Goal: Information Seeking & Learning: Check status

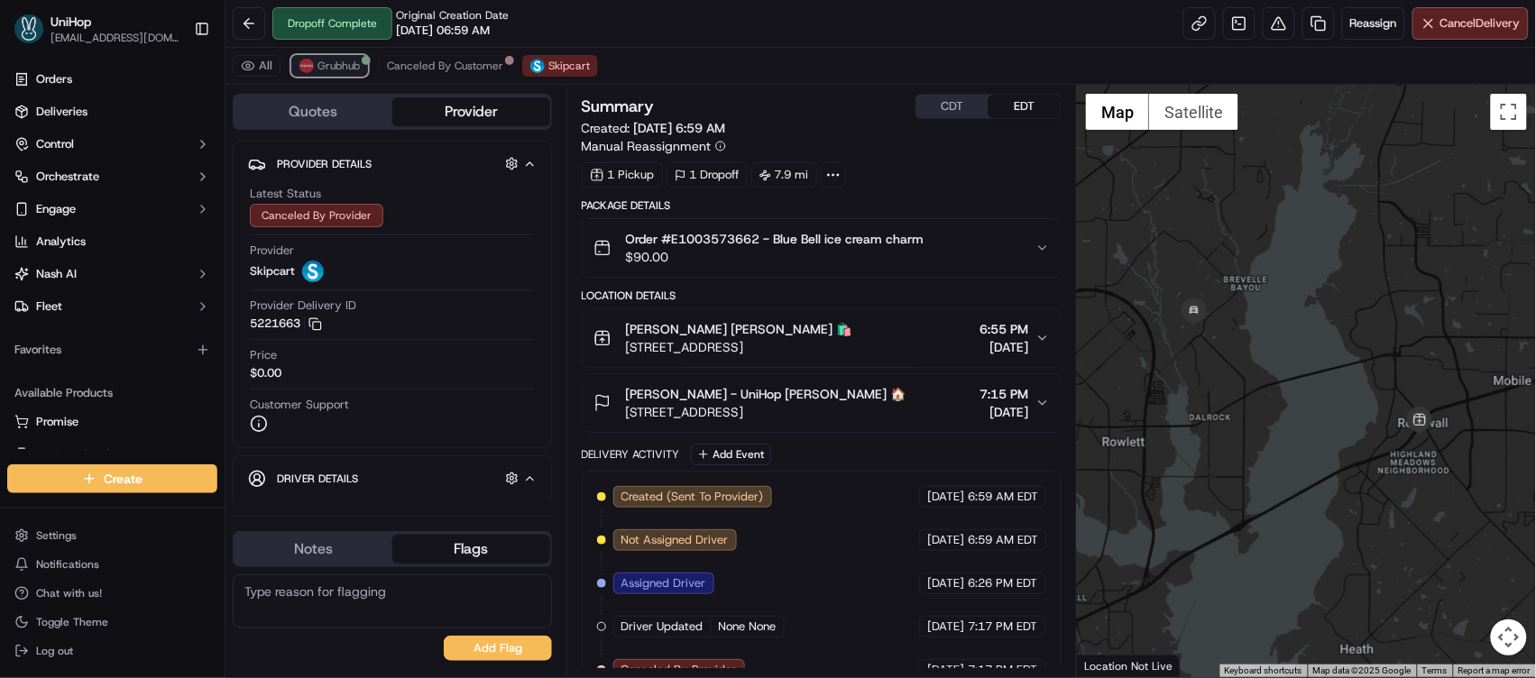
click at [347, 72] on span "Grubhub" at bounding box center [339, 66] width 42 height 14
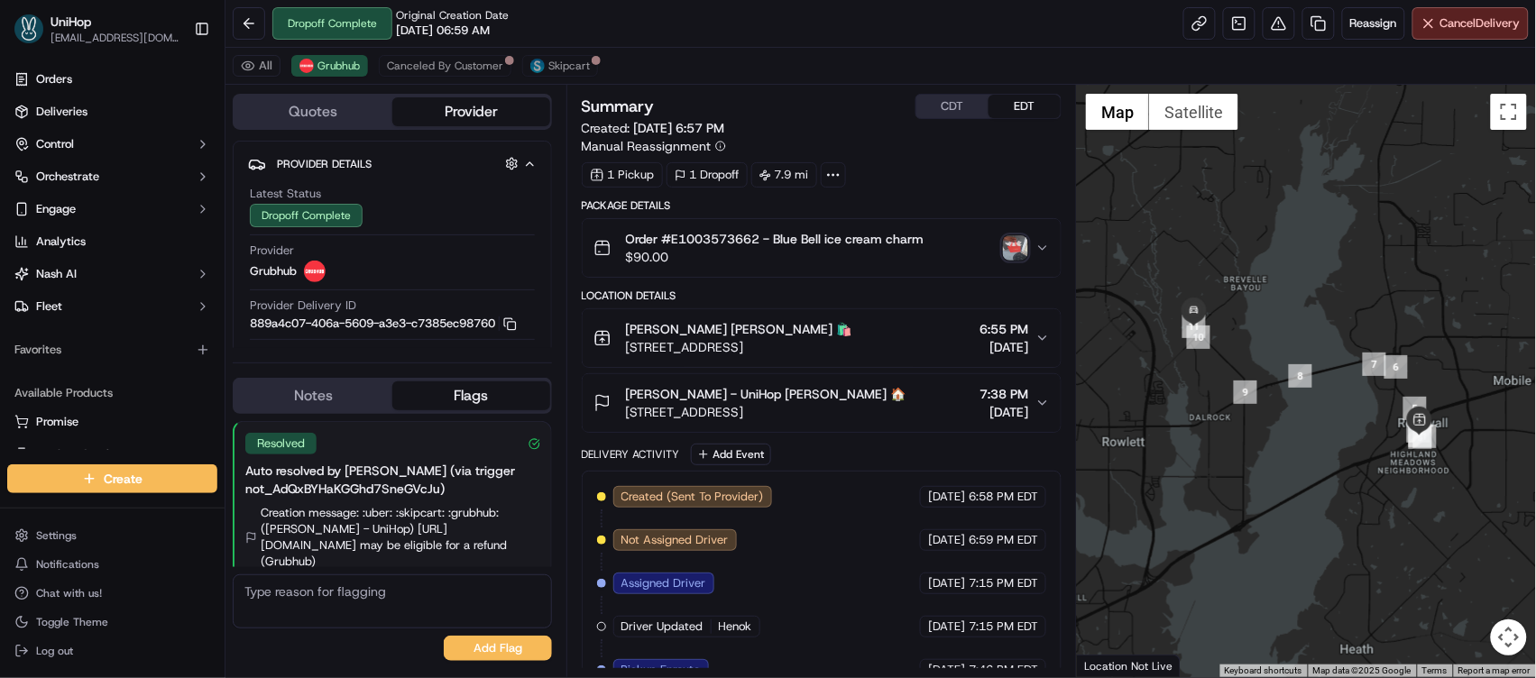
click at [1010, 254] on img "button" at bounding box center [1015, 247] width 25 height 25
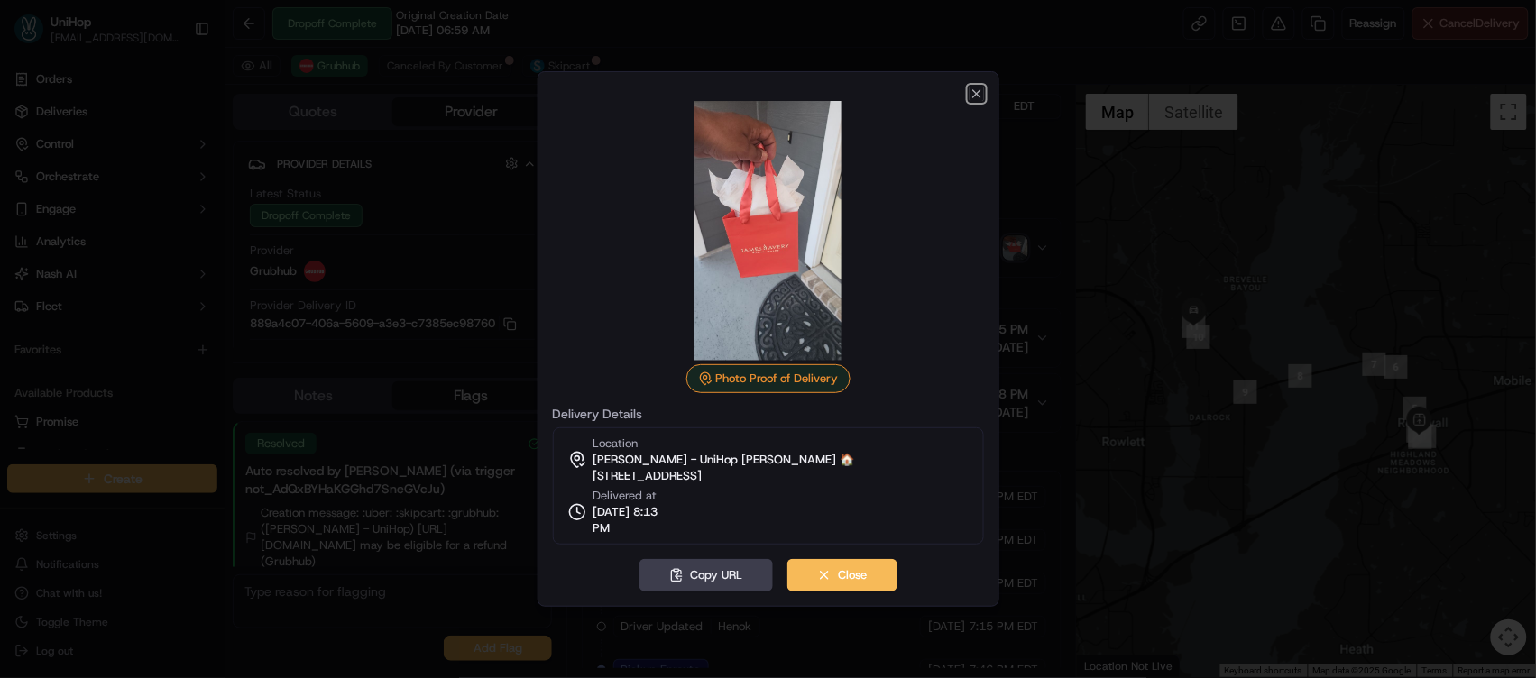
click at [974, 95] on icon "button" at bounding box center [976, 93] width 7 height 7
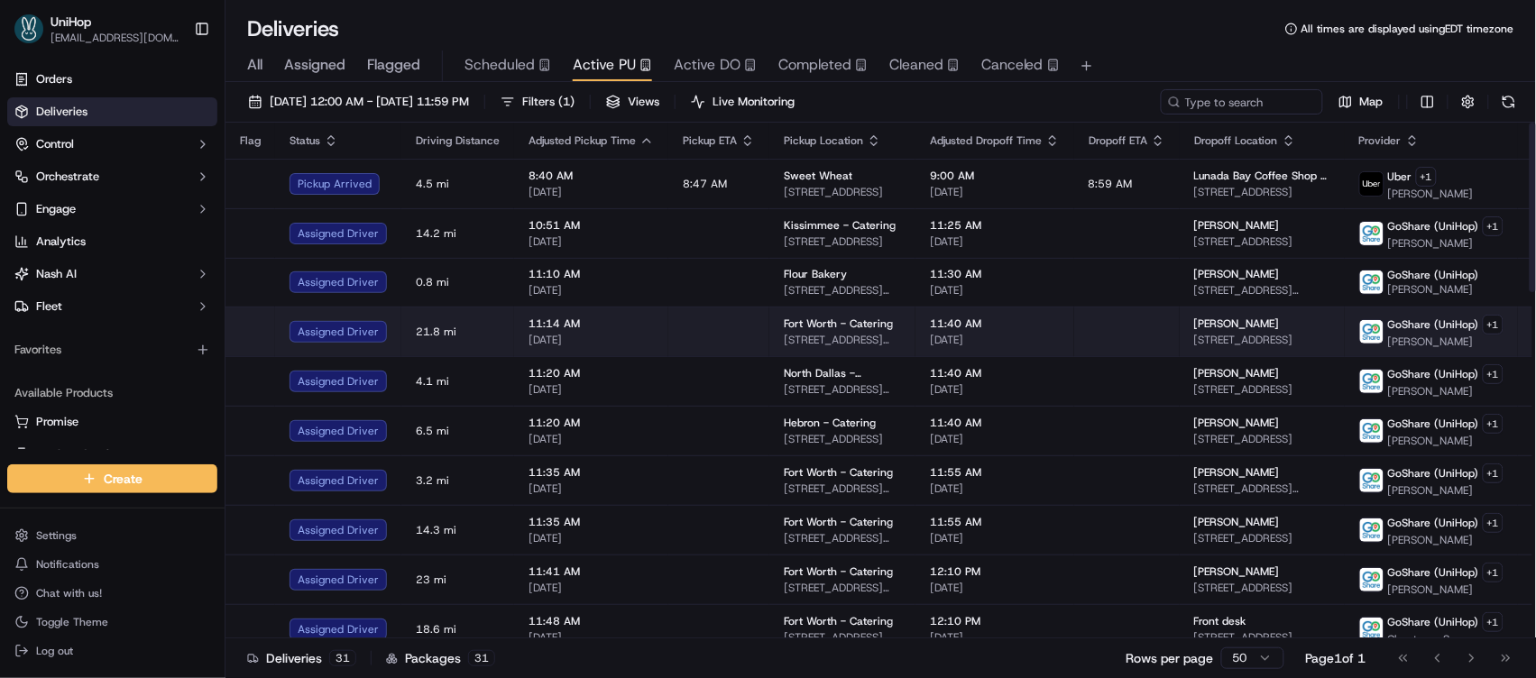
click at [945, 355] on td "11:40 AM Sep 19 2025" at bounding box center [995, 332] width 159 height 50
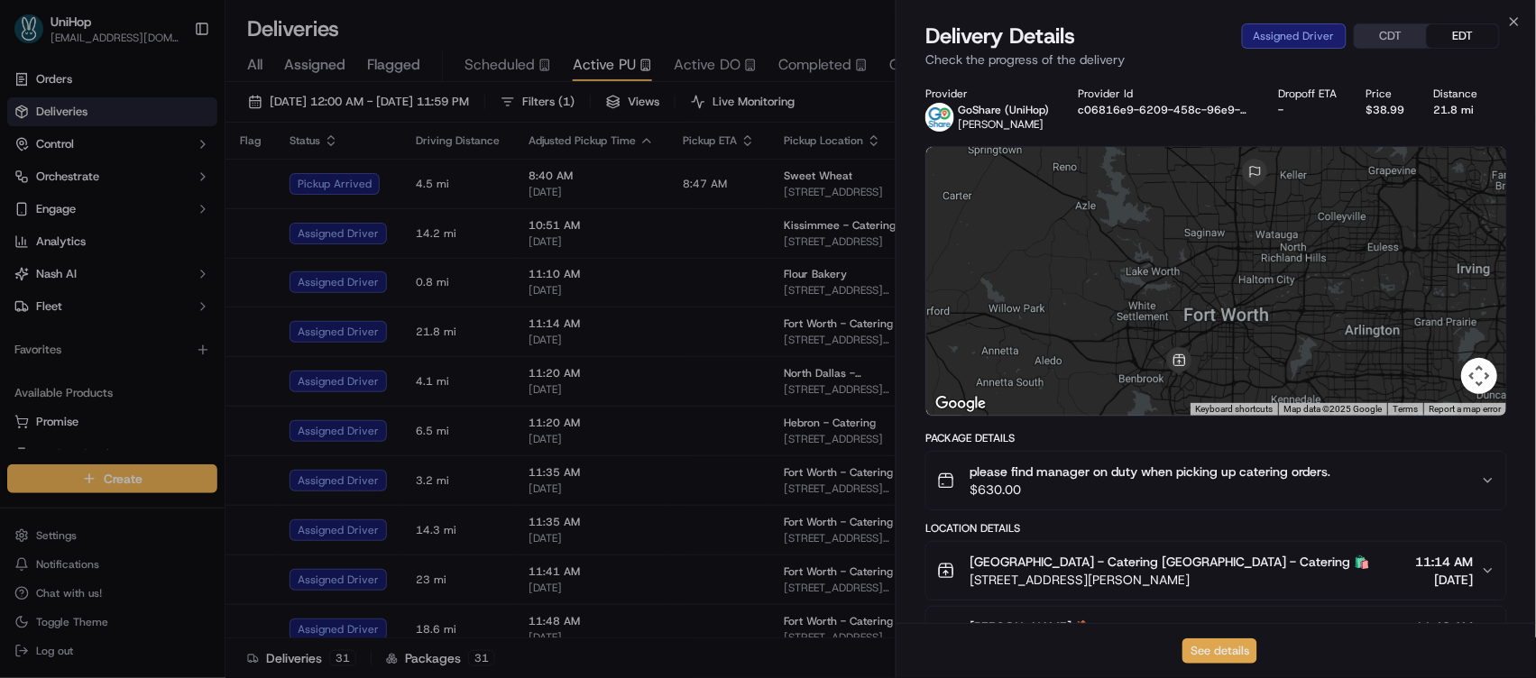
click at [1203, 653] on button "See details" at bounding box center [1220, 651] width 75 height 25
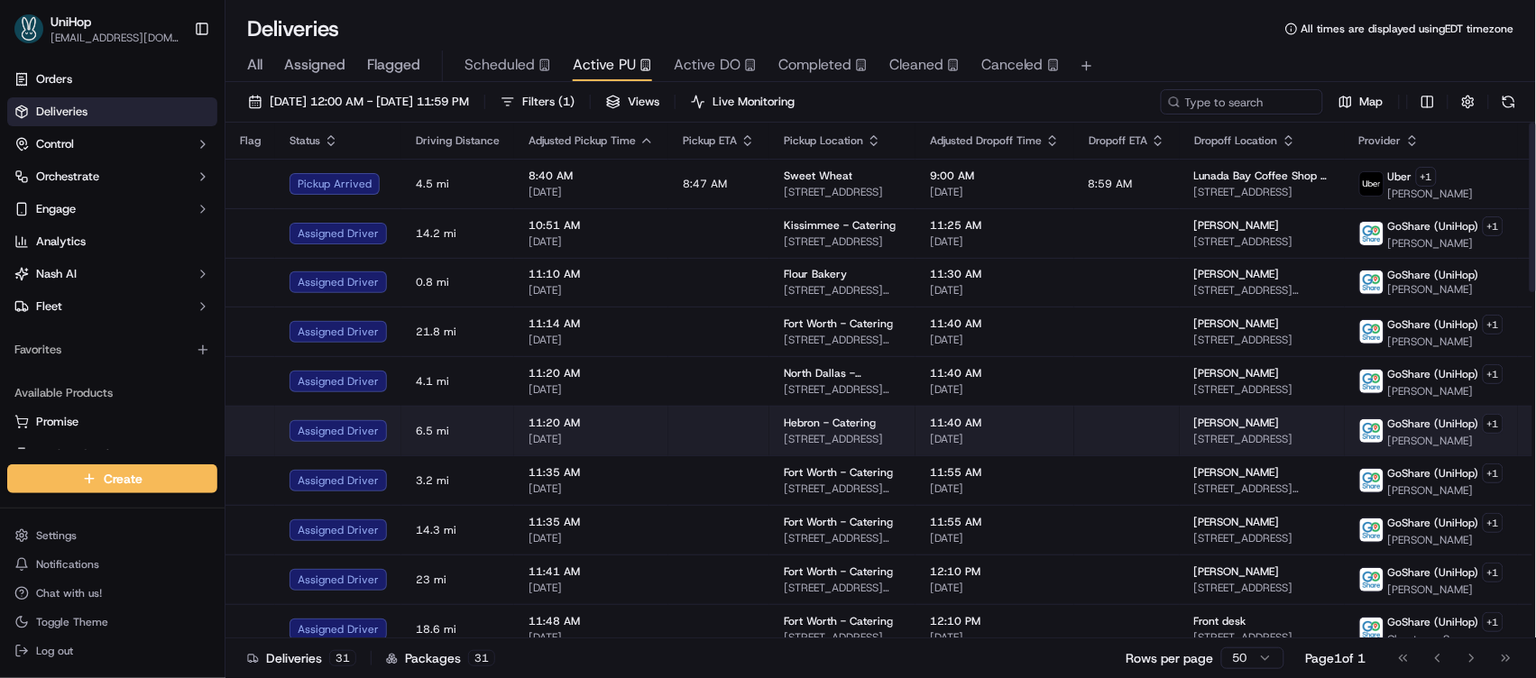
click at [1032, 410] on td "11:40 AM Sep 19 2025" at bounding box center [995, 431] width 159 height 50
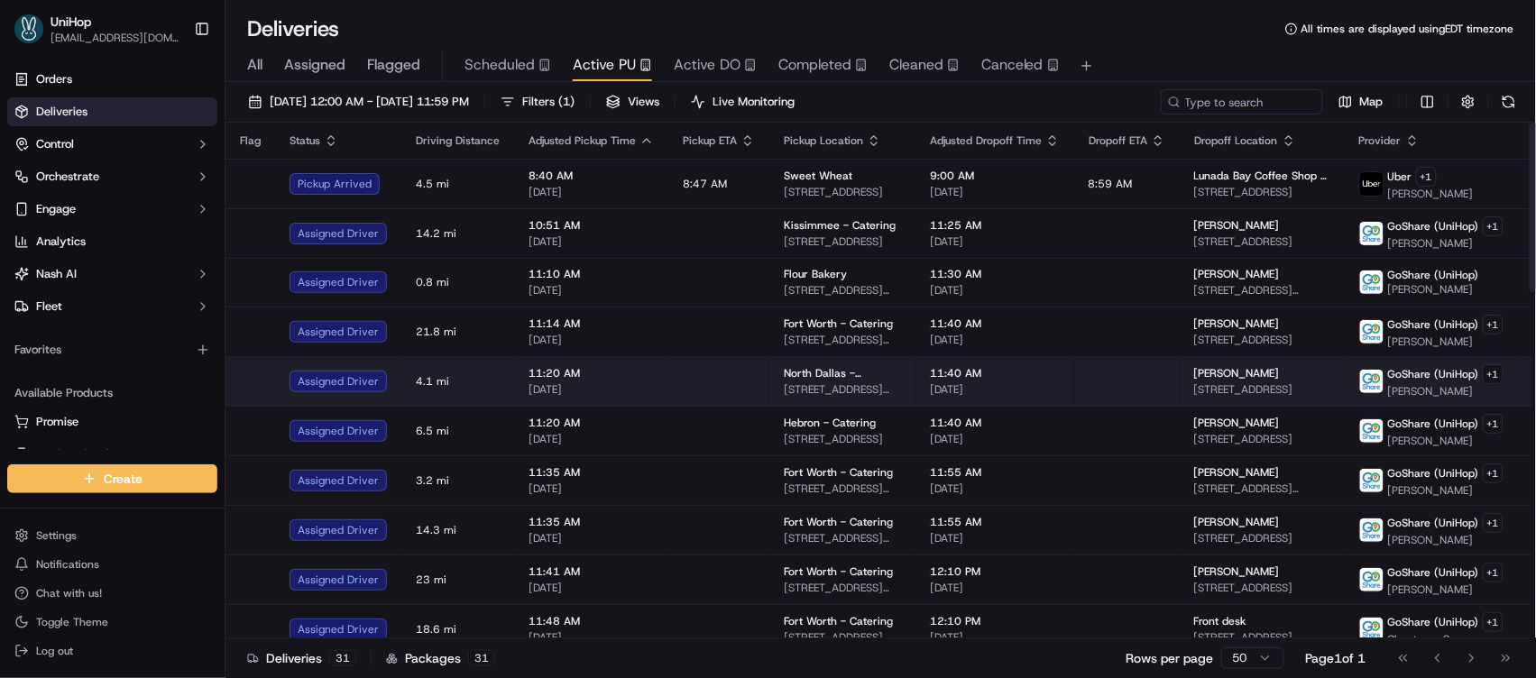
click at [1006, 383] on div "11:40 AM Sep 19 2025" at bounding box center [995, 381] width 130 height 31
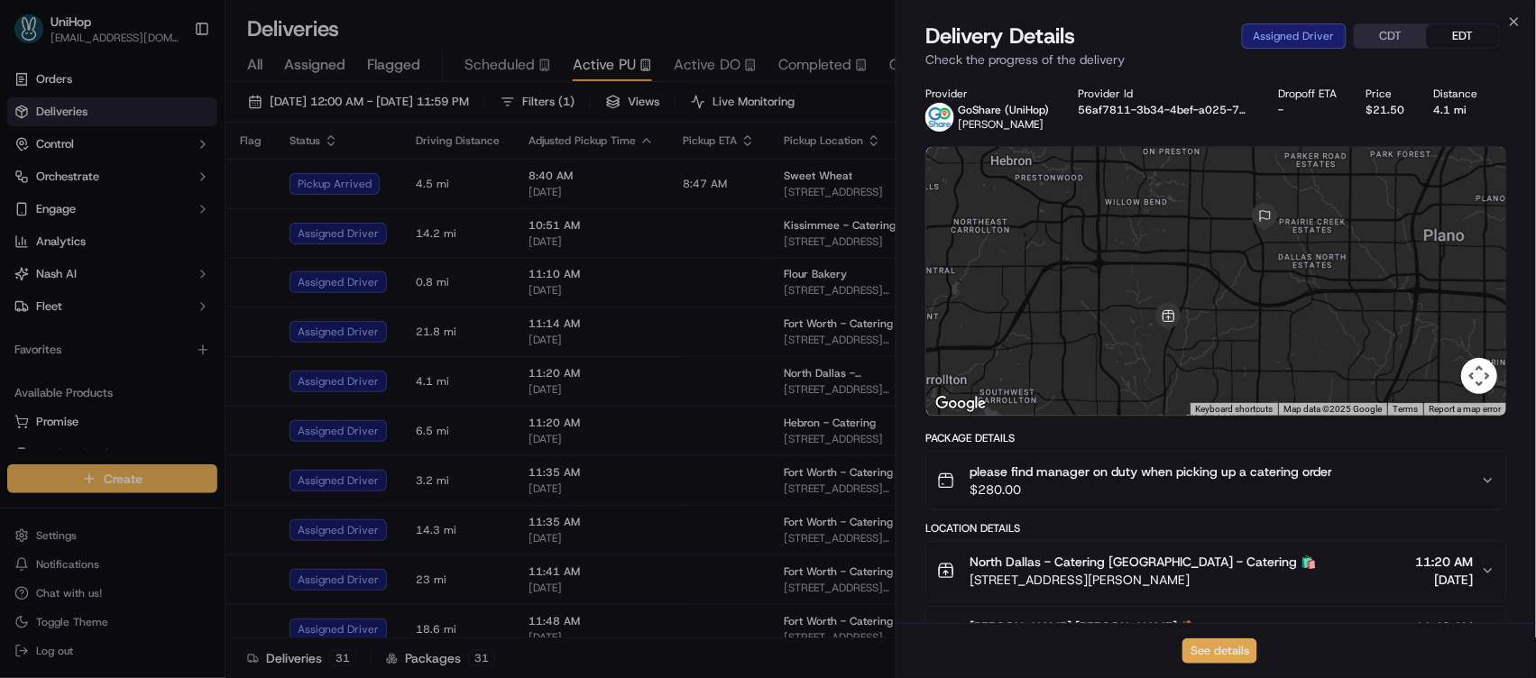
click at [1227, 641] on button "See details" at bounding box center [1220, 651] width 75 height 25
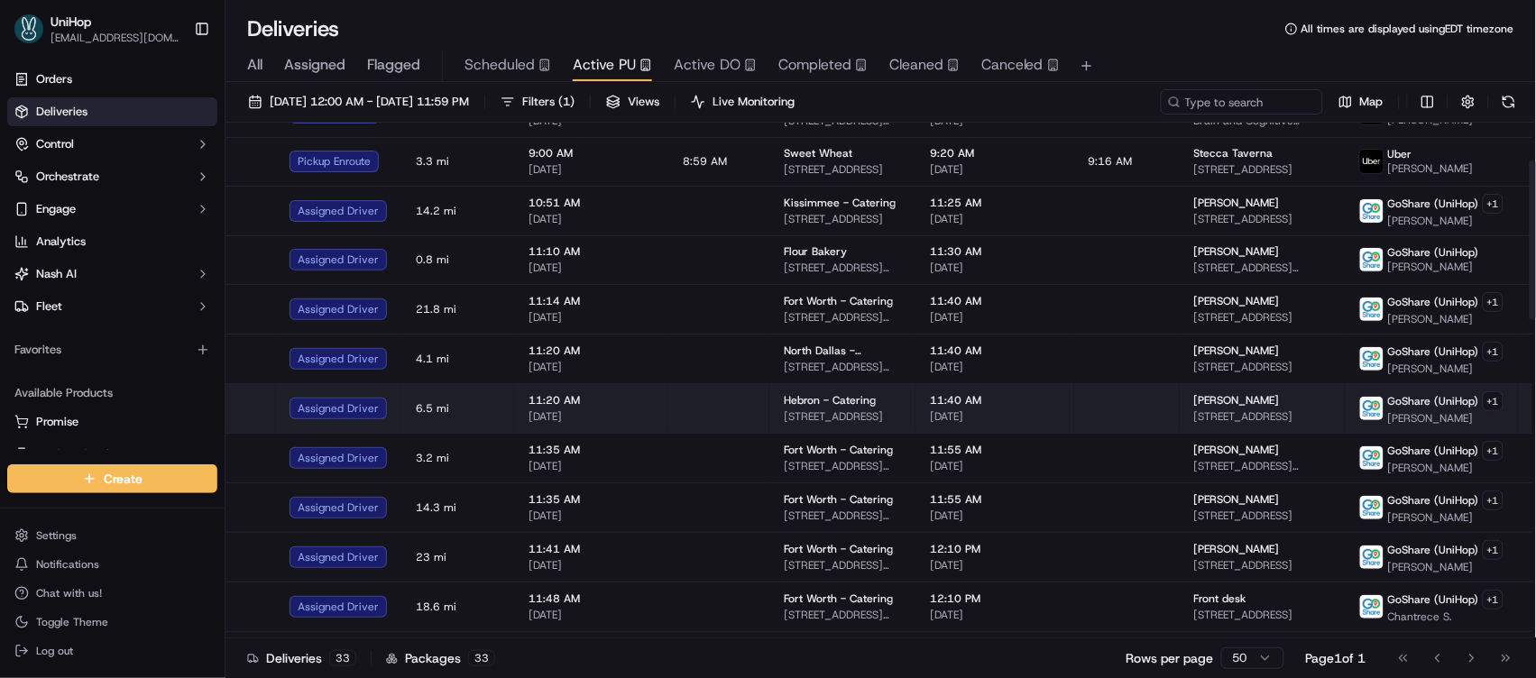
scroll to position [163, 0]
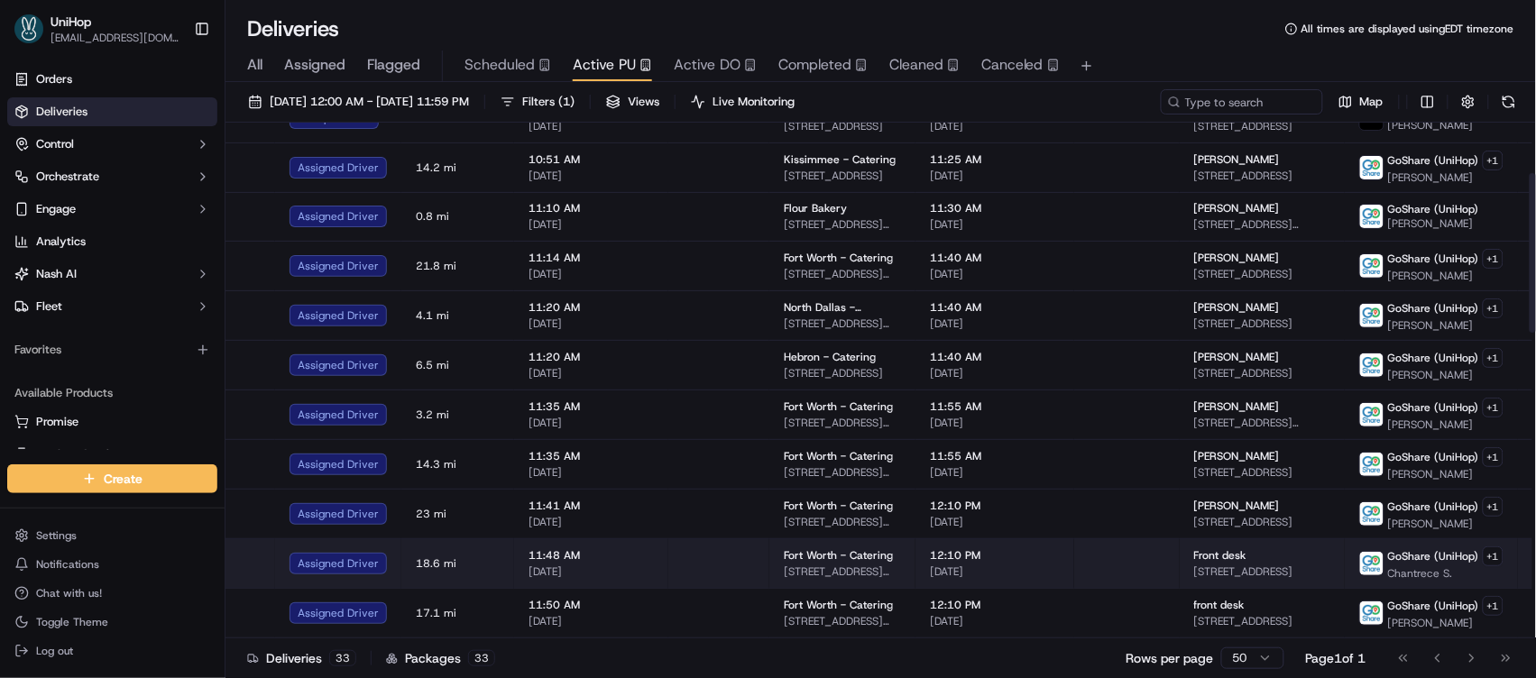
click at [1251, 559] on div "Front desk" at bounding box center [1262, 556] width 136 height 14
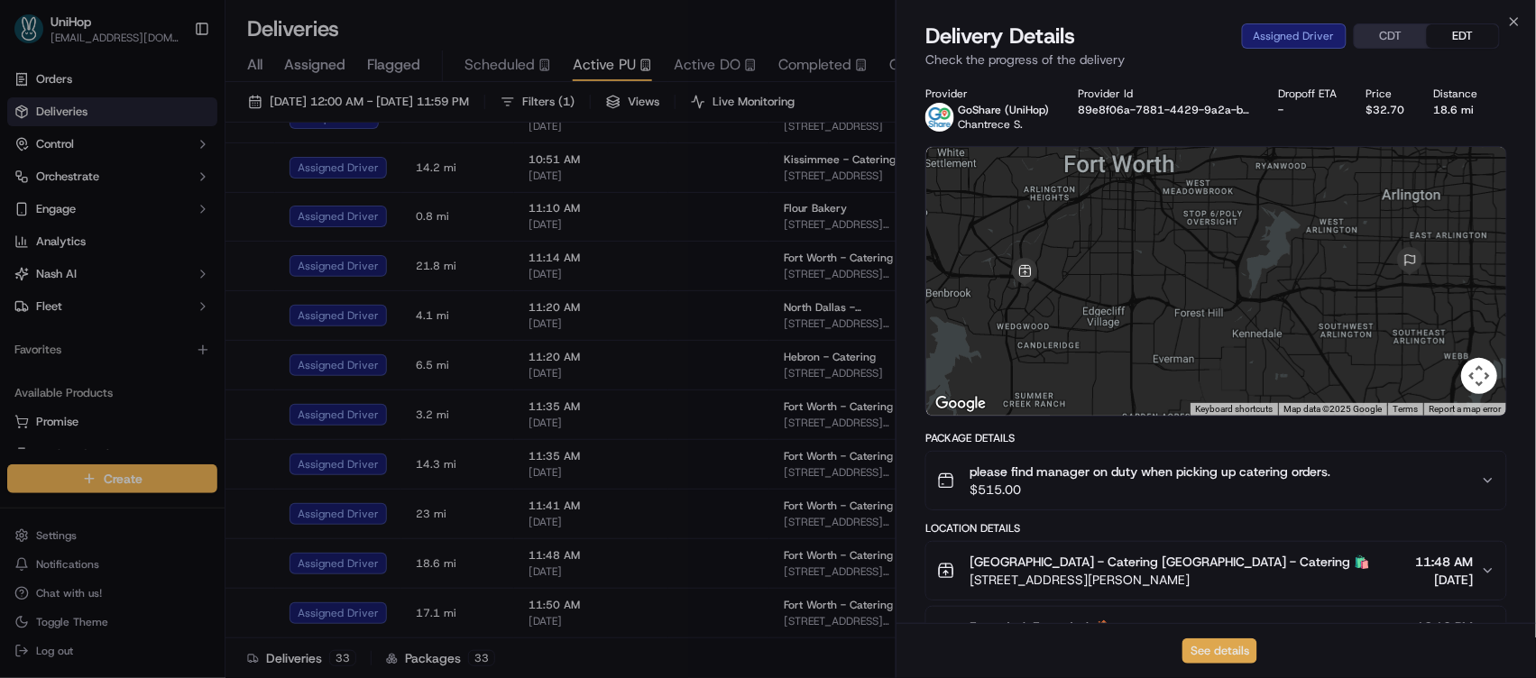
click at [1213, 655] on button "See details" at bounding box center [1220, 651] width 75 height 25
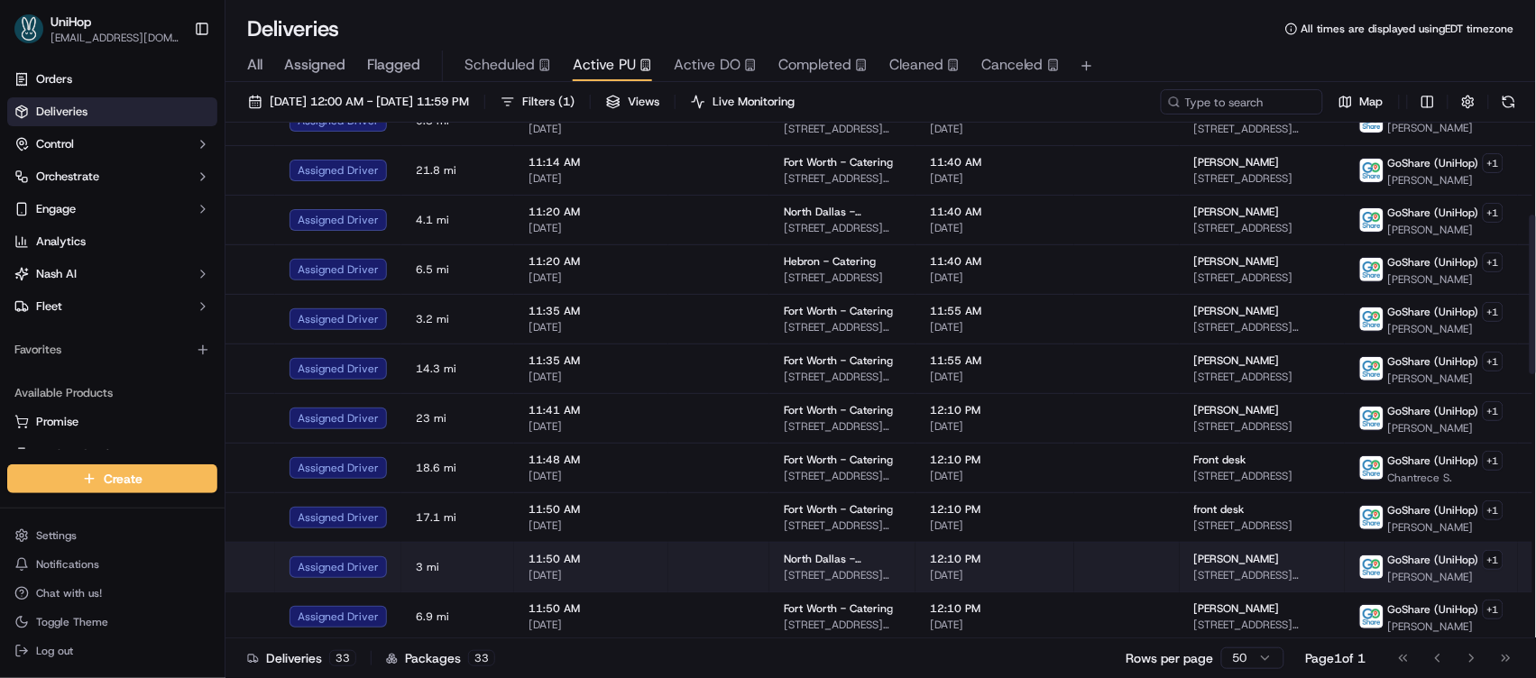
scroll to position [298, 0]
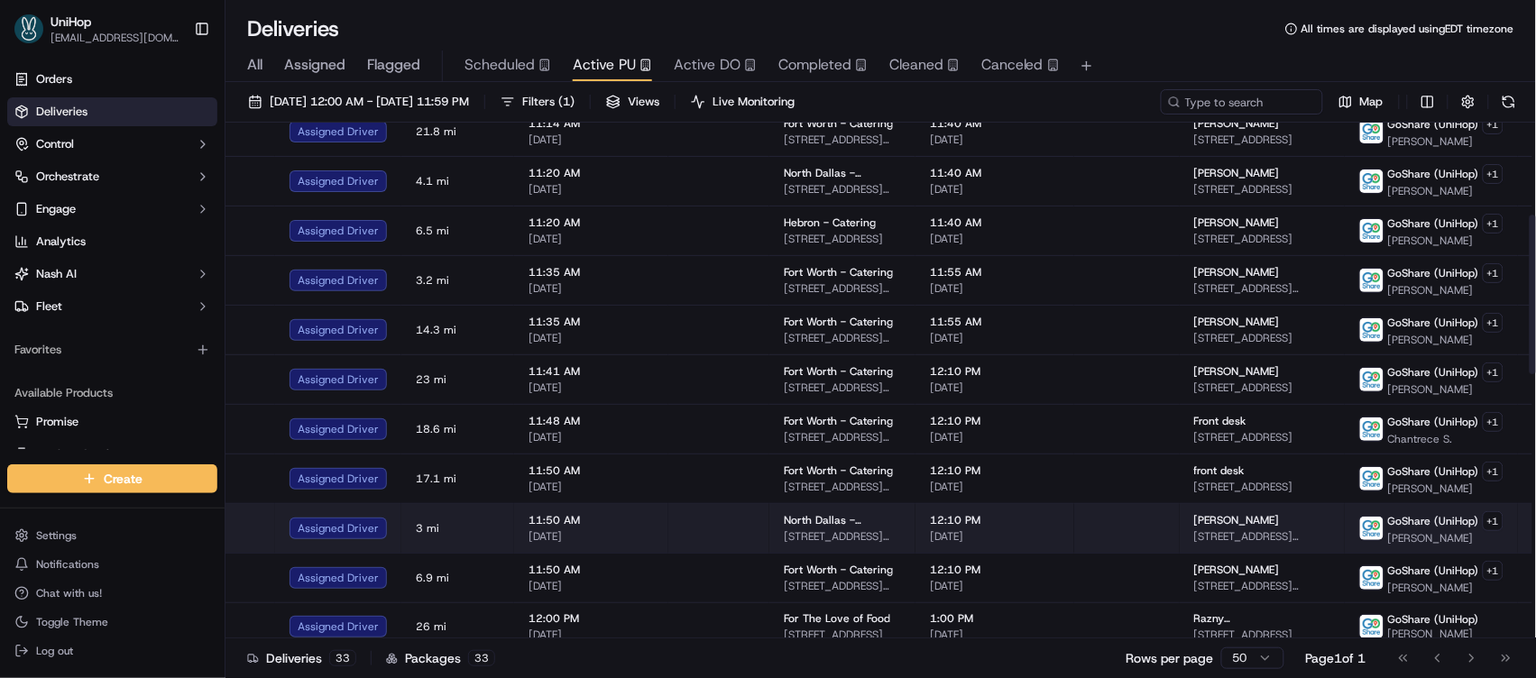
click at [1211, 521] on div "Natalie" at bounding box center [1262, 520] width 136 height 14
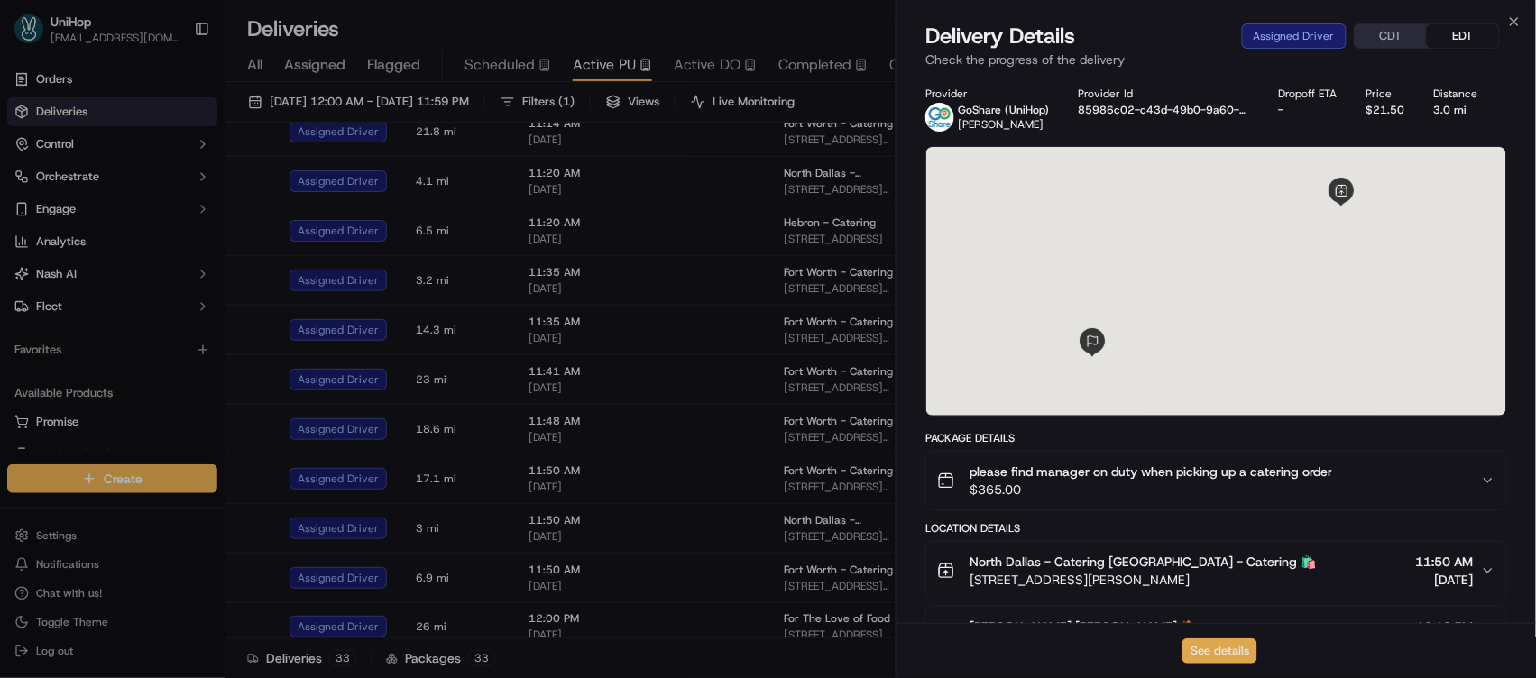
click at [1221, 646] on button "See details" at bounding box center [1220, 651] width 75 height 25
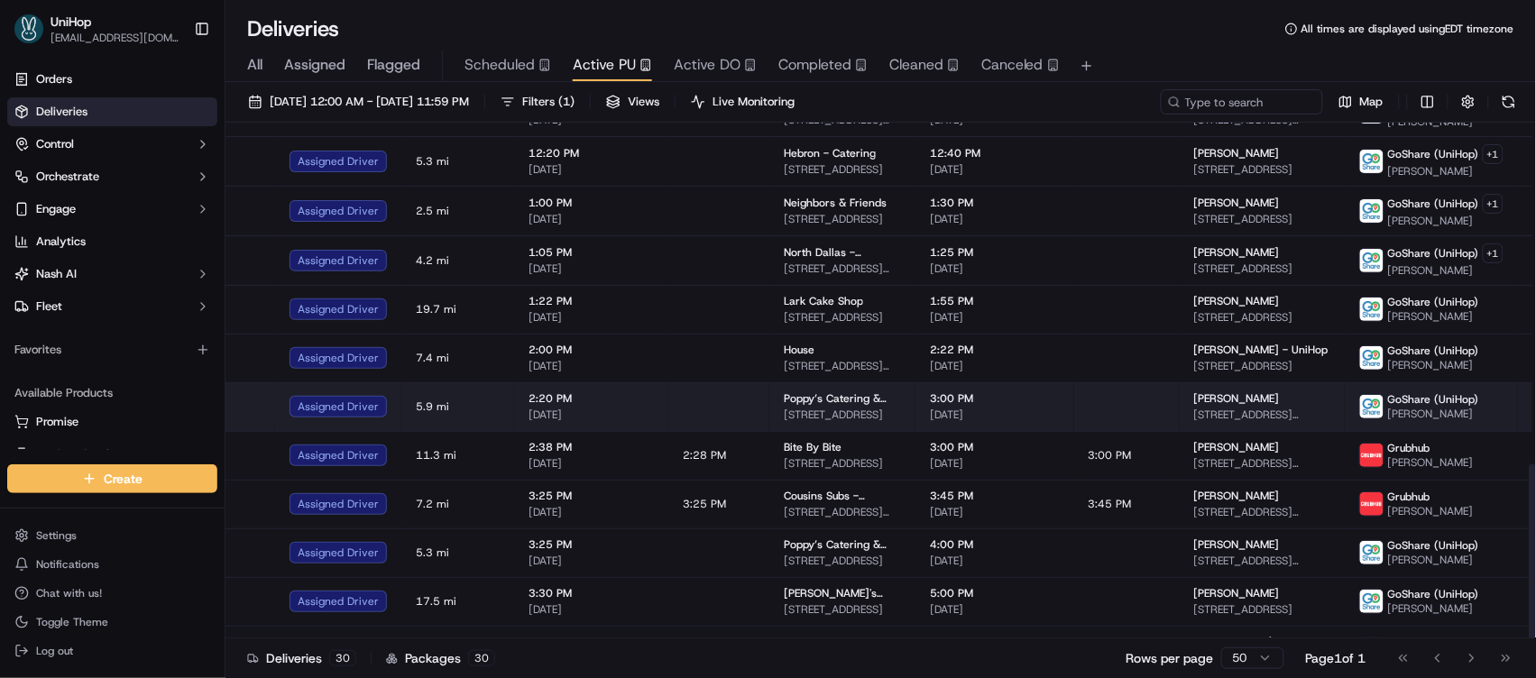
scroll to position [1006, 0]
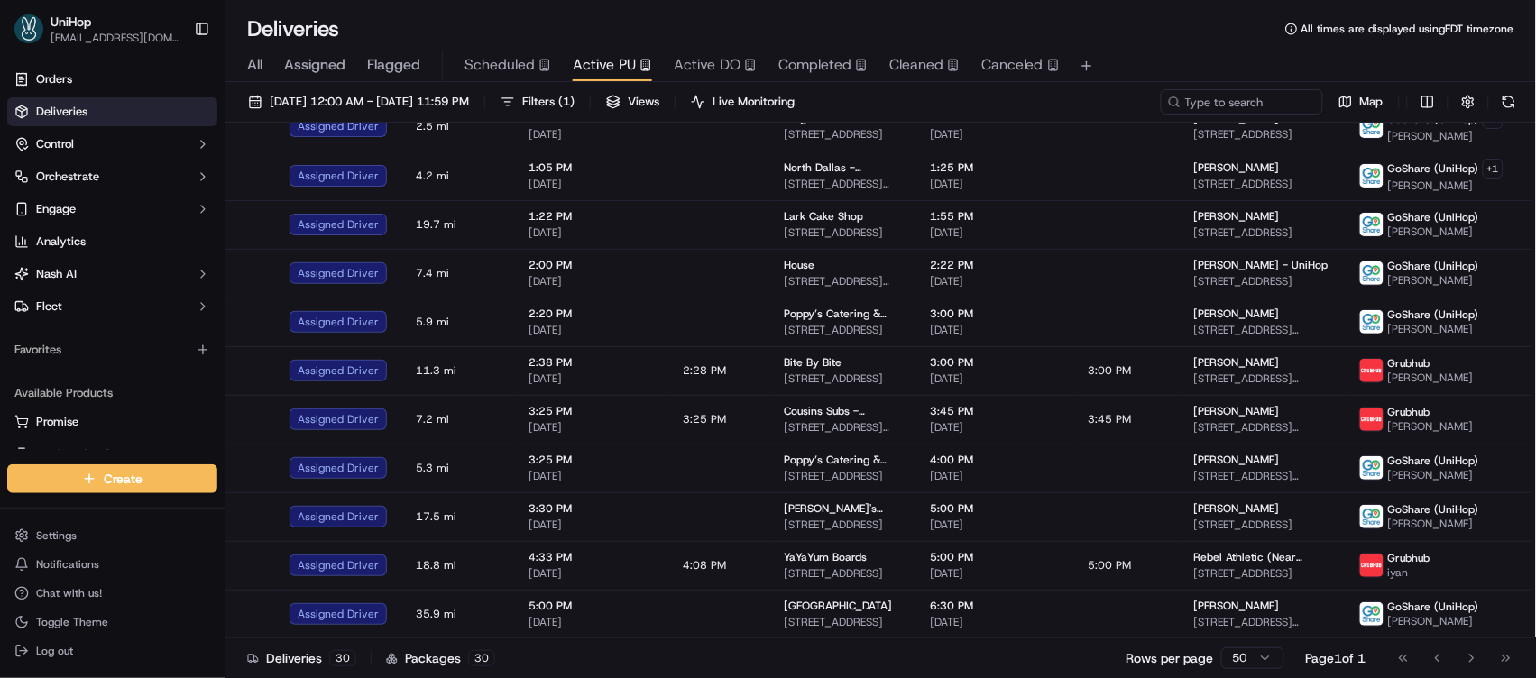
click at [875, 22] on div "Deliveries All times are displayed using EDT timezone" at bounding box center [881, 28] width 1311 height 29
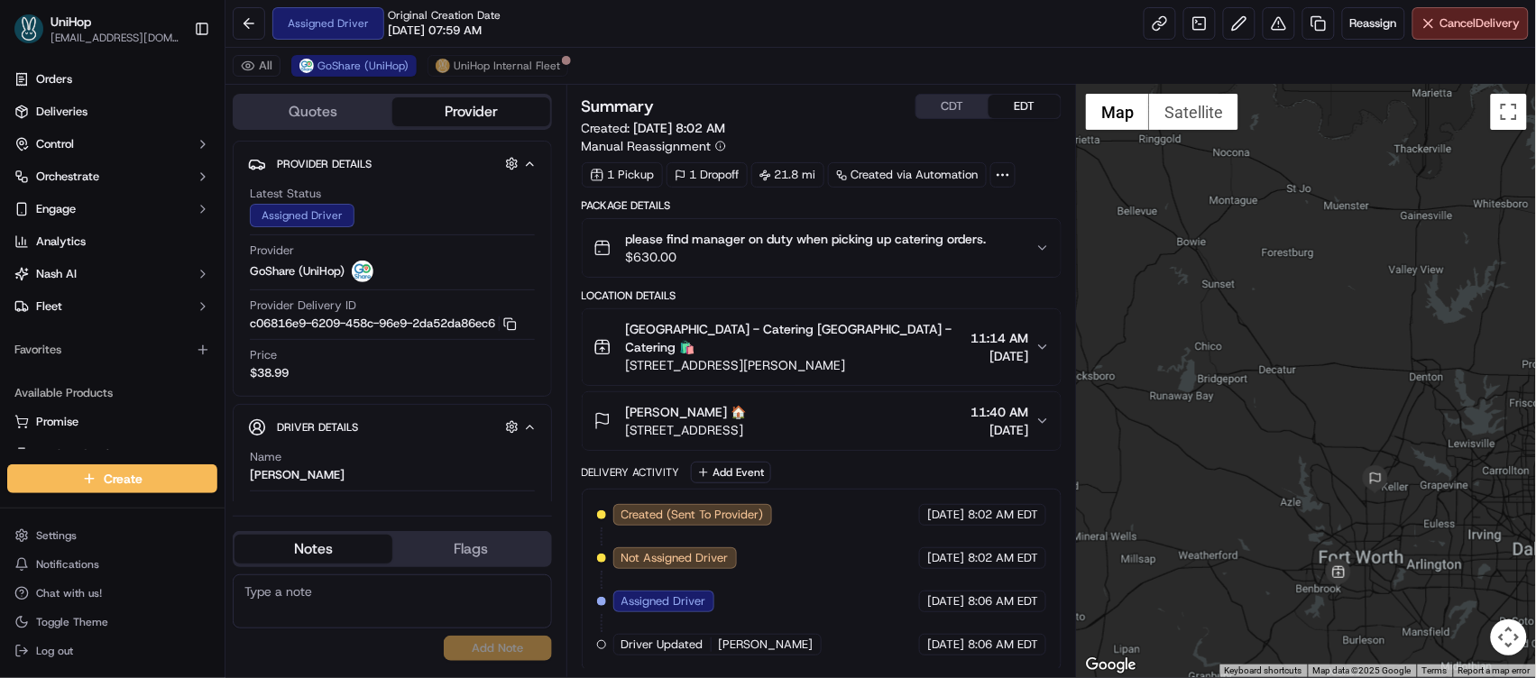
drag, startPoint x: 1166, startPoint y: 430, endPoint x: 1166, endPoint y: 306, distance: 124.5
click at [1166, 306] on div at bounding box center [1306, 381] width 459 height 593
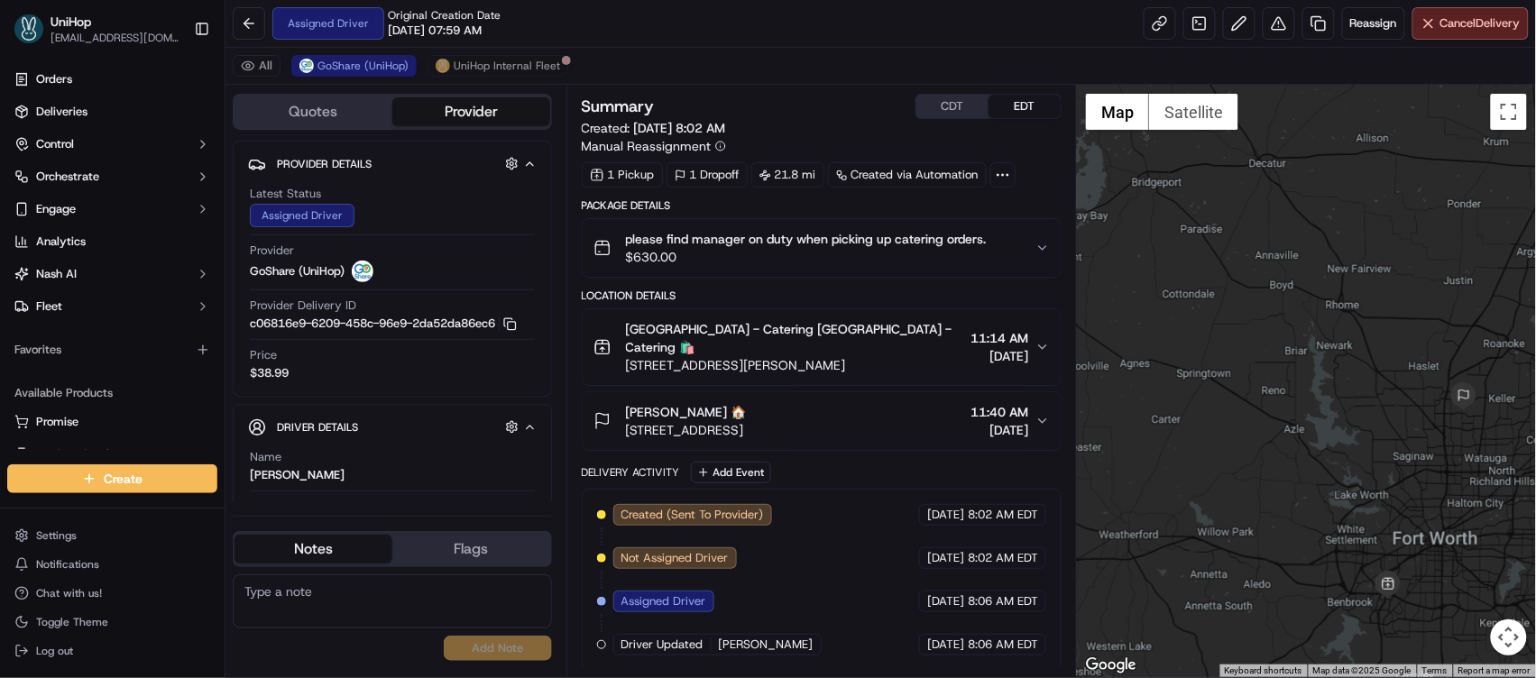
drag, startPoint x: 1294, startPoint y: 415, endPoint x: 1150, endPoint y: 272, distance: 202.2
click at [1150, 272] on div at bounding box center [1306, 381] width 459 height 593
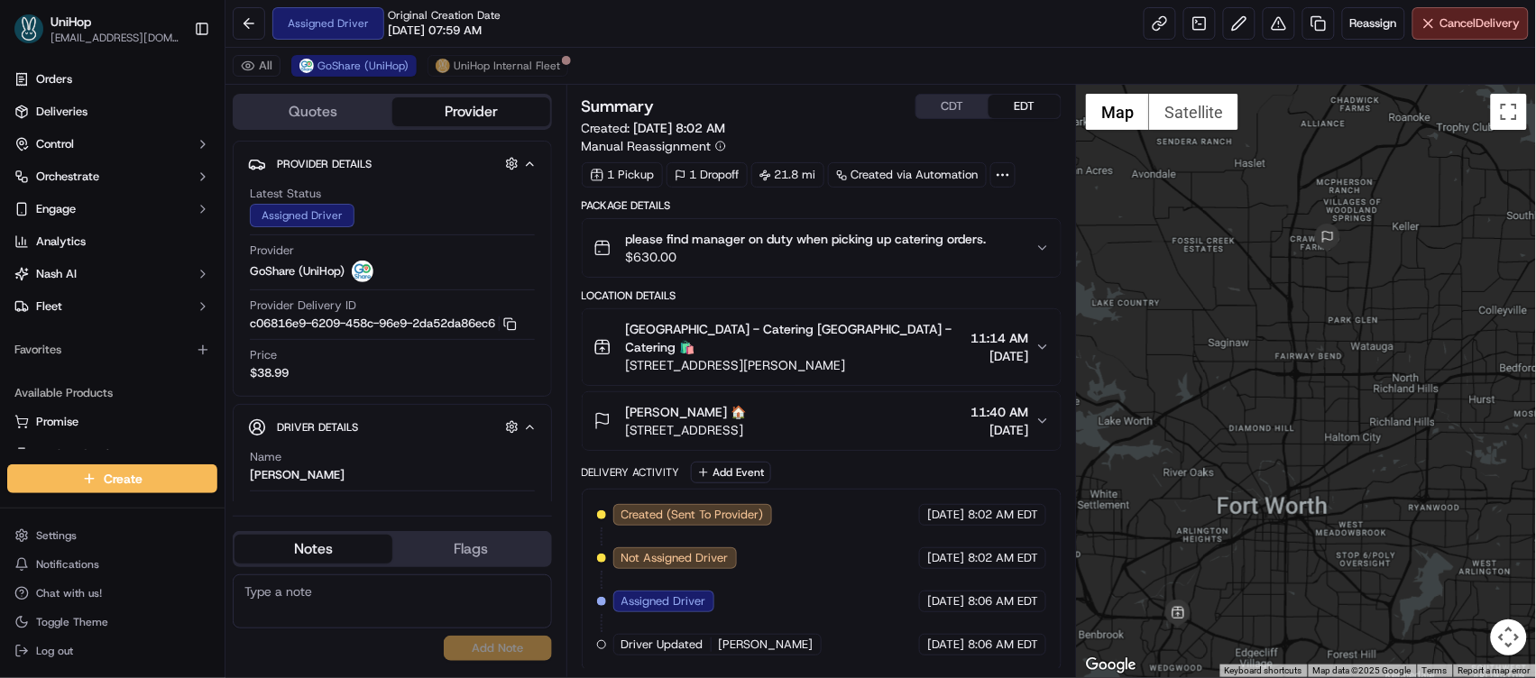
drag, startPoint x: 1300, startPoint y: 362, endPoint x: 1181, endPoint y: 403, distance: 126.1
click at [1181, 403] on div at bounding box center [1306, 381] width 459 height 593
click at [737, 464] on button "Add Event" at bounding box center [731, 473] width 80 height 22
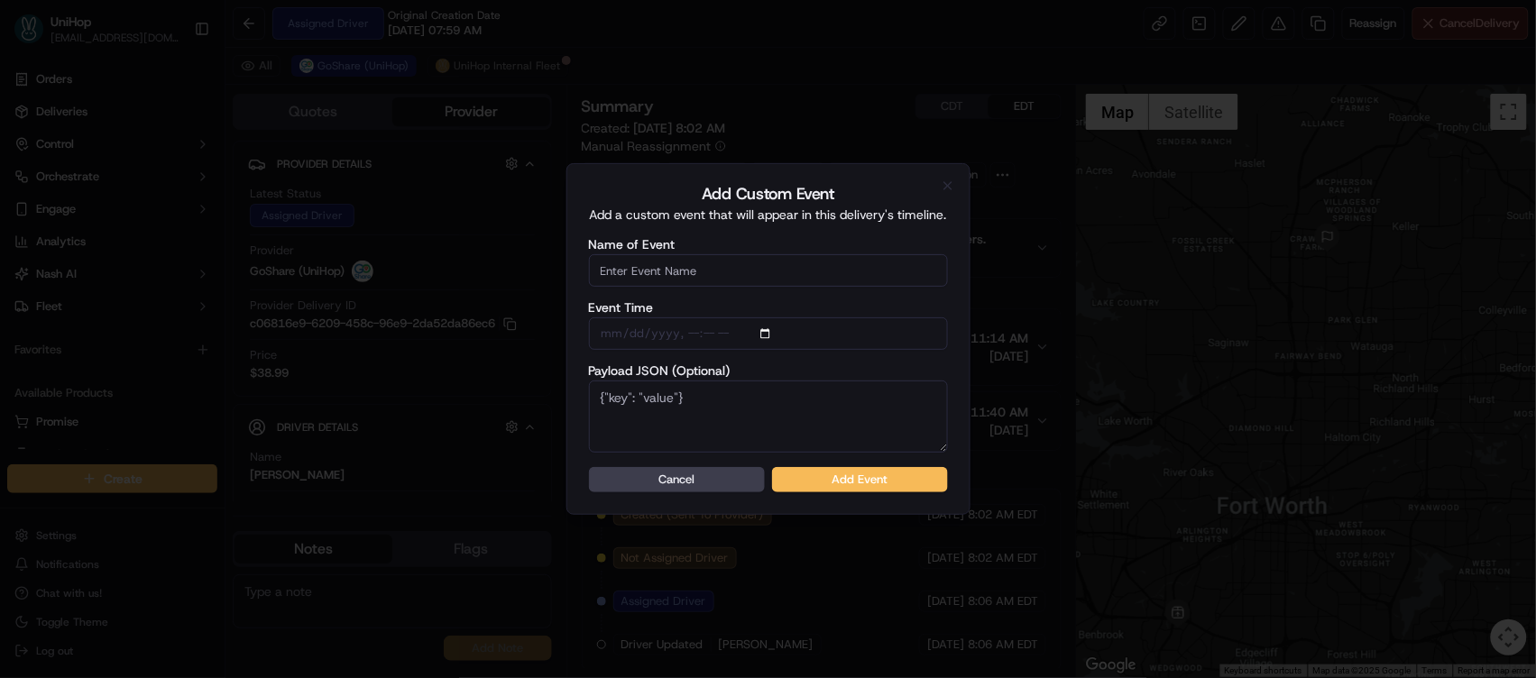
click at [798, 269] on input "Name of Event" at bounding box center [768, 270] width 359 height 32
type input "Driver Confirmed"
click at [822, 476] on button "Add Event" at bounding box center [860, 479] width 176 height 25
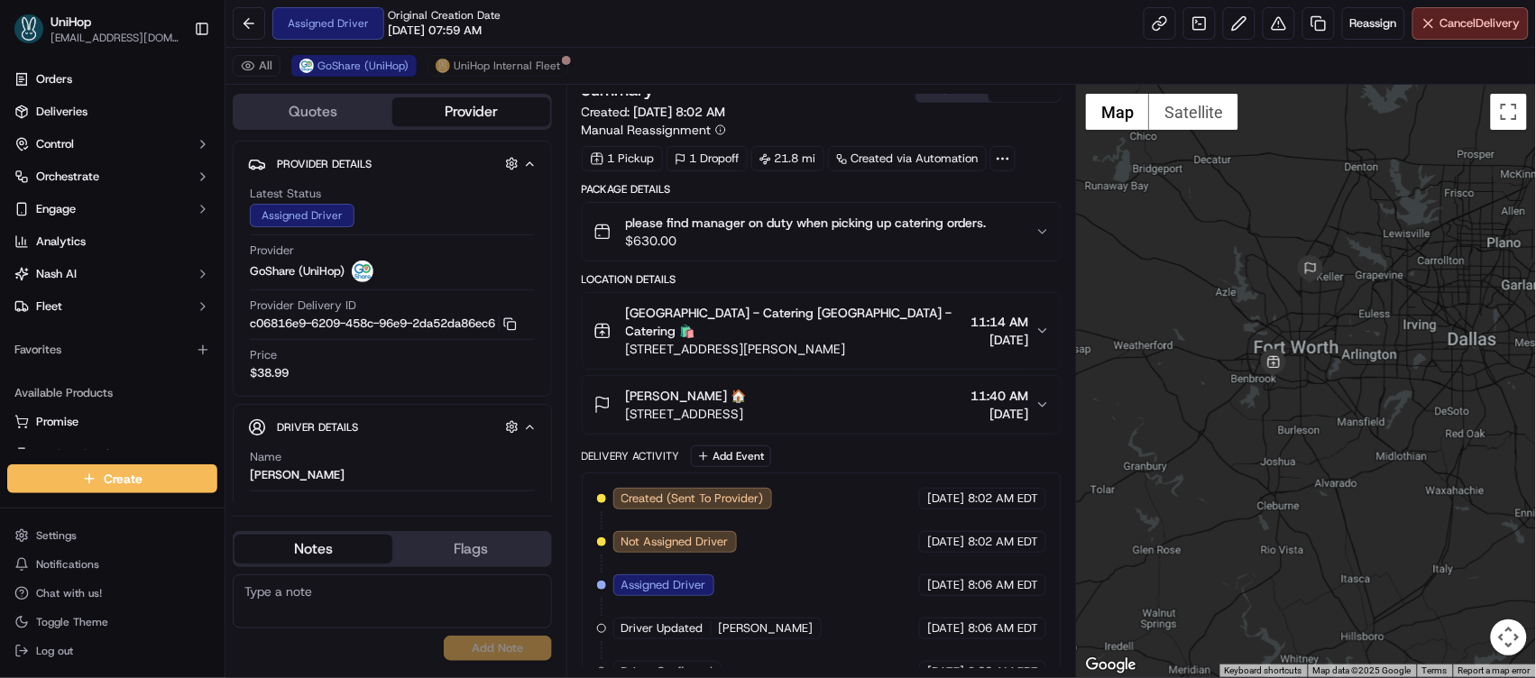
scroll to position [32, 0]
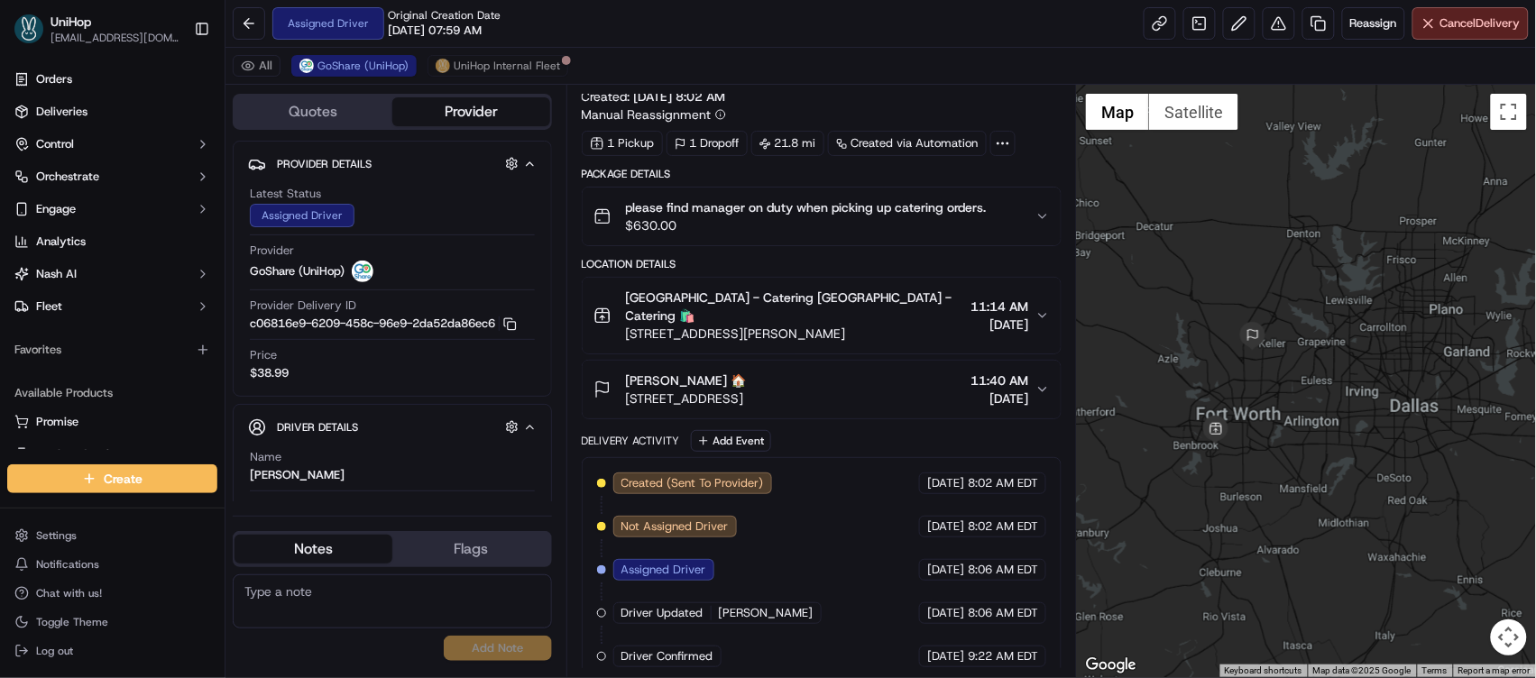
drag, startPoint x: 1281, startPoint y: 213, endPoint x: 1284, endPoint y: 171, distance: 42.5
click at [1284, 171] on div at bounding box center [1306, 381] width 459 height 593
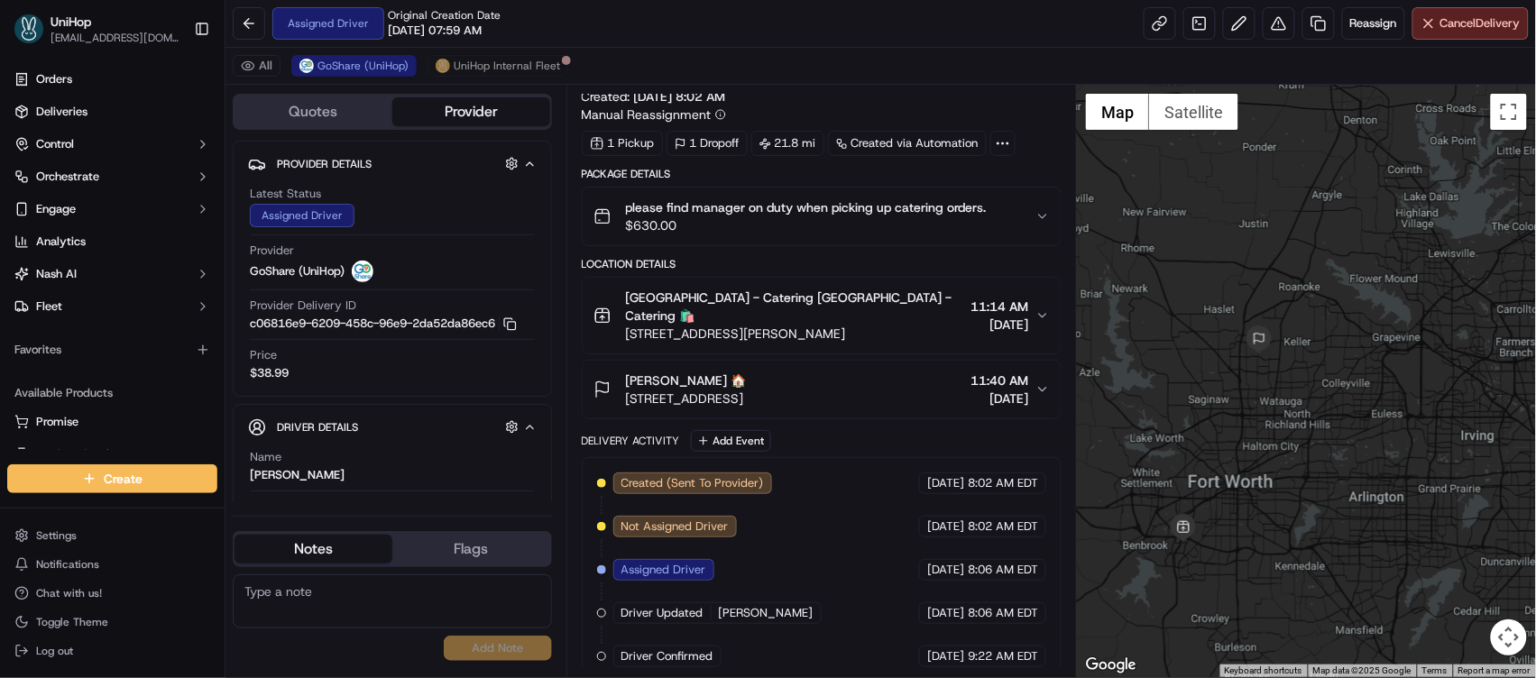
click at [1229, 273] on div at bounding box center [1306, 381] width 459 height 593
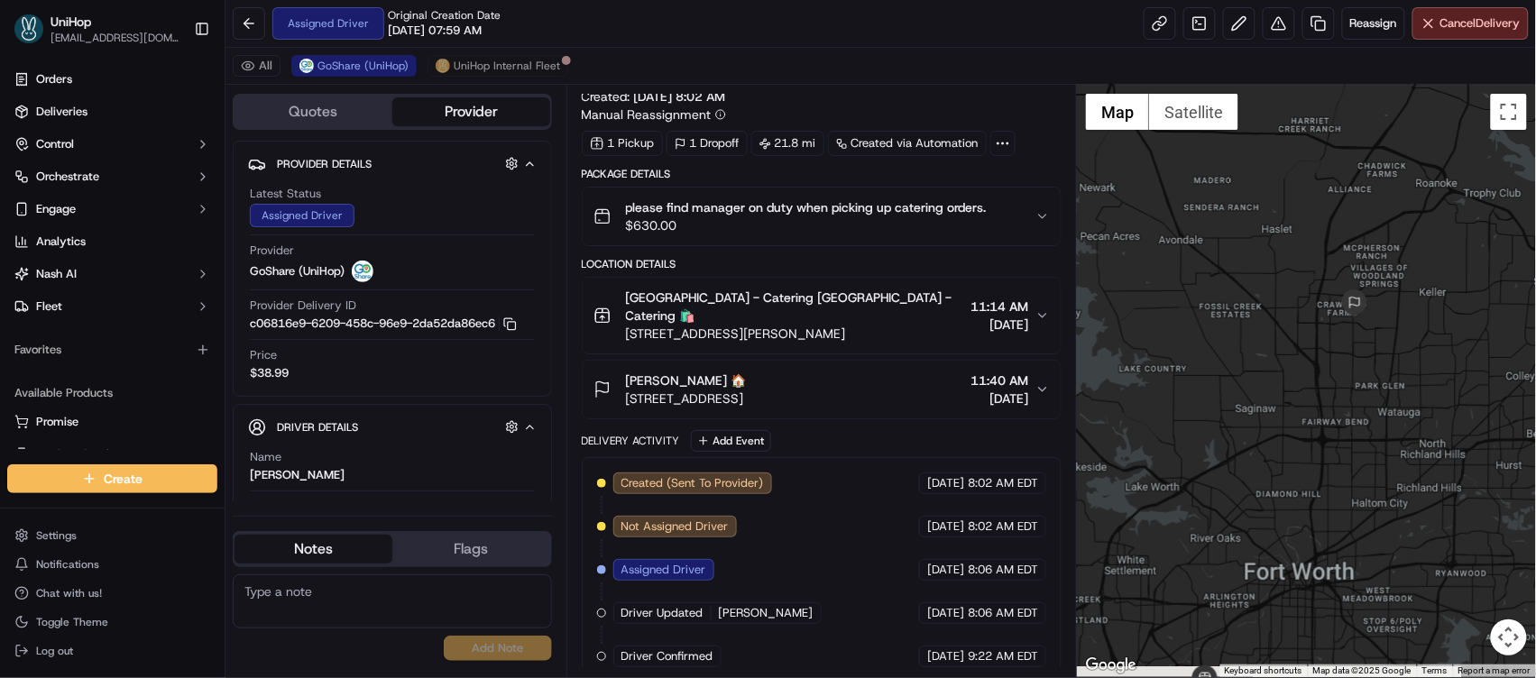
drag, startPoint x: 1237, startPoint y: 311, endPoint x: 1237, endPoint y: 263, distance: 47.8
click at [1237, 263] on div at bounding box center [1306, 381] width 459 height 593
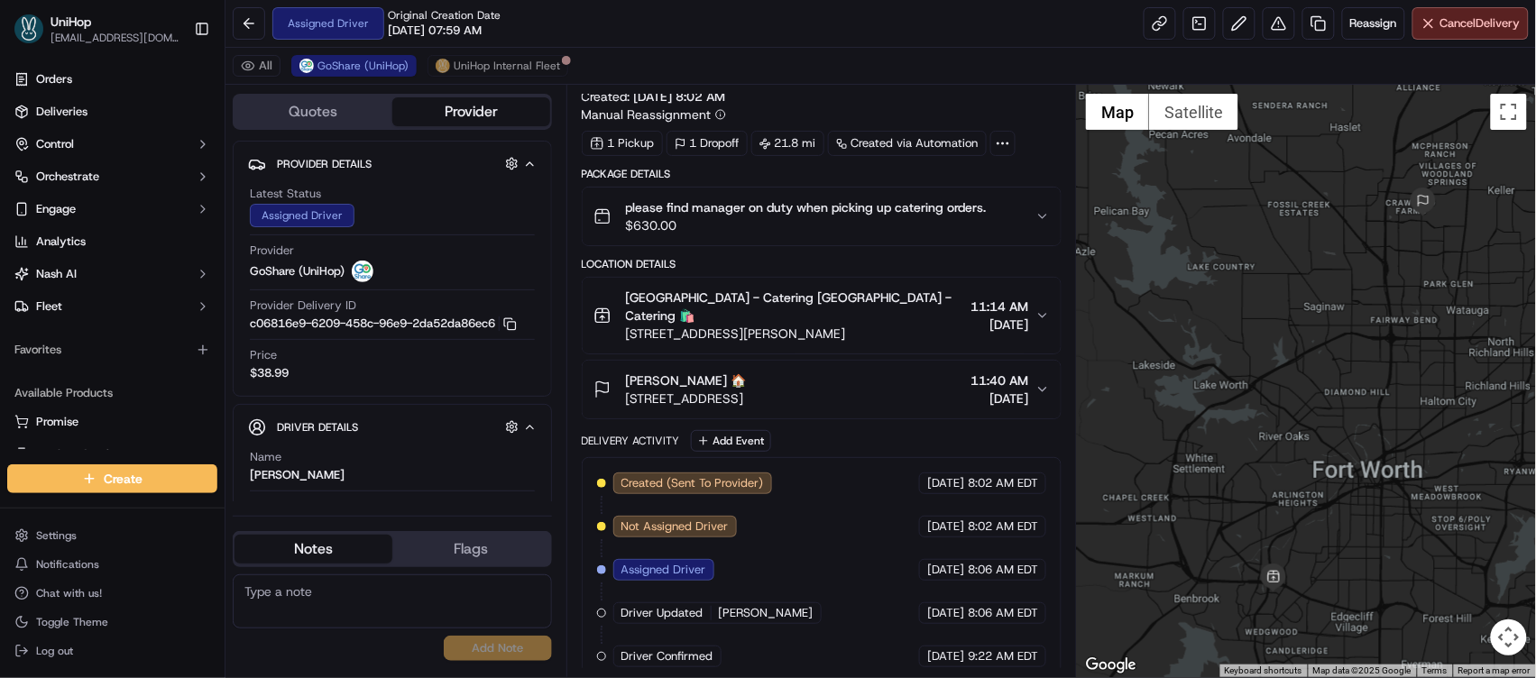
drag, startPoint x: 1202, startPoint y: 361, endPoint x: 1186, endPoint y: 351, distance: 18.3
click at [1186, 351] on div at bounding box center [1306, 381] width 459 height 593
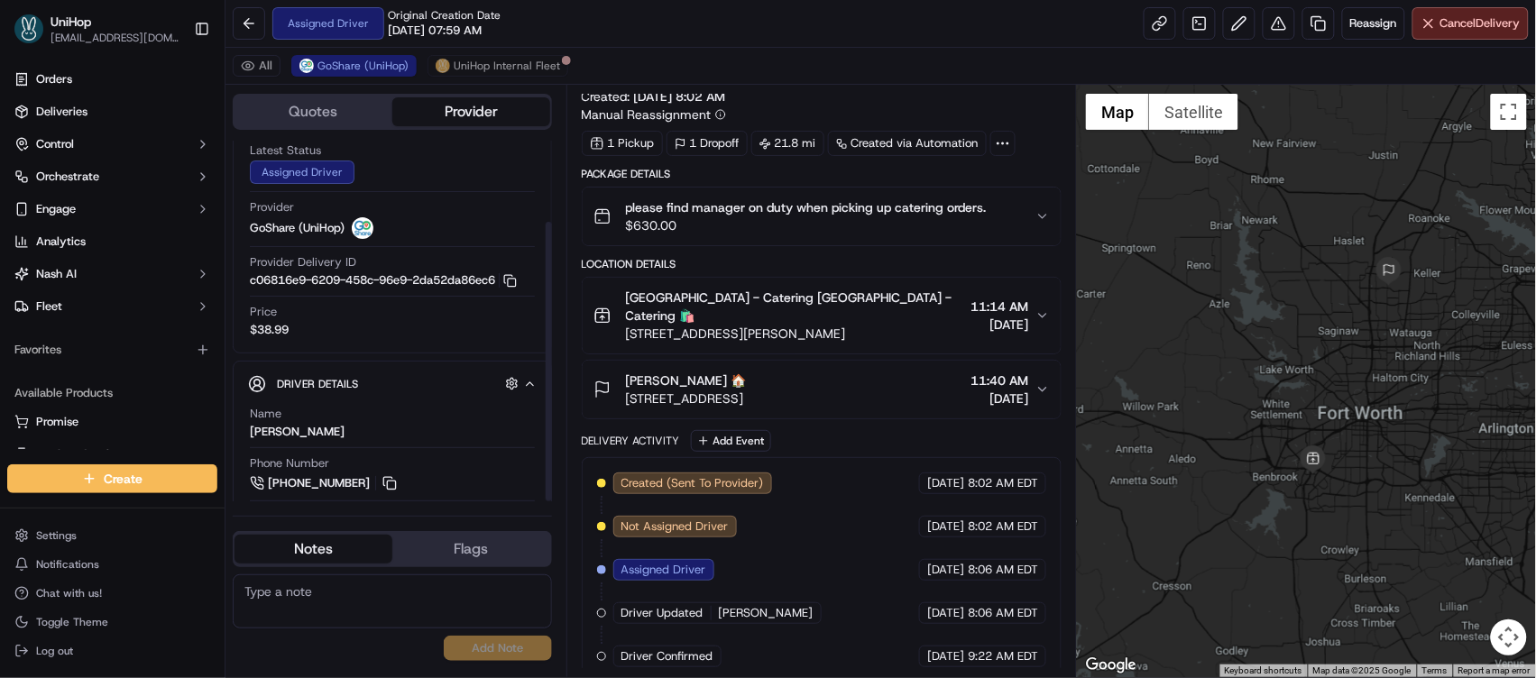
scroll to position [105, 0]
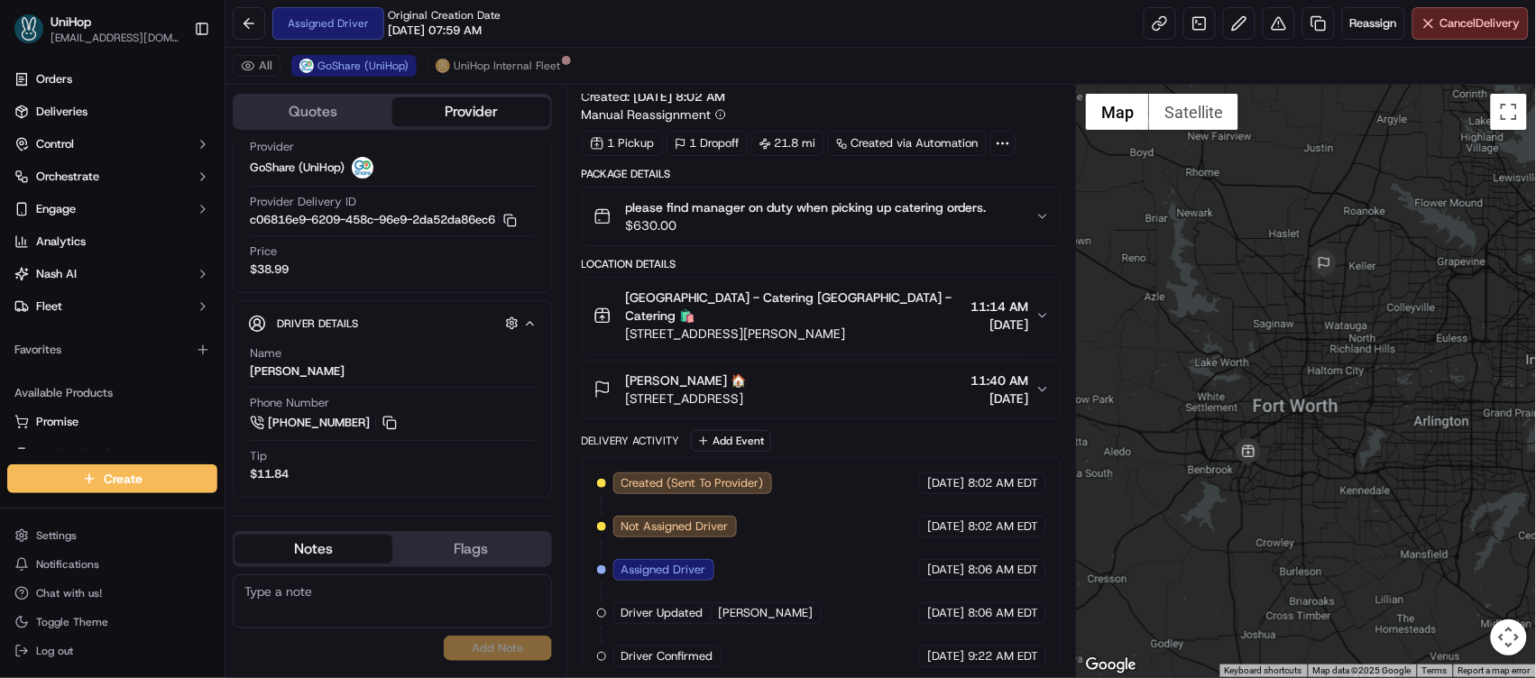
drag, startPoint x: 1362, startPoint y: 423, endPoint x: 1295, endPoint y: 415, distance: 67.3
click at [1295, 415] on div at bounding box center [1306, 381] width 459 height 593
drag, startPoint x: 1257, startPoint y: 303, endPoint x: 1228, endPoint y: 337, distance: 44.8
click at [1228, 337] on div at bounding box center [1306, 381] width 459 height 593
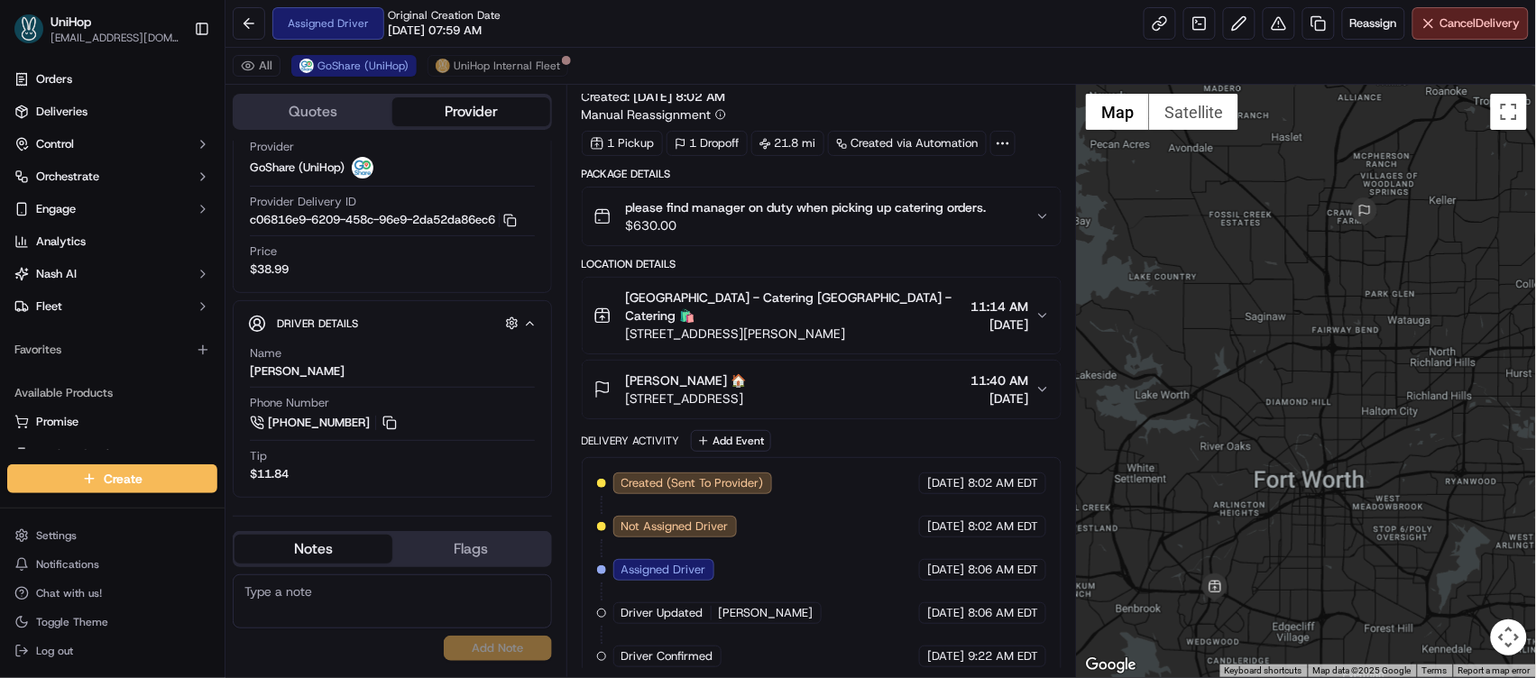
drag, startPoint x: 1223, startPoint y: 383, endPoint x: 1208, endPoint y: 373, distance: 18.8
click at [1208, 373] on div at bounding box center [1306, 381] width 459 height 593
drag, startPoint x: 1376, startPoint y: 447, endPoint x: 1347, endPoint y: 448, distance: 28.9
click at [1347, 448] on div at bounding box center [1306, 381] width 459 height 593
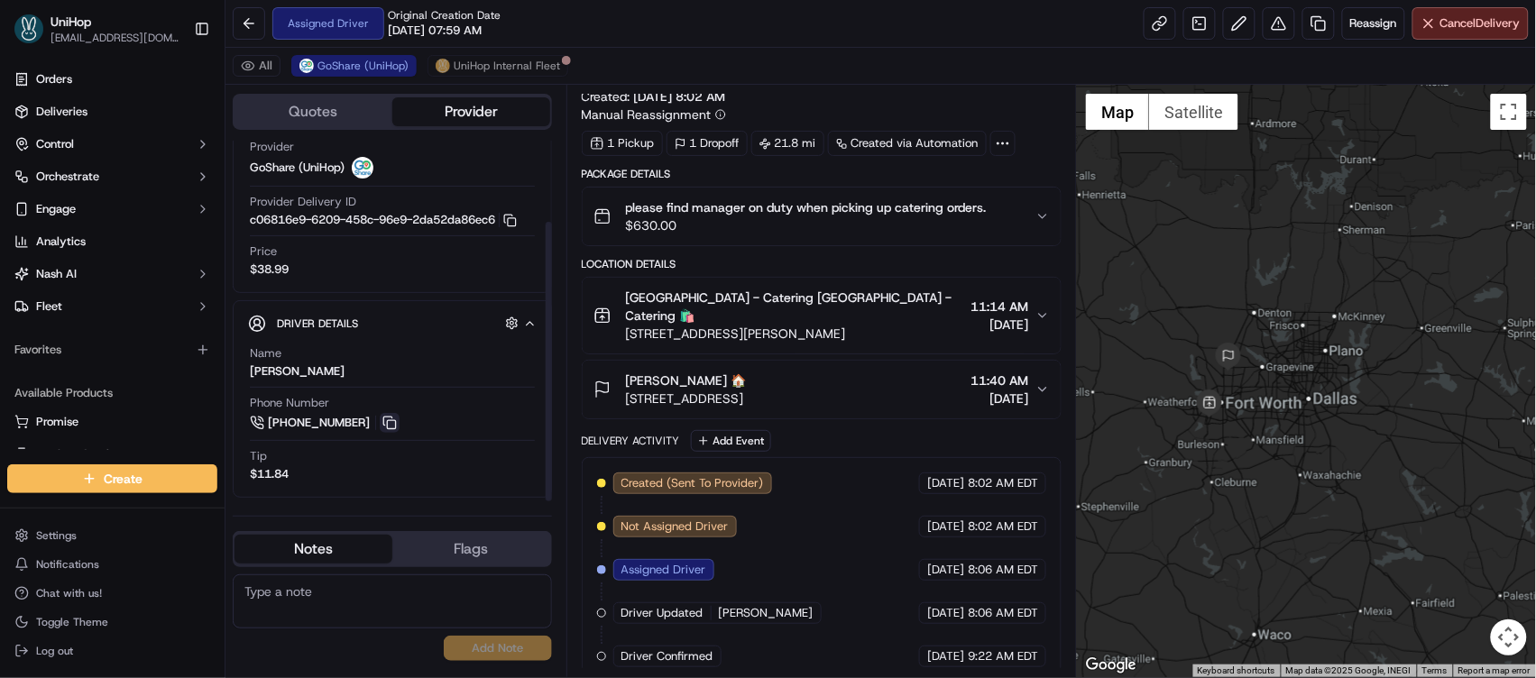
click at [394, 424] on button at bounding box center [390, 423] width 20 height 20
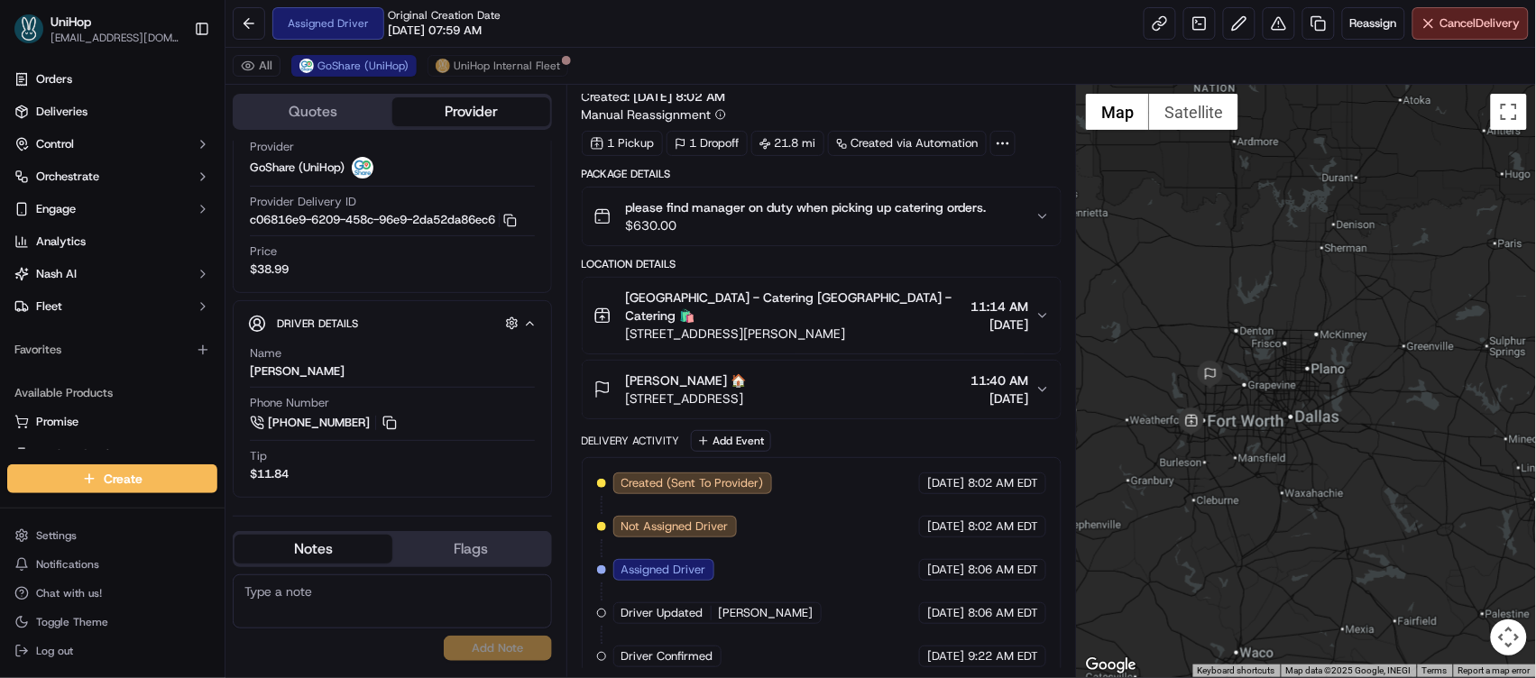
drag, startPoint x: 1200, startPoint y: 320, endPoint x: 1211, endPoint y: 309, distance: 16.0
click at [1211, 309] on div at bounding box center [1306, 381] width 459 height 593
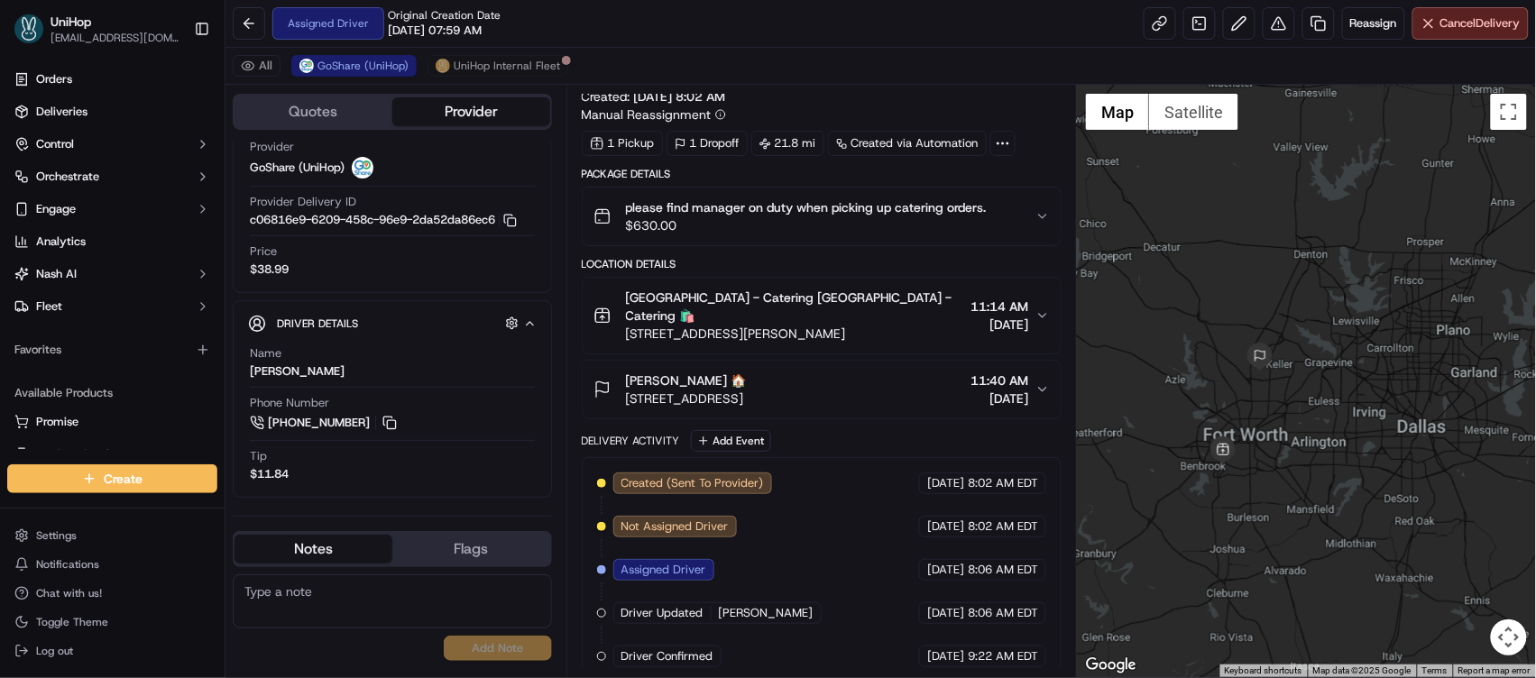
drag, startPoint x: 1234, startPoint y: 351, endPoint x: 1278, endPoint y: 300, distance: 67.8
click at [1278, 300] on div at bounding box center [1306, 381] width 459 height 593
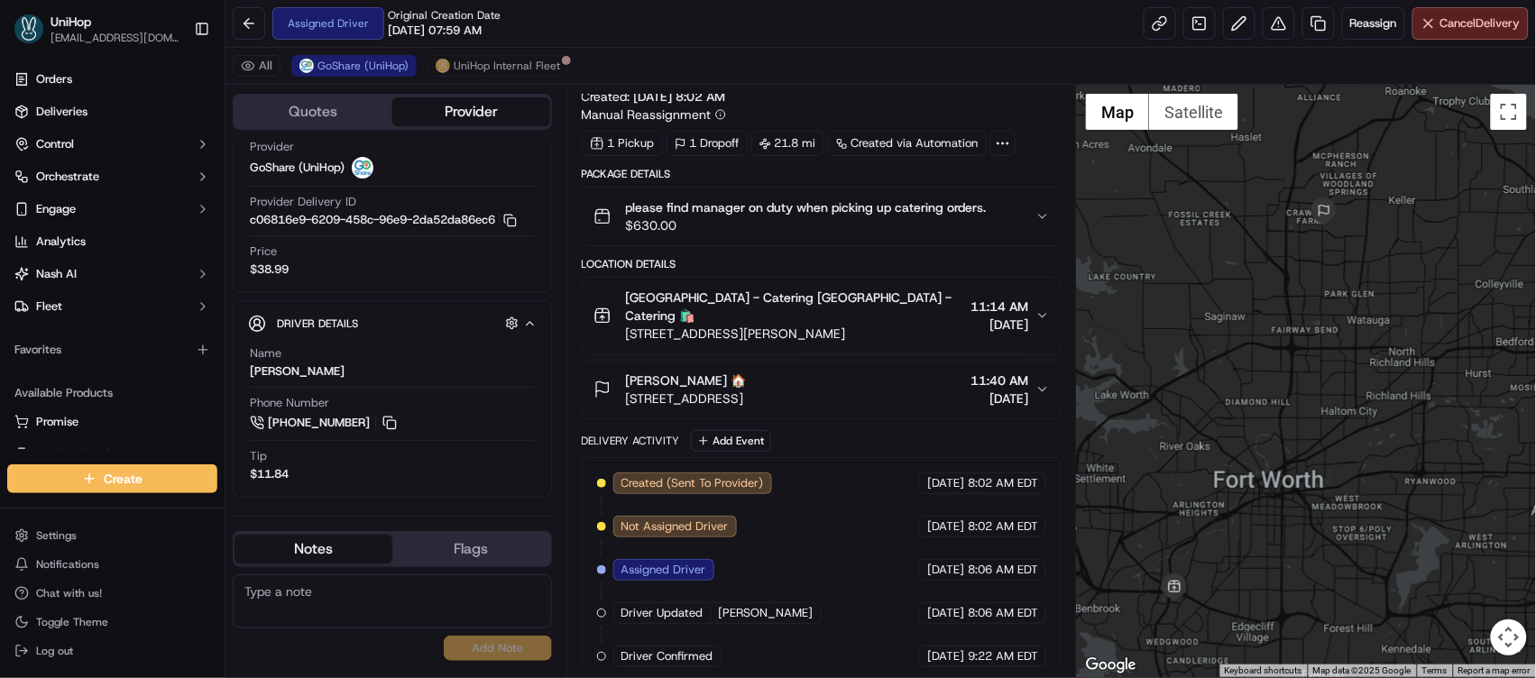
drag, startPoint x: 1232, startPoint y: 406, endPoint x: 1273, endPoint y: 364, distance: 58.1
click at [1273, 364] on div at bounding box center [1306, 381] width 459 height 593
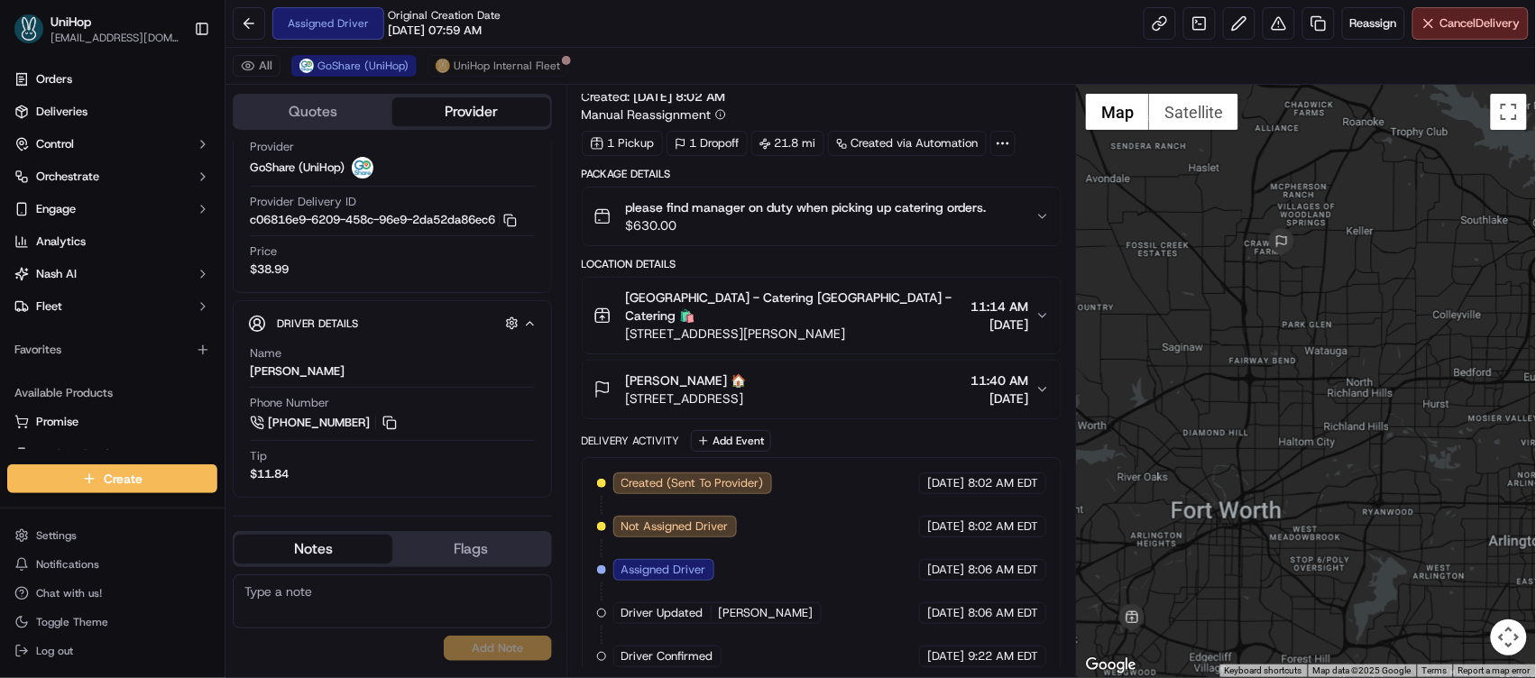
drag, startPoint x: 1240, startPoint y: 378, endPoint x: 1194, endPoint y: 410, distance: 55.8
click at [1194, 410] on div at bounding box center [1306, 381] width 459 height 593
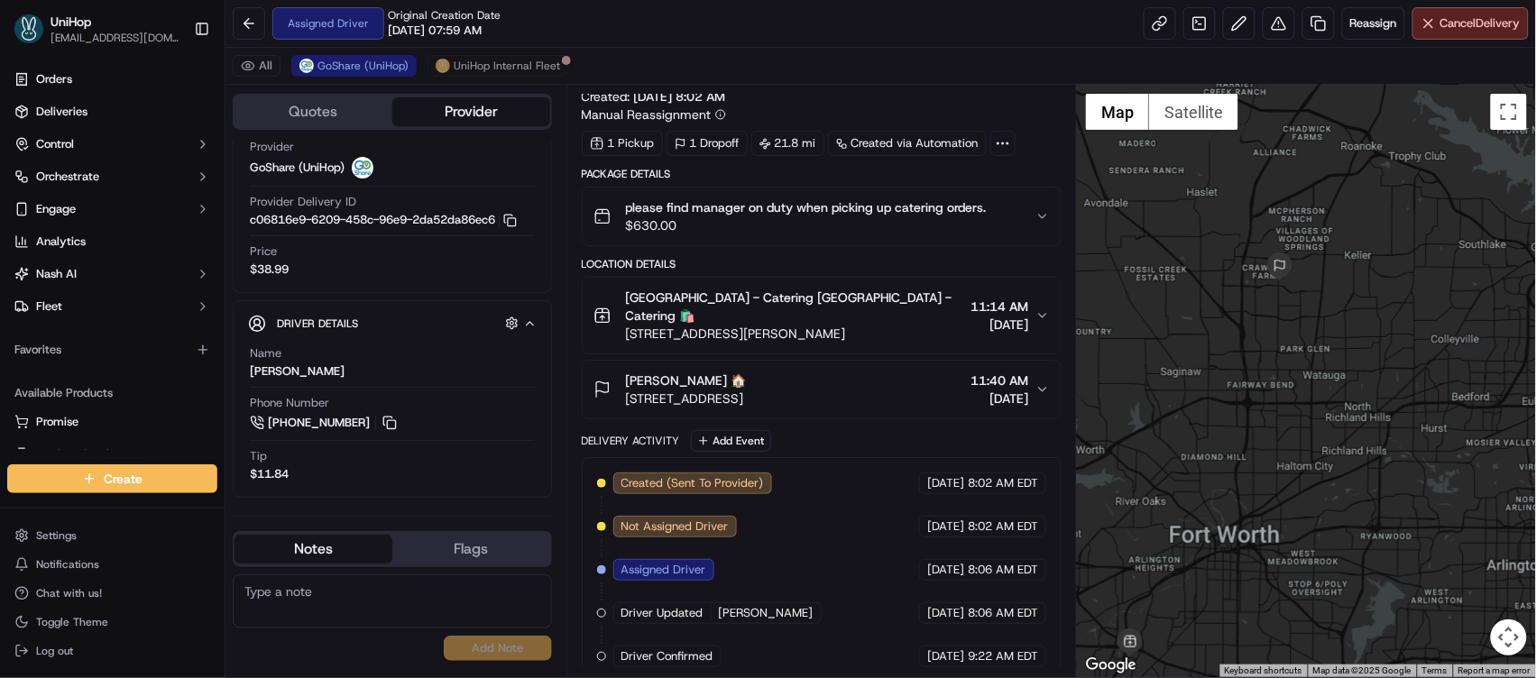
drag, startPoint x: 1194, startPoint y: 409, endPoint x: 1192, endPoint y: 430, distance: 21.7
click at [1192, 430] on div at bounding box center [1306, 381] width 459 height 593
click at [969, 87] on button "CDT" at bounding box center [953, 74] width 72 height 23
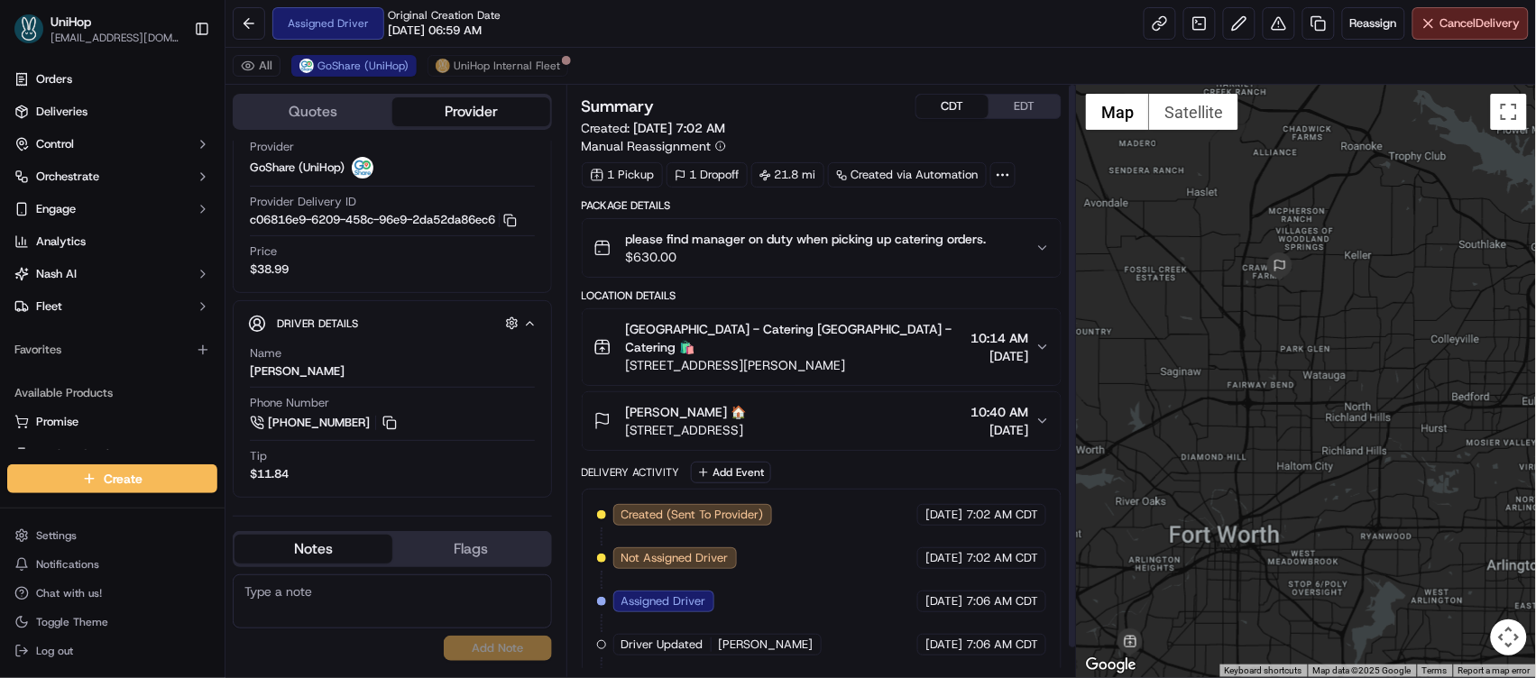
click at [1009, 106] on button "EDT" at bounding box center [1025, 106] width 72 height 23
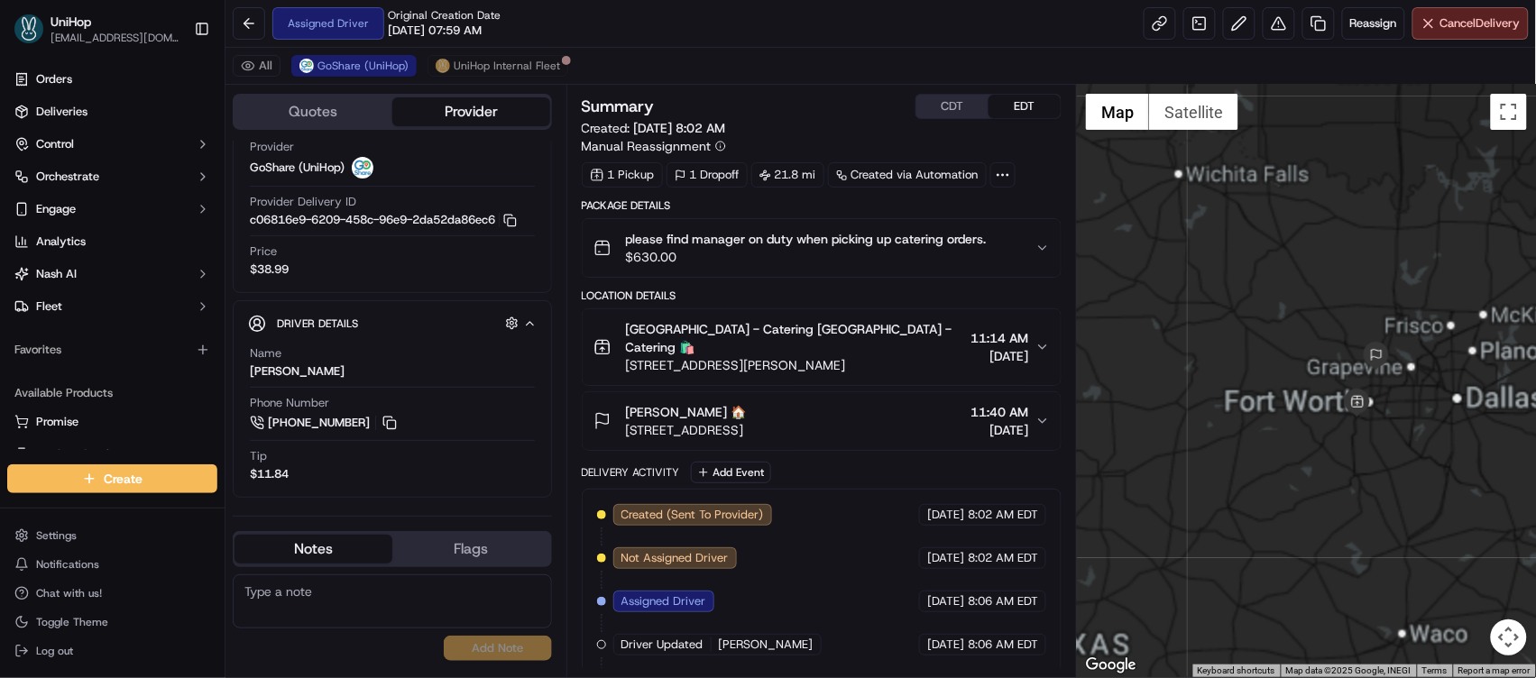
drag, startPoint x: 1169, startPoint y: 279, endPoint x: 1288, endPoint y: 310, distance: 123.2
click at [1160, 275] on div at bounding box center [1306, 381] width 459 height 593
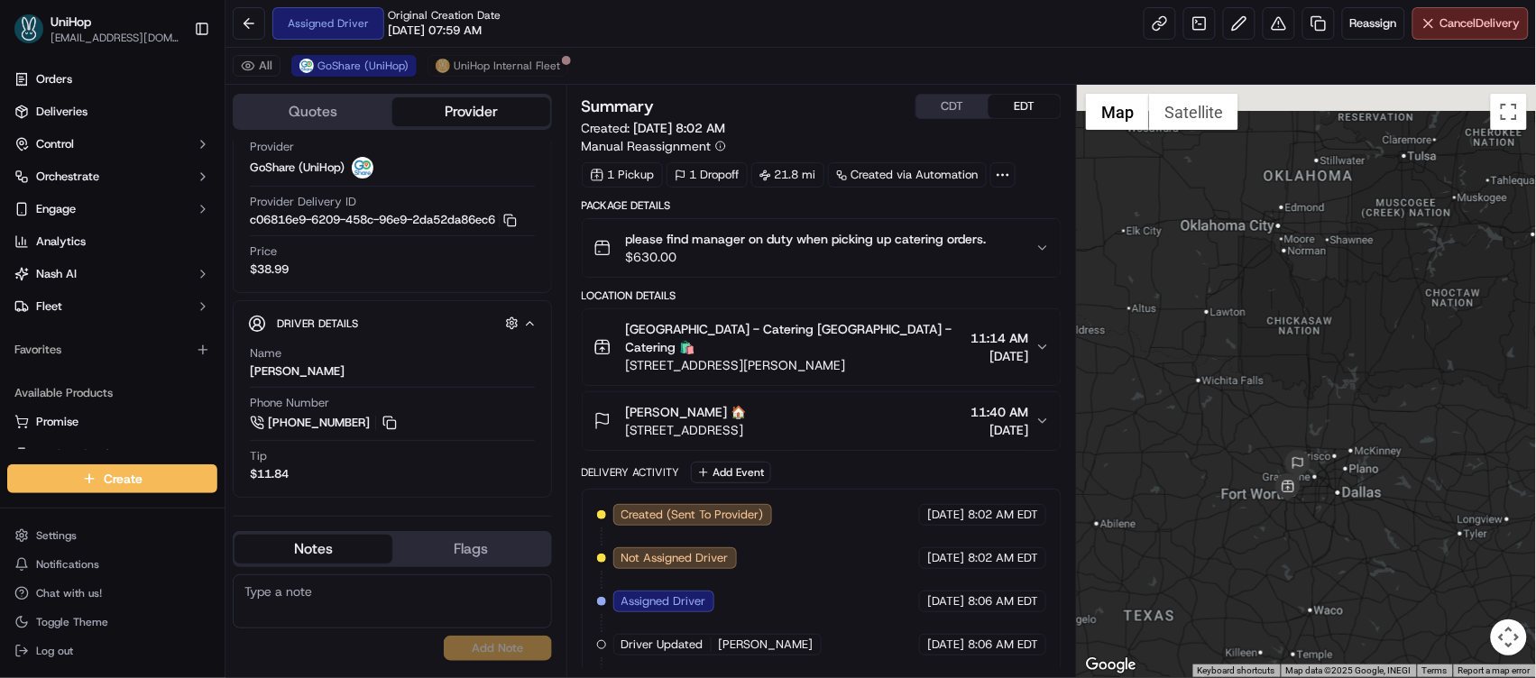
drag, startPoint x: 1268, startPoint y: 198, endPoint x: 1221, endPoint y: 338, distance: 147.5
click at [1221, 338] on div at bounding box center [1306, 381] width 459 height 593
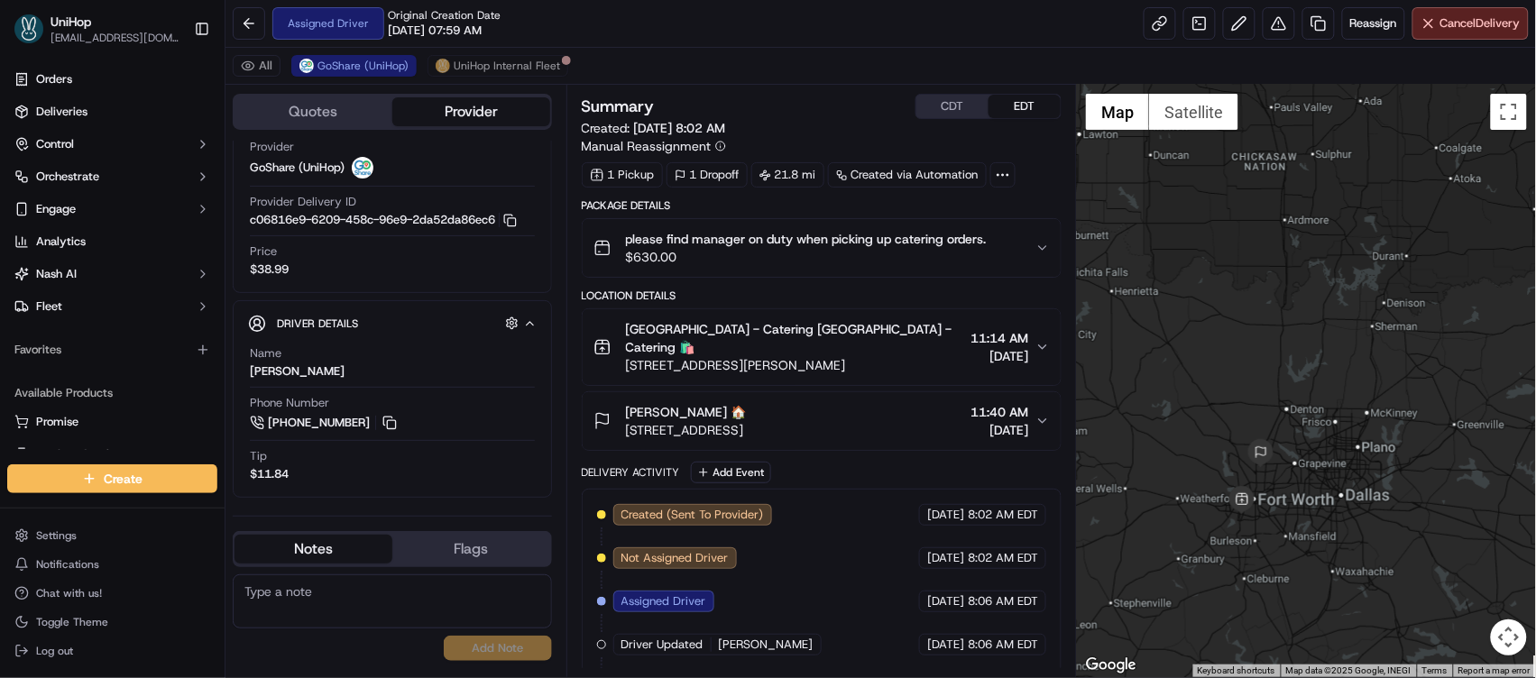
drag, startPoint x: 1310, startPoint y: 419, endPoint x: 1278, endPoint y: 284, distance: 138.1
click at [1282, 258] on div at bounding box center [1306, 381] width 459 height 593
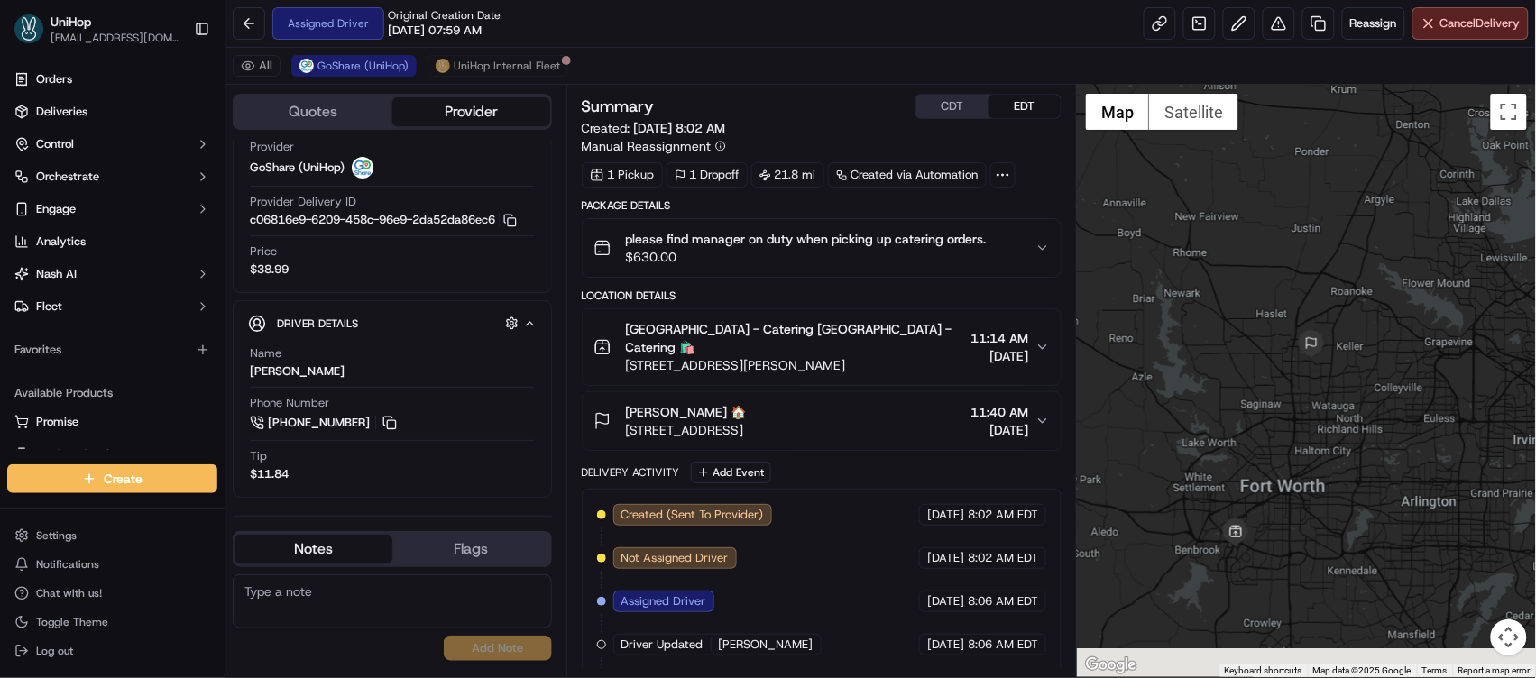
drag, startPoint x: 1268, startPoint y: 254, endPoint x: 1268, endPoint y: 216, distance: 38.8
click at [1268, 216] on div at bounding box center [1306, 381] width 459 height 593
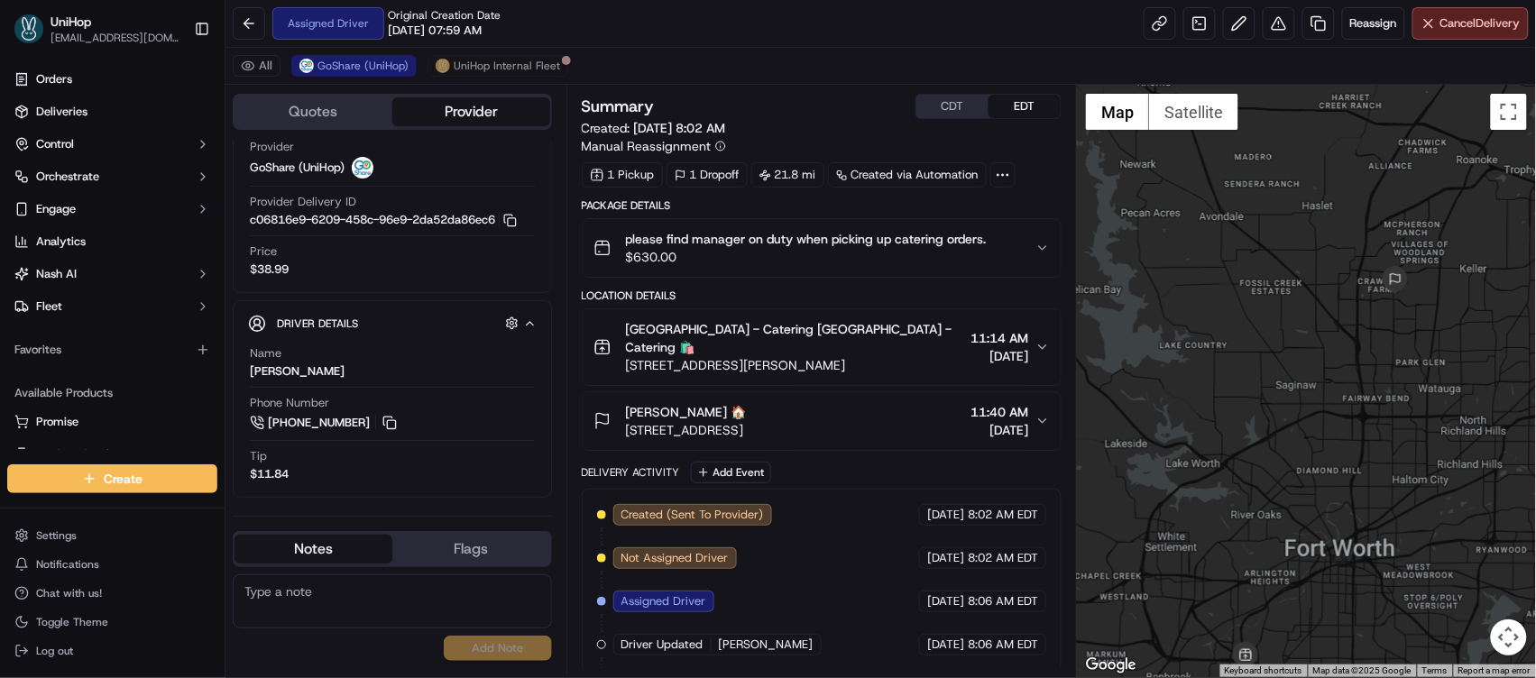
drag, startPoint x: 1244, startPoint y: 377, endPoint x: 1248, endPoint y: 289, distance: 88.5
click at [1248, 289] on div at bounding box center [1306, 381] width 459 height 593
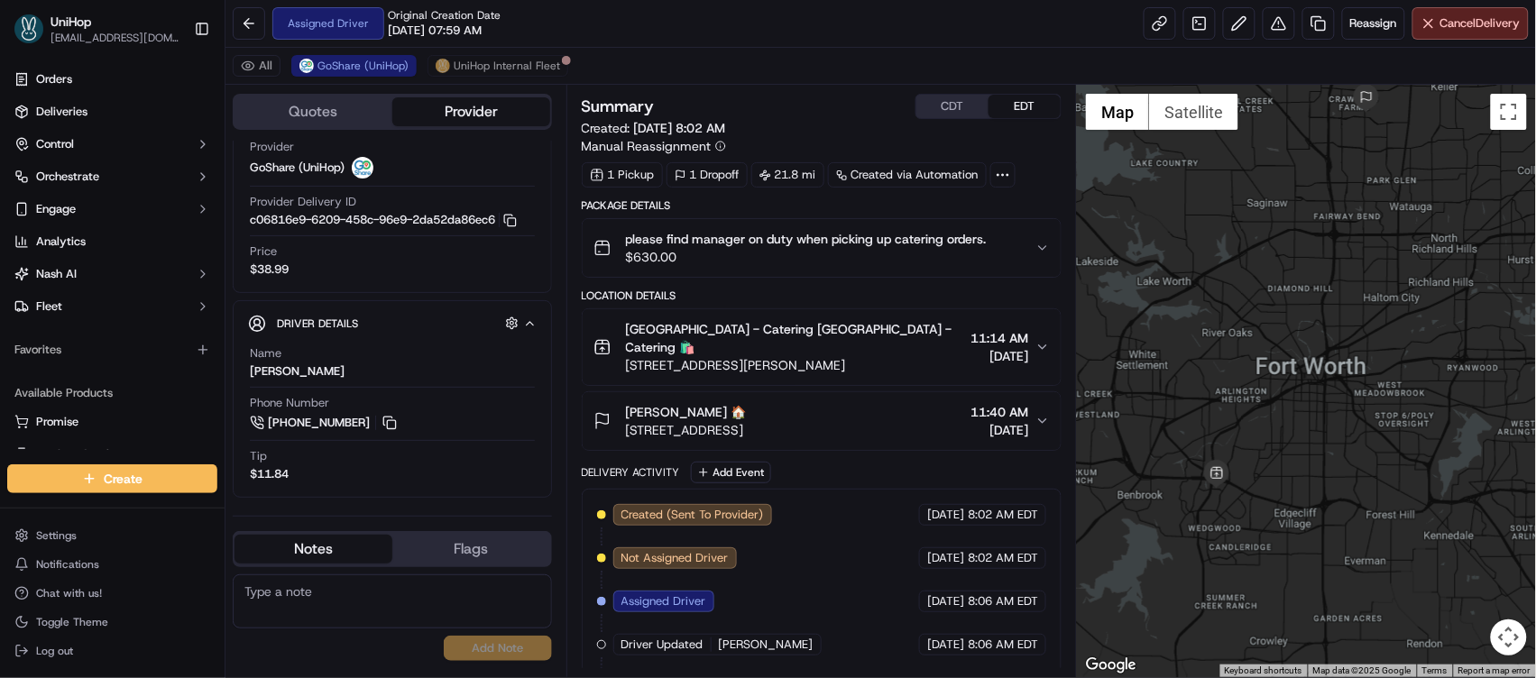
drag, startPoint x: 1247, startPoint y: 352, endPoint x: 1217, endPoint y: 289, distance: 69.8
click at [1217, 289] on div at bounding box center [1306, 381] width 459 height 593
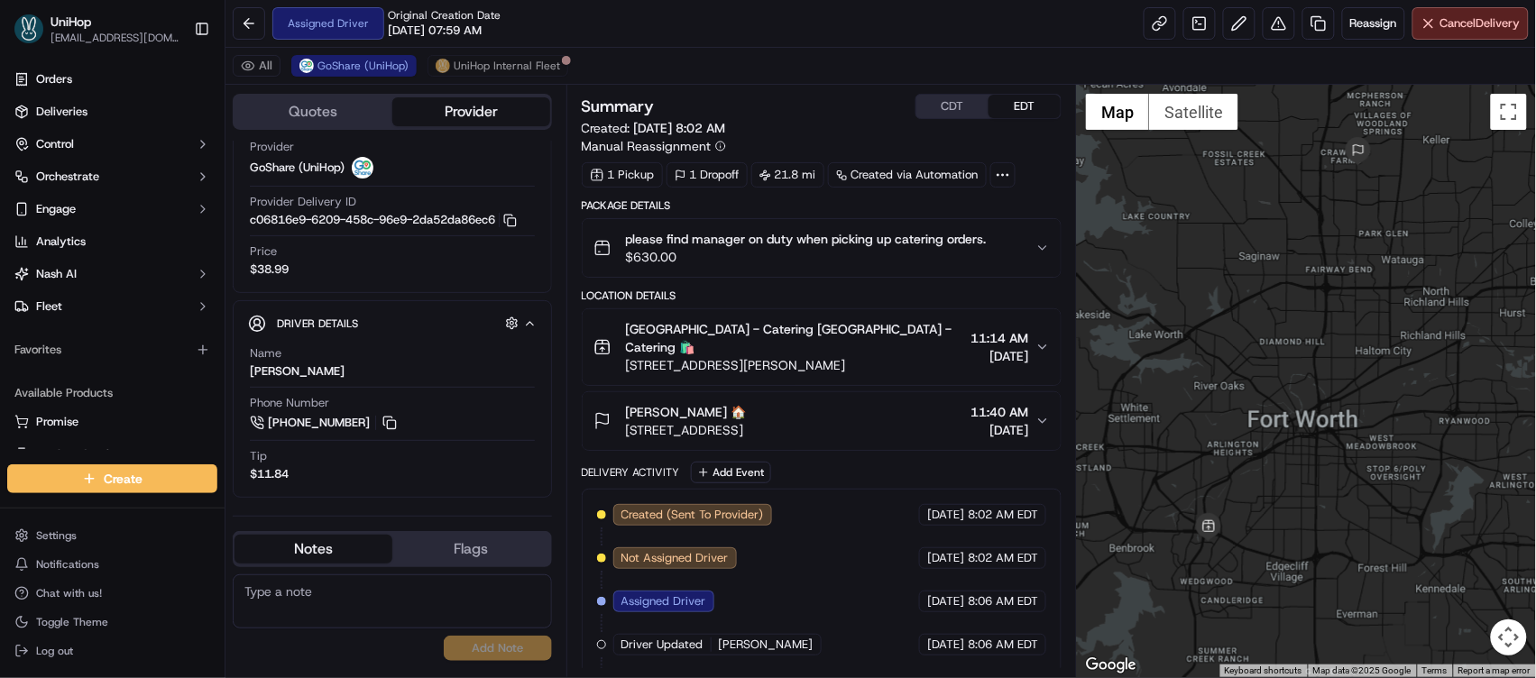
drag, startPoint x: 1217, startPoint y: 289, endPoint x: 1208, endPoint y: 345, distance: 56.7
click at [1208, 345] on div at bounding box center [1306, 381] width 459 height 593
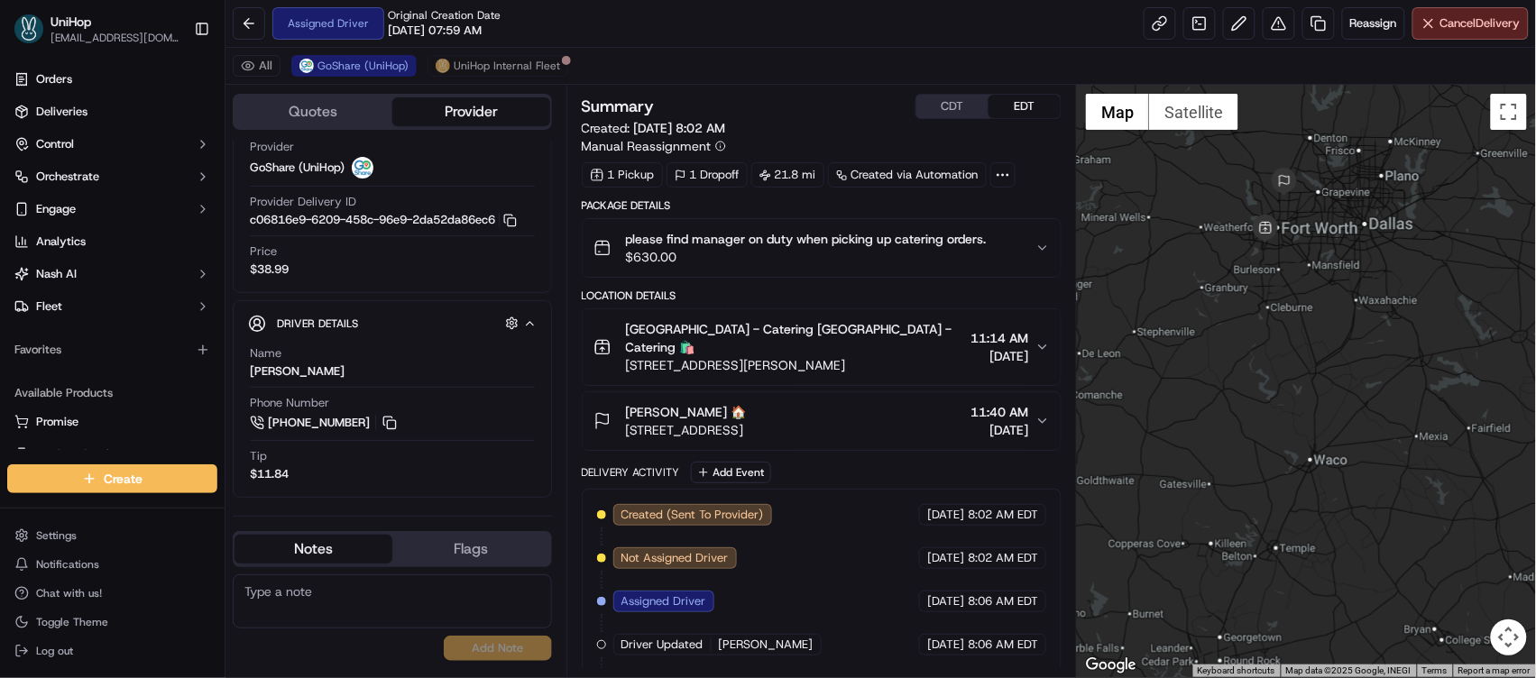
click at [1239, 340] on div at bounding box center [1306, 381] width 459 height 593
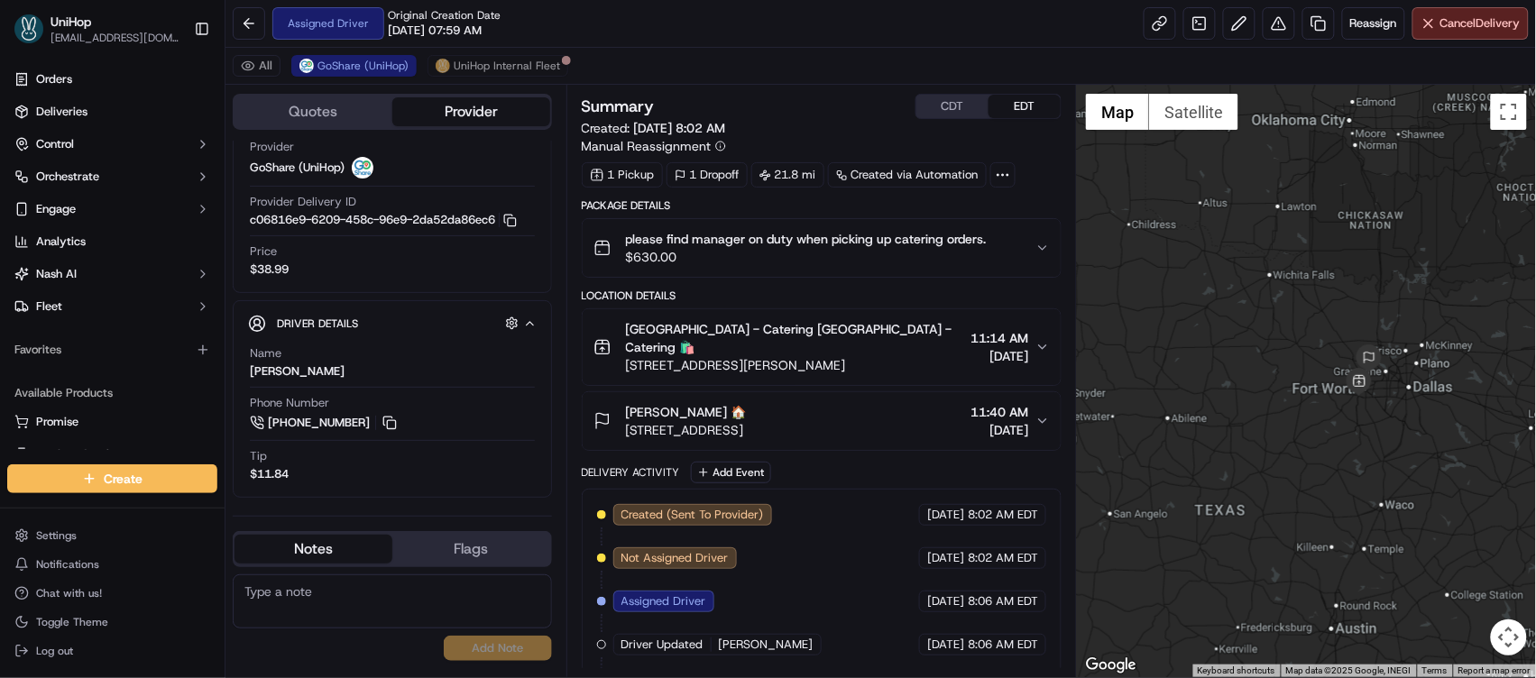
click at [1216, 238] on div at bounding box center [1306, 381] width 459 height 593
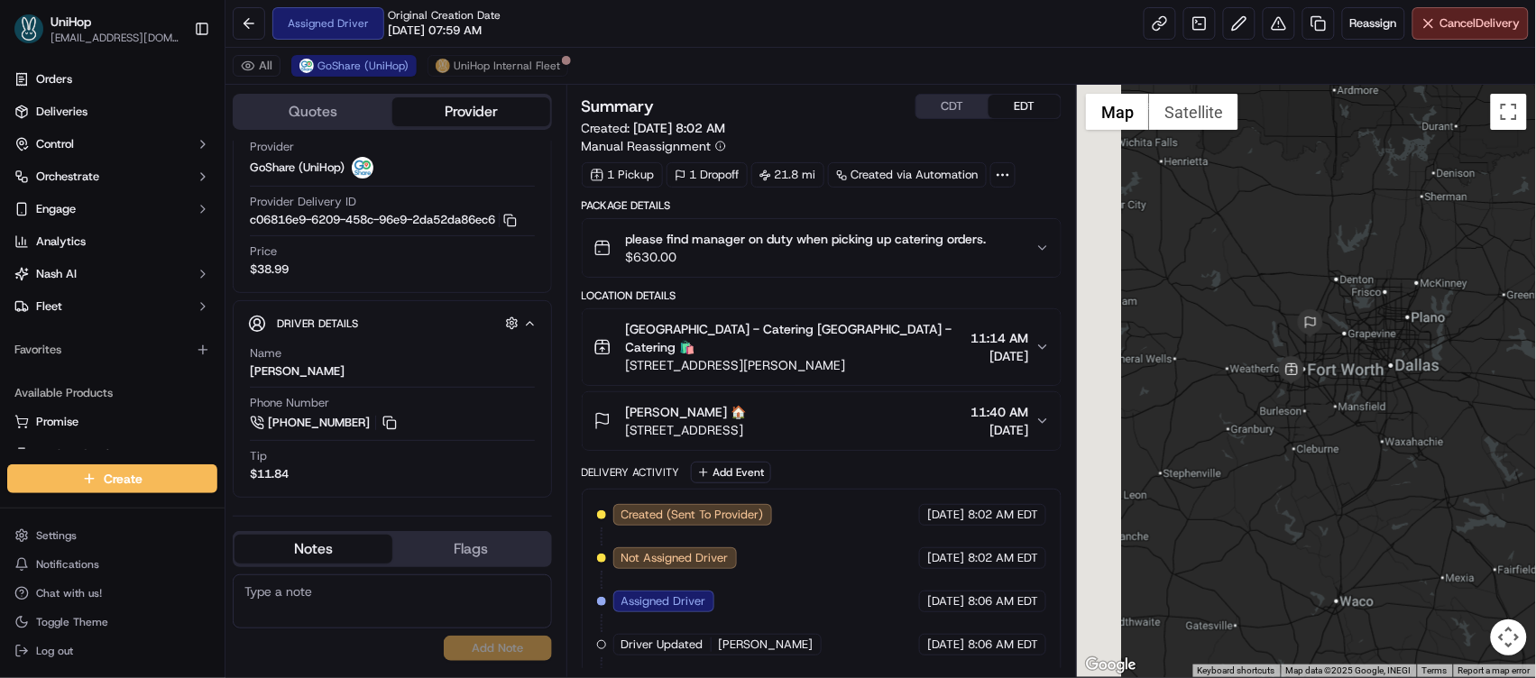
drag, startPoint x: 1308, startPoint y: 349, endPoint x: 1463, endPoint y: 332, distance: 156.1
click at [1487, 327] on div at bounding box center [1306, 381] width 459 height 593
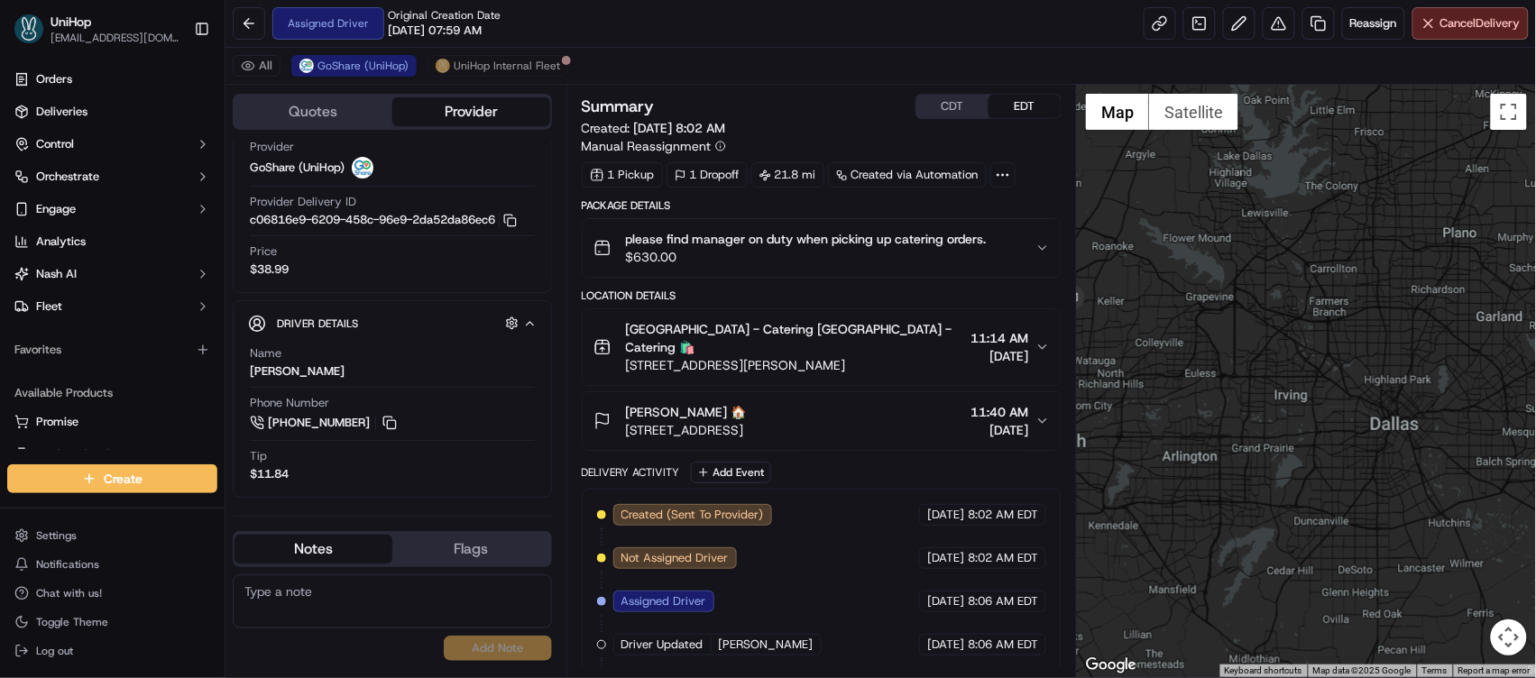
drag, startPoint x: 1319, startPoint y: 364, endPoint x: 1540, endPoint y: 333, distance: 223.1
click at [1535, 333] on html "UniHop dispatch+j@unihop.app Toggle Sidebar Orders Deliveries Control Orchestra…" at bounding box center [768, 339] width 1536 height 678
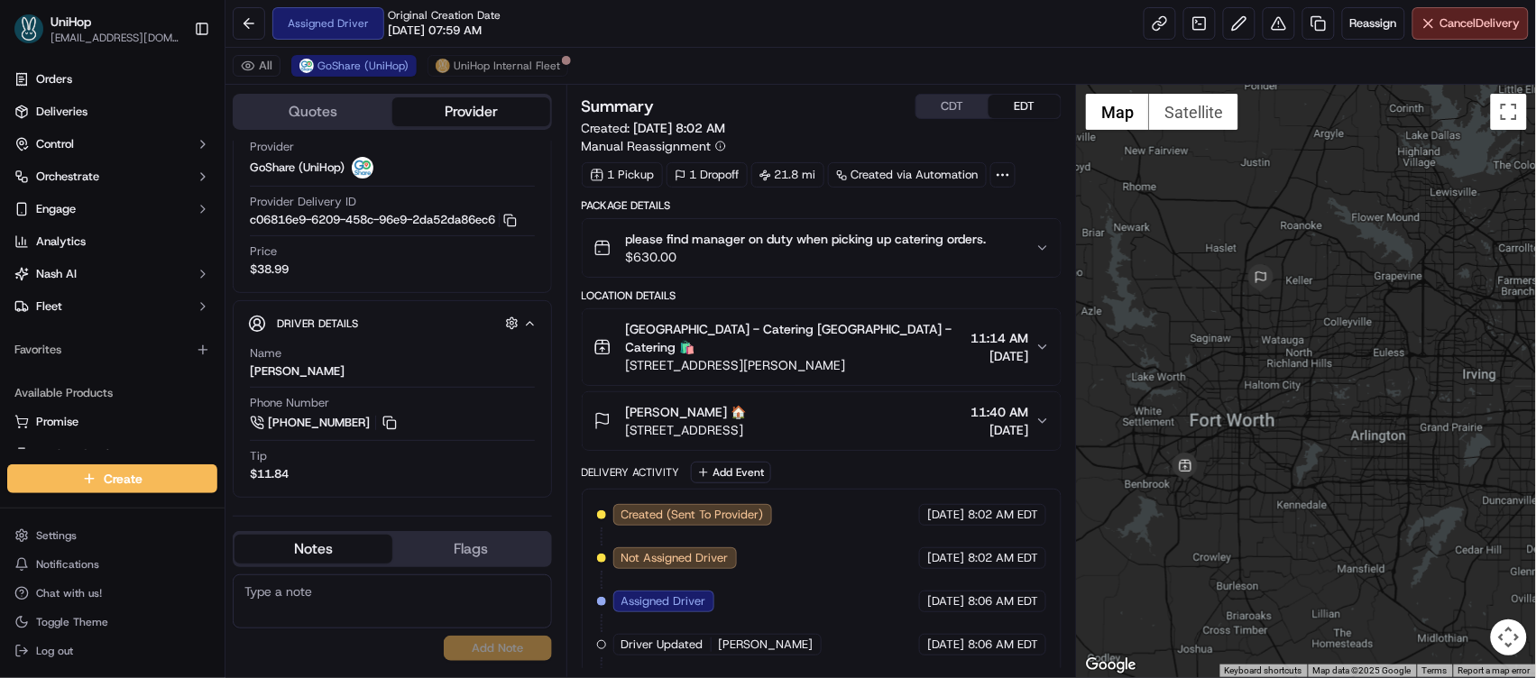
drag, startPoint x: 1295, startPoint y: 355, endPoint x: 1508, endPoint y: 332, distance: 213.2
click at [1507, 332] on div at bounding box center [1306, 381] width 459 height 593
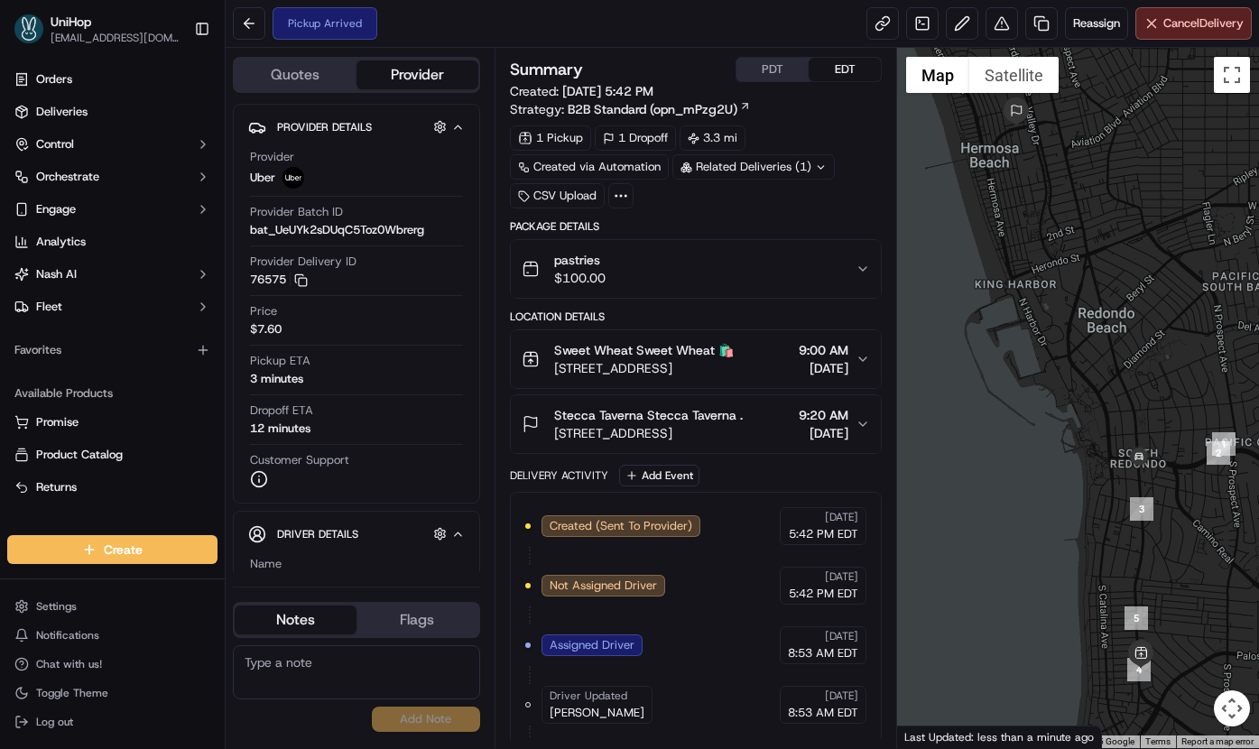
scroll to position [124, 0]
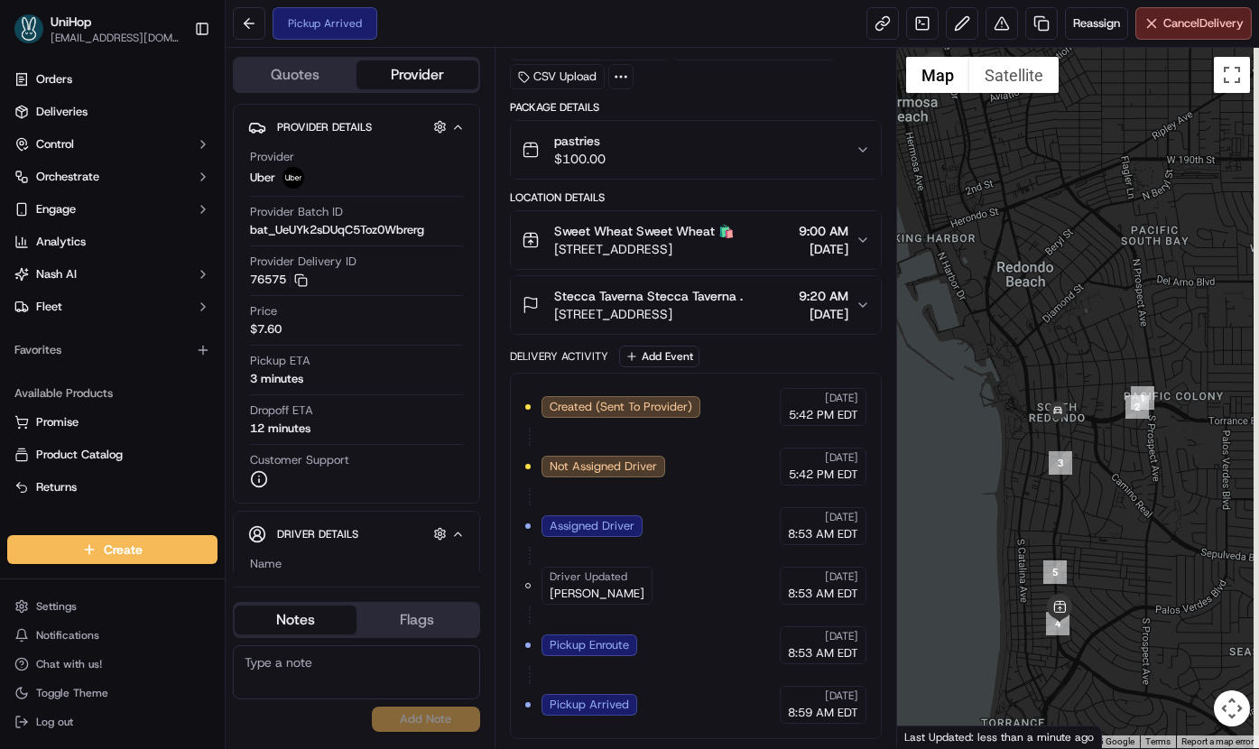
drag, startPoint x: 1082, startPoint y: 440, endPoint x: 993, endPoint y: 388, distance: 102.7
click at [993, 388] on div at bounding box center [1078, 398] width 362 height 700
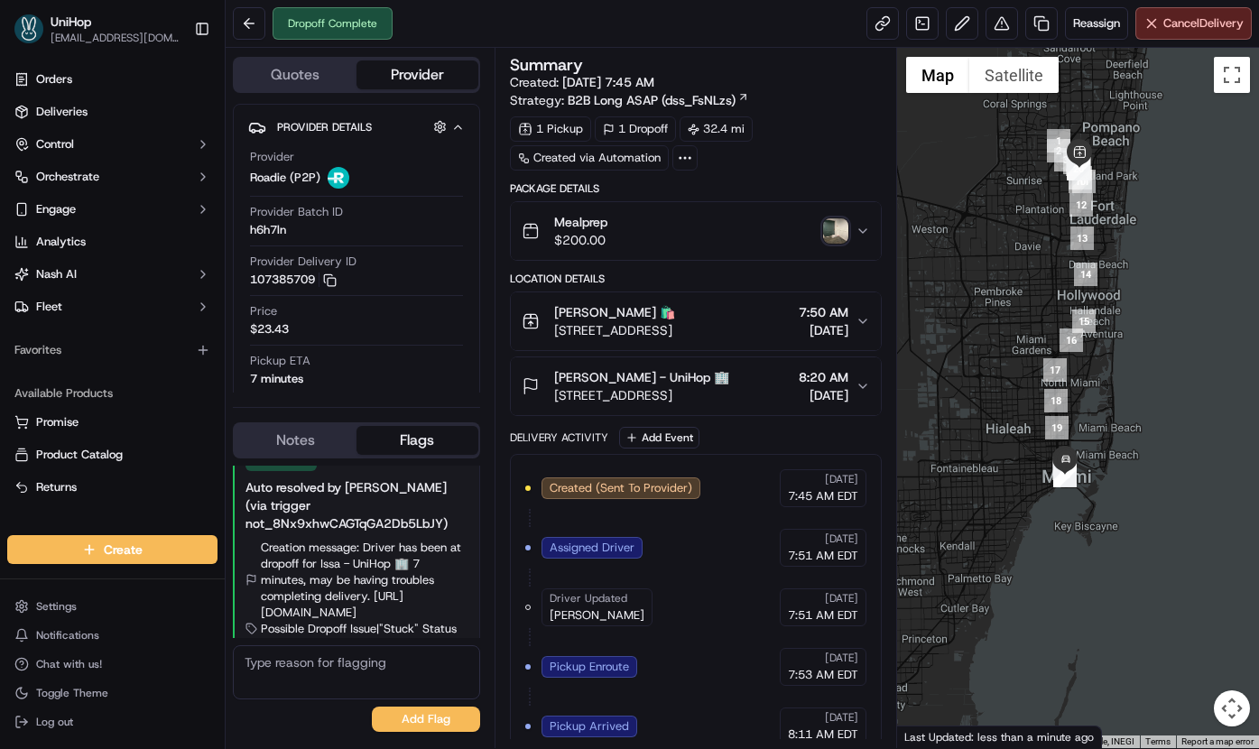
click at [838, 232] on img "button" at bounding box center [835, 230] width 25 height 25
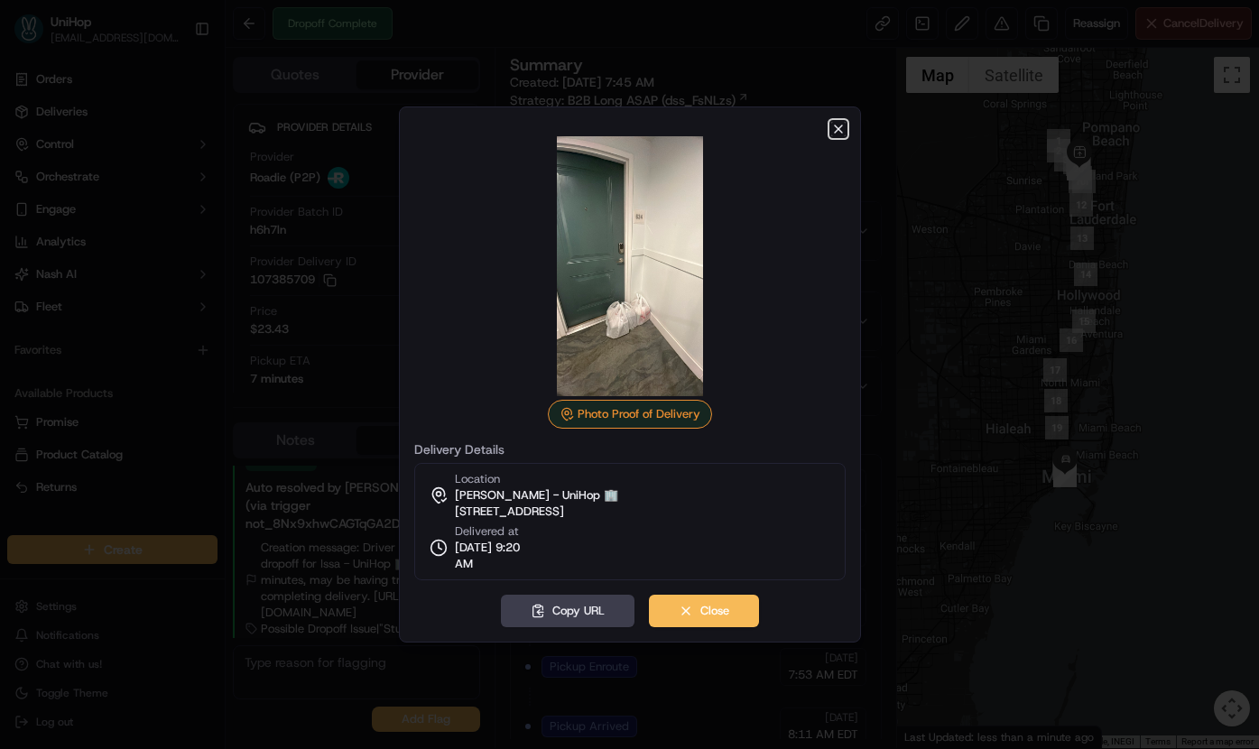
click at [841, 128] on icon "button" at bounding box center [838, 129] width 14 height 14
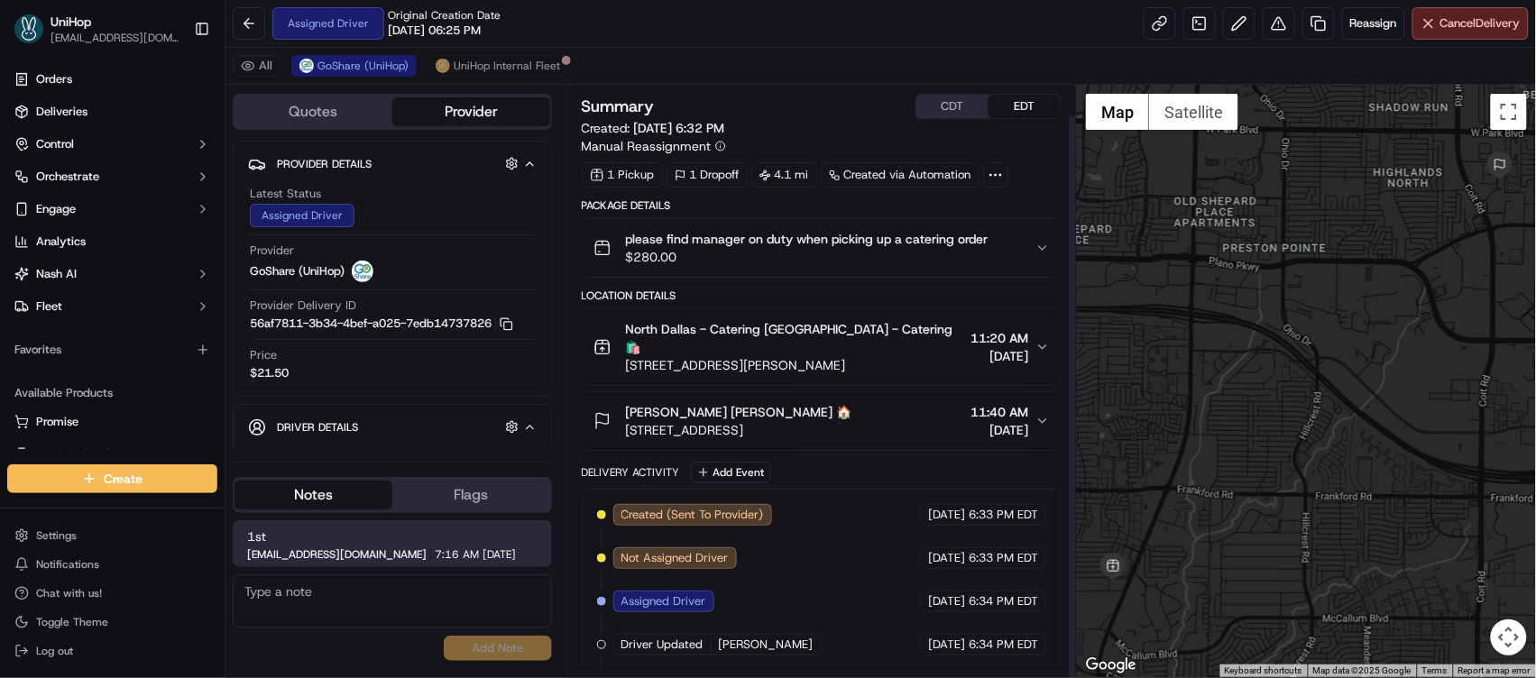
scroll to position [32, 0]
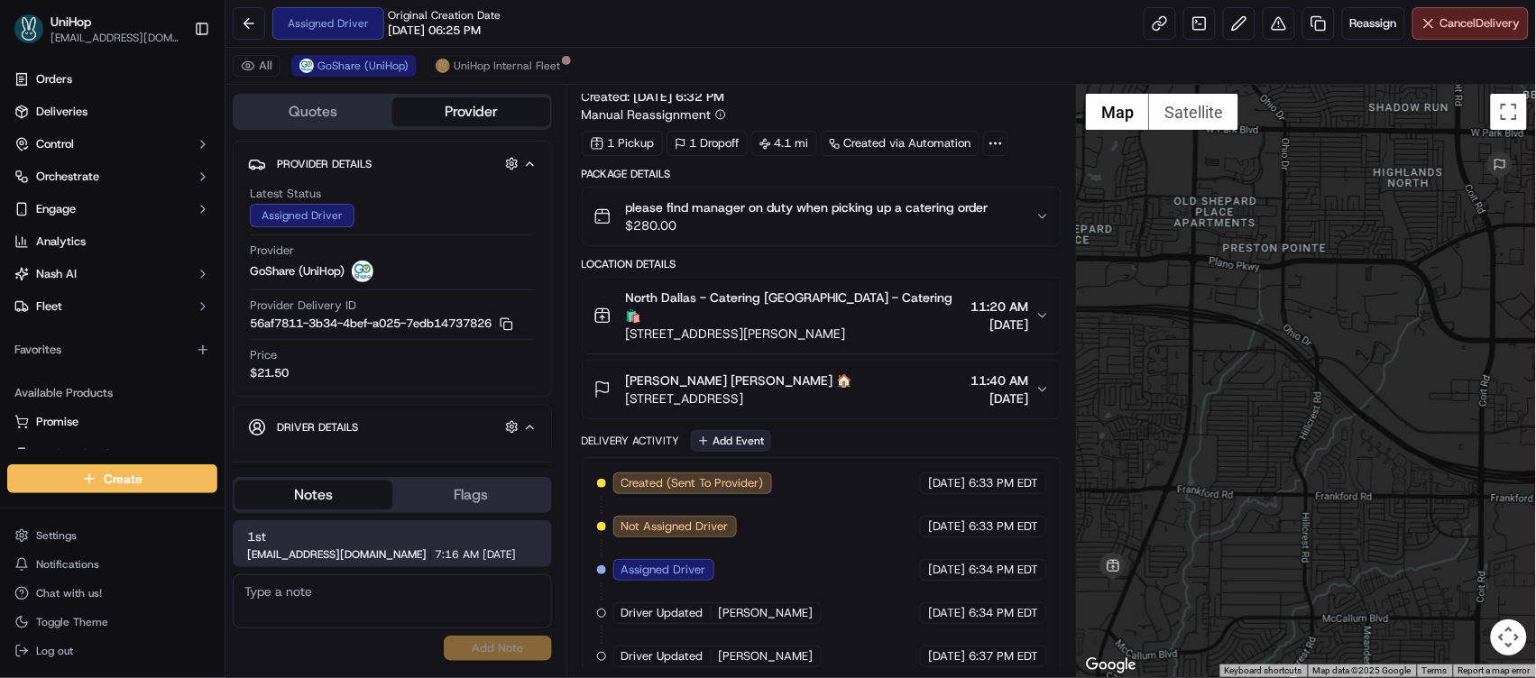
click at [718, 430] on button "Add Event" at bounding box center [731, 441] width 80 height 22
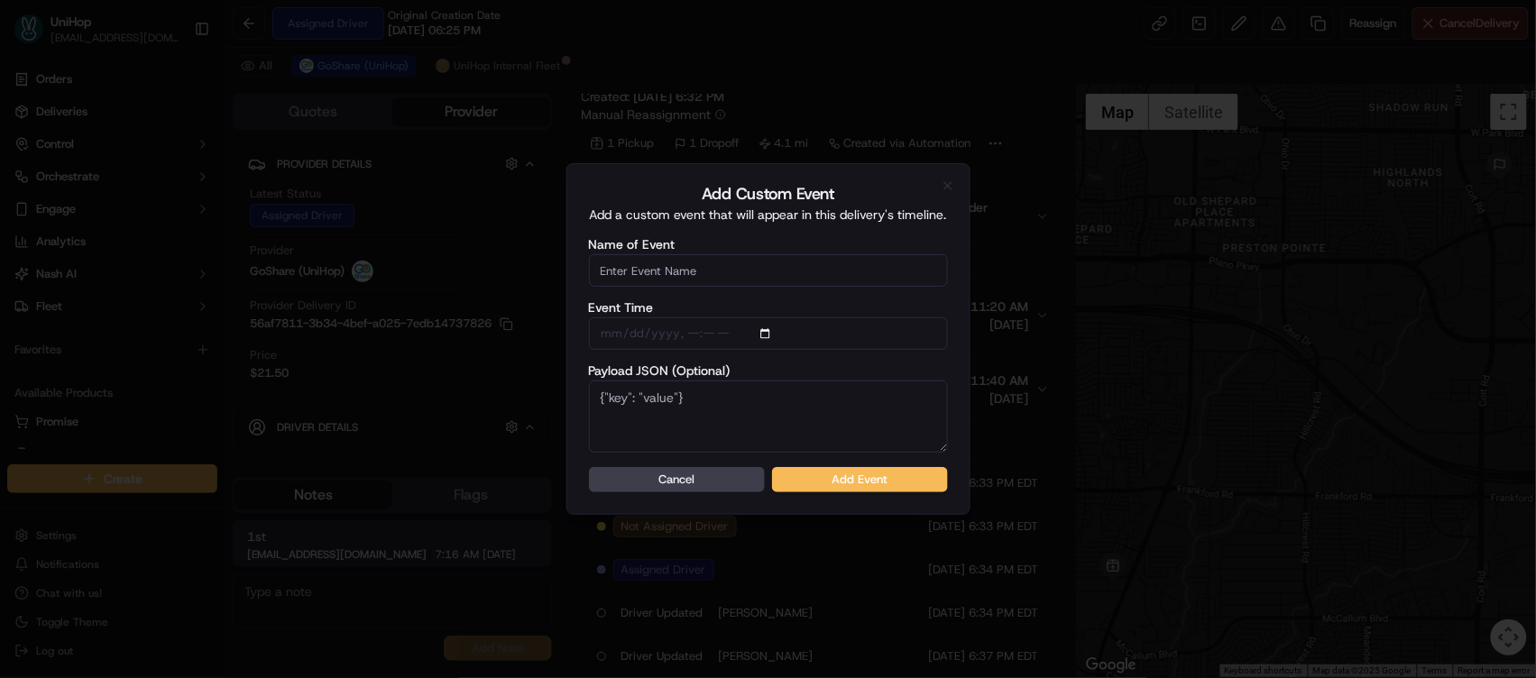
click at [720, 279] on input "Name of Event" at bounding box center [768, 270] width 359 height 32
type input "Driver Confirmed"
click at [841, 480] on button "Add Event" at bounding box center [860, 479] width 176 height 25
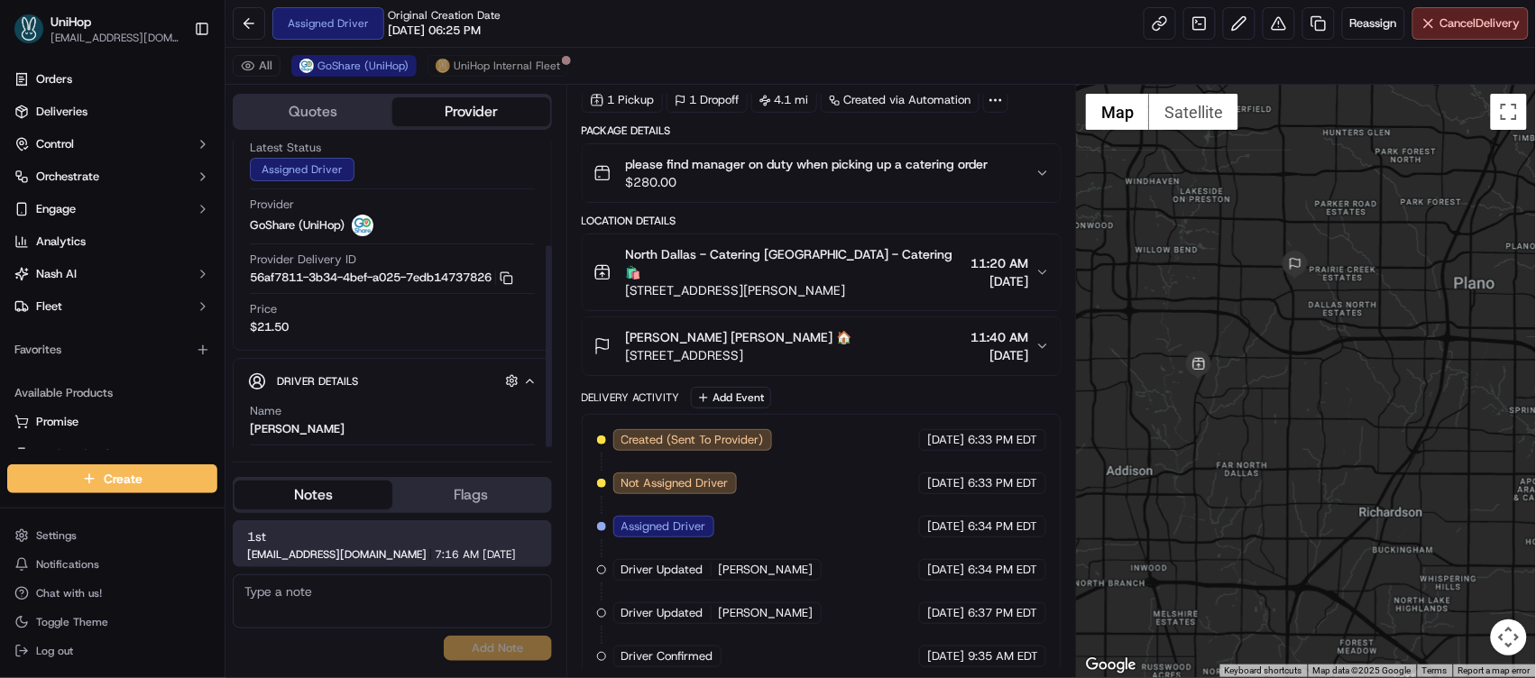
scroll to position [159, 0]
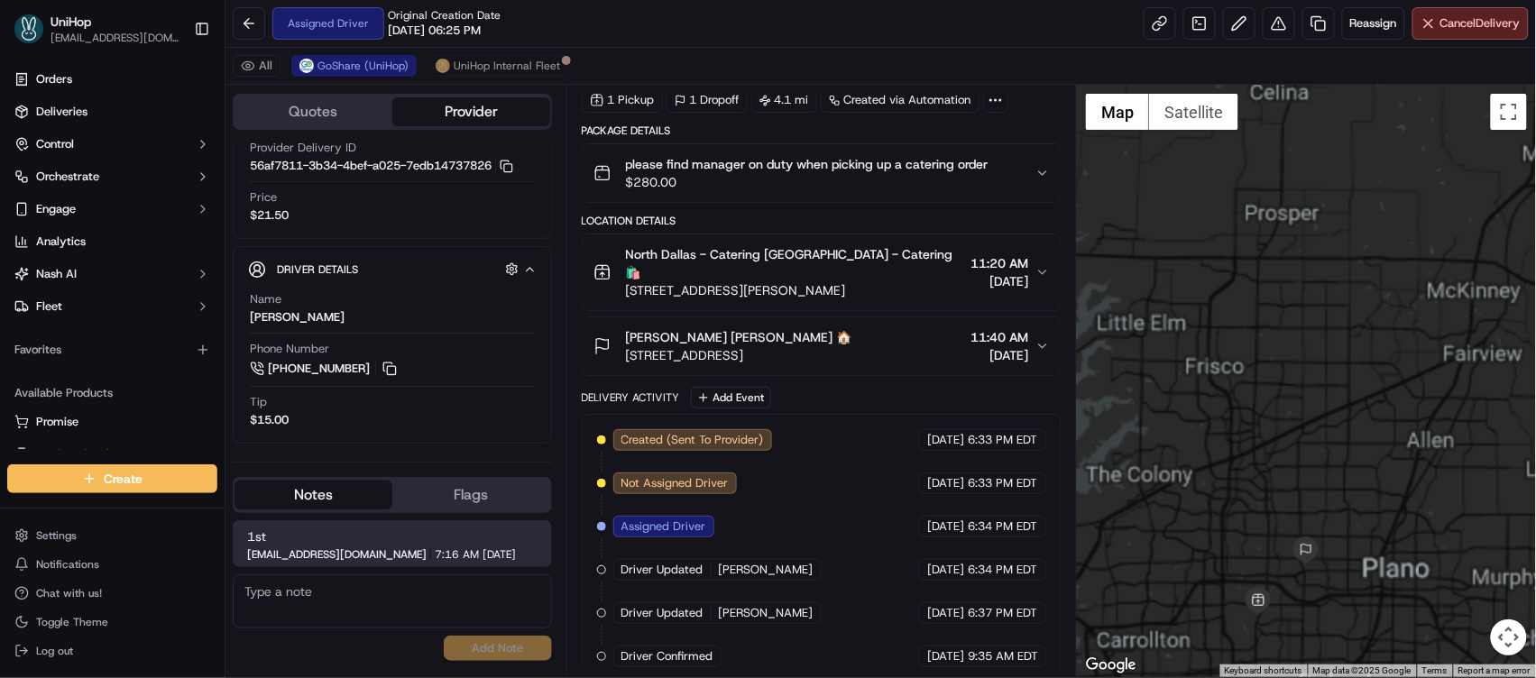
drag, startPoint x: 1277, startPoint y: 300, endPoint x: 1274, endPoint y: 281, distance: 19.3
click at [1274, 281] on div at bounding box center [1306, 381] width 459 height 593
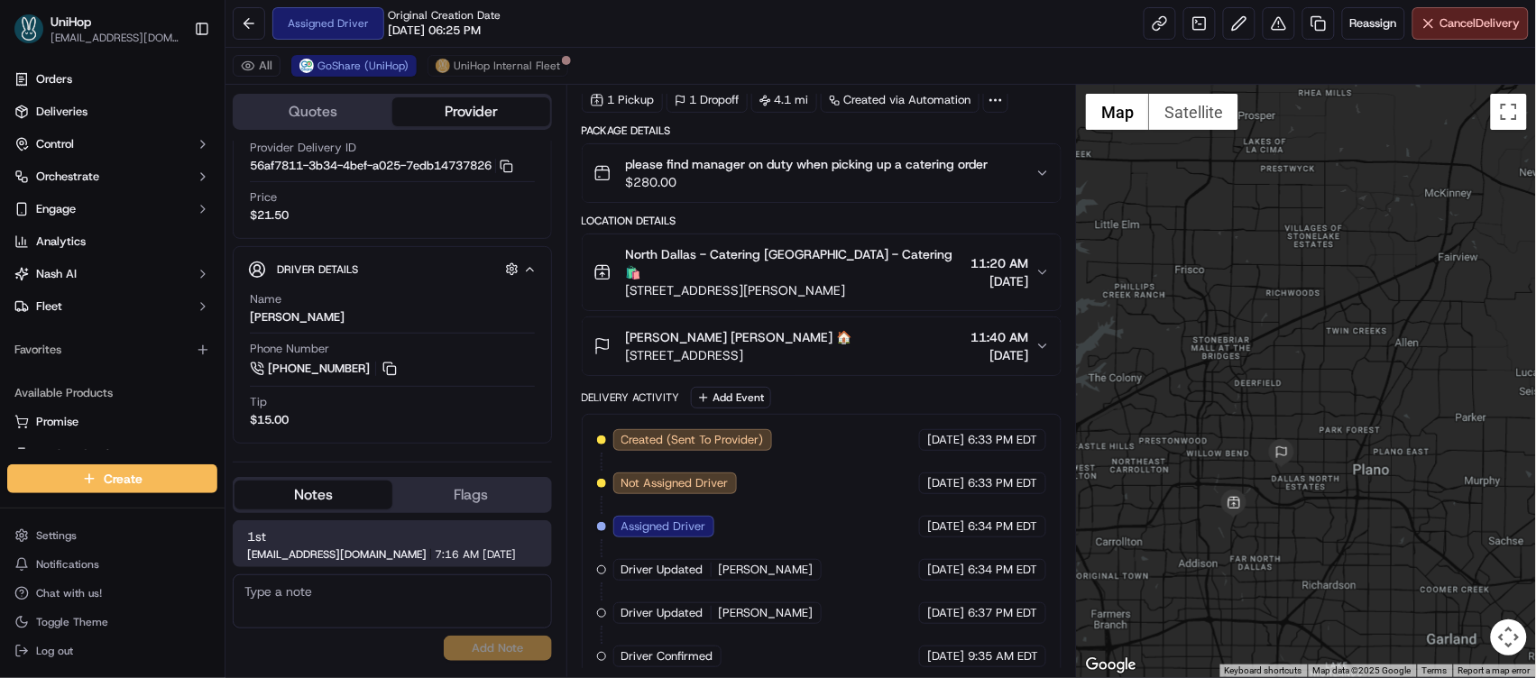
drag, startPoint x: 1293, startPoint y: 416, endPoint x: 1285, endPoint y: 373, distance: 43.2
click at [1285, 373] on div at bounding box center [1306, 381] width 459 height 593
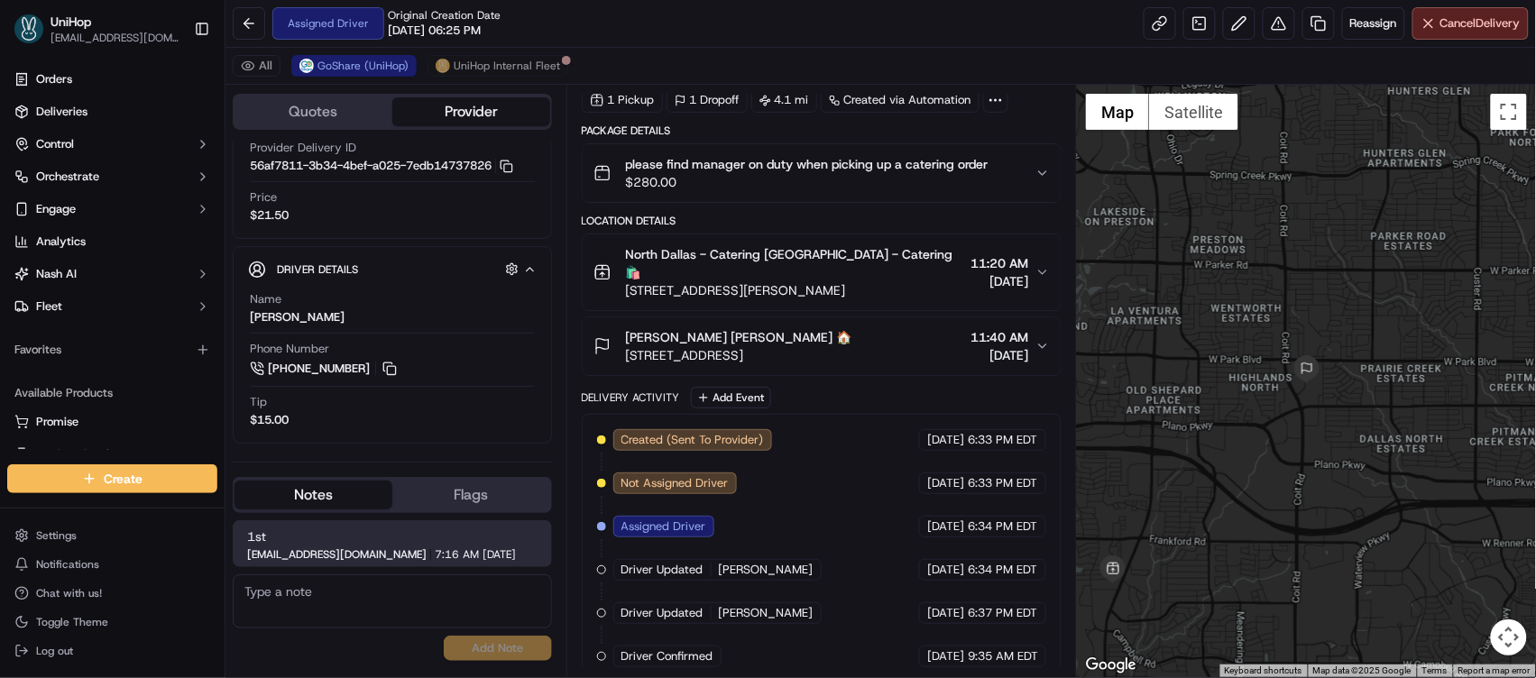
drag, startPoint x: 1248, startPoint y: 520, endPoint x: 1352, endPoint y: 525, distance: 104.8
click at [1352, 525] on div at bounding box center [1306, 381] width 459 height 593
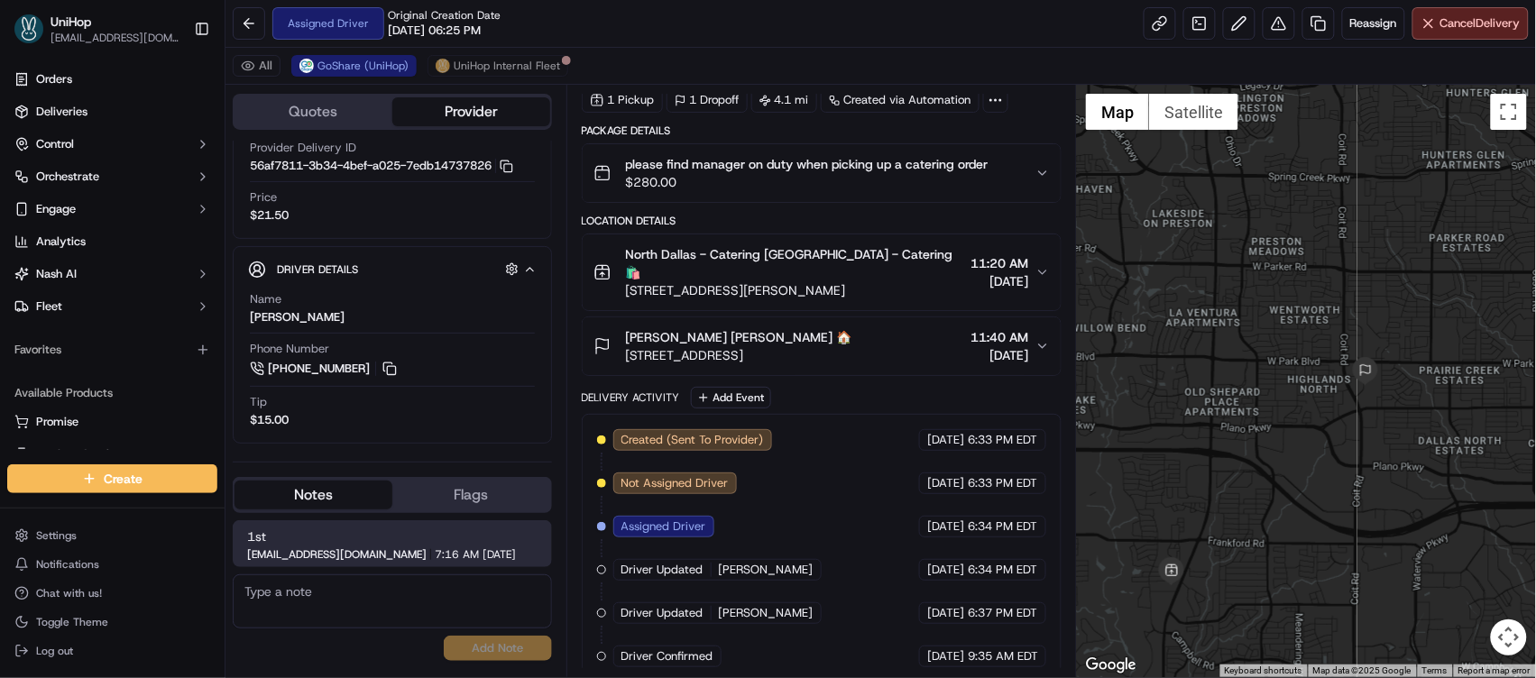
drag, startPoint x: 1249, startPoint y: 504, endPoint x: 1283, endPoint y: 503, distance: 34.3
click at [1283, 503] on div at bounding box center [1306, 381] width 459 height 593
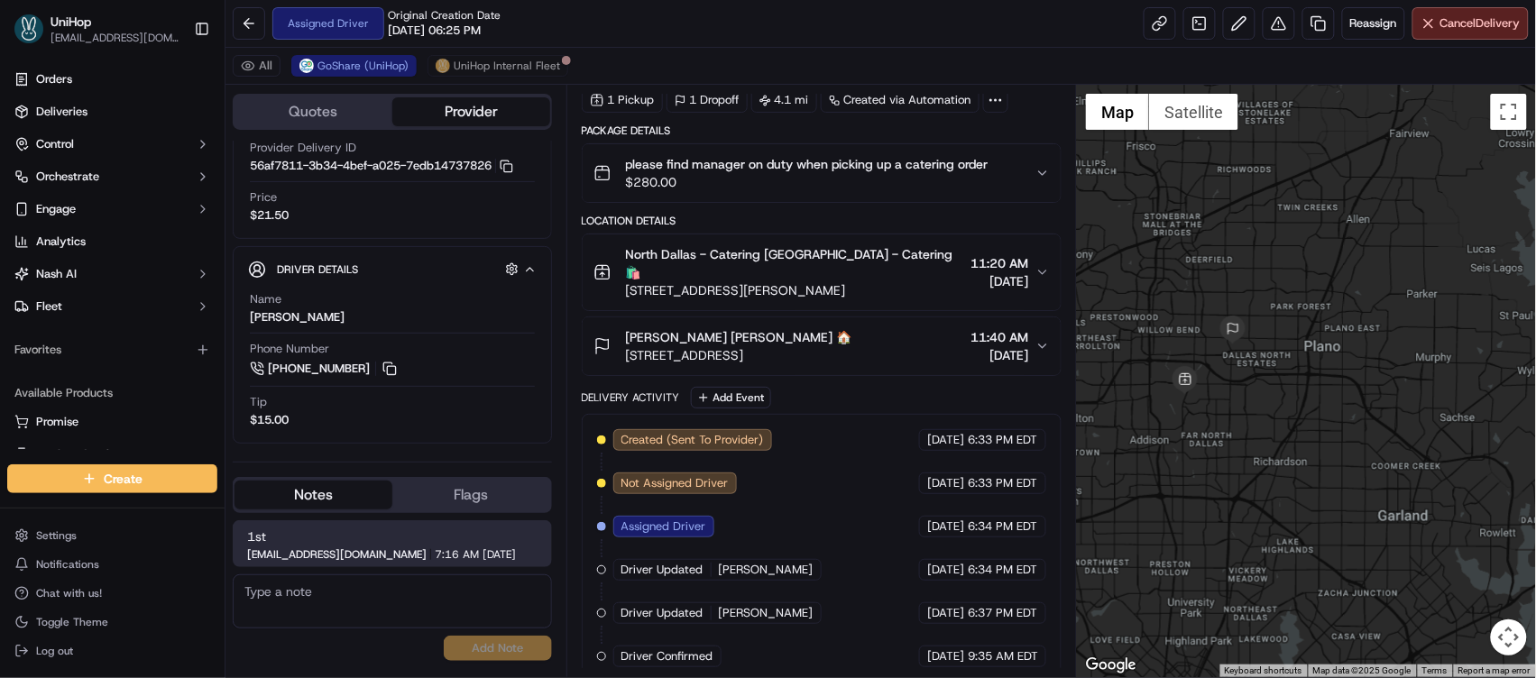
drag, startPoint x: 1331, startPoint y: 329, endPoint x: 1232, endPoint y: 300, distance: 102.5
click at [1233, 301] on div at bounding box center [1306, 381] width 459 height 593
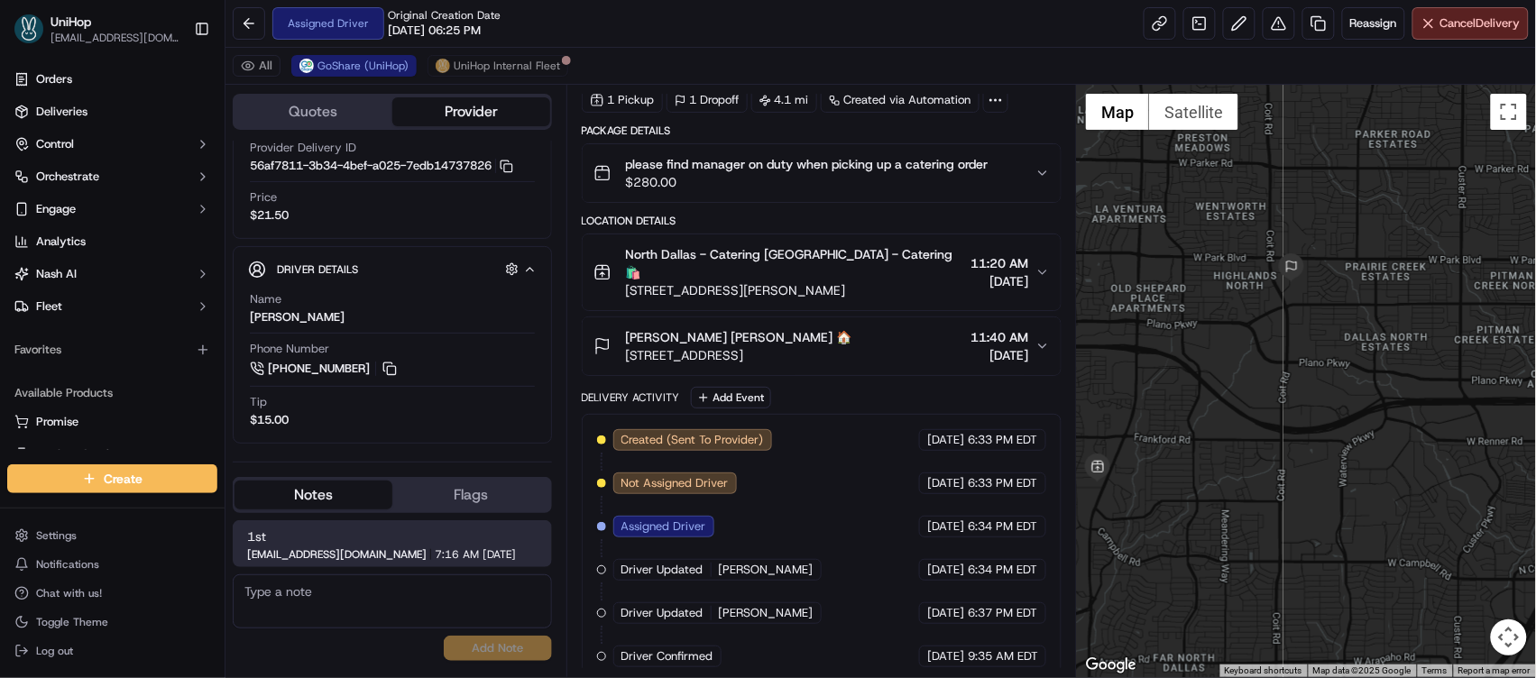
drag, startPoint x: 1222, startPoint y: 383, endPoint x: 1359, endPoint y: 383, distance: 136.2
click at [1375, 380] on div at bounding box center [1306, 381] width 459 height 593
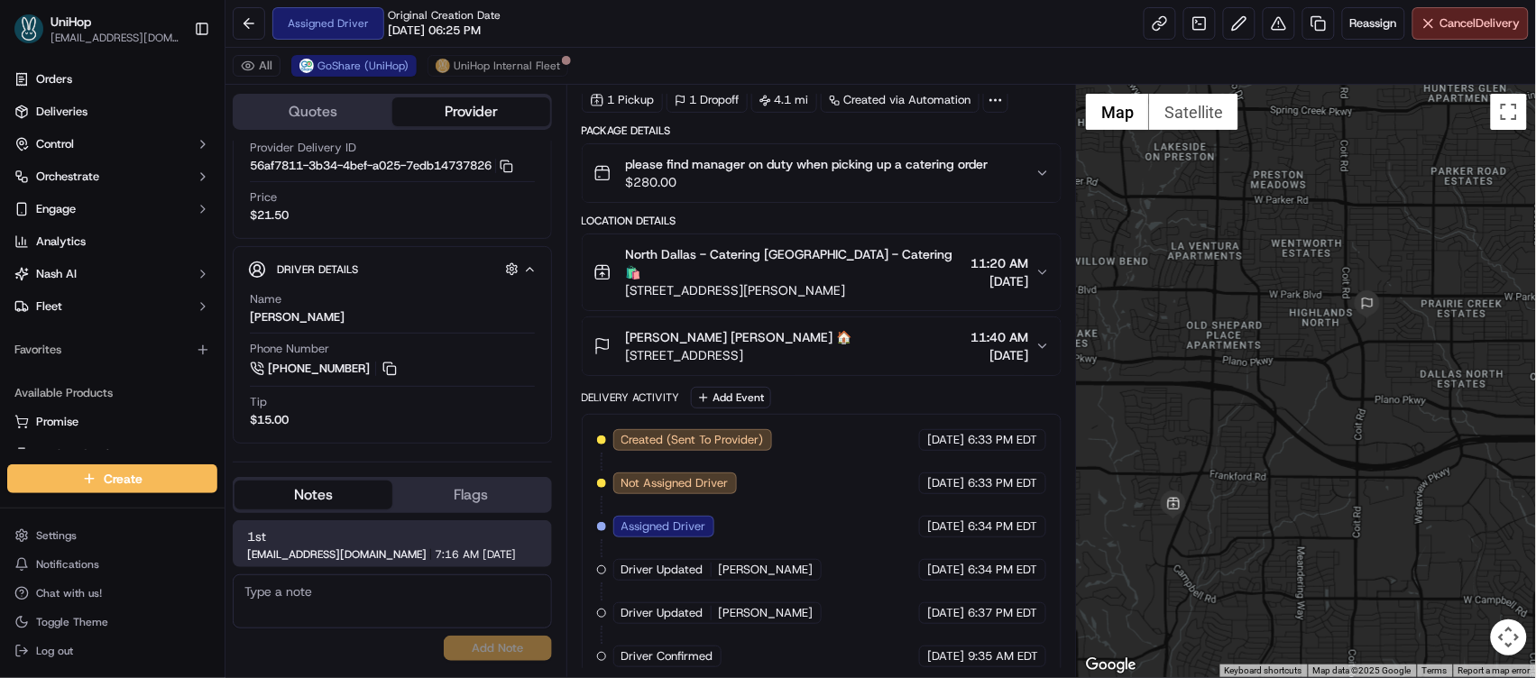
drag, startPoint x: 1123, startPoint y: 291, endPoint x: 1203, endPoint y: 329, distance: 88.0
click at [1203, 329] on div at bounding box center [1306, 381] width 459 height 593
click at [396, 366] on button at bounding box center [390, 369] width 20 height 20
click at [397, 366] on button at bounding box center [390, 369] width 20 height 20
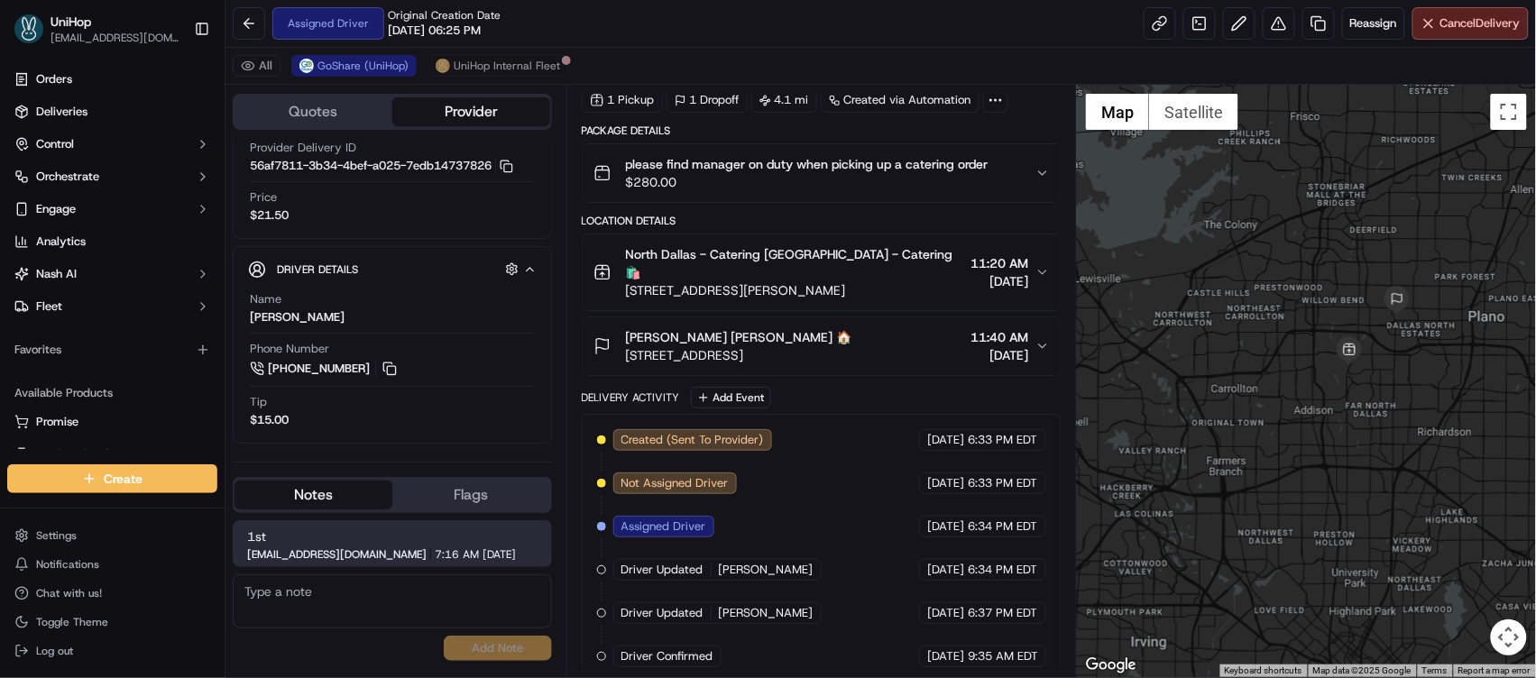
drag, startPoint x: 1185, startPoint y: 224, endPoint x: 1353, endPoint y: 284, distance: 179.2
click at [1357, 292] on div at bounding box center [1306, 381] width 459 height 593
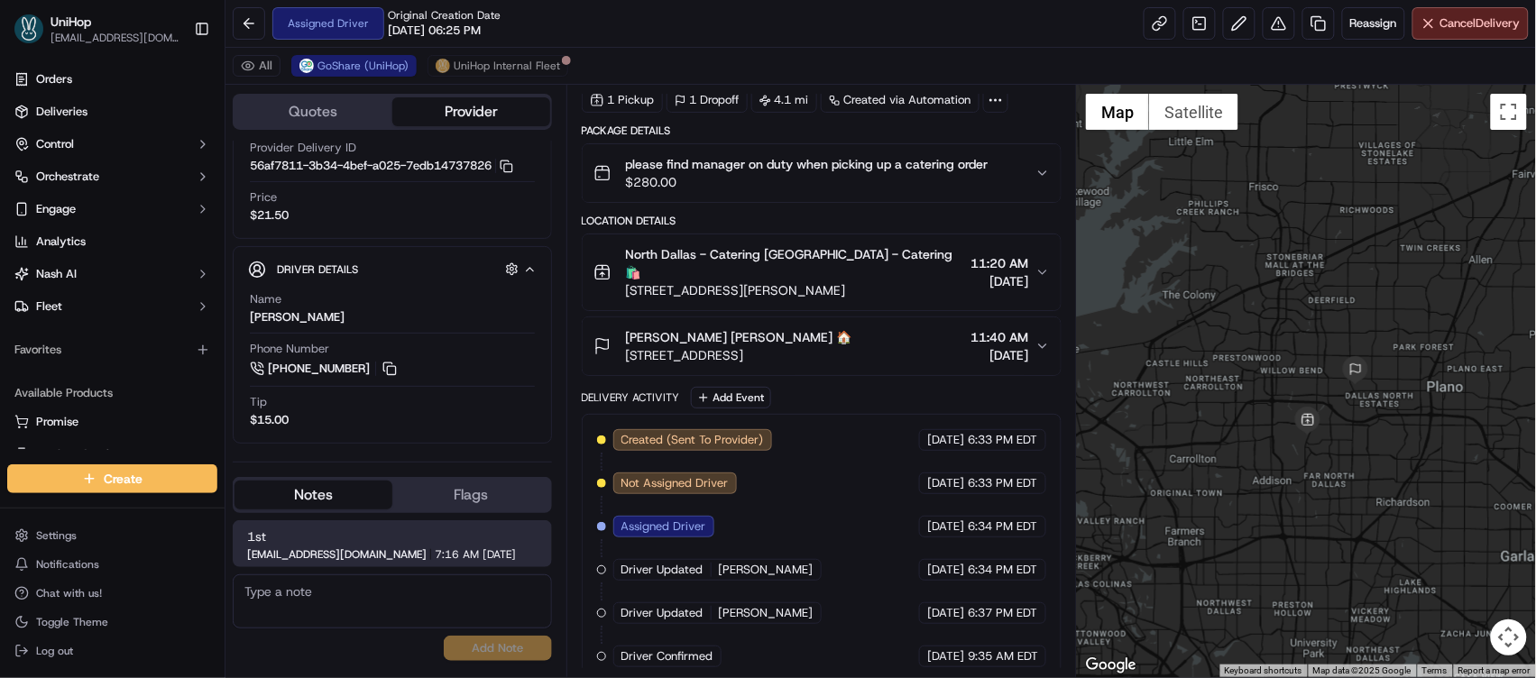
drag, startPoint x: 1360, startPoint y: 287, endPoint x: 1222, endPoint y: 343, distance: 148.1
click at [1222, 343] on div at bounding box center [1306, 381] width 459 height 593
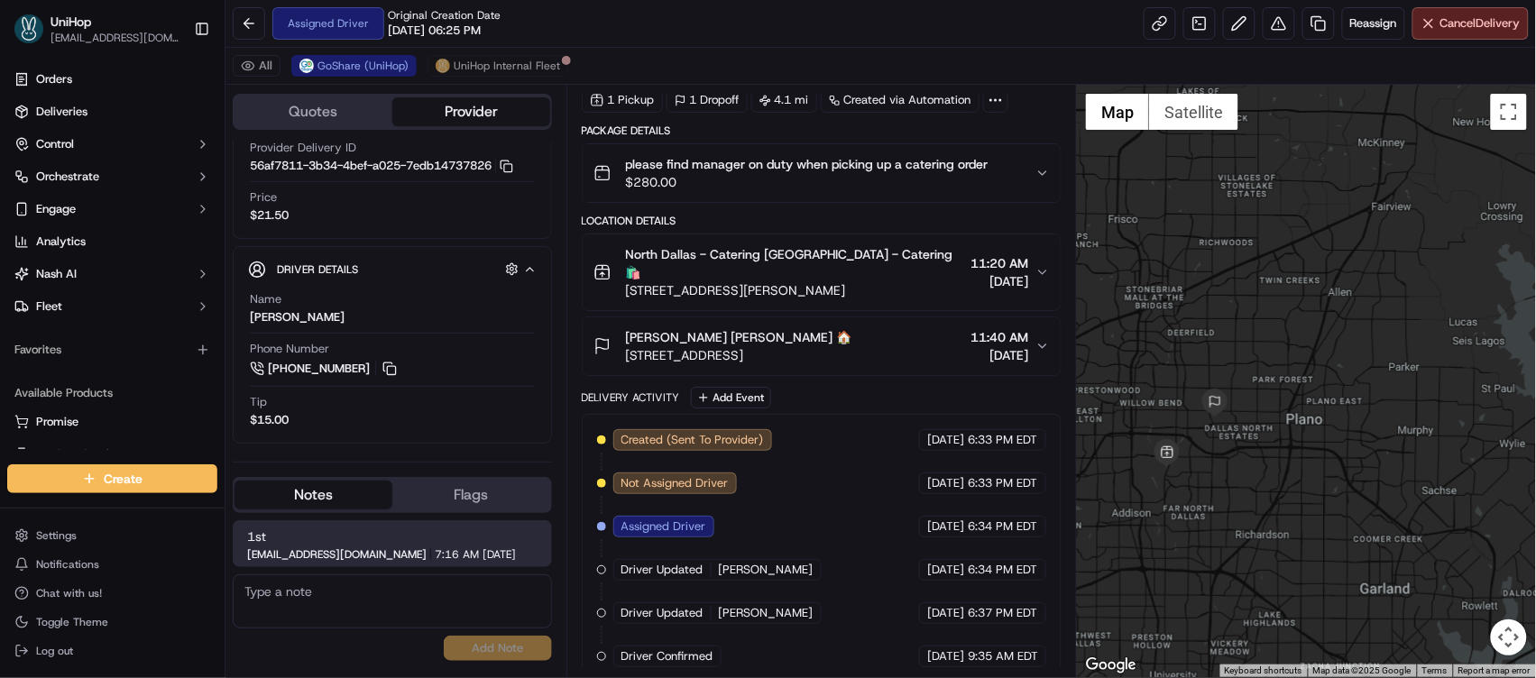
drag, startPoint x: 1380, startPoint y: 287, endPoint x: 1233, endPoint y: 319, distance: 150.6
click at [1233, 319] on div at bounding box center [1306, 381] width 459 height 593
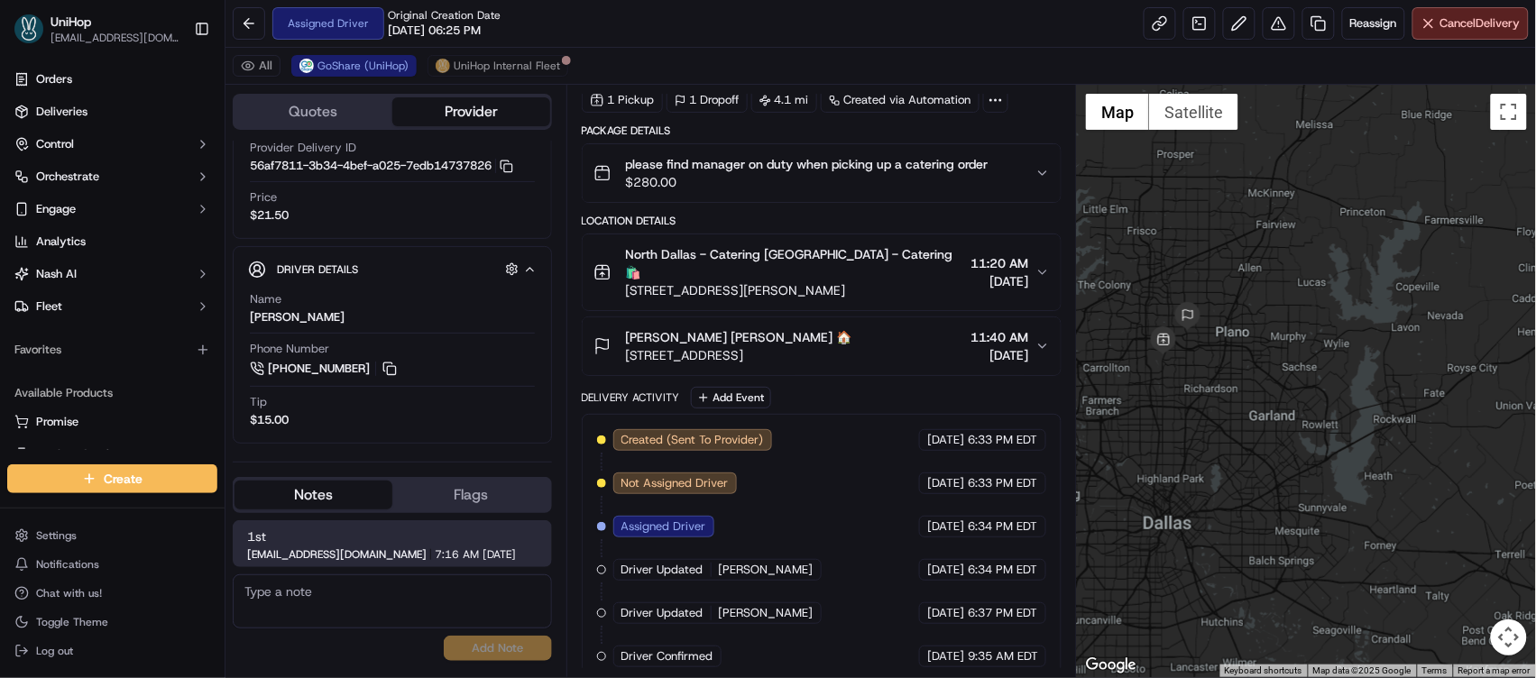
drag, startPoint x: 1234, startPoint y: 330, endPoint x: 1279, endPoint y: 287, distance: 62.5
click at [1279, 287] on div at bounding box center [1306, 381] width 459 height 593
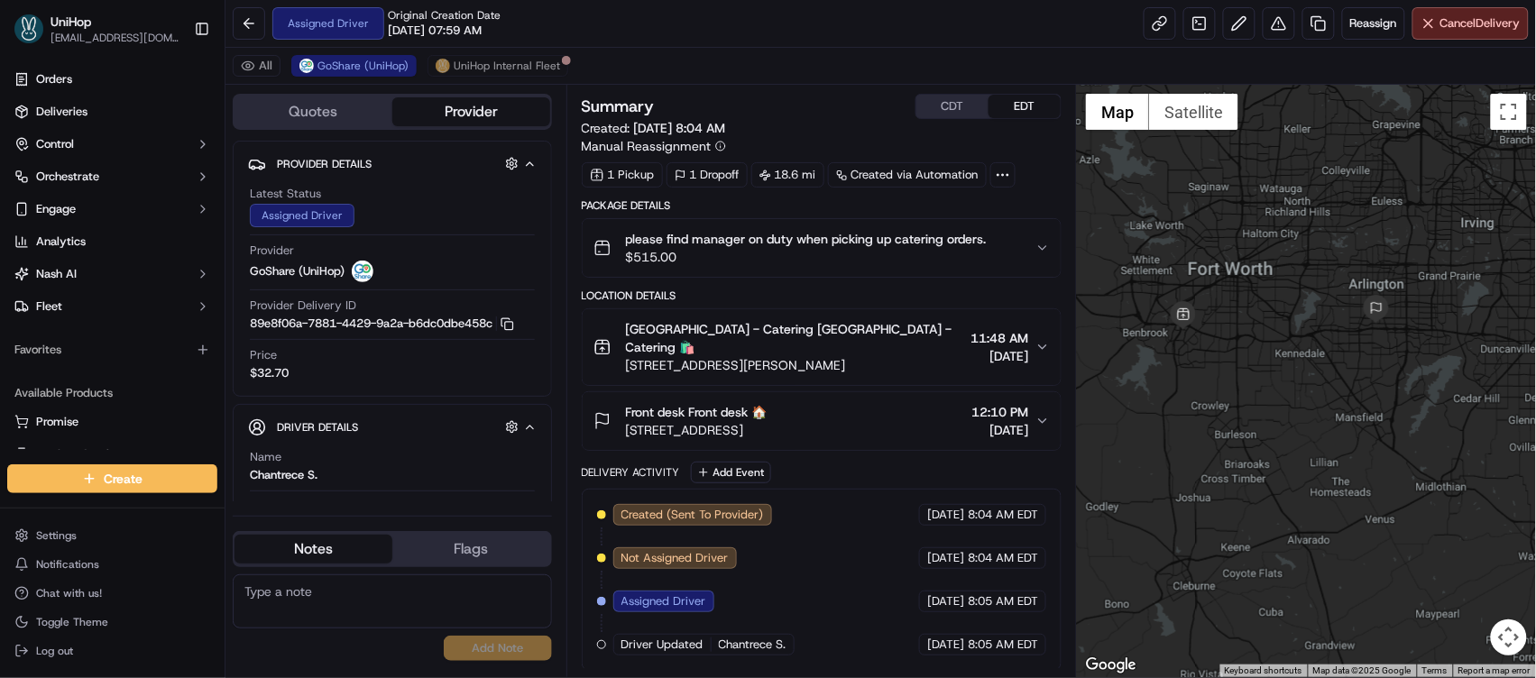
click at [939, 107] on button "CDT" at bounding box center [953, 106] width 72 height 23
click at [716, 462] on button "Add Event" at bounding box center [731, 473] width 80 height 22
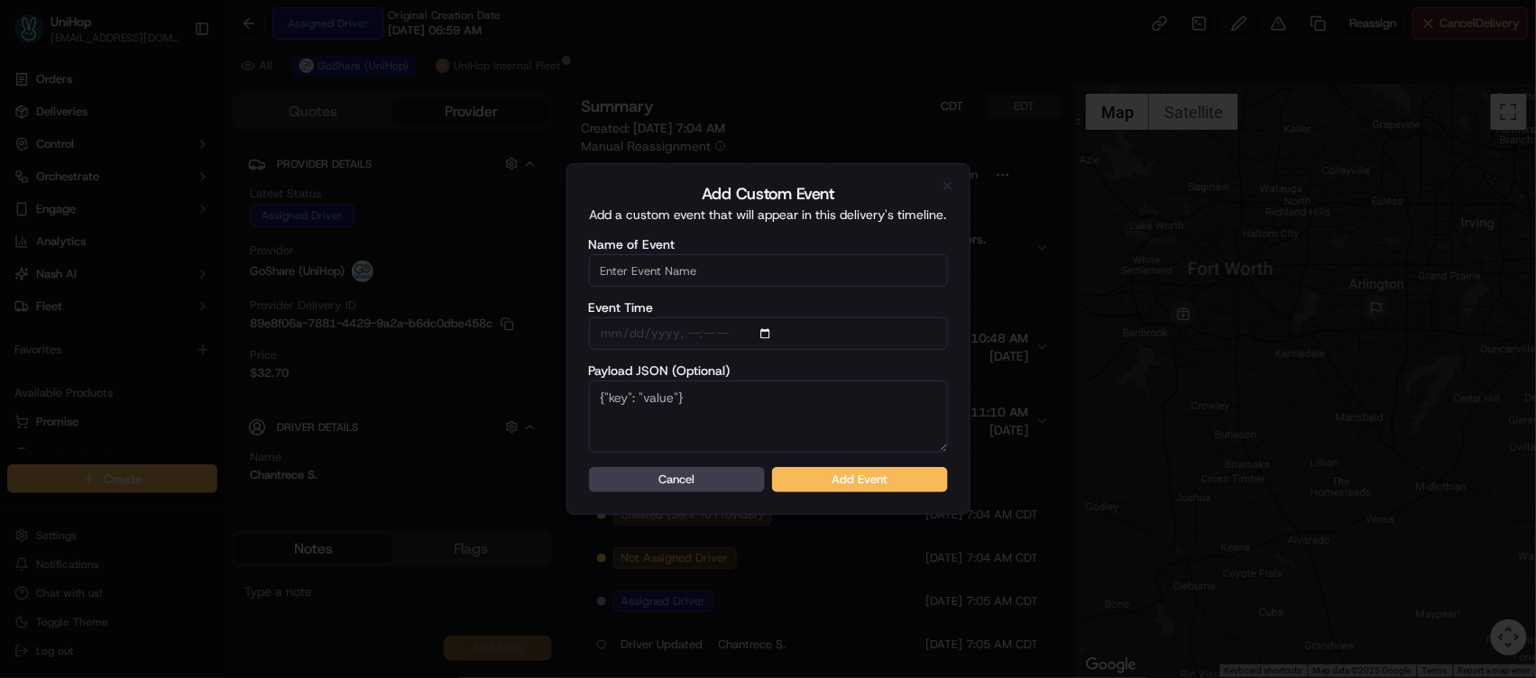
click at [676, 270] on body "UniHop dispatch+j@unihop.app Toggle Sidebar Orders Deliveries Control Orchestra…" at bounding box center [768, 339] width 1536 height 678
click at [676, 270] on input "Name of Event" at bounding box center [768, 270] width 359 height 32
type input "Driver Confirmed"
click at [830, 479] on button "Add Event" at bounding box center [860, 479] width 176 height 25
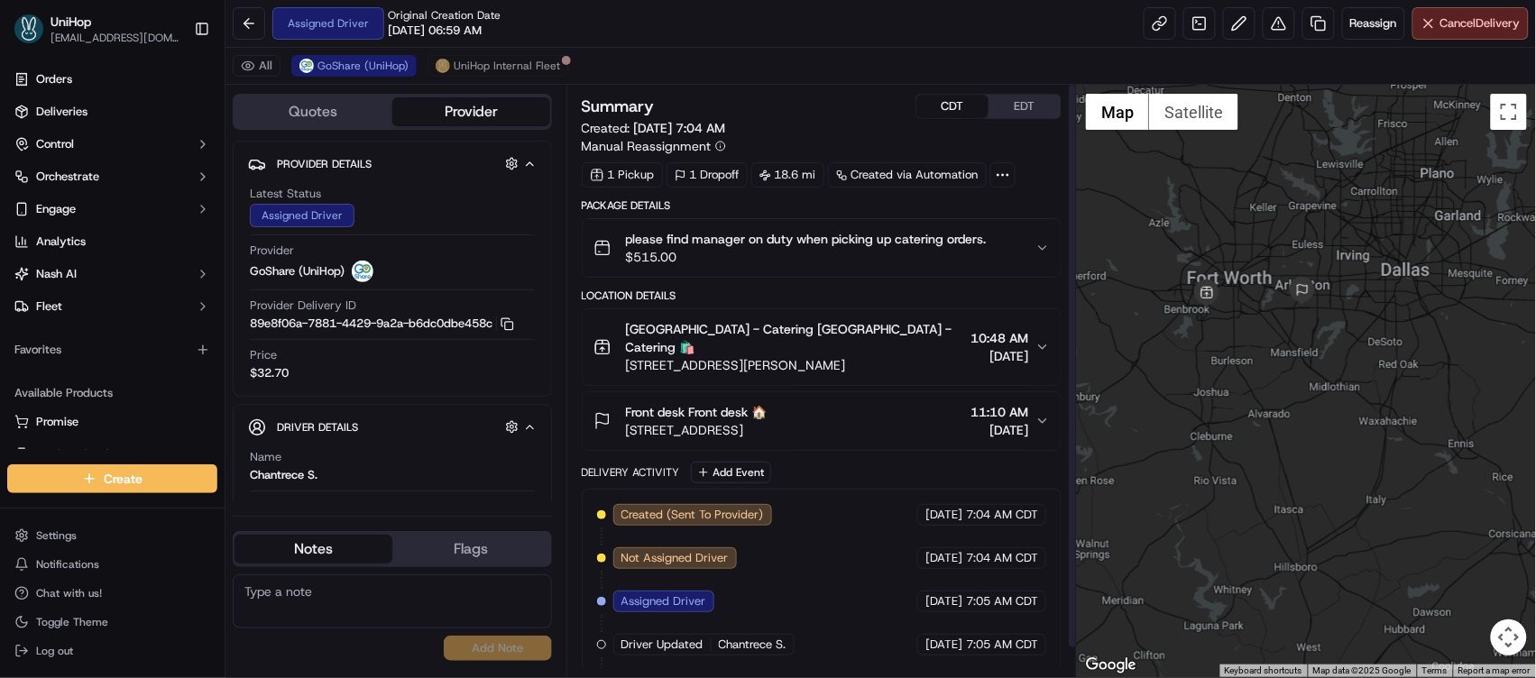
click at [1024, 111] on button "EDT" at bounding box center [1025, 106] width 72 height 23
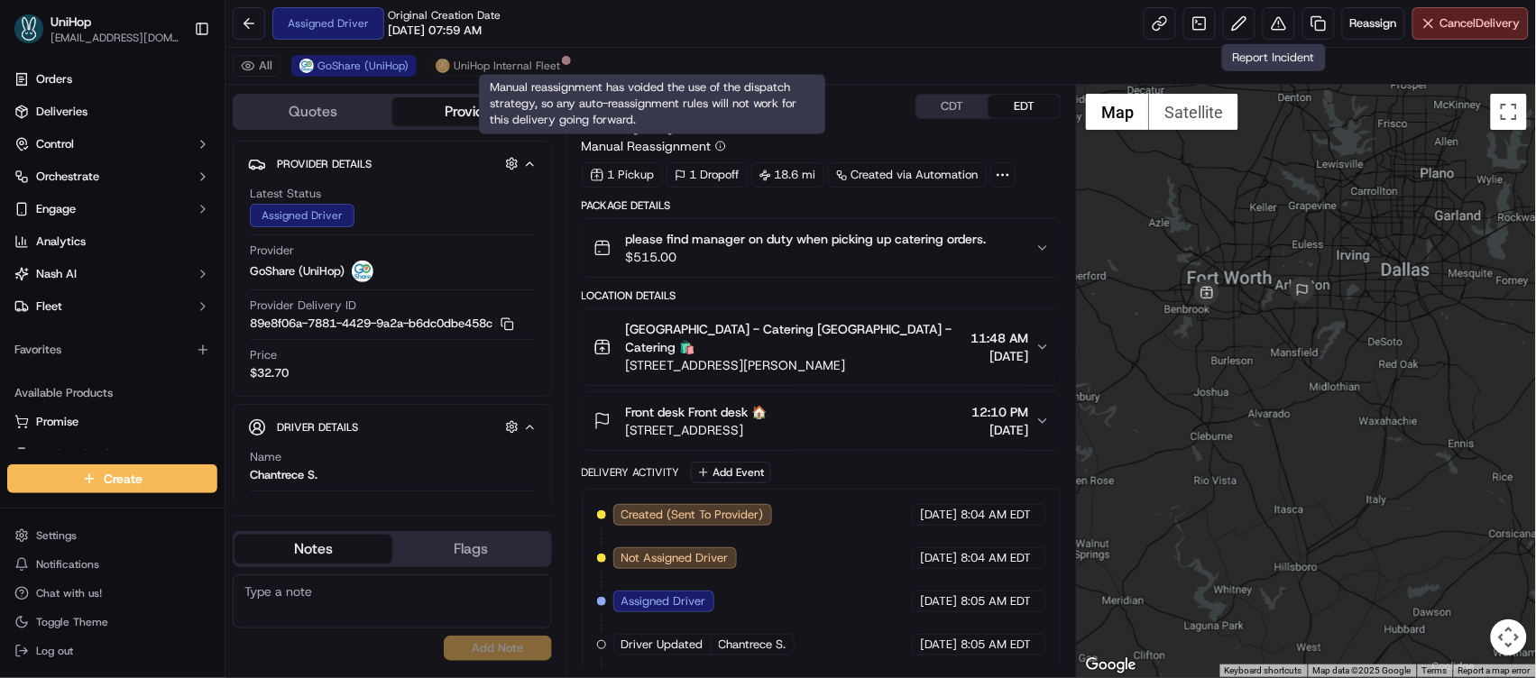
click at [956, 106] on button "CDT" at bounding box center [953, 106] width 72 height 23
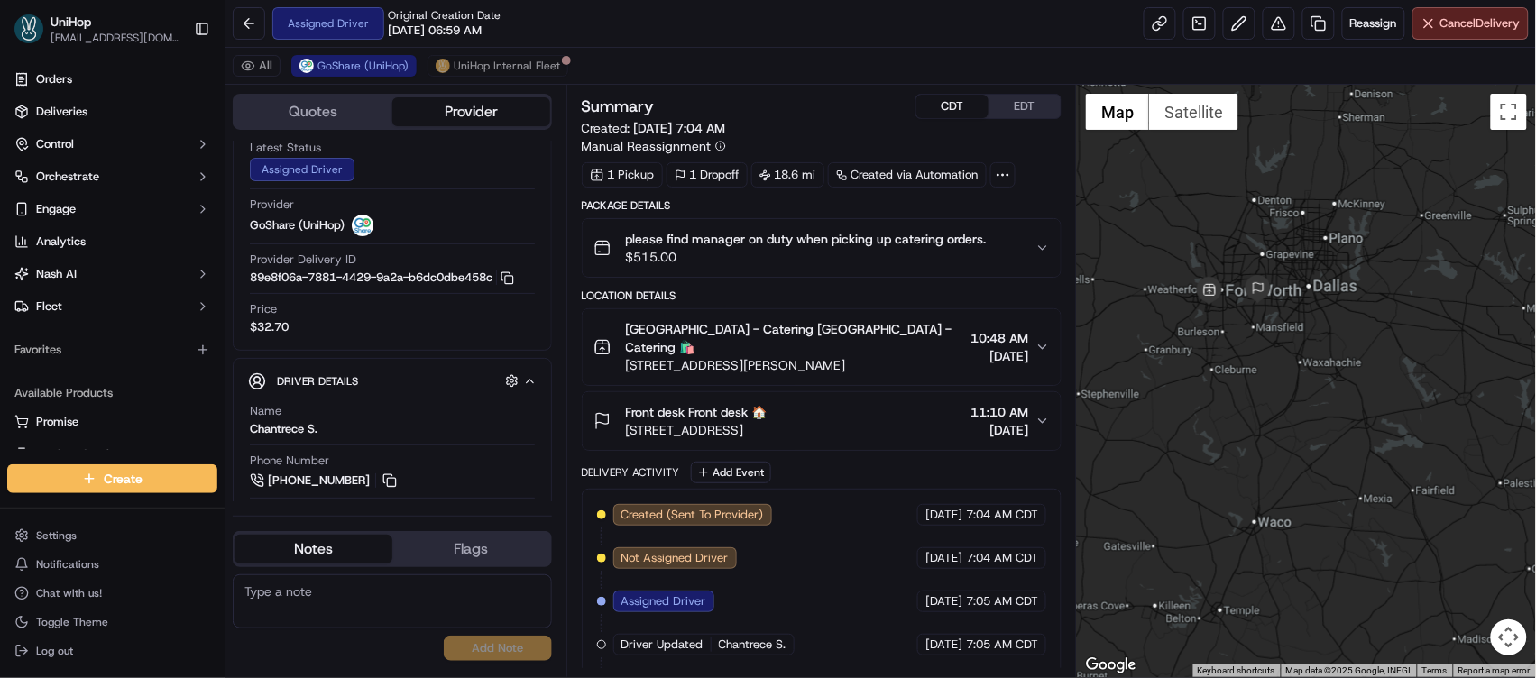
click at [1046, 106] on button "EDT" at bounding box center [1025, 106] width 72 height 23
click at [387, 475] on button at bounding box center [390, 481] width 20 height 20
click at [388, 475] on button at bounding box center [390, 481] width 20 height 20
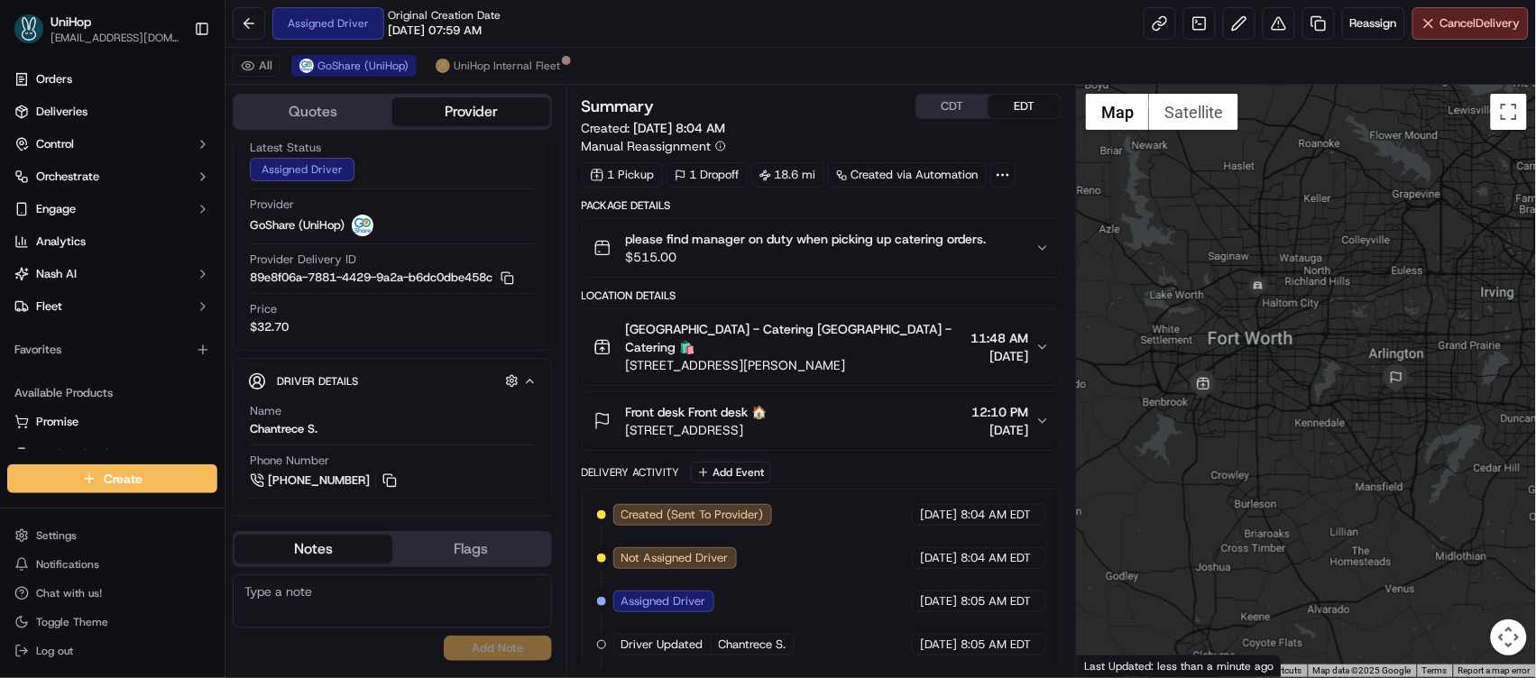
drag, startPoint x: 1169, startPoint y: 330, endPoint x: 1152, endPoint y: 427, distance: 98.0
click at [1152, 427] on div at bounding box center [1306, 381] width 459 height 593
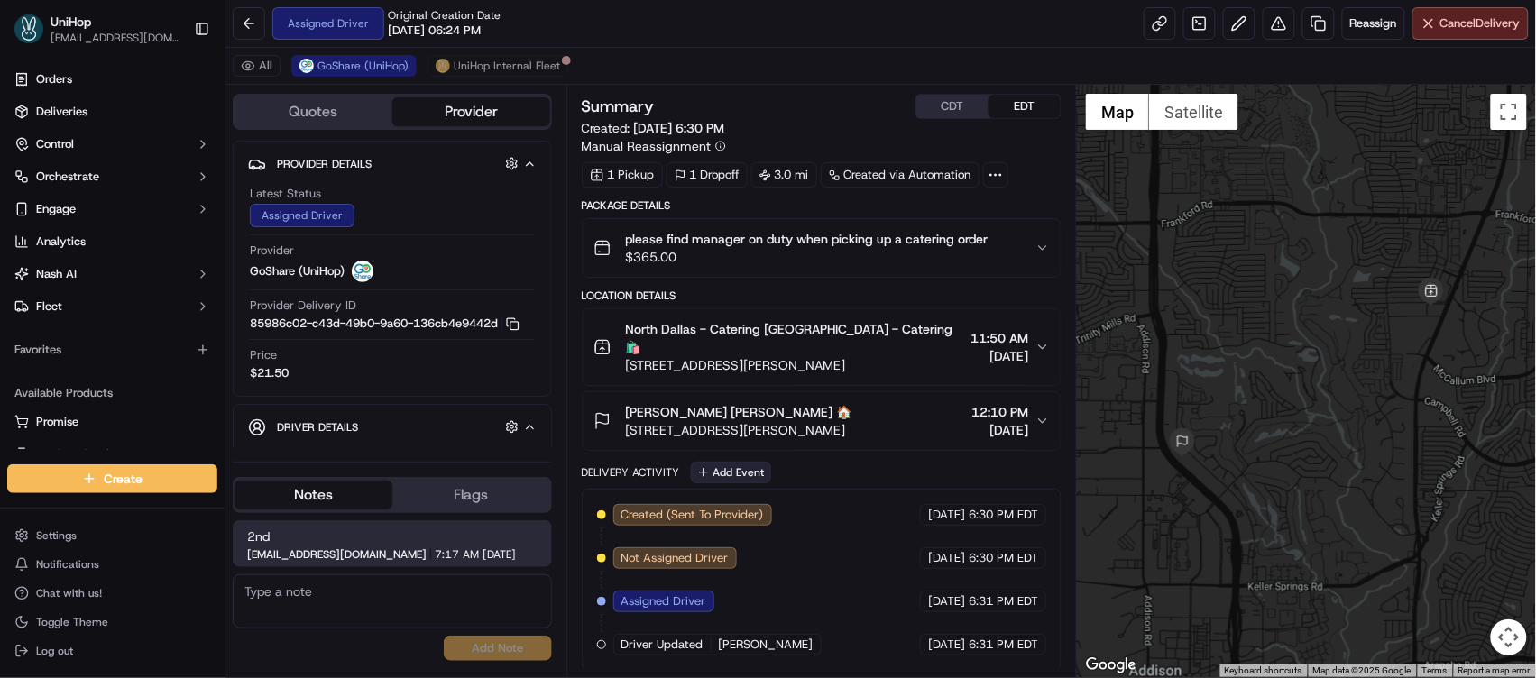
click at [722, 462] on button "Add Event" at bounding box center [731, 473] width 80 height 22
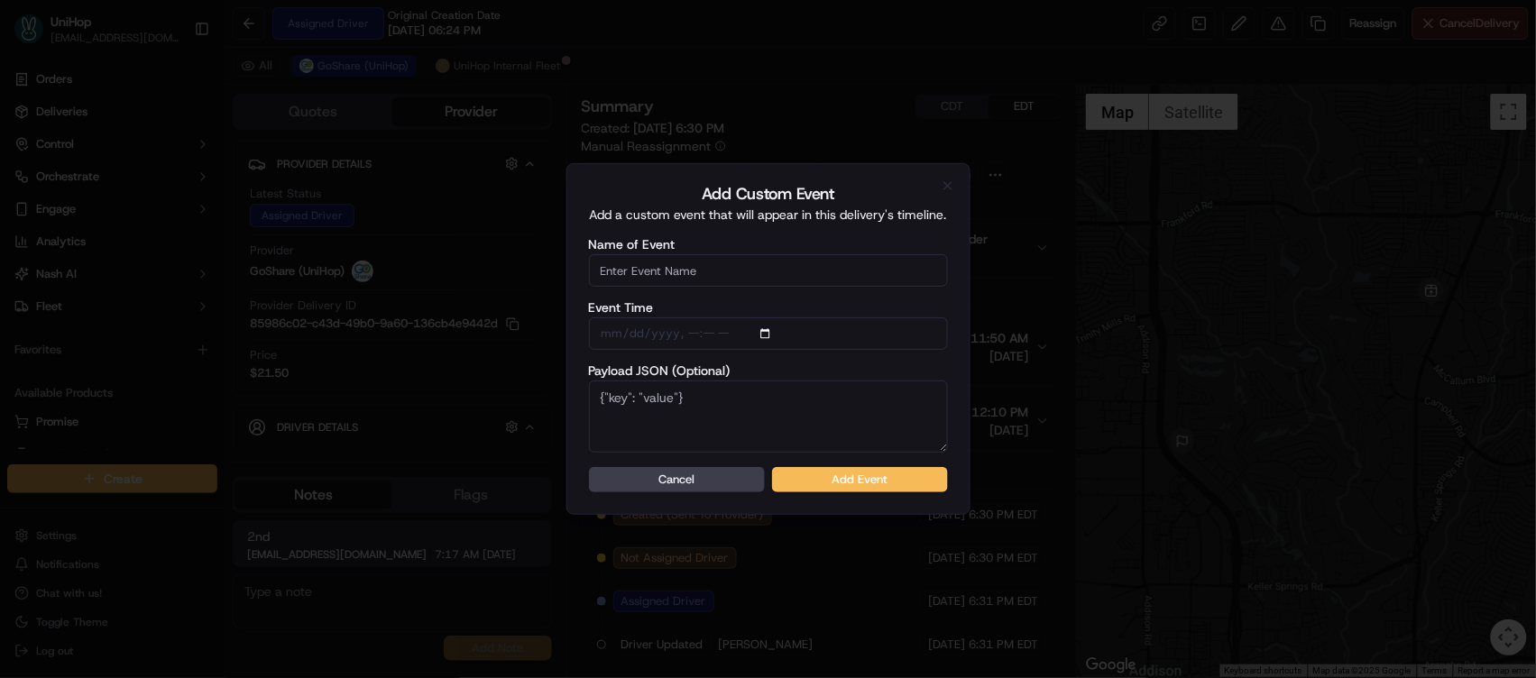
click at [712, 264] on input "Name of Event" at bounding box center [768, 270] width 359 height 32
type input "Driver Confirmed"
click at [823, 481] on button "Add Event" at bounding box center [860, 479] width 176 height 25
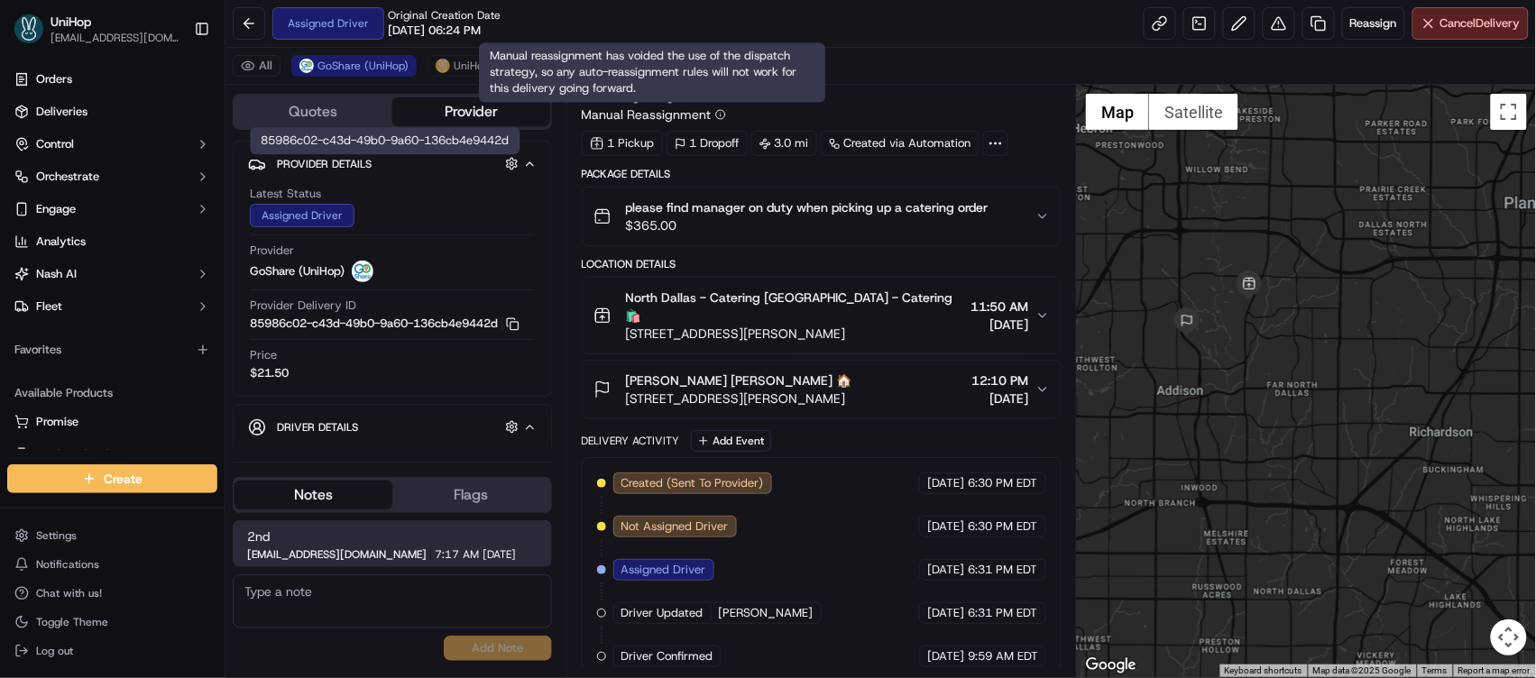
scroll to position [159, 0]
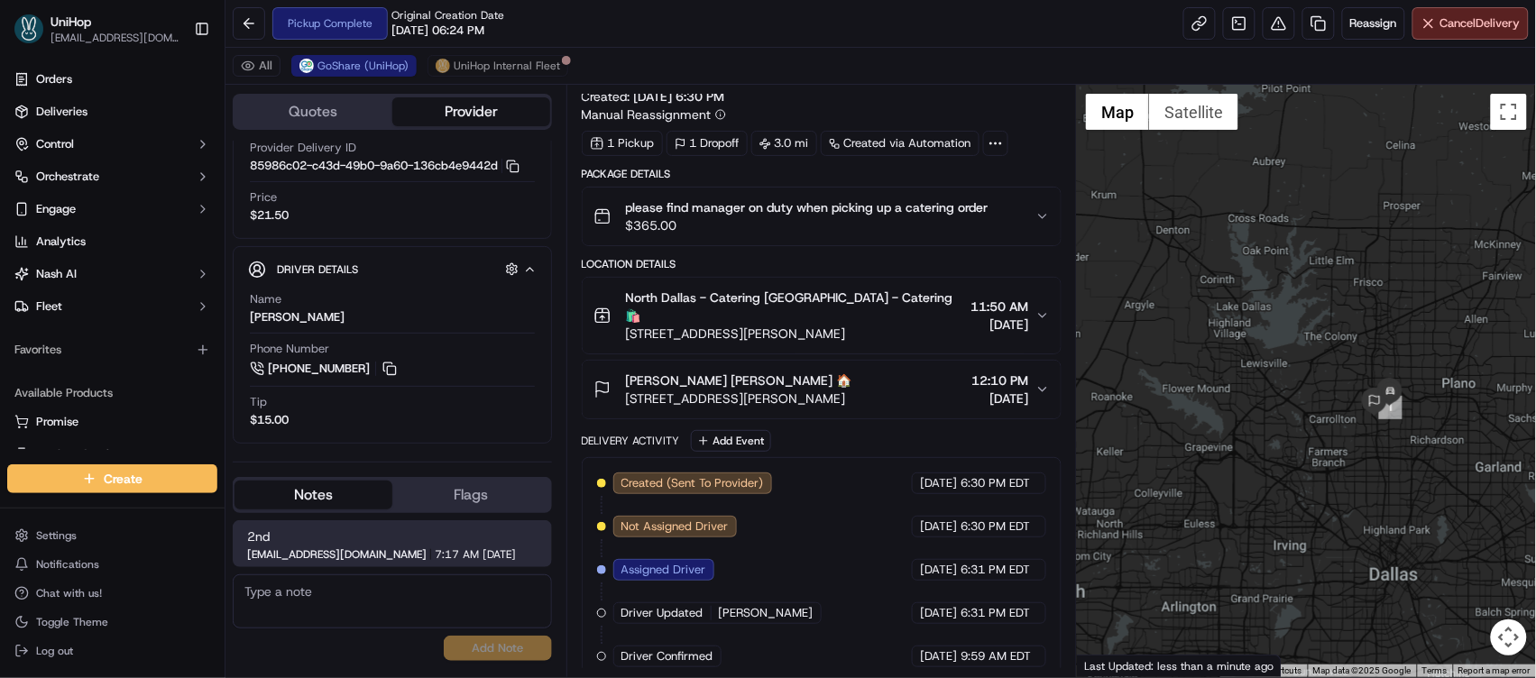
drag, startPoint x: 1287, startPoint y: 264, endPoint x: 1261, endPoint y: 254, distance: 28.0
click at [1236, 226] on div at bounding box center [1306, 381] width 459 height 593
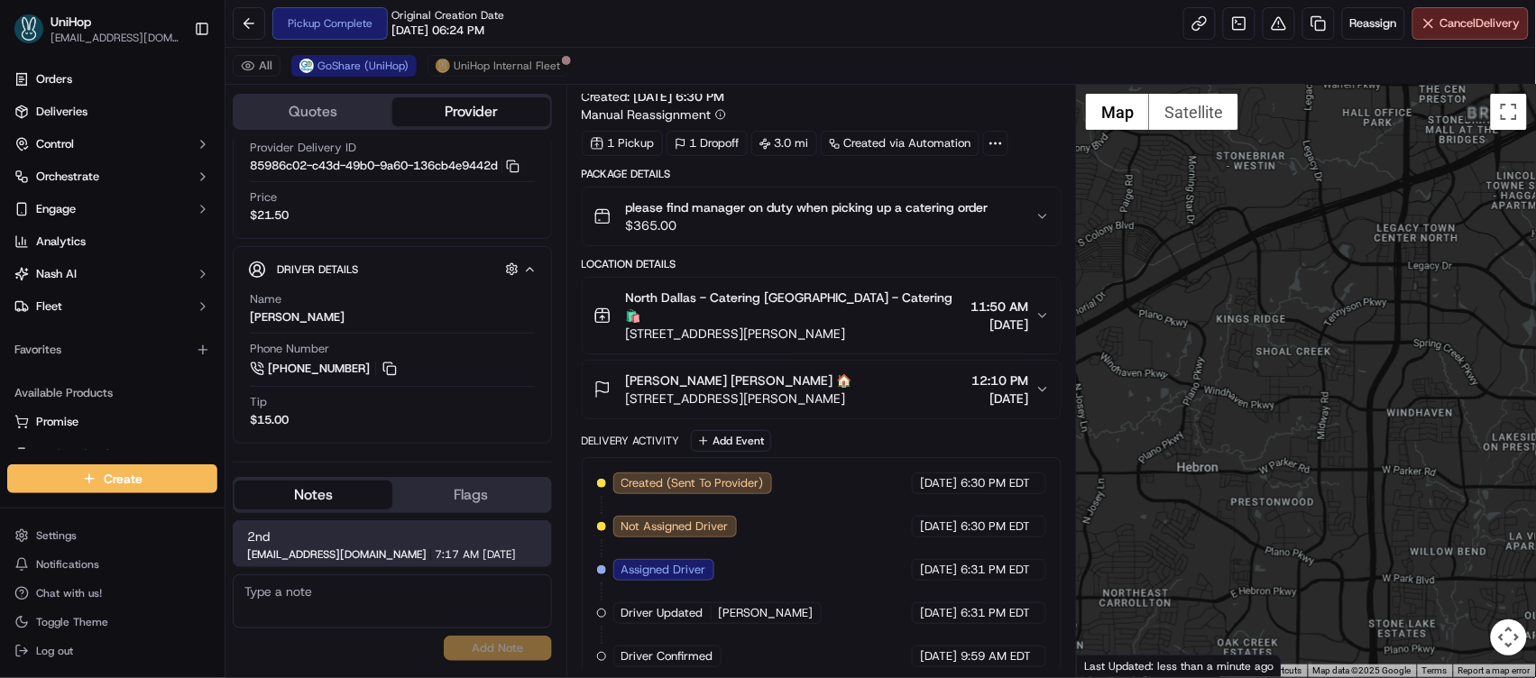
drag, startPoint x: 1356, startPoint y: 410, endPoint x: 1260, endPoint y: 346, distance: 115.1
click at [1278, 345] on div at bounding box center [1306, 381] width 459 height 593
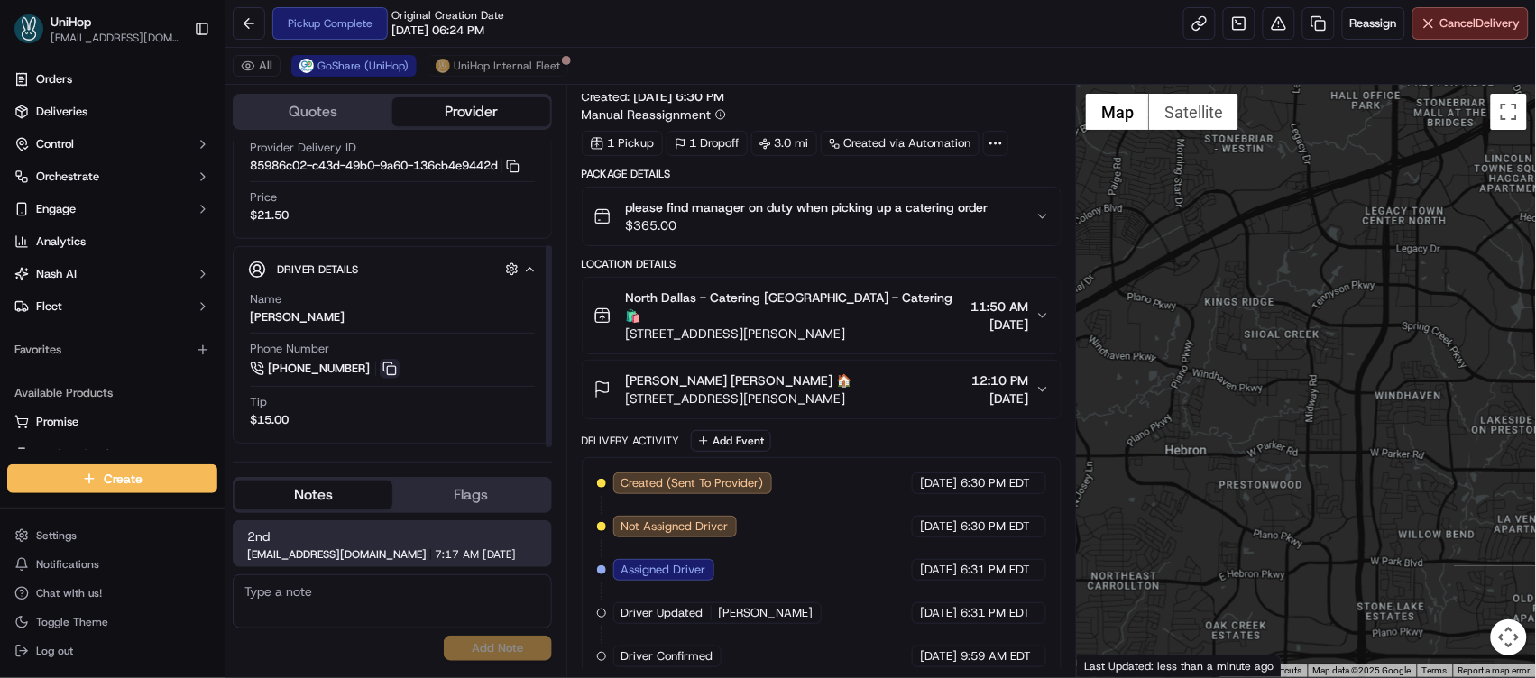
click at [392, 361] on button at bounding box center [390, 369] width 20 height 20
drag, startPoint x: 626, startPoint y: 362, endPoint x: 668, endPoint y: 364, distance: 42.4
click at [668, 372] on span "[PERSON_NAME] [PERSON_NAME] 🏠" at bounding box center [739, 381] width 226 height 18
copy span "[PERSON_NAME]"
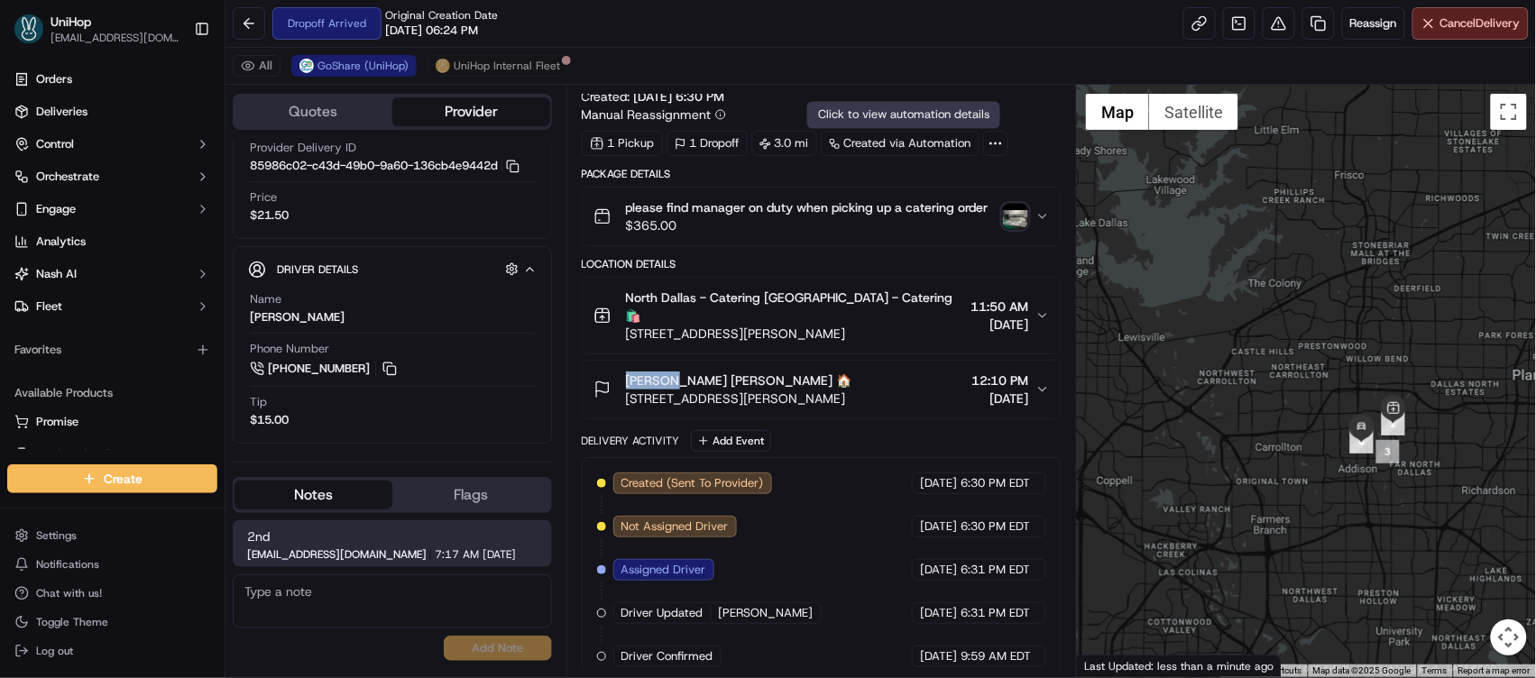
click at [1014, 222] on img "button" at bounding box center [1015, 216] width 25 height 25
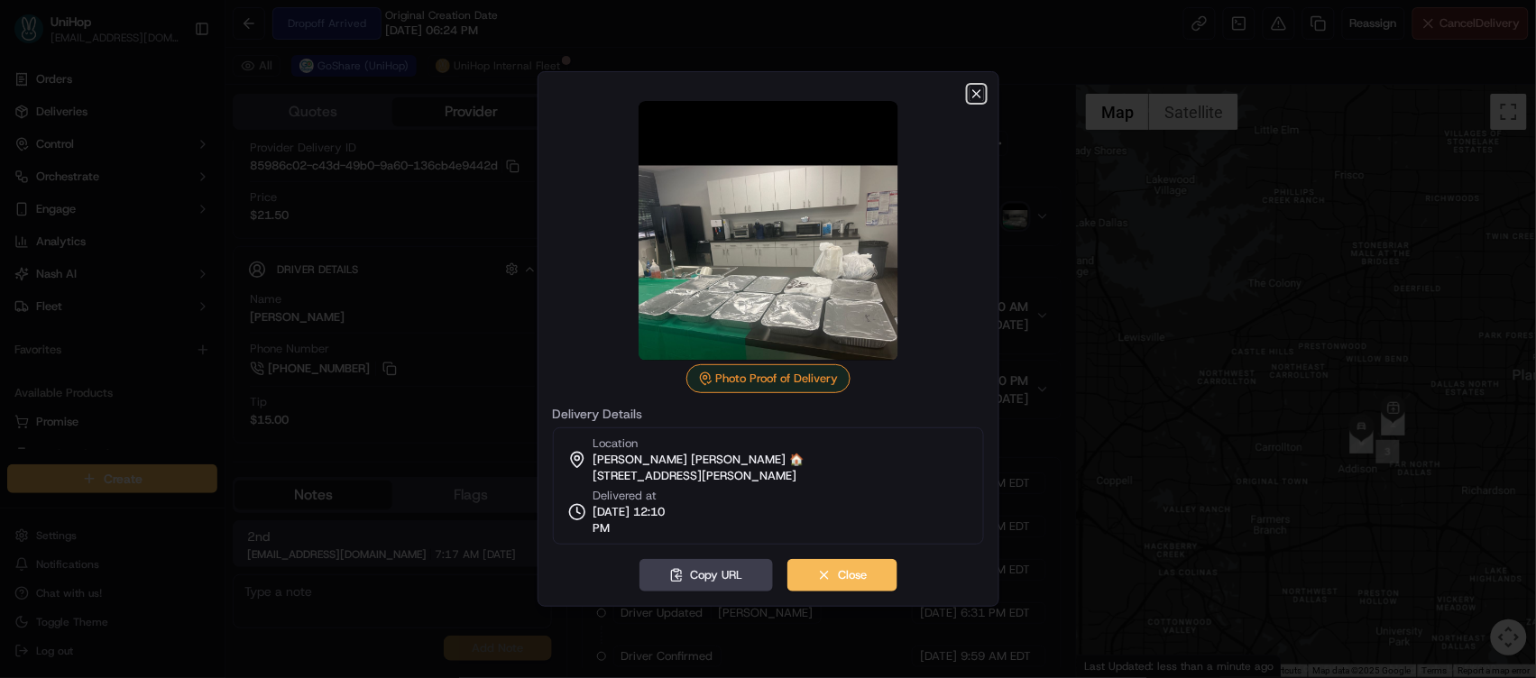
click at [980, 95] on icon "button" at bounding box center [977, 94] width 14 height 14
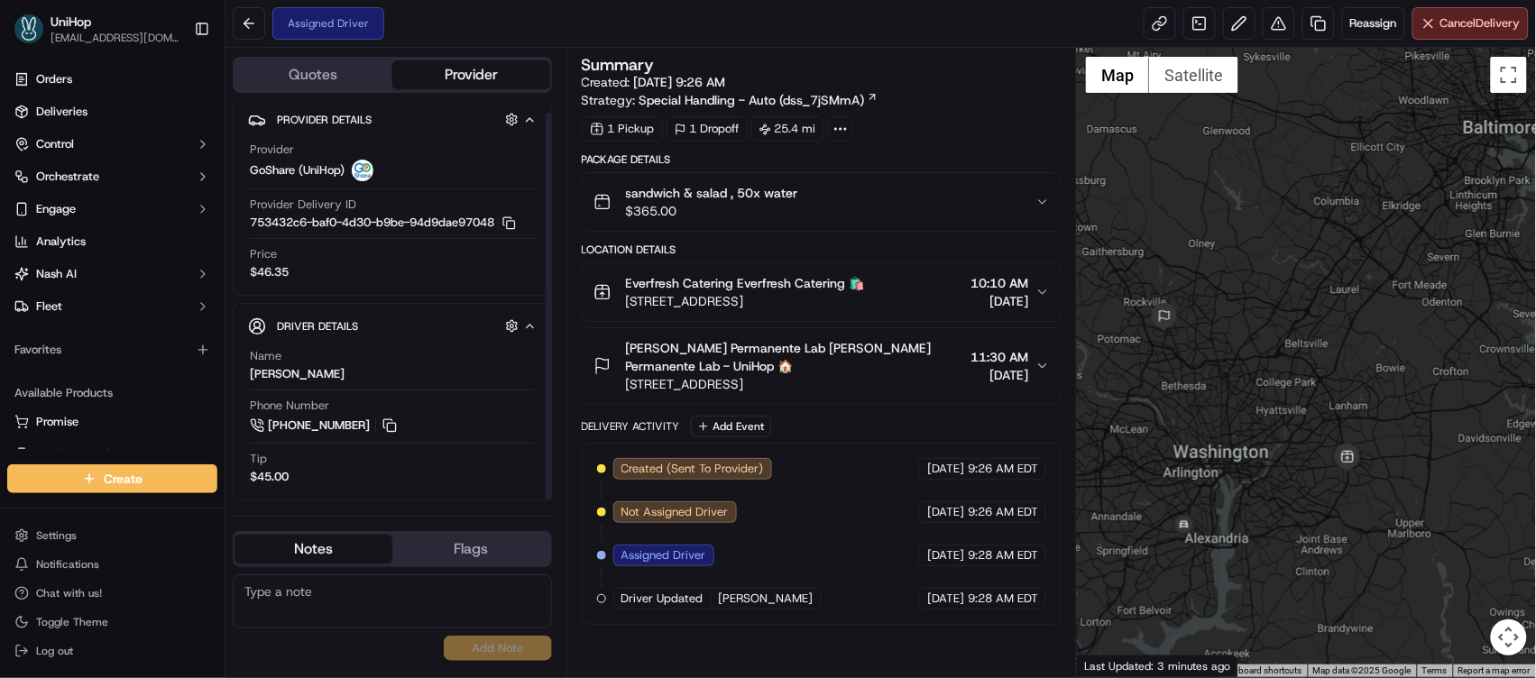
scroll to position [11, 0]
click at [387, 425] on button at bounding box center [390, 423] width 20 height 20
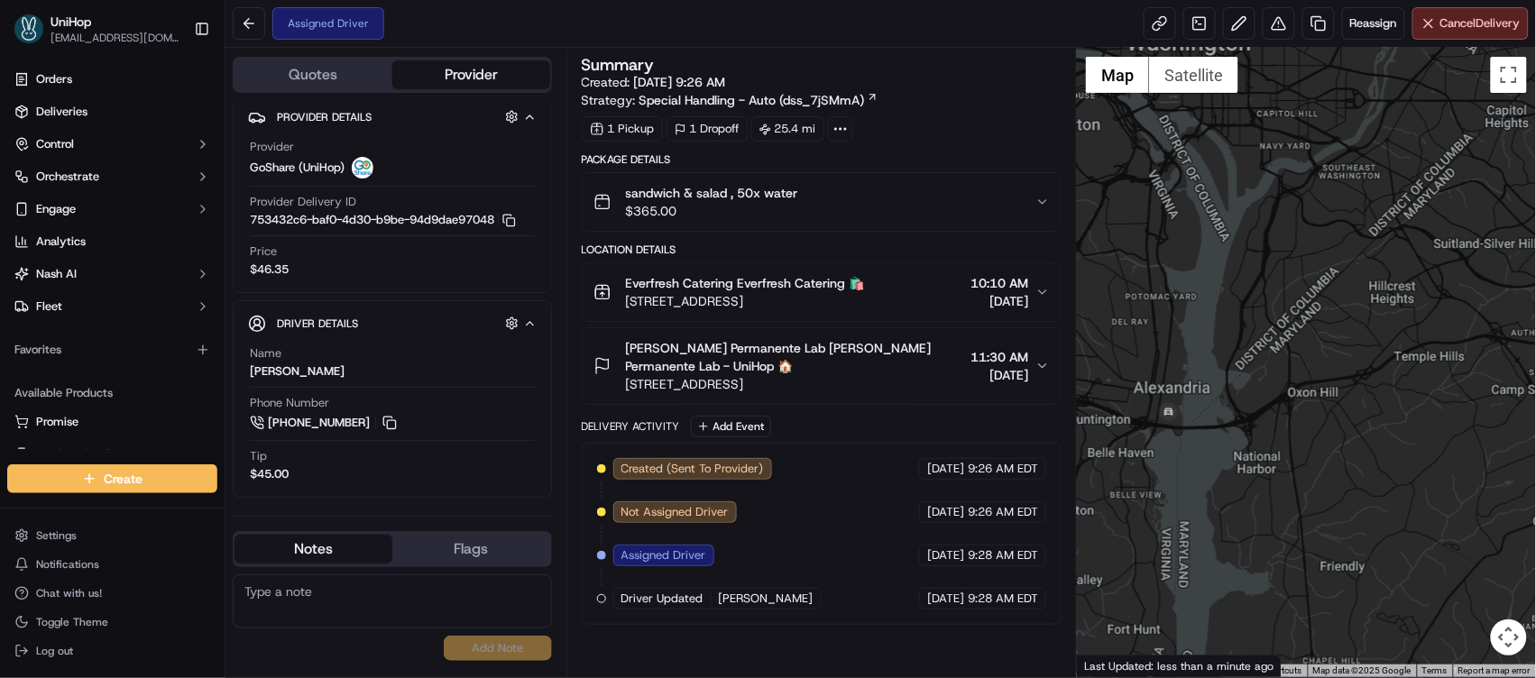
drag, startPoint x: 1247, startPoint y: 520, endPoint x: 1268, endPoint y: 340, distance: 180.8
click at [1268, 340] on div at bounding box center [1306, 363] width 459 height 630
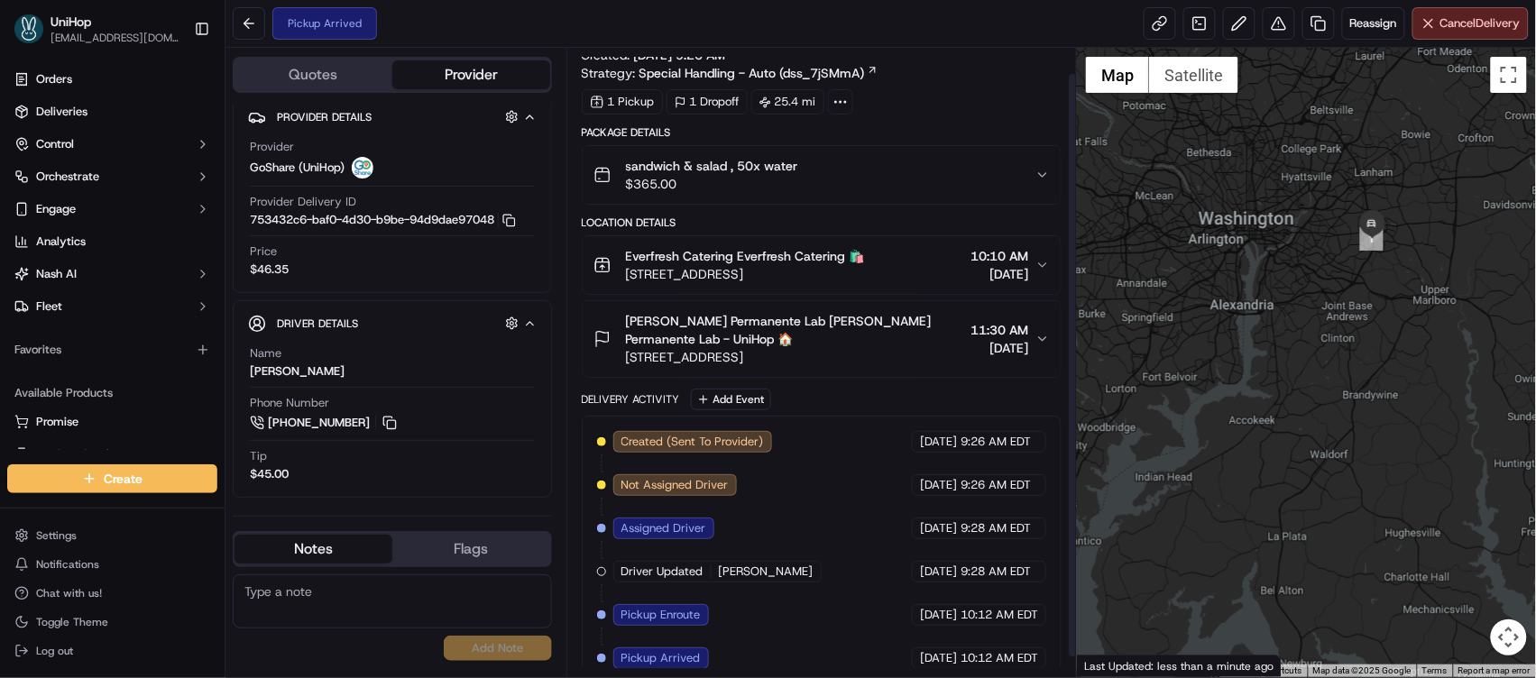
scroll to position [47, 0]
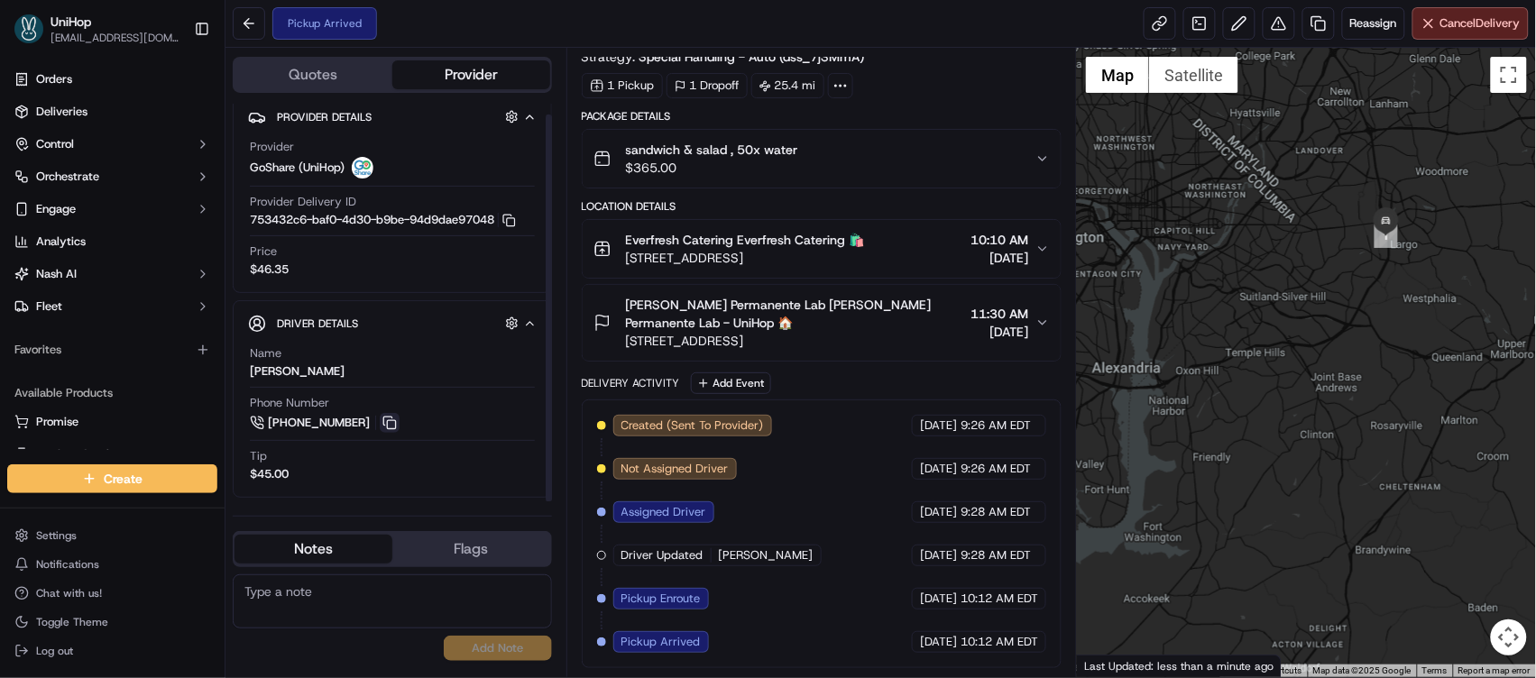
click at [389, 424] on button at bounding box center [390, 423] width 20 height 20
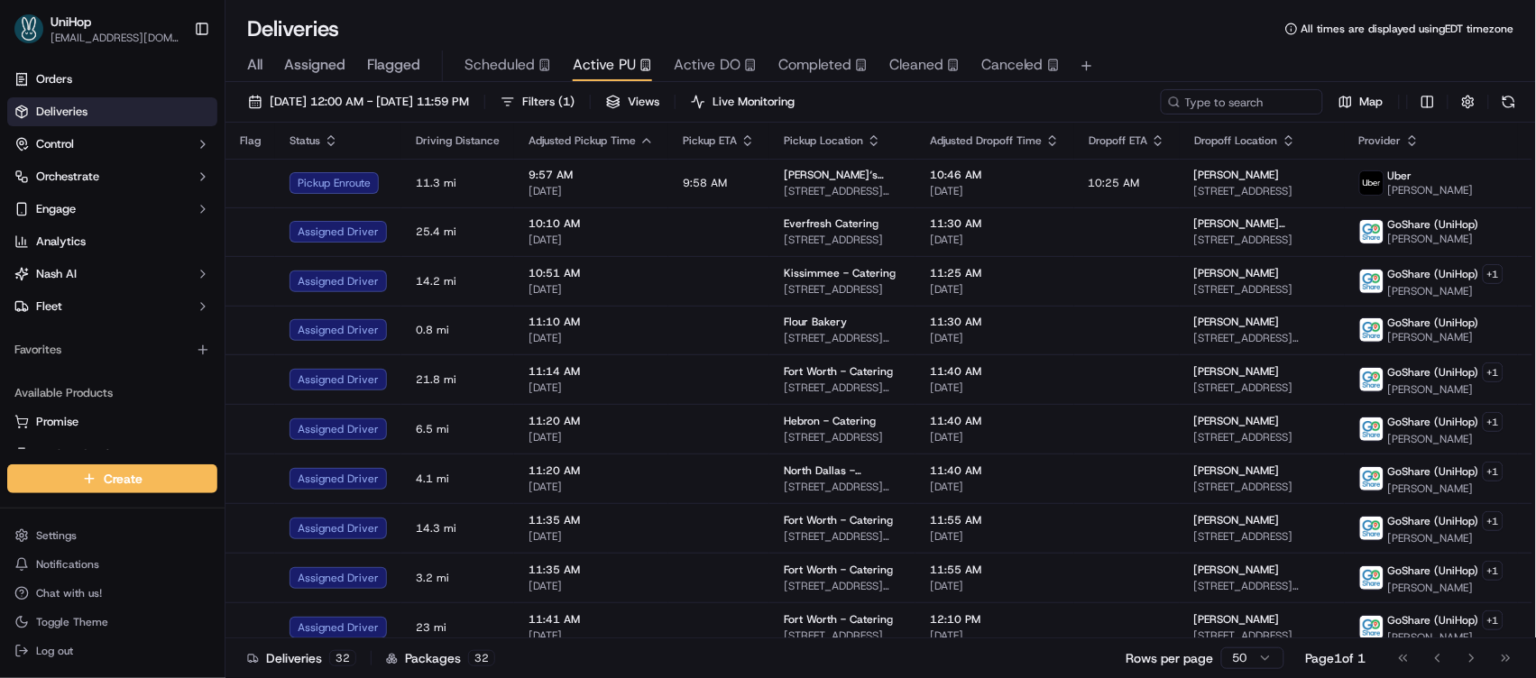
scroll to position [1002, 0]
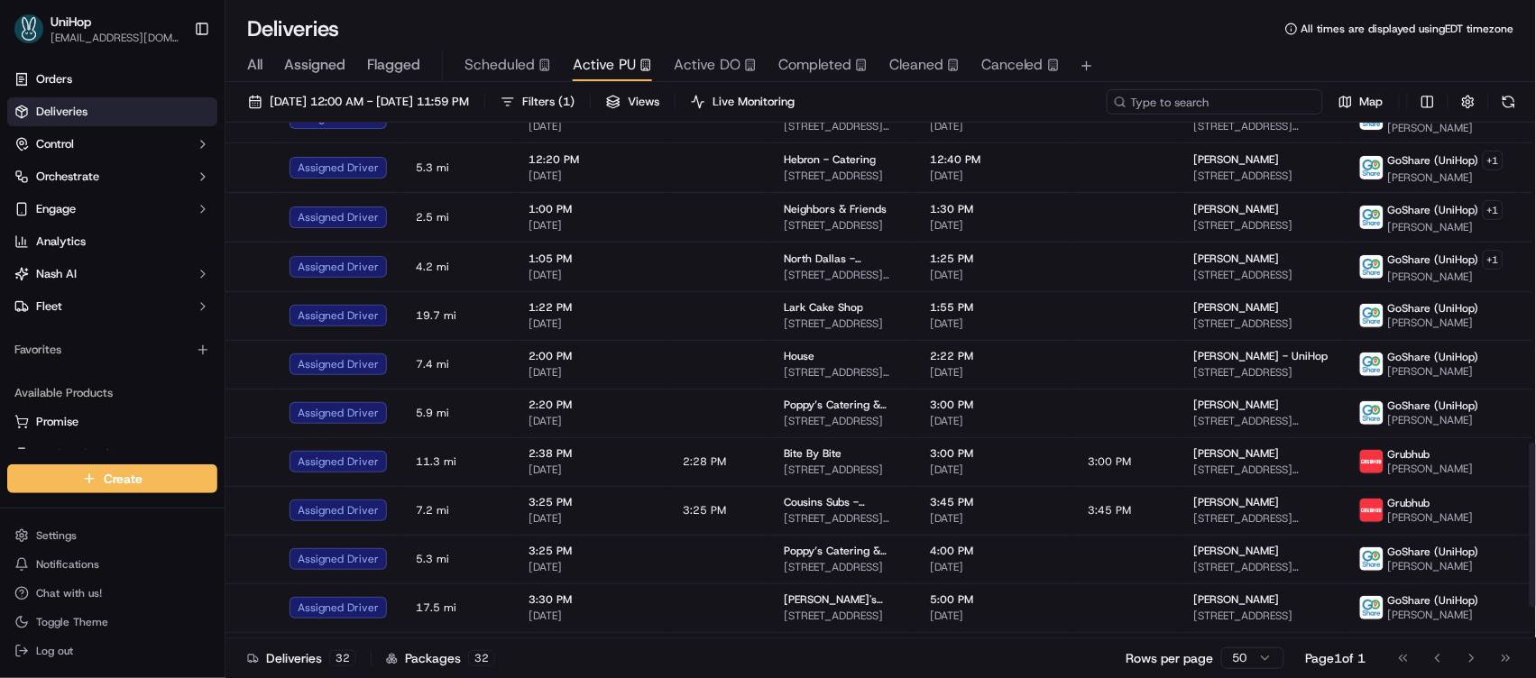
click at [1299, 99] on input at bounding box center [1215, 101] width 217 height 25
paste input "Mohsin K"
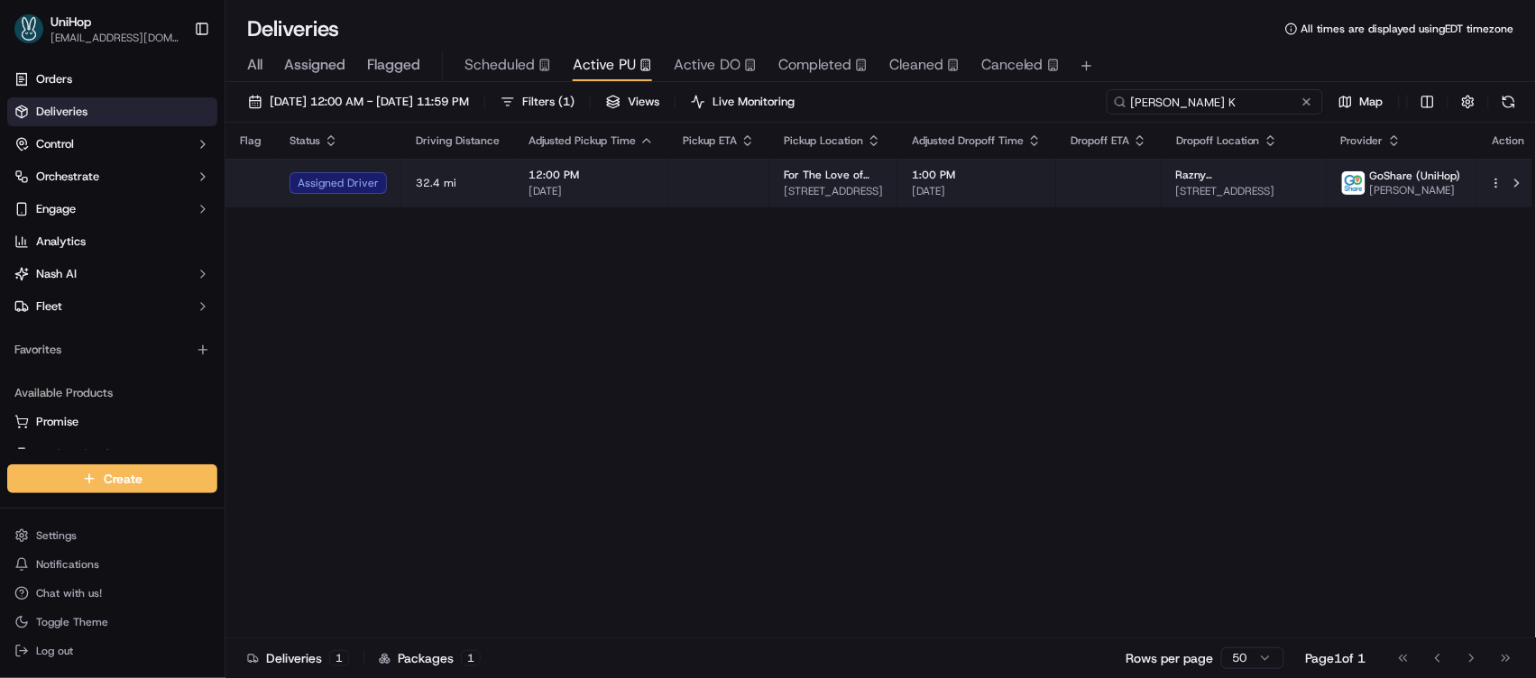
type input "Mohsin K"
click at [1098, 172] on td at bounding box center [1109, 183] width 106 height 49
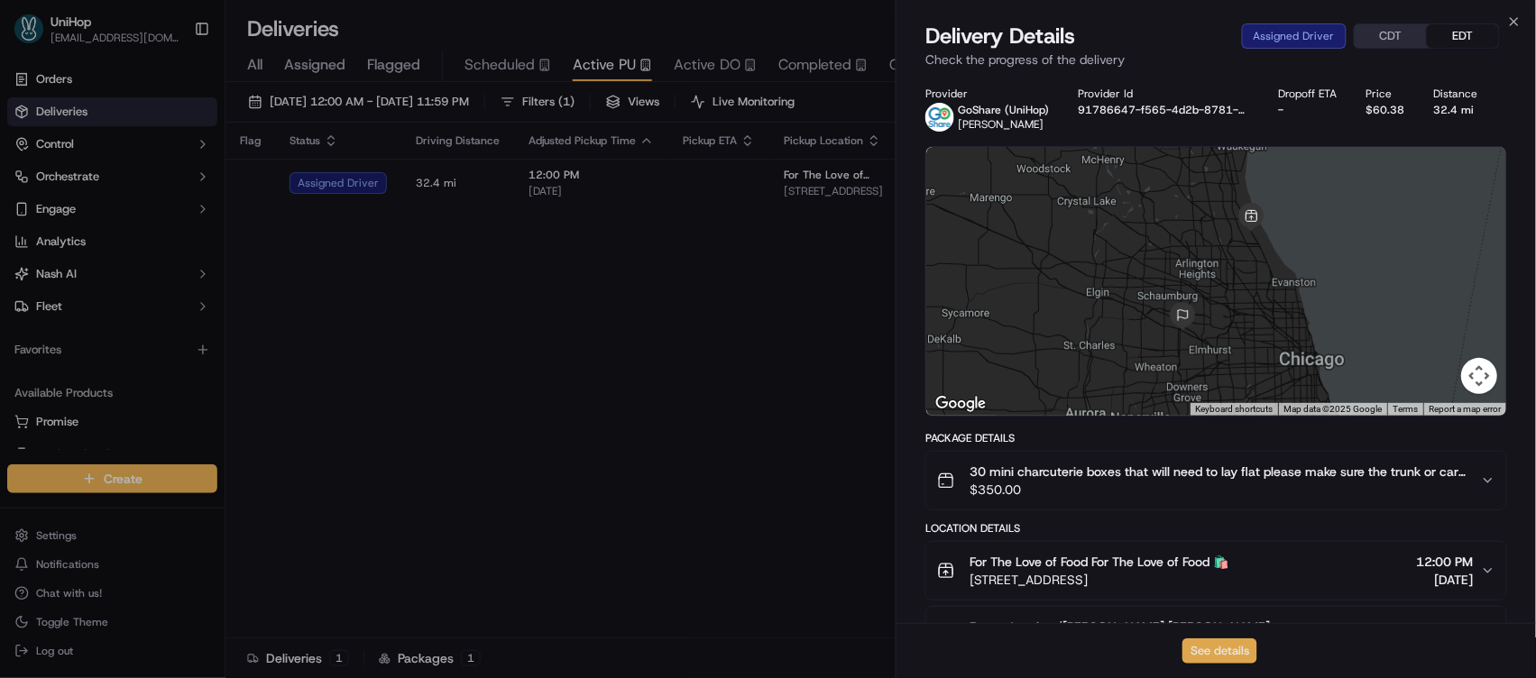
click at [1201, 642] on button "See details" at bounding box center [1220, 651] width 75 height 25
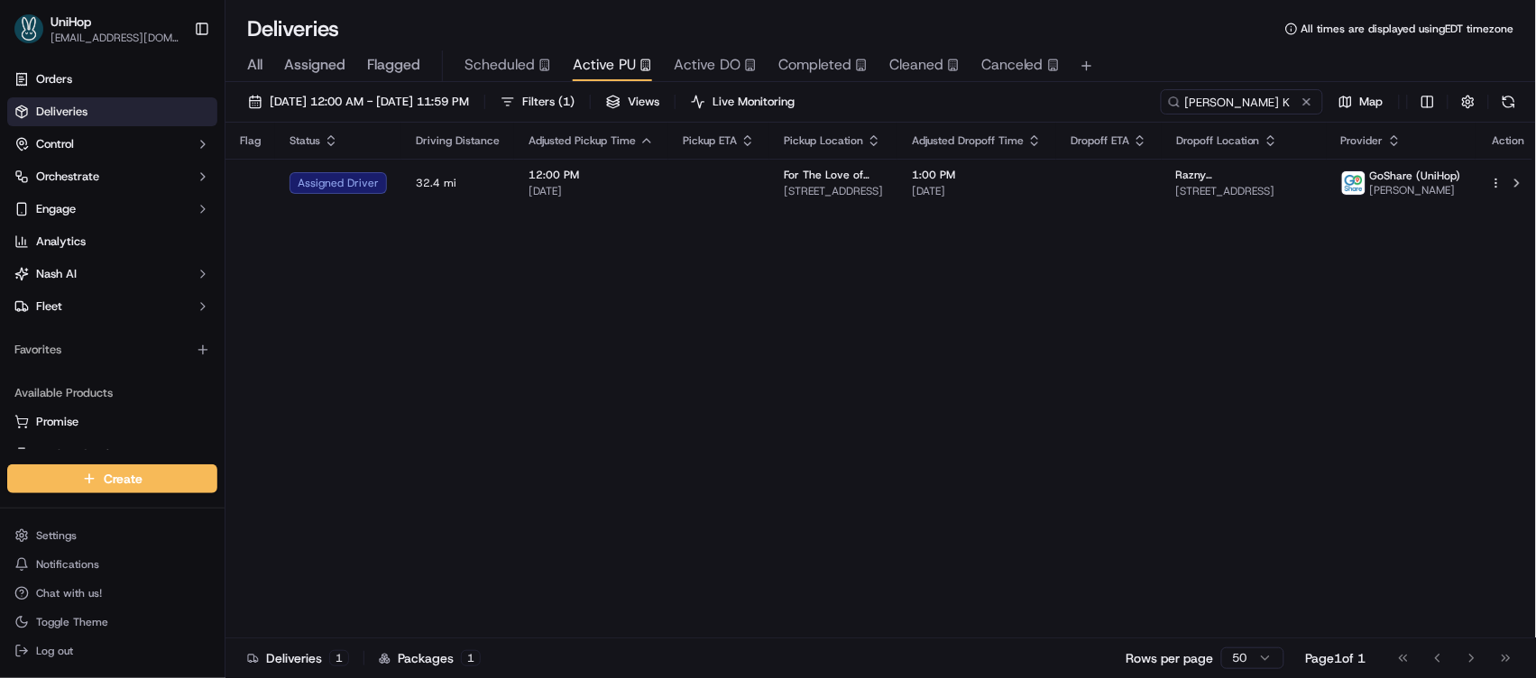
click at [1310, 101] on button at bounding box center [1307, 102] width 18 height 18
click at [1249, 101] on input "Mohsin K" at bounding box center [1215, 101] width 217 height 25
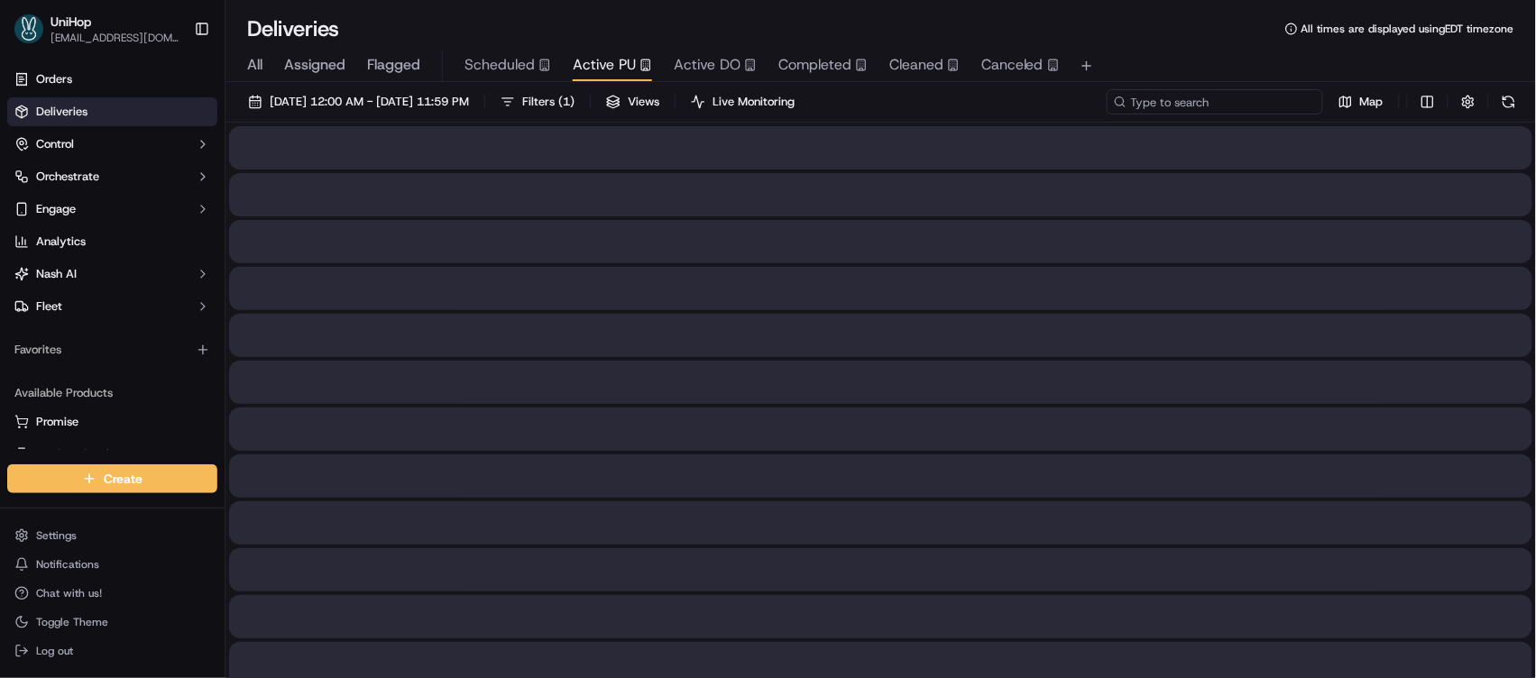
paste input "Eyob S"
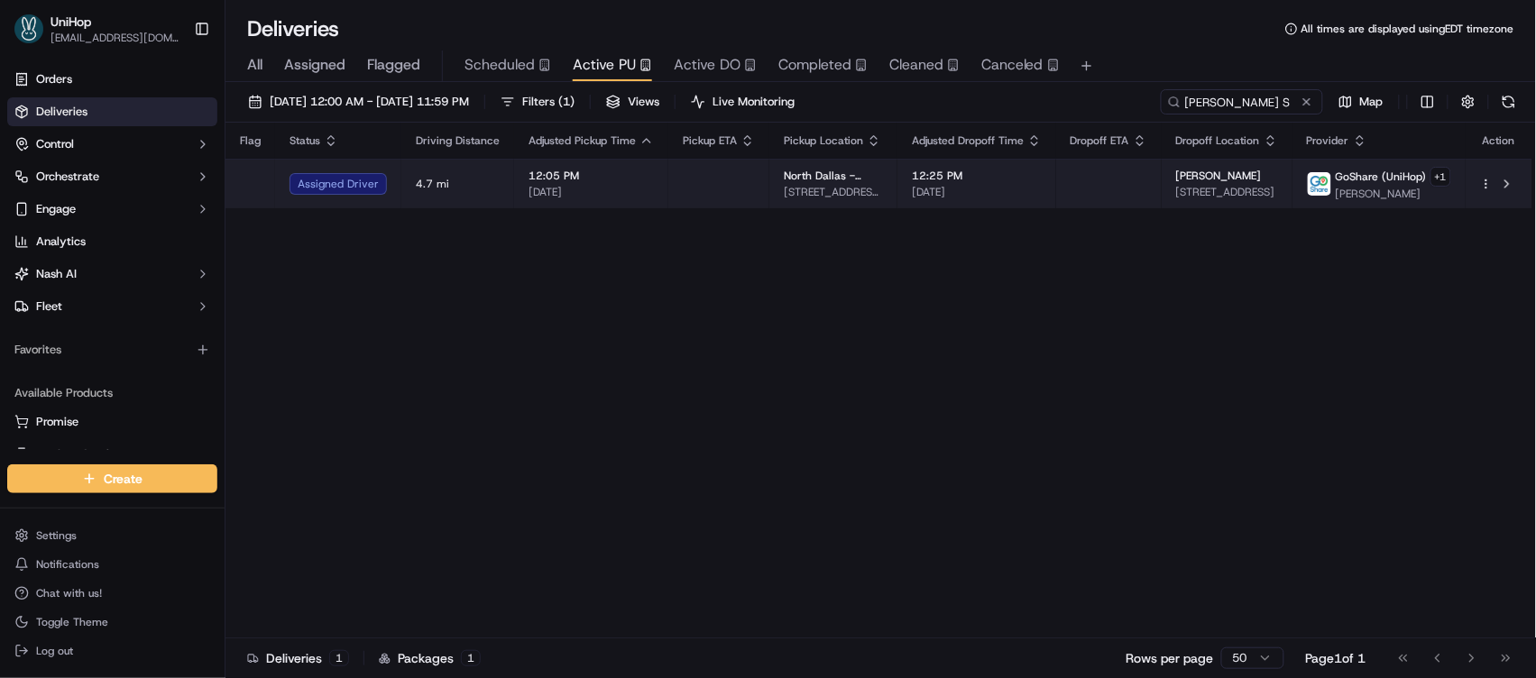
click at [968, 185] on span "[DATE]" at bounding box center [977, 192] width 130 height 14
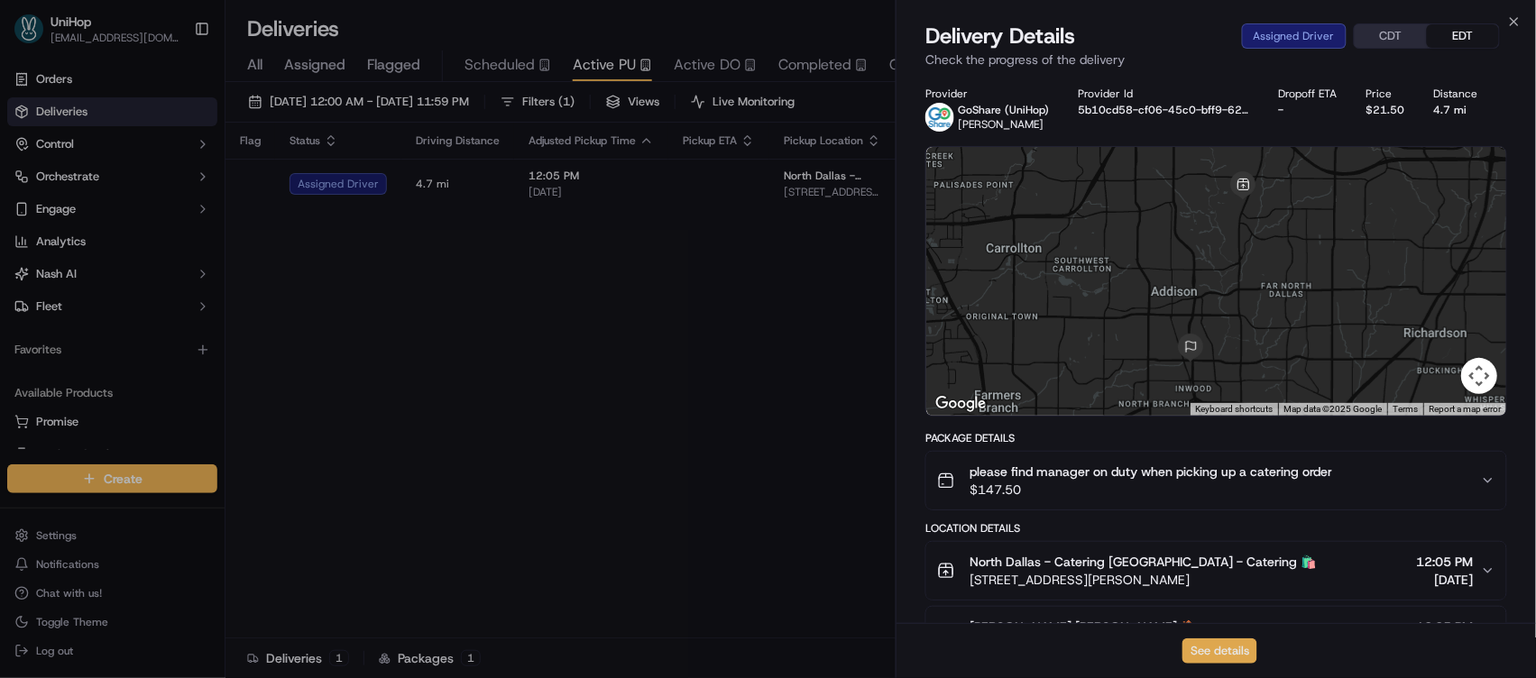
click at [1205, 652] on button "See details" at bounding box center [1220, 651] width 75 height 25
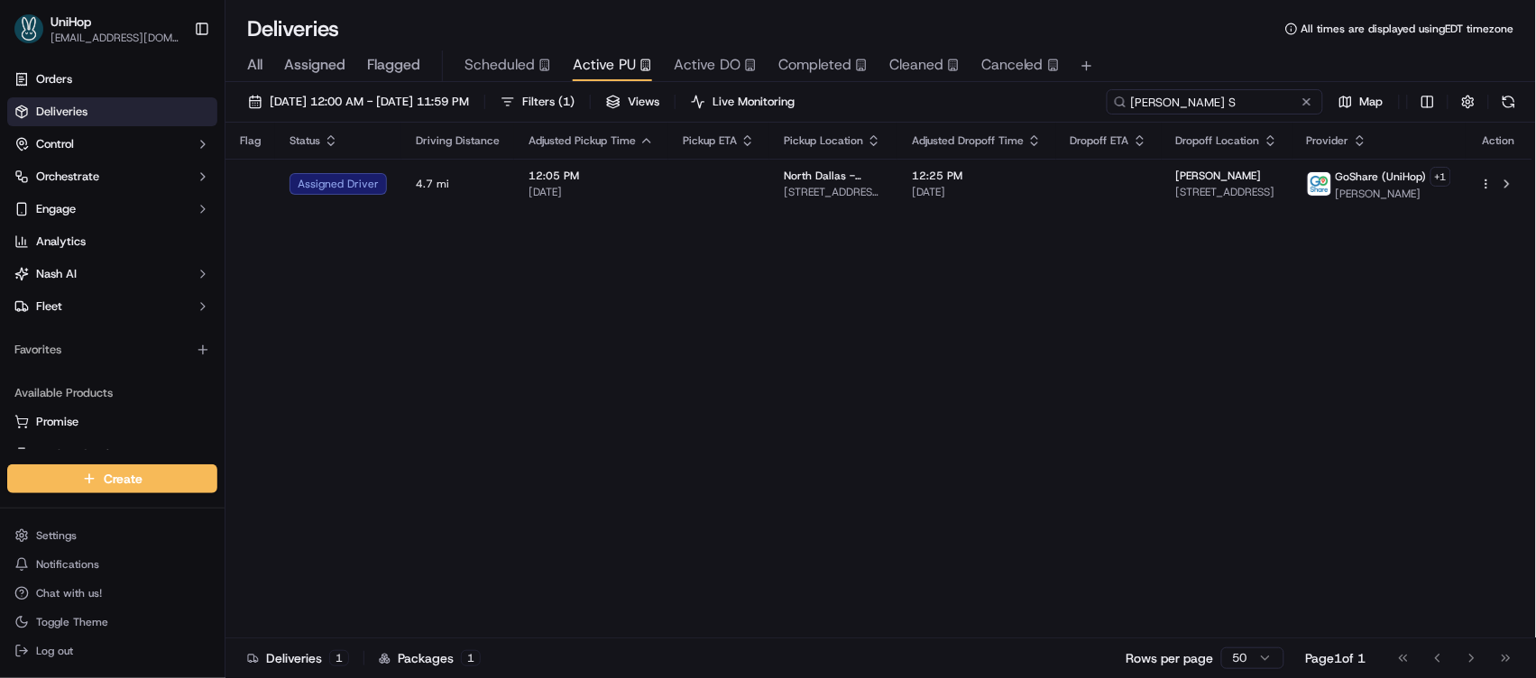
click at [1225, 104] on input "Eyob S" at bounding box center [1215, 101] width 217 height 25
drag, startPoint x: 1225, startPoint y: 104, endPoint x: 1115, endPoint y: 92, distance: 110.7
click at [1115, 92] on input "Eyob S" at bounding box center [1215, 101] width 217 height 25
paste input "Roseller M"
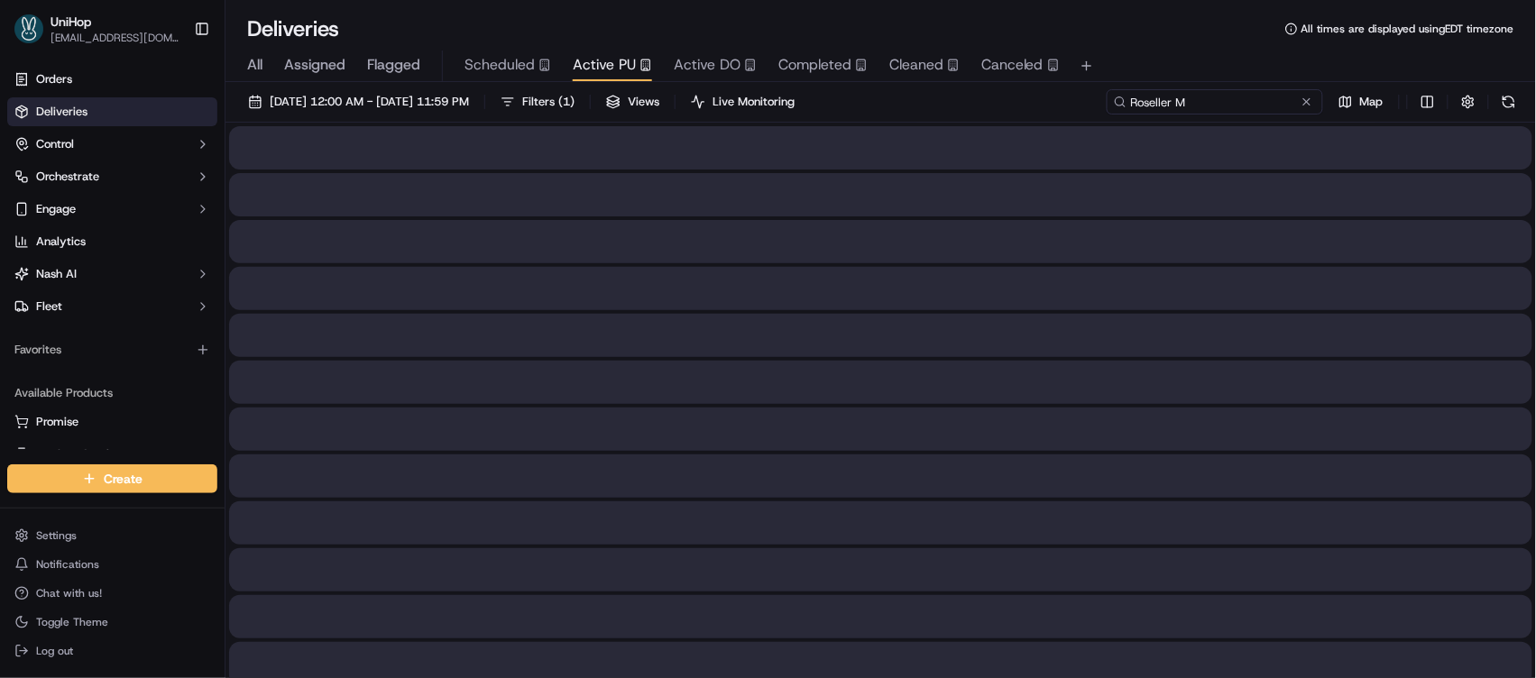
type input "Roseller M"
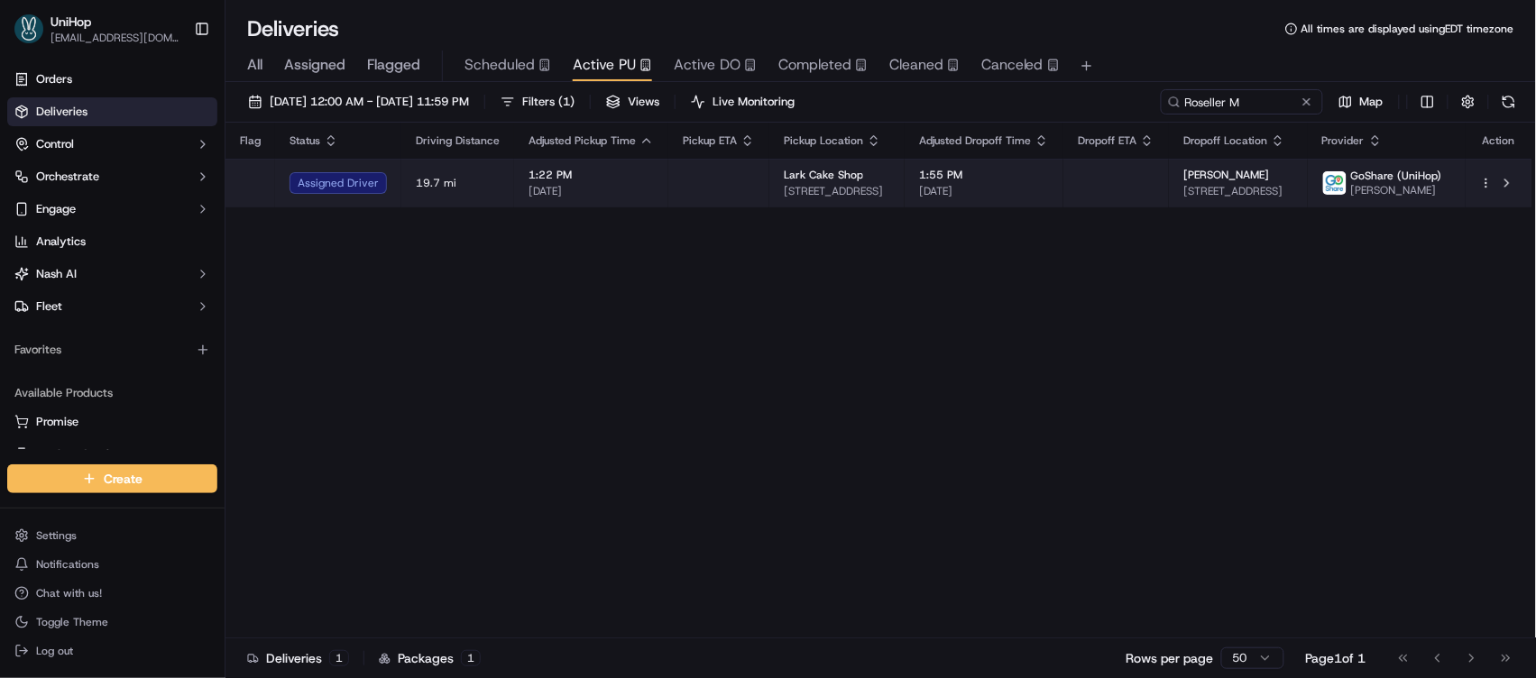
click at [1093, 184] on td at bounding box center [1117, 183] width 106 height 49
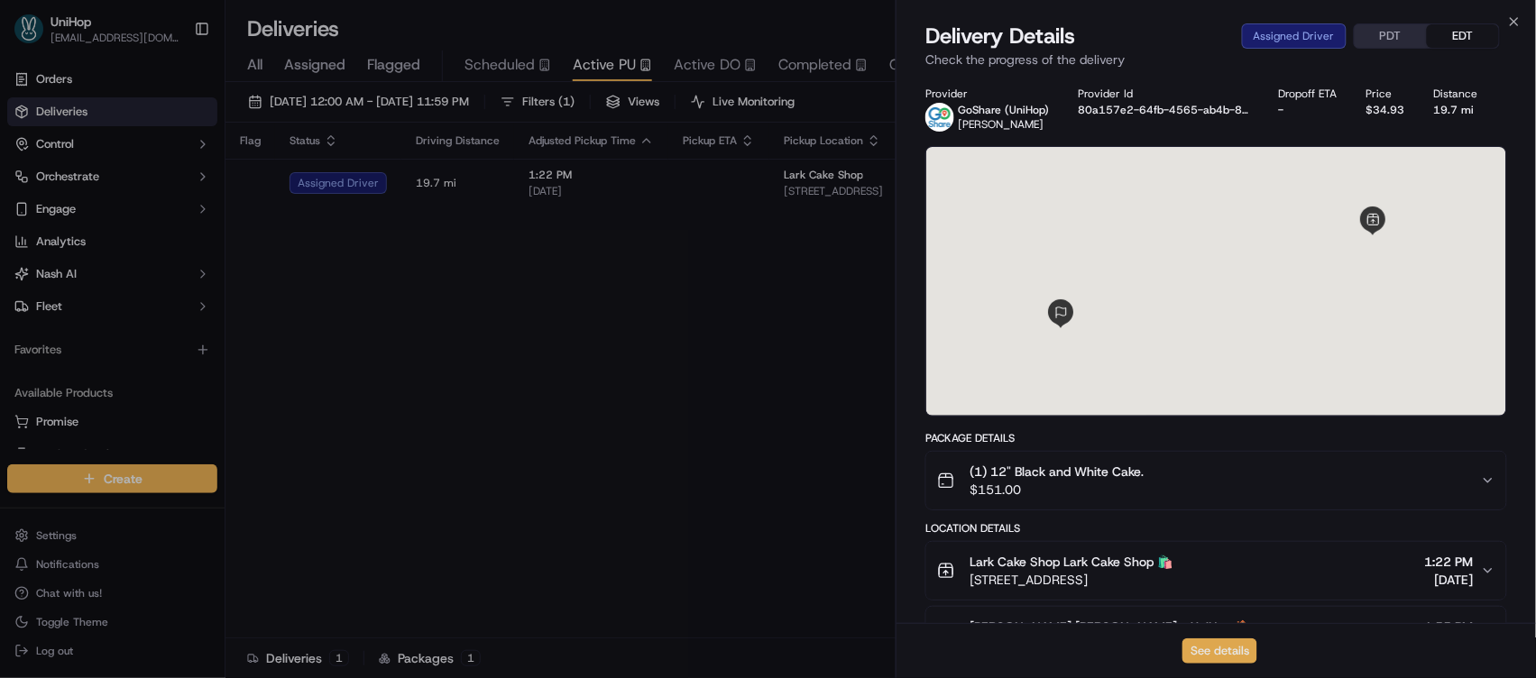
click at [1206, 650] on button "See details" at bounding box center [1220, 651] width 75 height 25
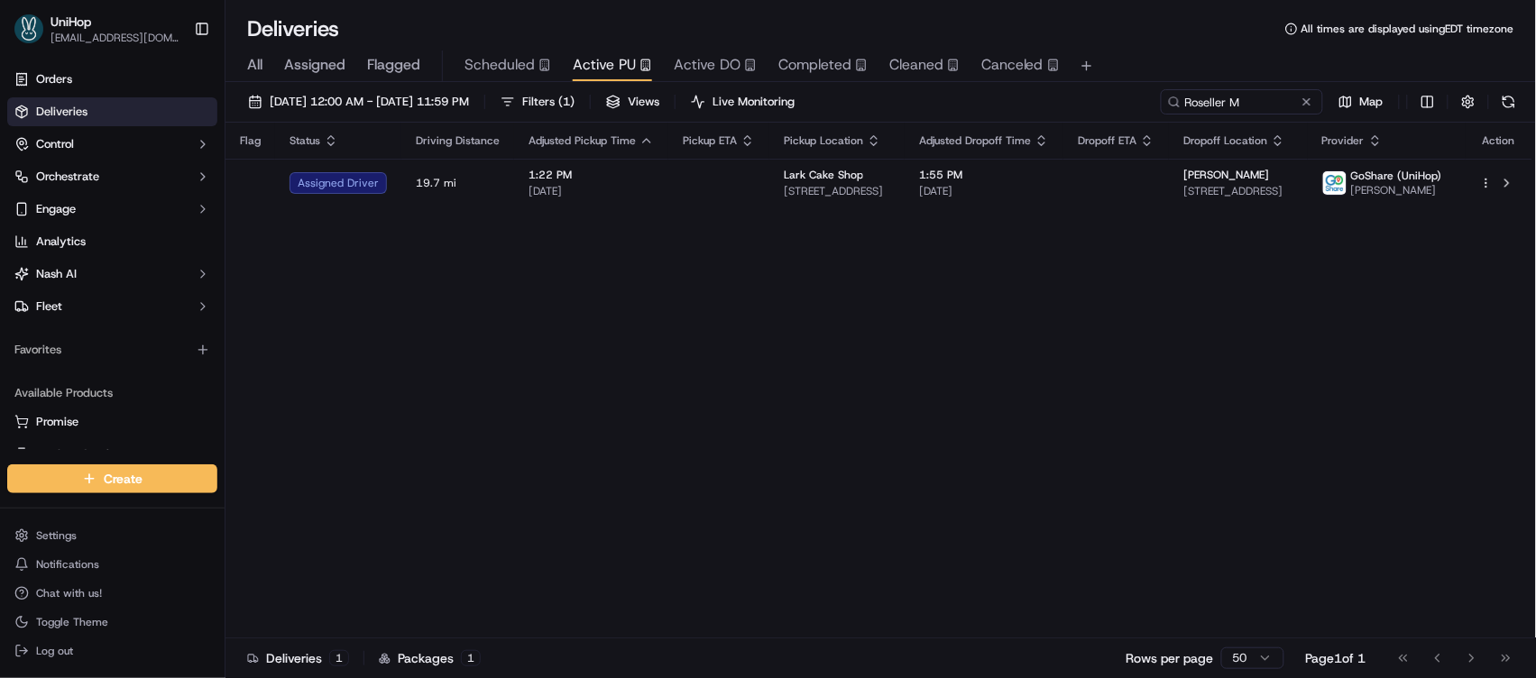
click at [1310, 104] on button at bounding box center [1307, 102] width 18 height 18
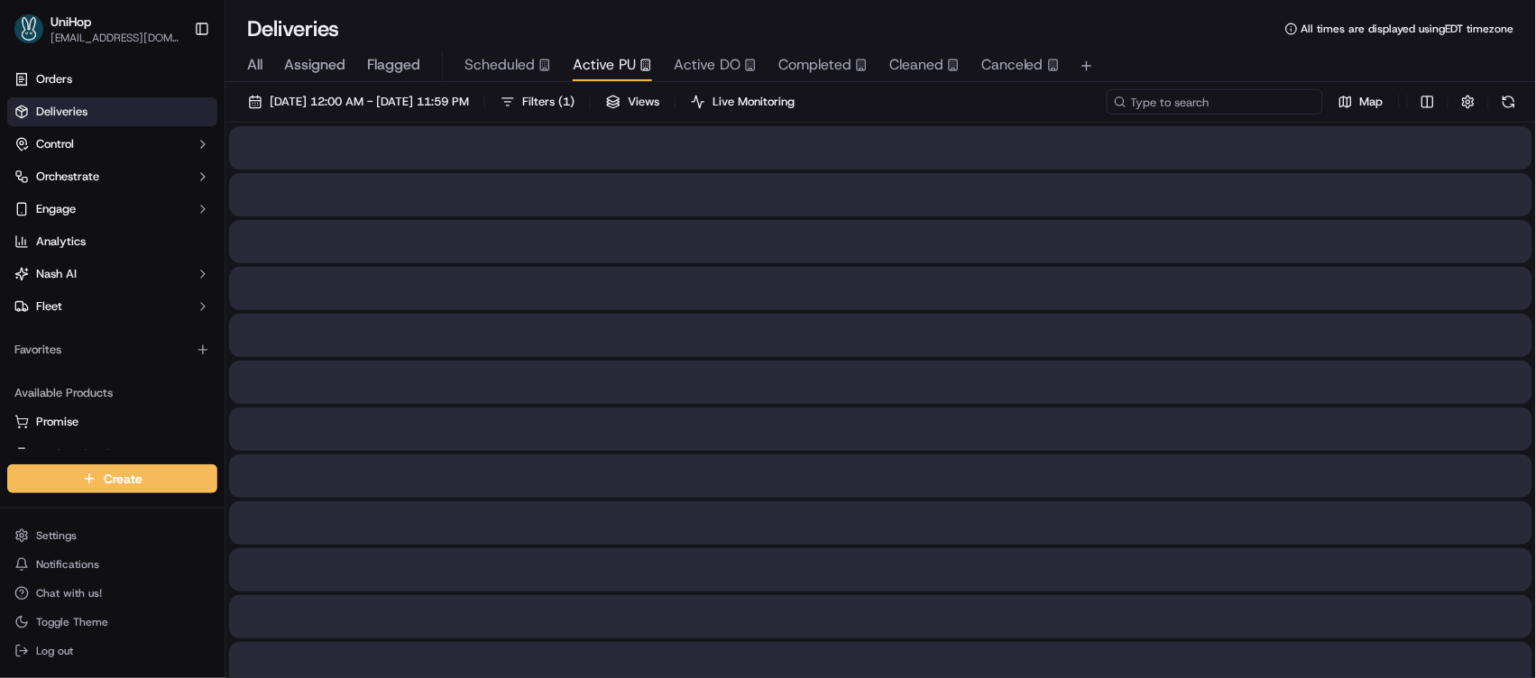
click at [1242, 99] on input at bounding box center [1215, 101] width 217 height 25
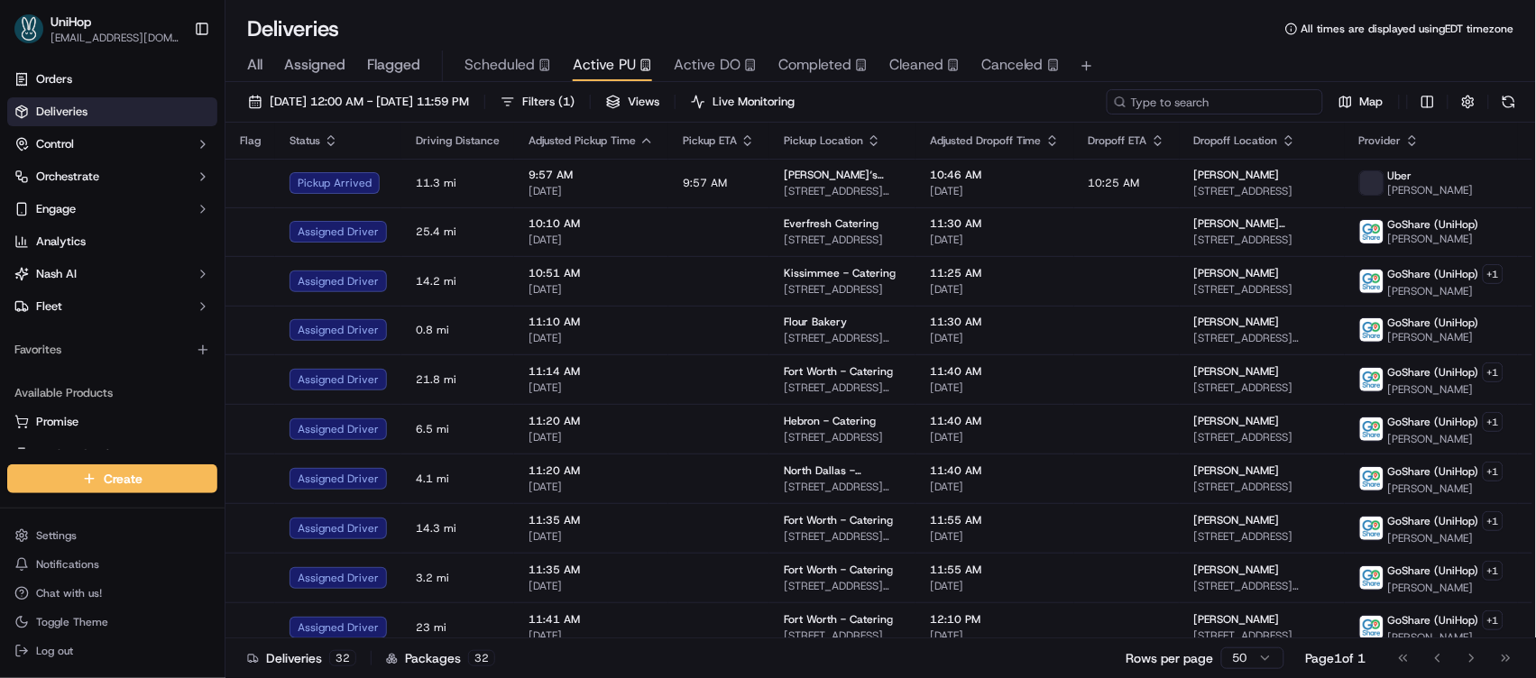
paste input "Harlin S"
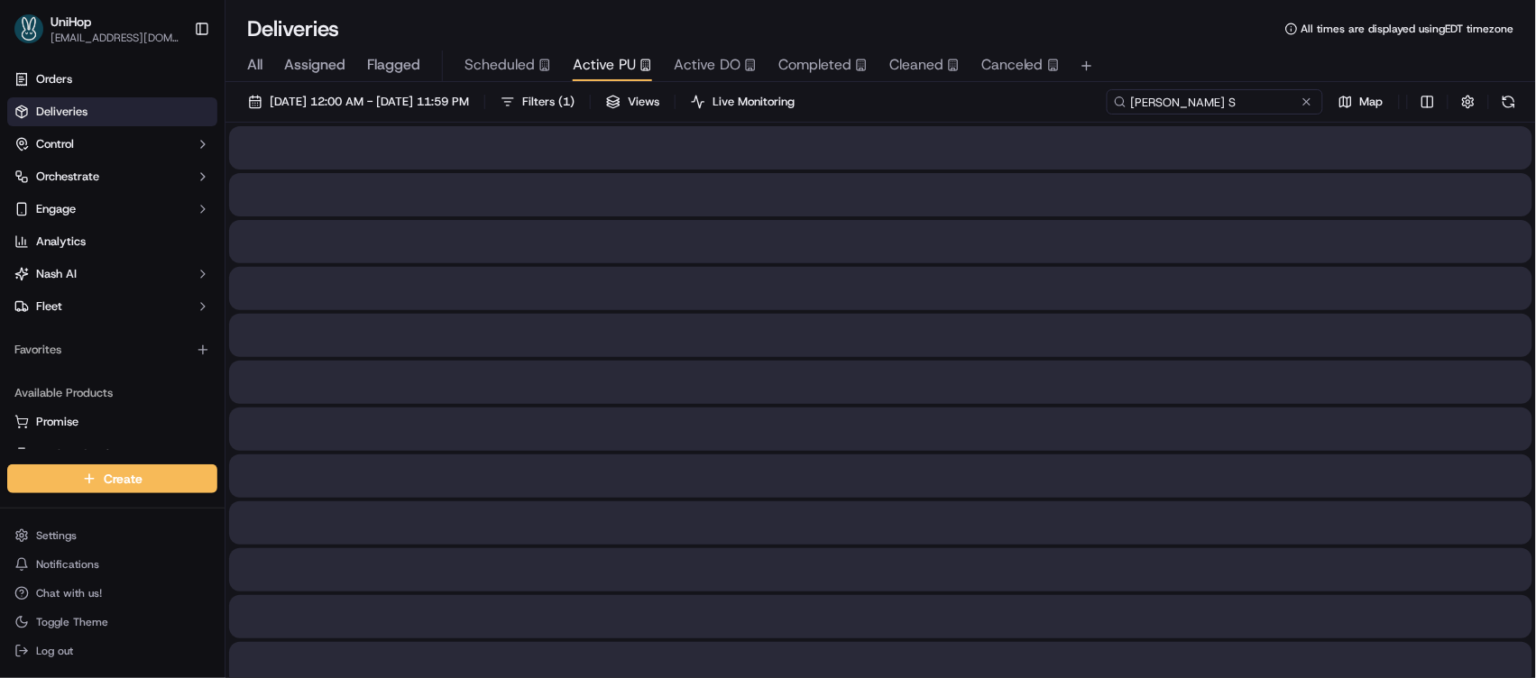
type input "Harlin S"
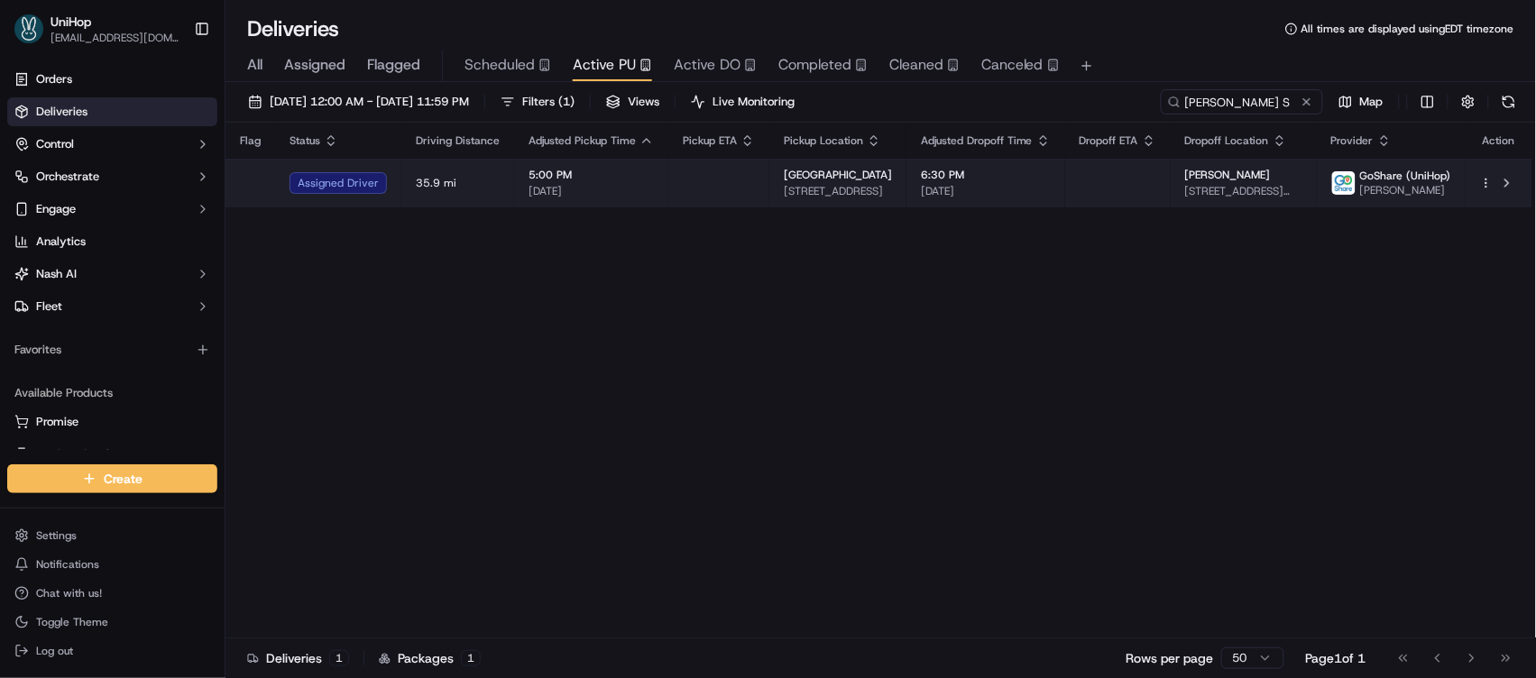
click at [1190, 176] on span "Alan Schrager" at bounding box center [1228, 175] width 86 height 14
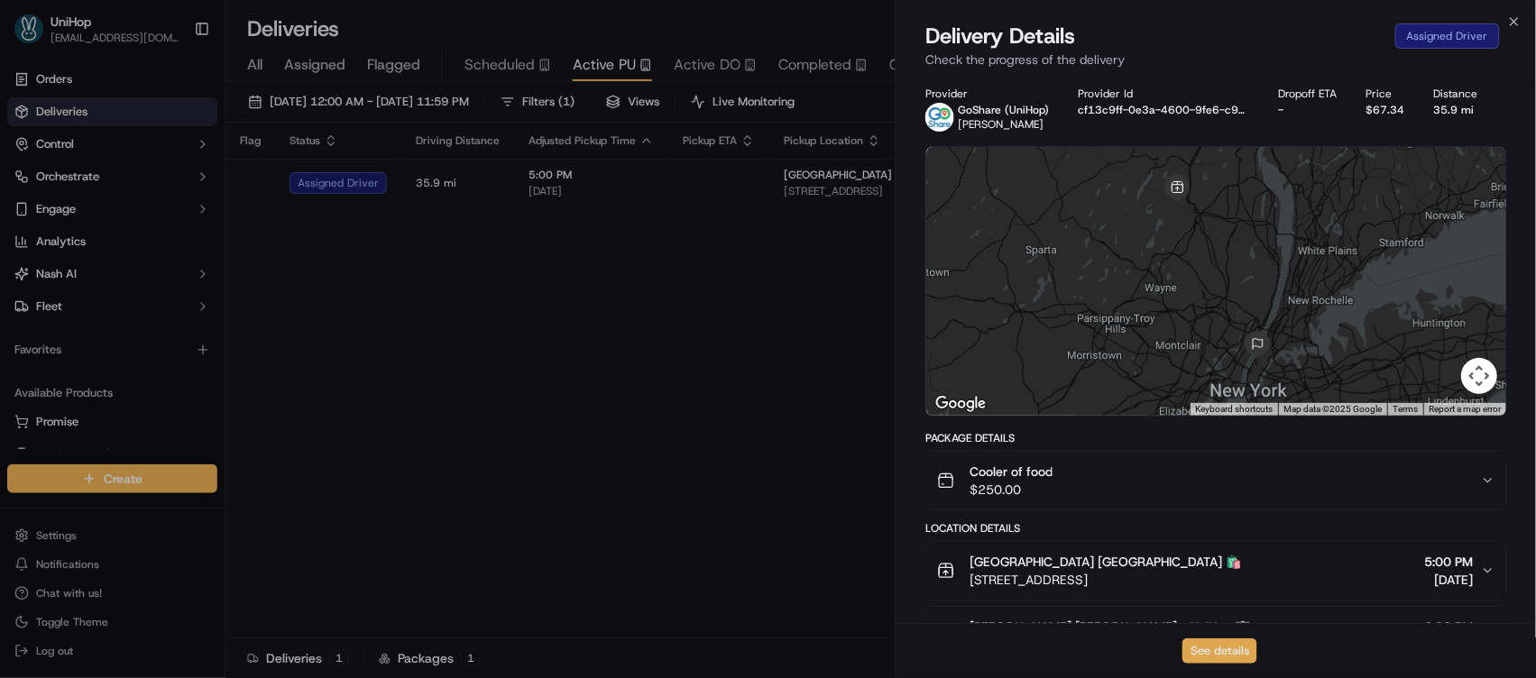
click at [1232, 655] on button "See details" at bounding box center [1220, 651] width 75 height 25
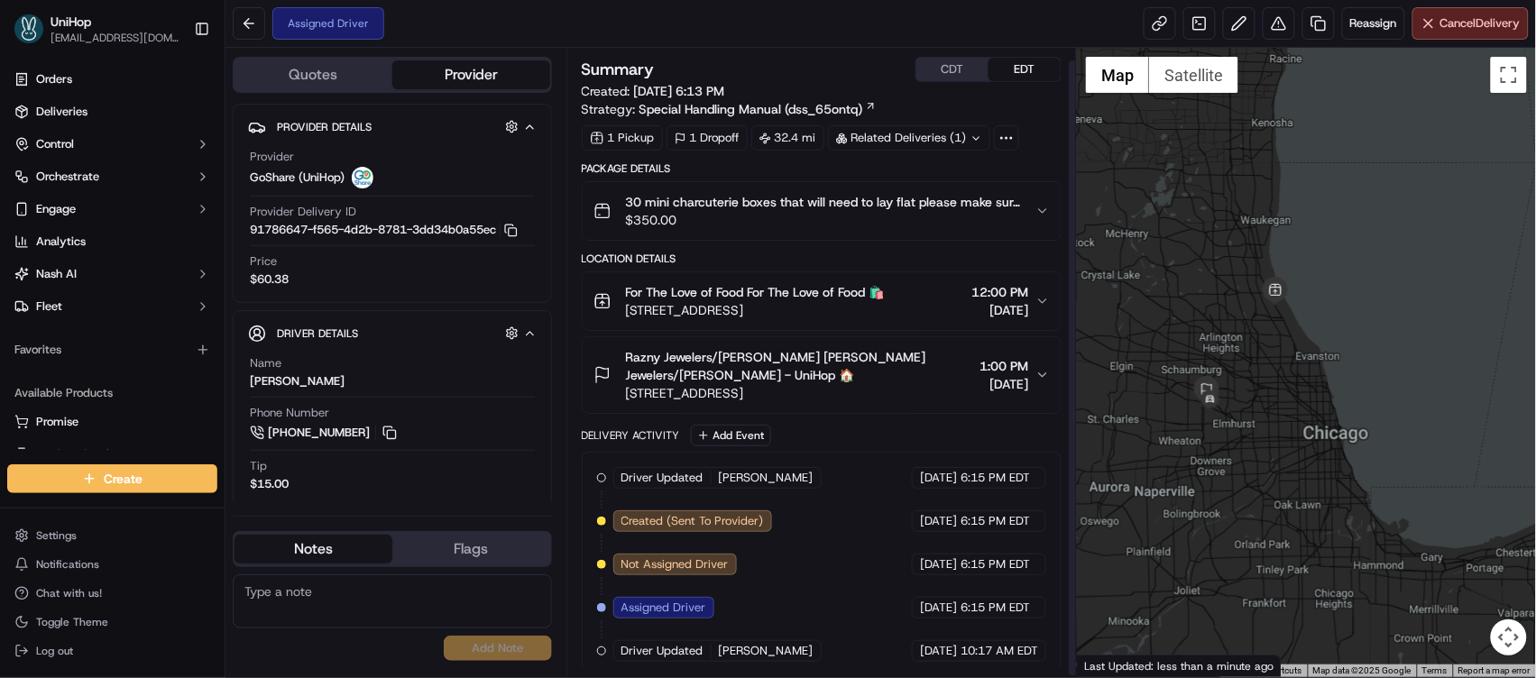
scroll to position [12, 0]
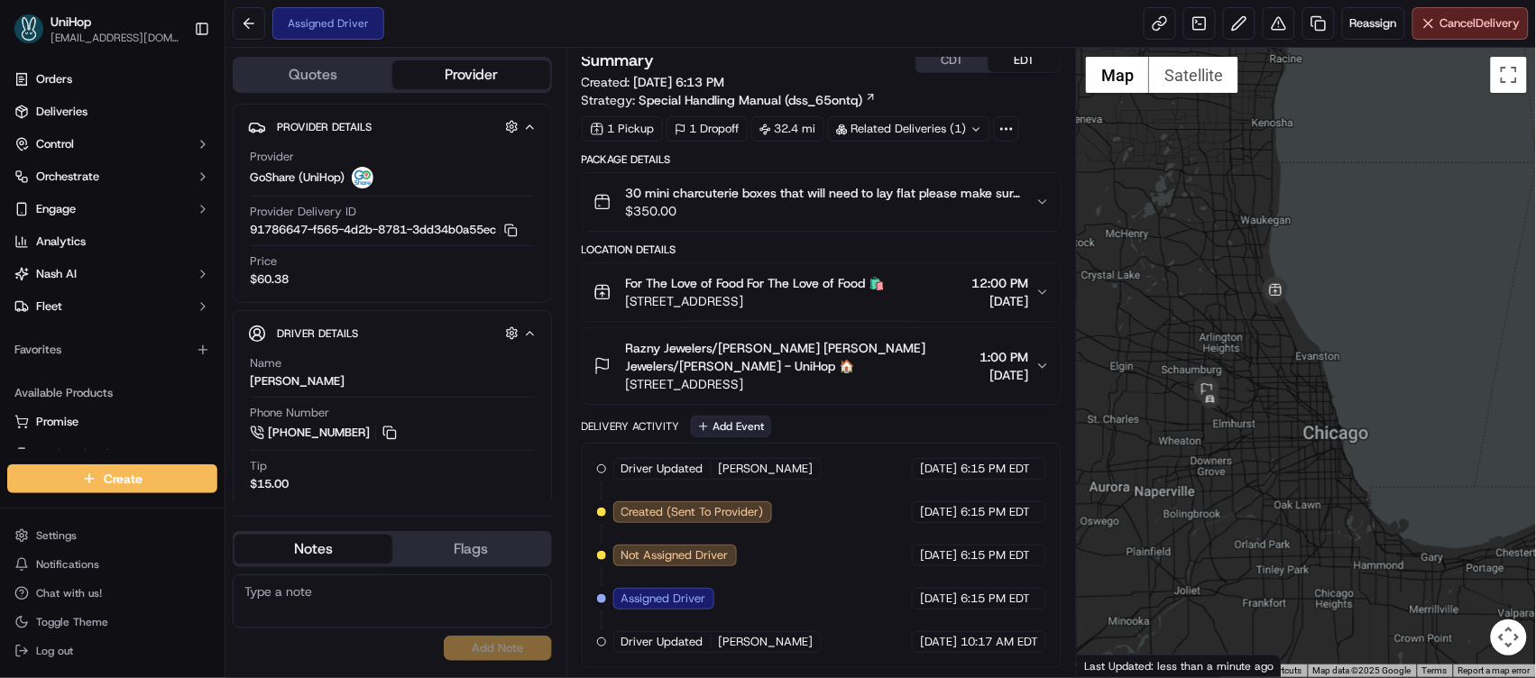
click at [728, 422] on button "Add Event" at bounding box center [731, 427] width 80 height 22
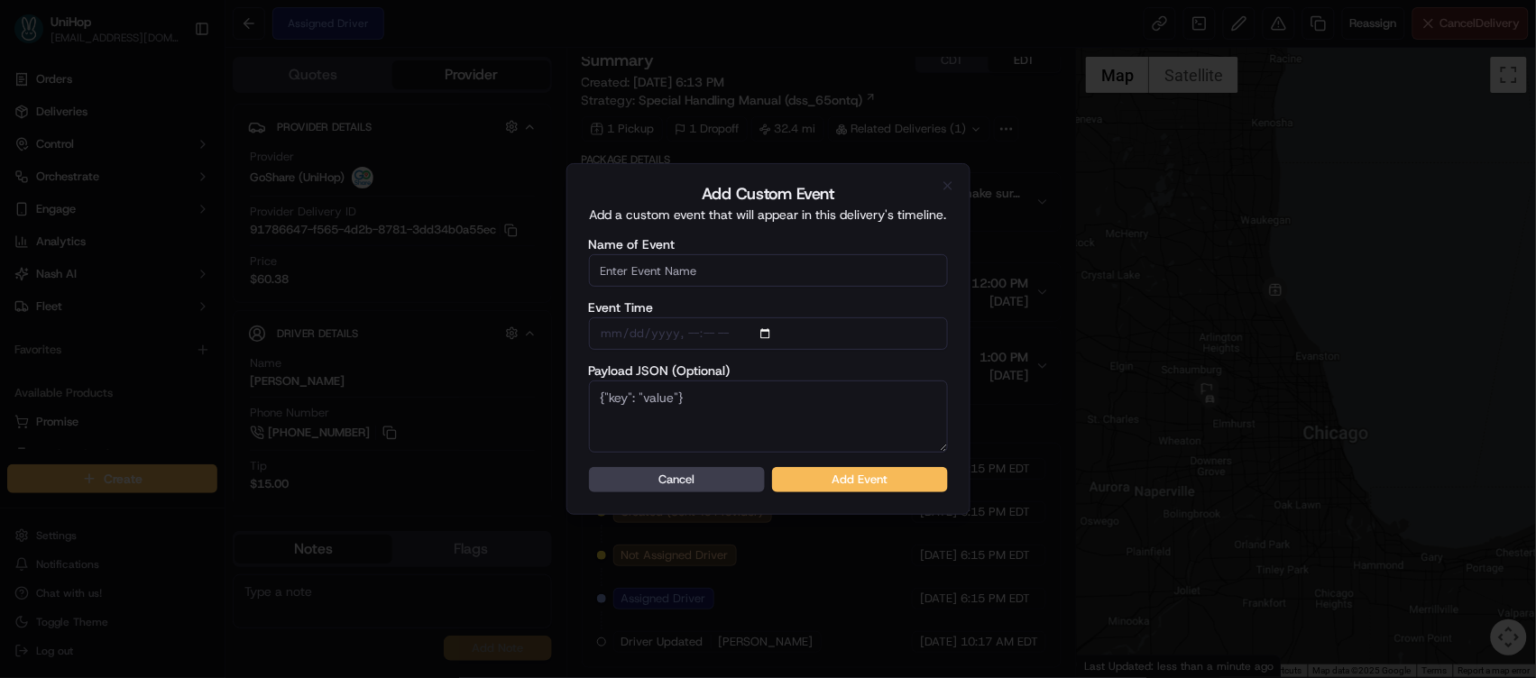
click at [720, 267] on input "Name of Event" at bounding box center [768, 270] width 359 height 32
type input "Driver Confirmed"
click at [862, 484] on button "Add Event" at bounding box center [860, 479] width 176 height 25
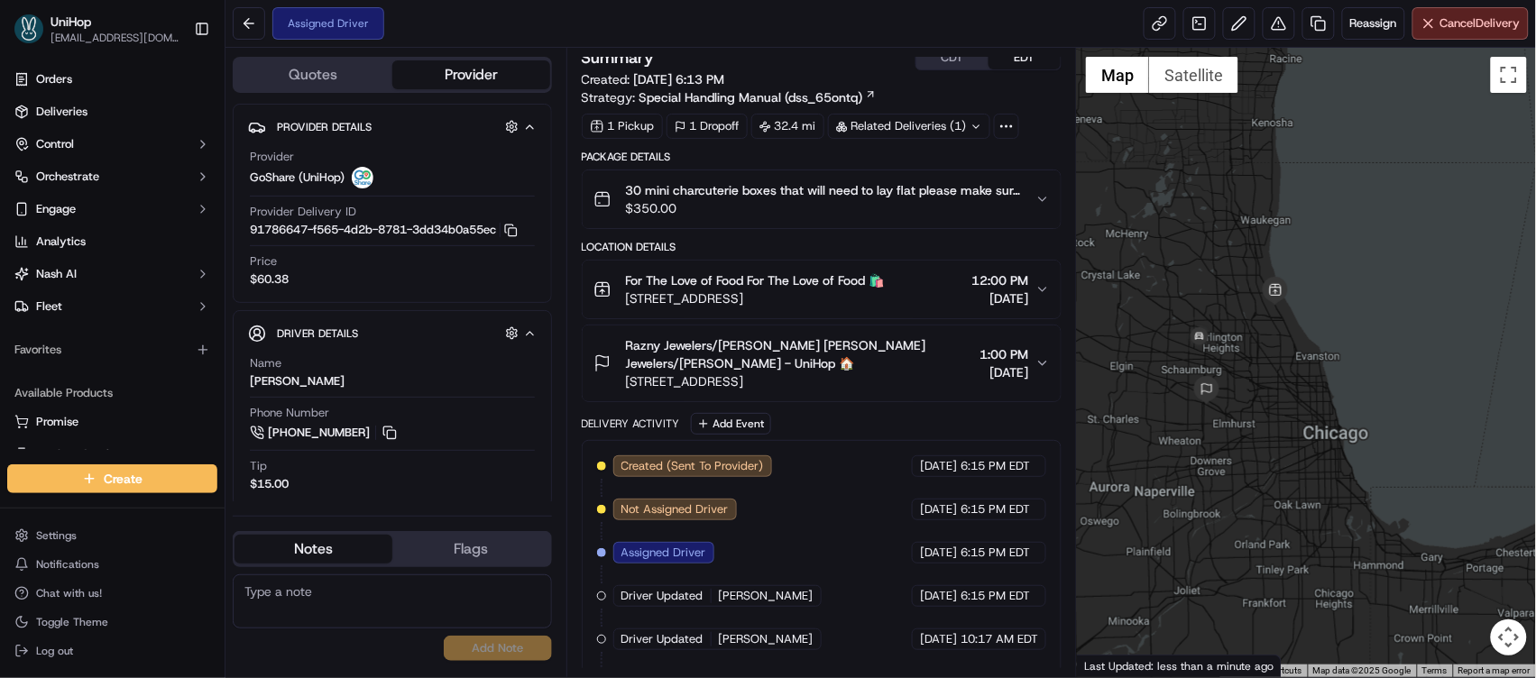
click at [960, 69] on button "CDT" at bounding box center [953, 57] width 72 height 23
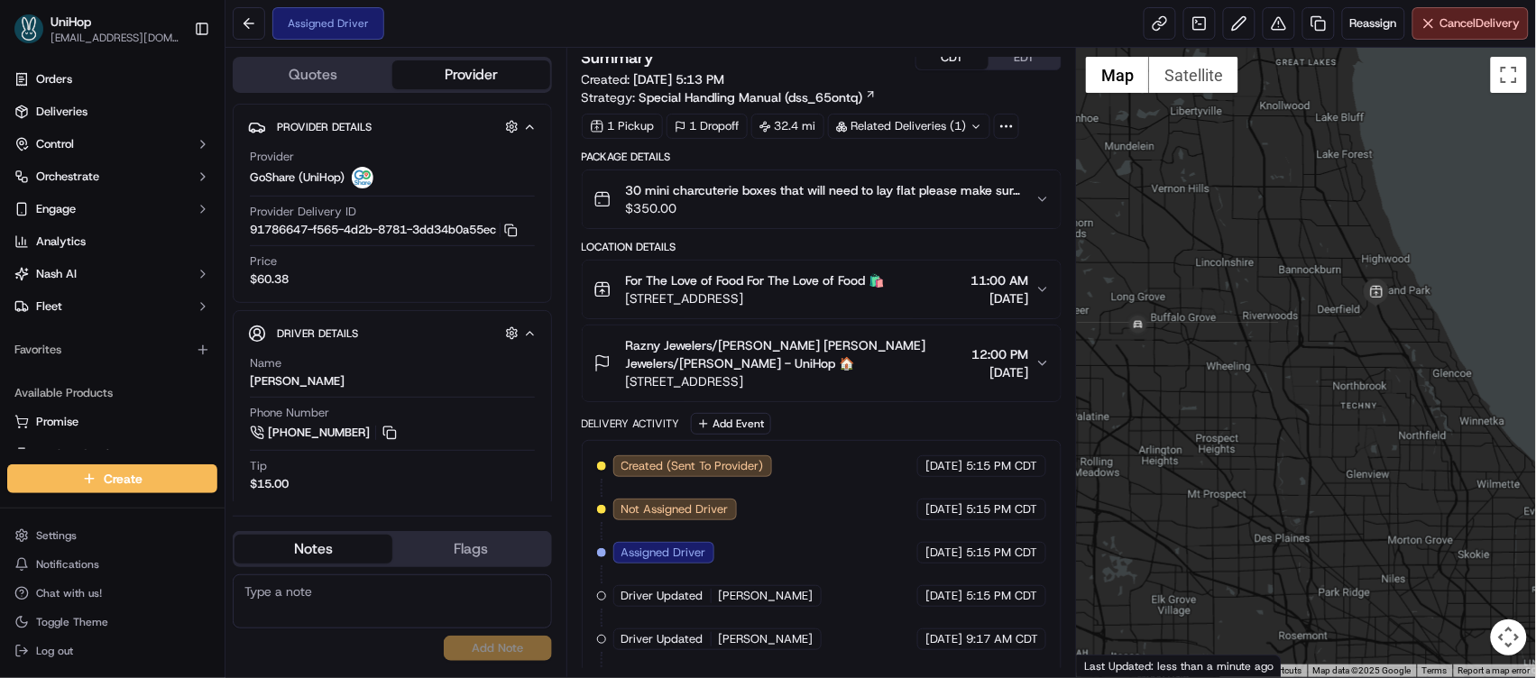
click at [1049, 293] on icon "button" at bounding box center [1043, 289] width 14 height 14
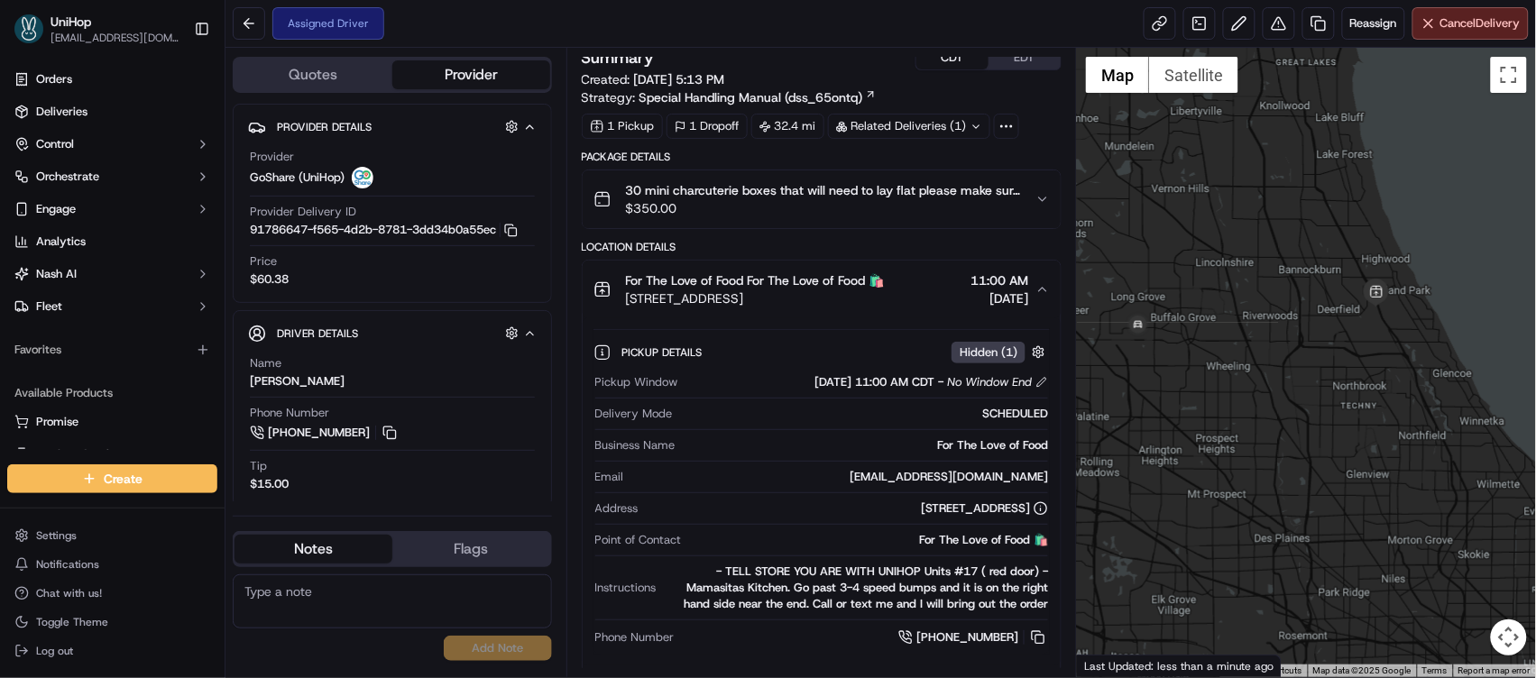
click at [1049, 293] on icon "button" at bounding box center [1043, 289] width 14 height 14
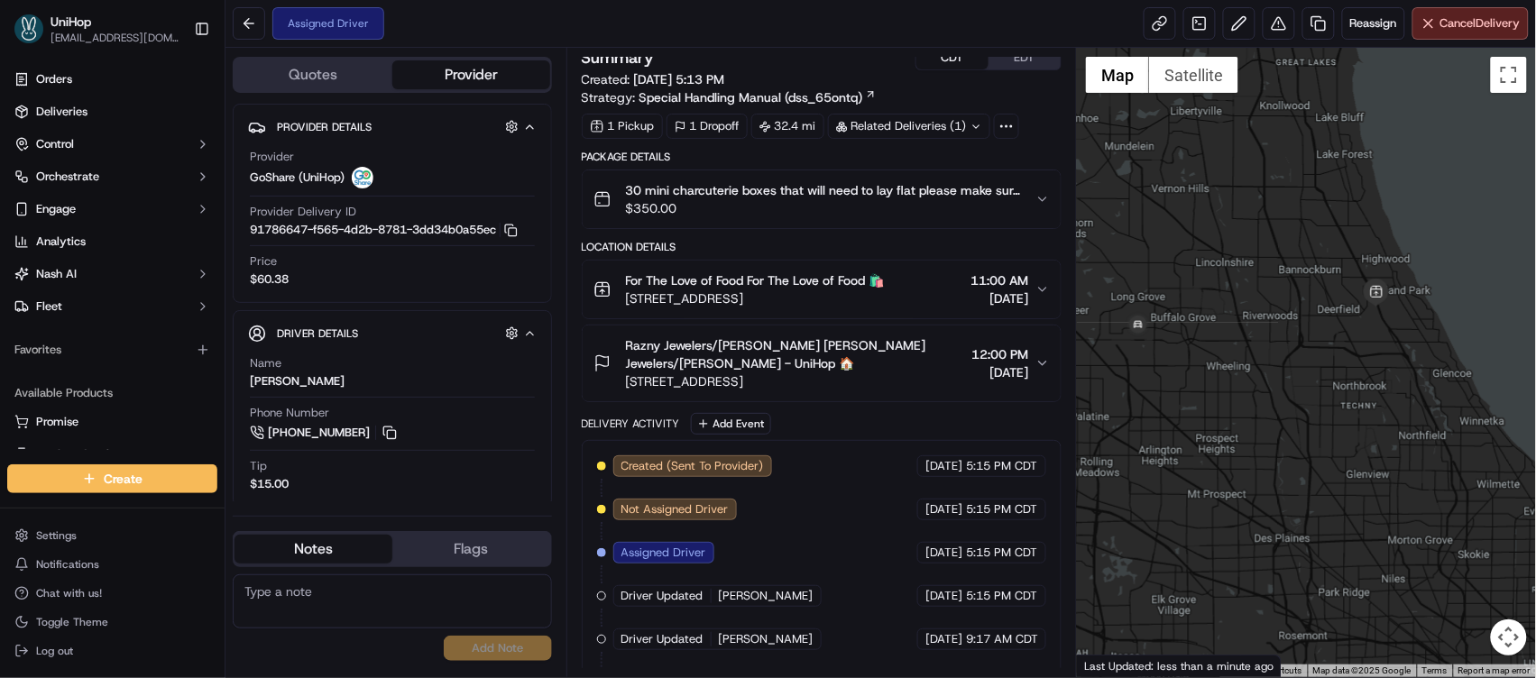
click at [1027, 207] on div "30 mini charcuterie boxes that will need to lay flat please make sure the trunk…" at bounding box center [815, 199] width 443 height 36
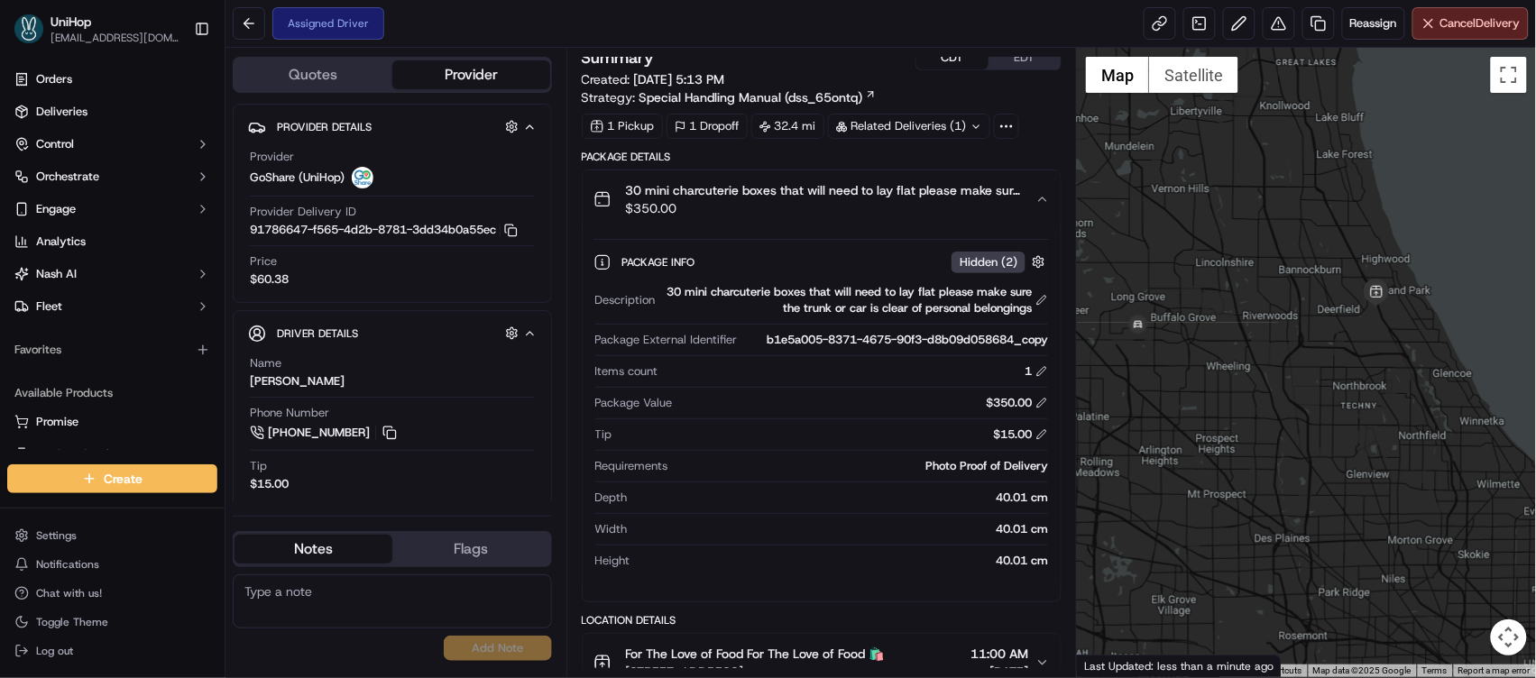
click at [1027, 207] on div "30 mini charcuterie boxes that will need to lay flat please make sure the trunk…" at bounding box center [815, 199] width 443 height 36
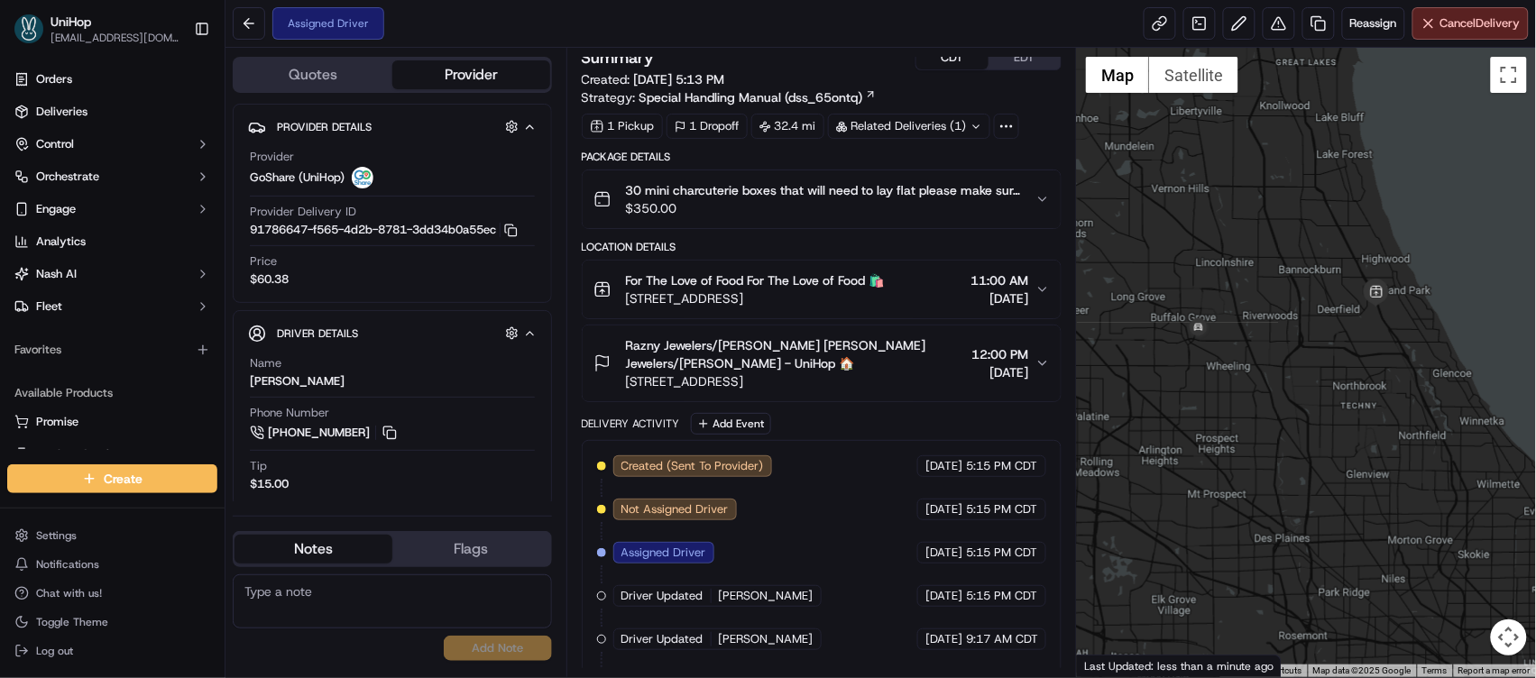
click at [1015, 68] on button "EDT" at bounding box center [1025, 57] width 72 height 23
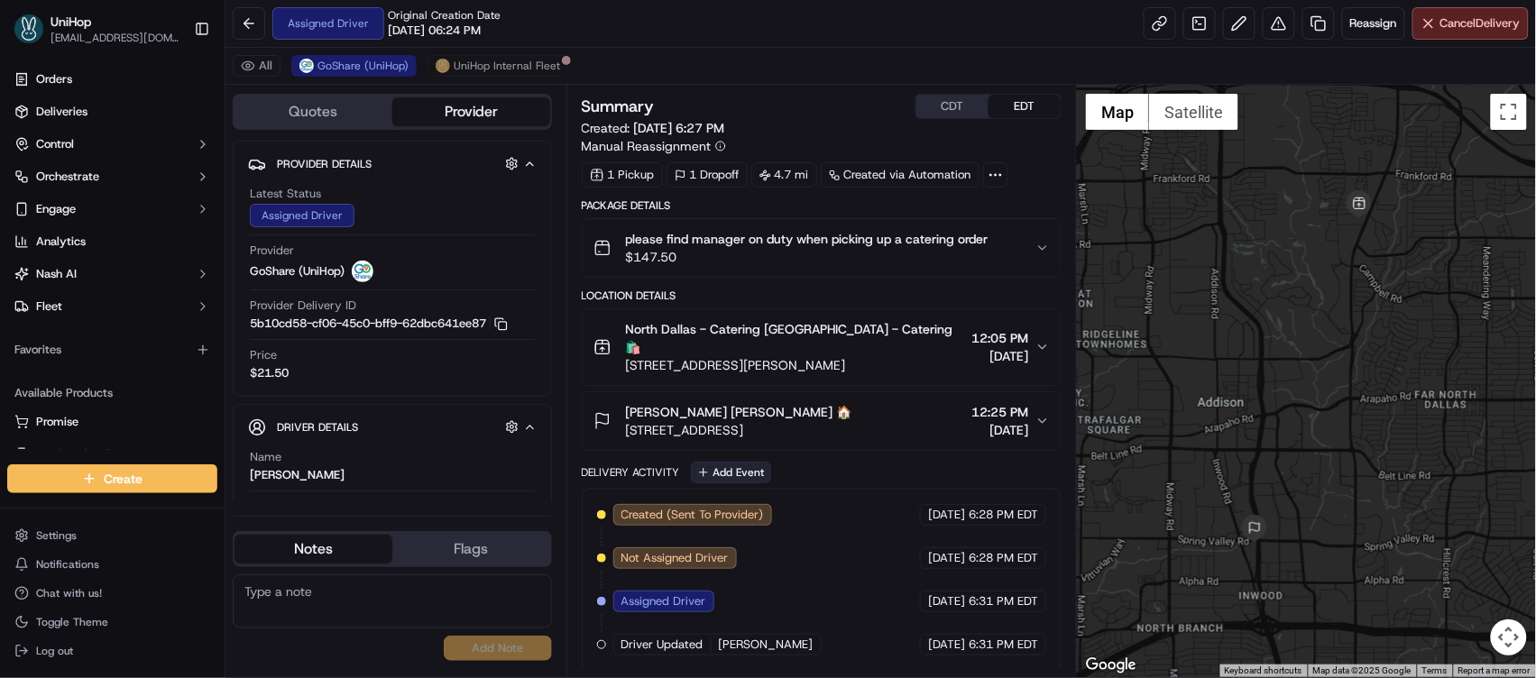
click at [705, 462] on button "Add Event" at bounding box center [731, 473] width 80 height 22
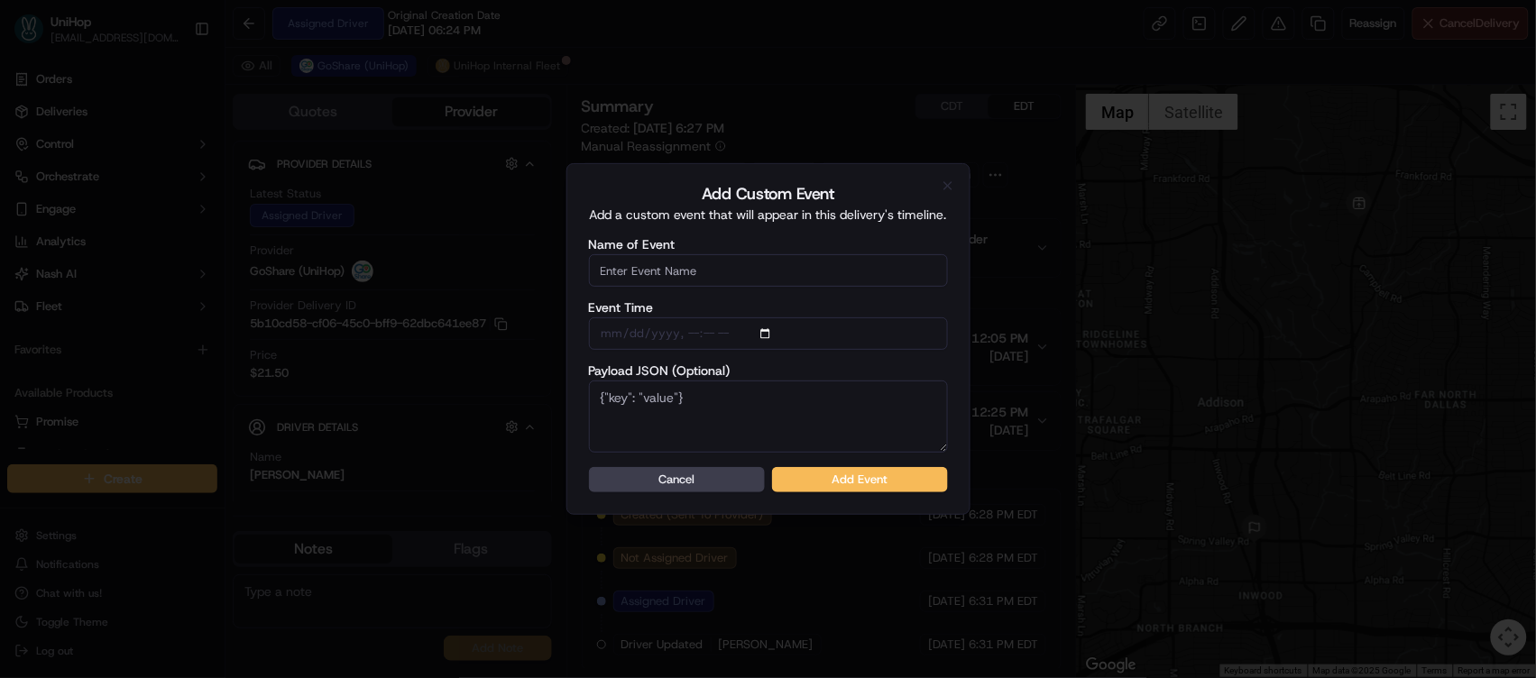
click at [731, 275] on input "Name of Event" at bounding box center [768, 270] width 359 height 32
type input "Driver Confirmed"
click at [855, 478] on button "Add Event" at bounding box center [860, 479] width 176 height 25
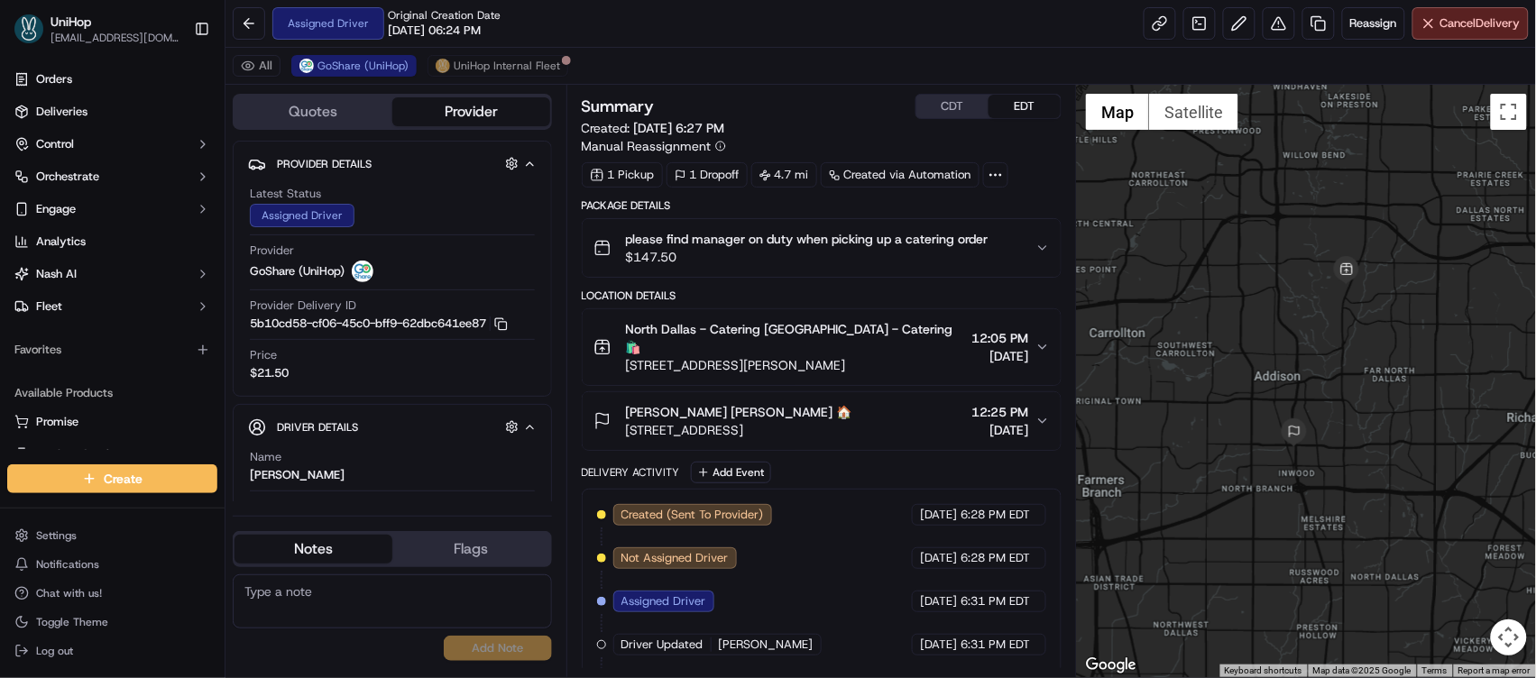
scroll to position [32, 0]
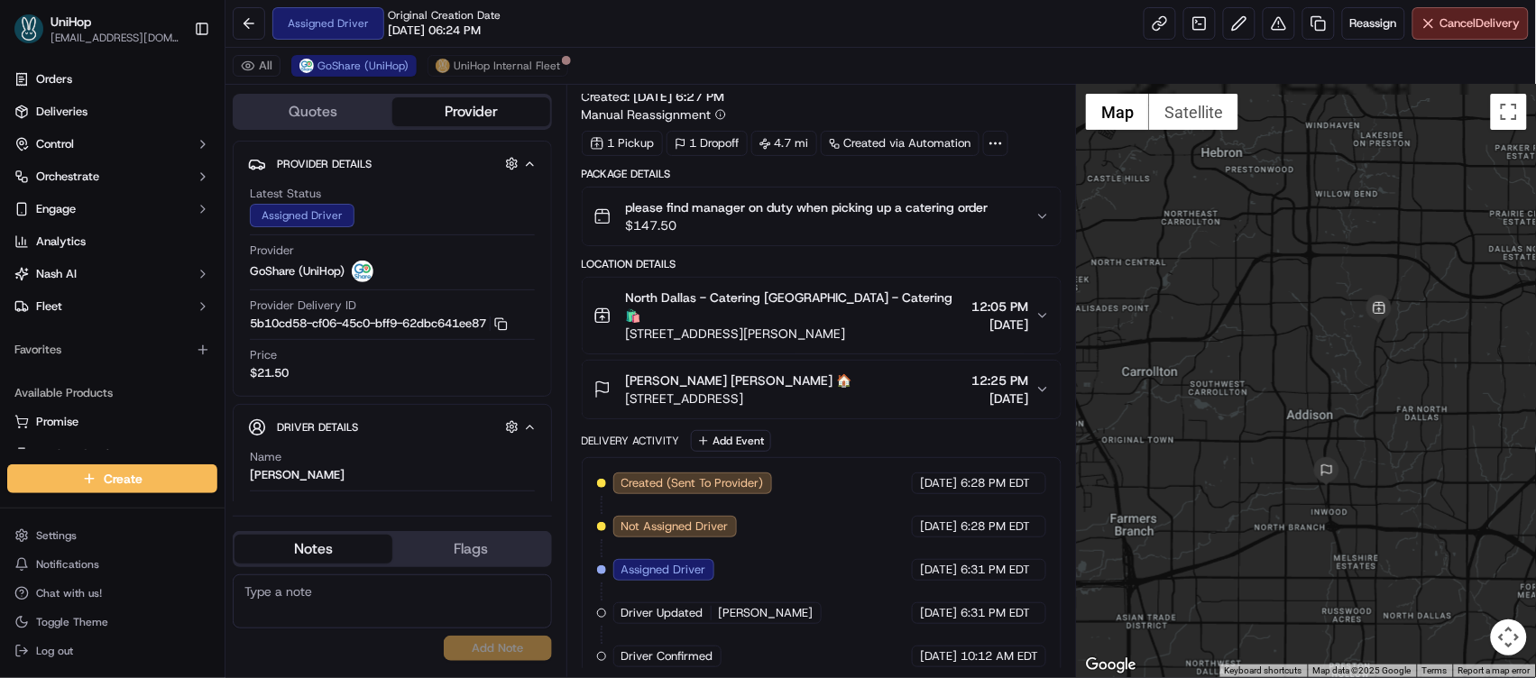
drag, startPoint x: 1474, startPoint y: 300, endPoint x: 1409, endPoint y: 544, distance: 252.1
click at [1409, 544] on div at bounding box center [1306, 381] width 459 height 593
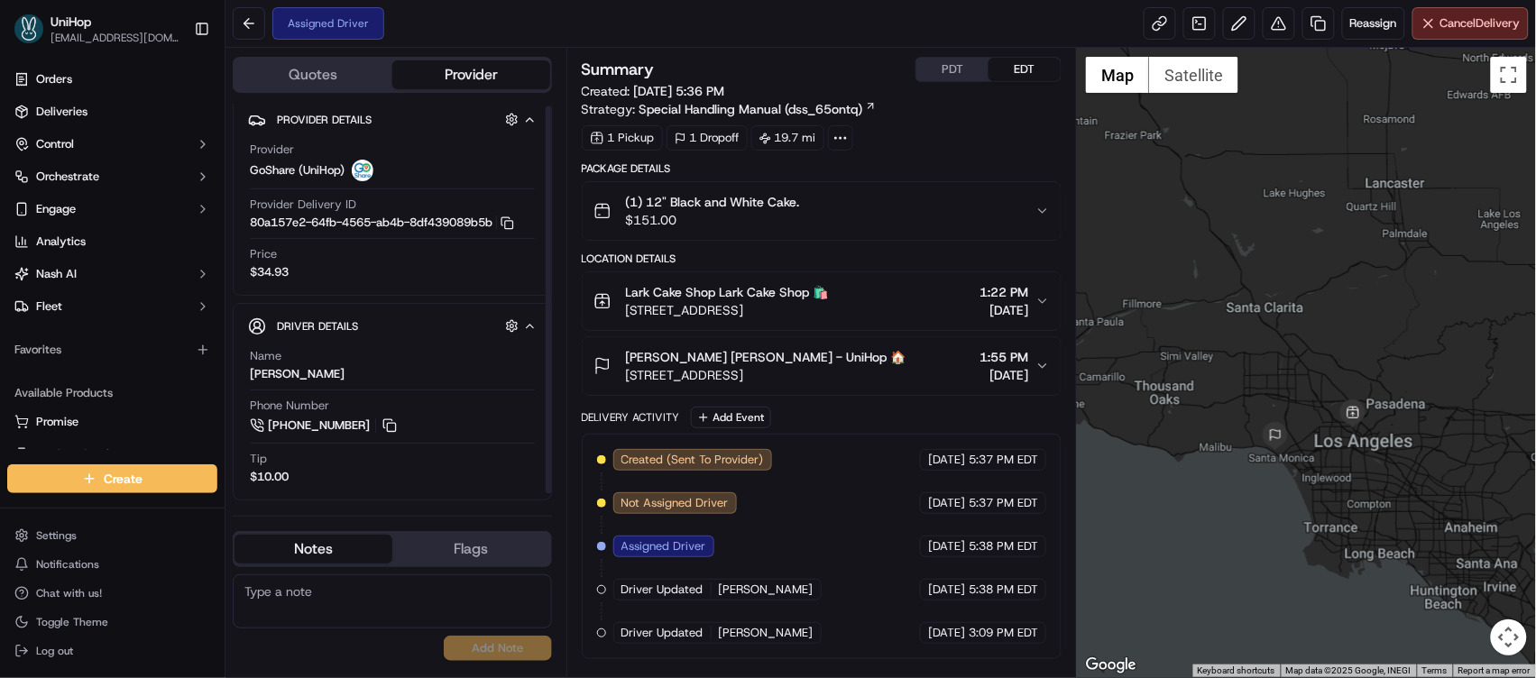
scroll to position [11, 0]
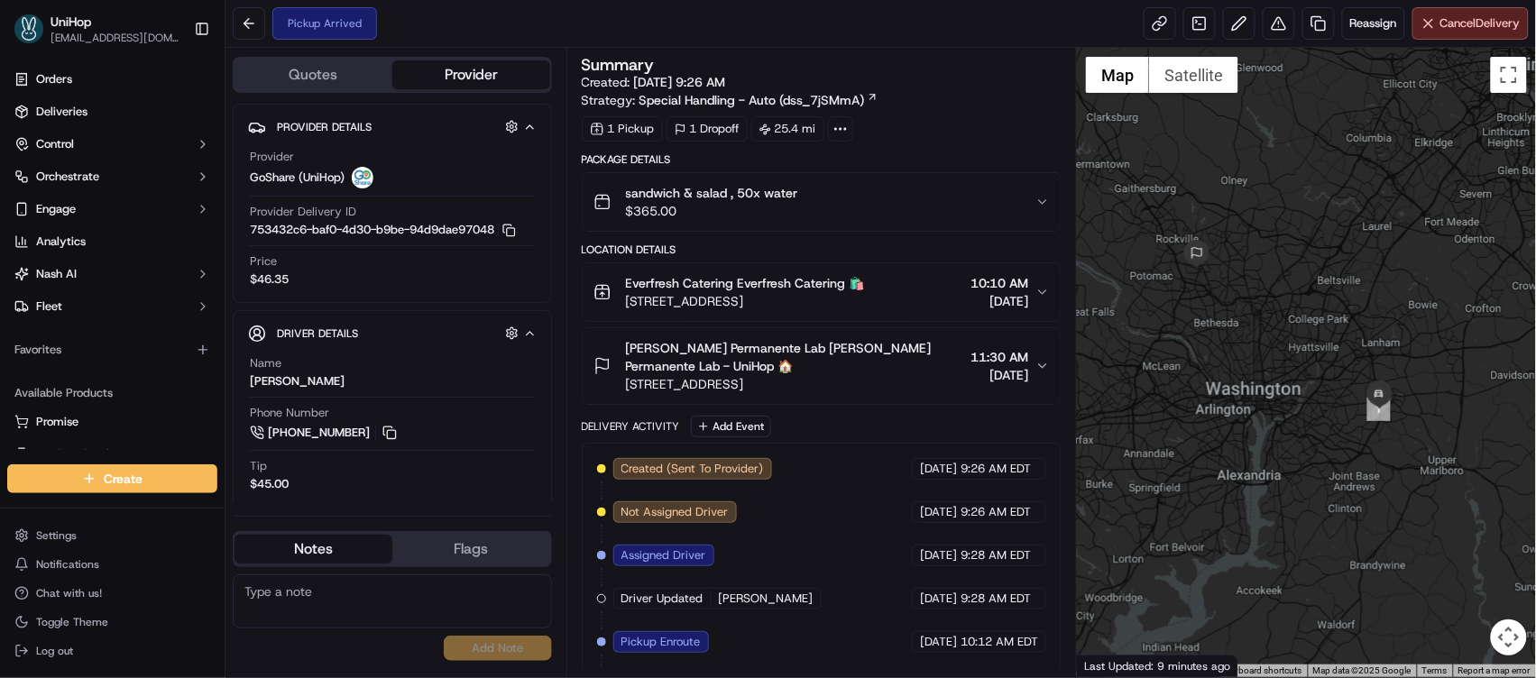
drag, startPoint x: 1289, startPoint y: 386, endPoint x: 1260, endPoint y: 362, distance: 37.8
click at [1260, 362] on div at bounding box center [1306, 363] width 459 height 630
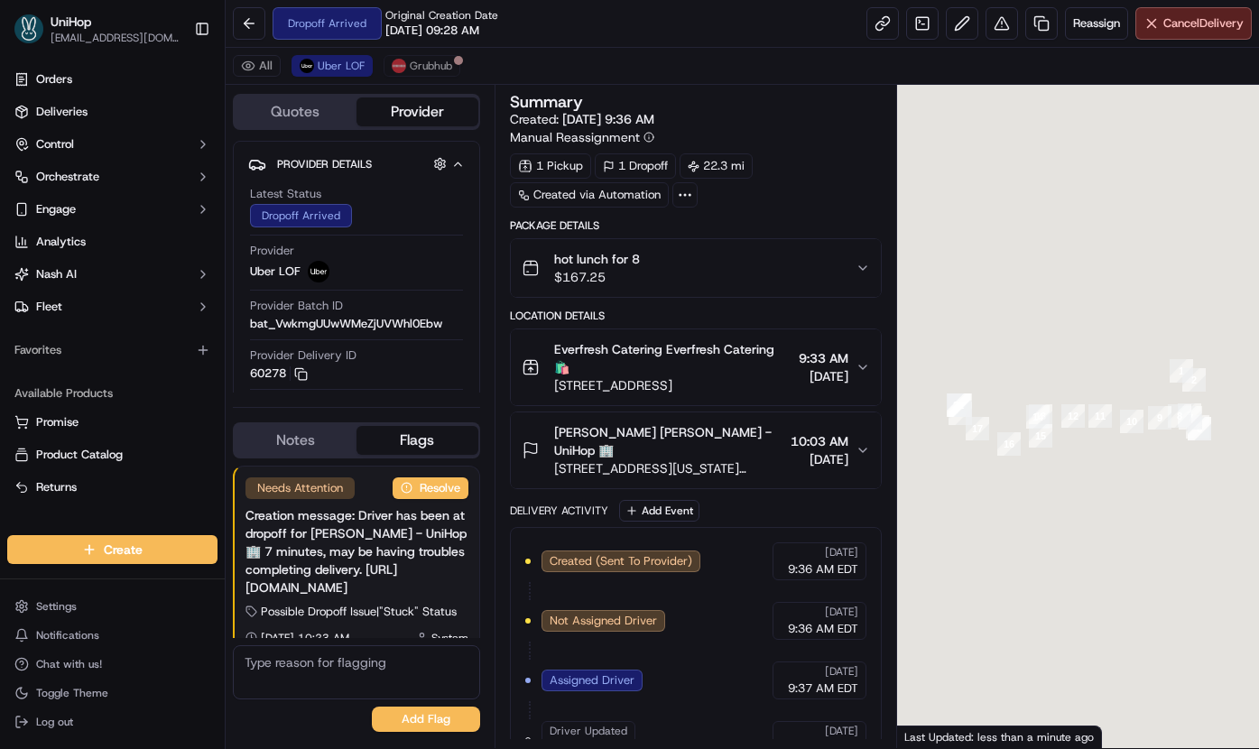
scroll to position [1, 0]
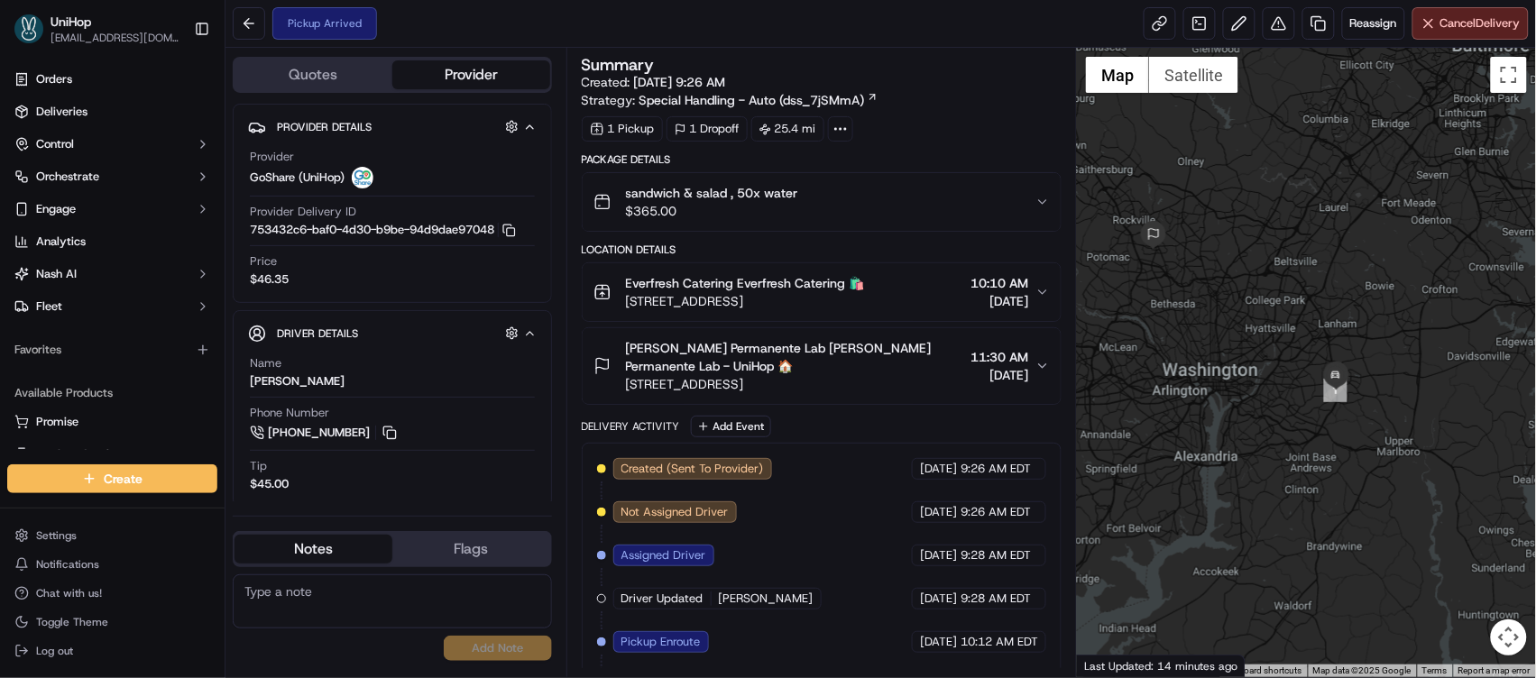
drag, startPoint x: 1162, startPoint y: 235, endPoint x: 1133, endPoint y: 217, distance: 34.5
click at [1133, 217] on div at bounding box center [1306, 363] width 459 height 630
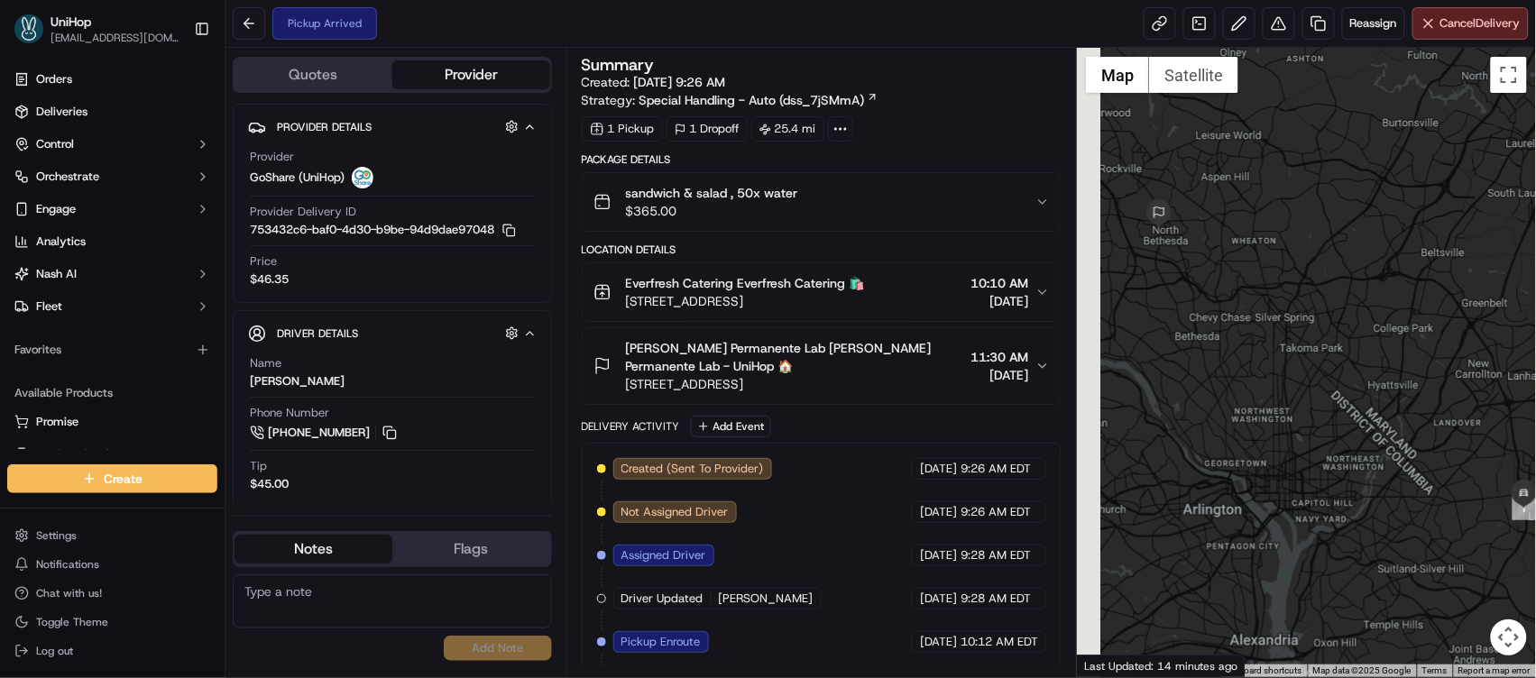
drag, startPoint x: 1272, startPoint y: 261, endPoint x: 1398, endPoint y: 246, distance: 127.1
click at [1399, 246] on div at bounding box center [1306, 363] width 459 height 630
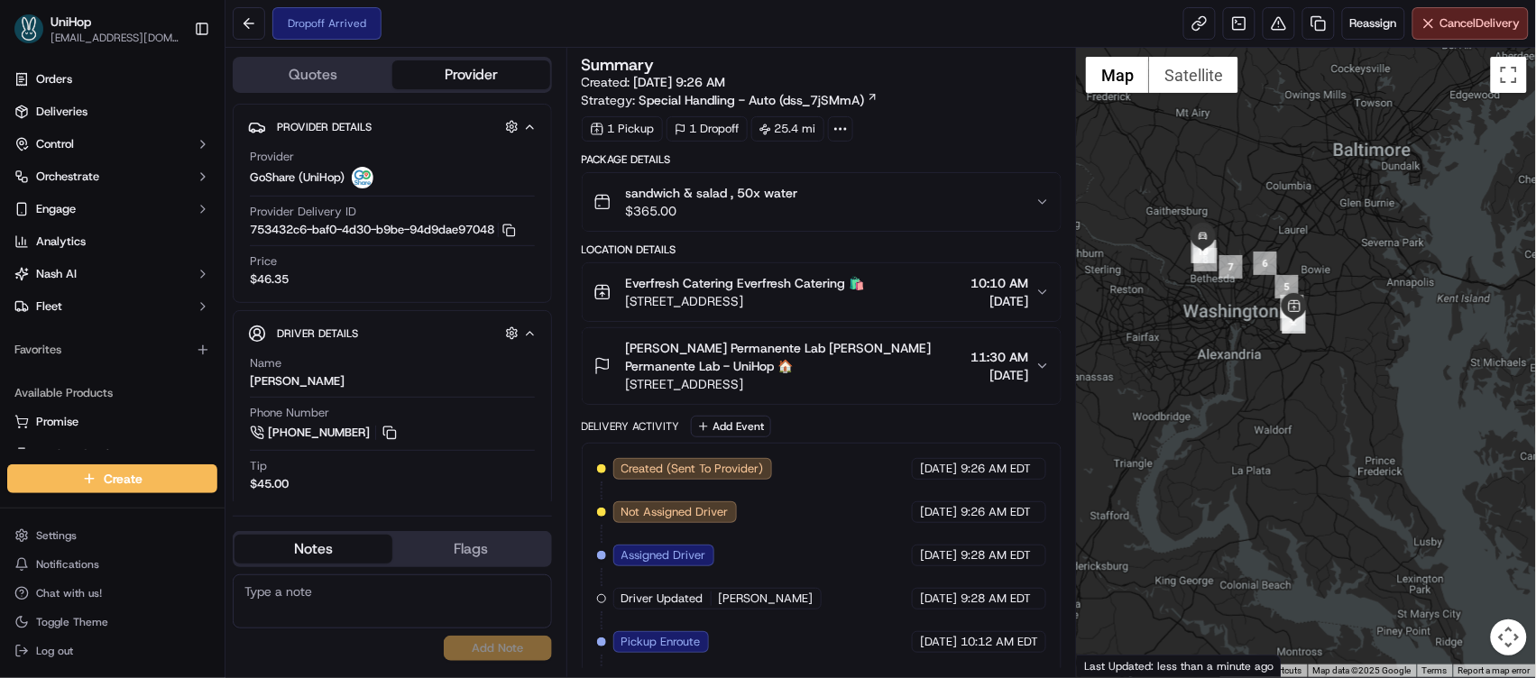
click at [900, 390] on span "[STREET_ADDRESS]" at bounding box center [795, 384] width 338 height 18
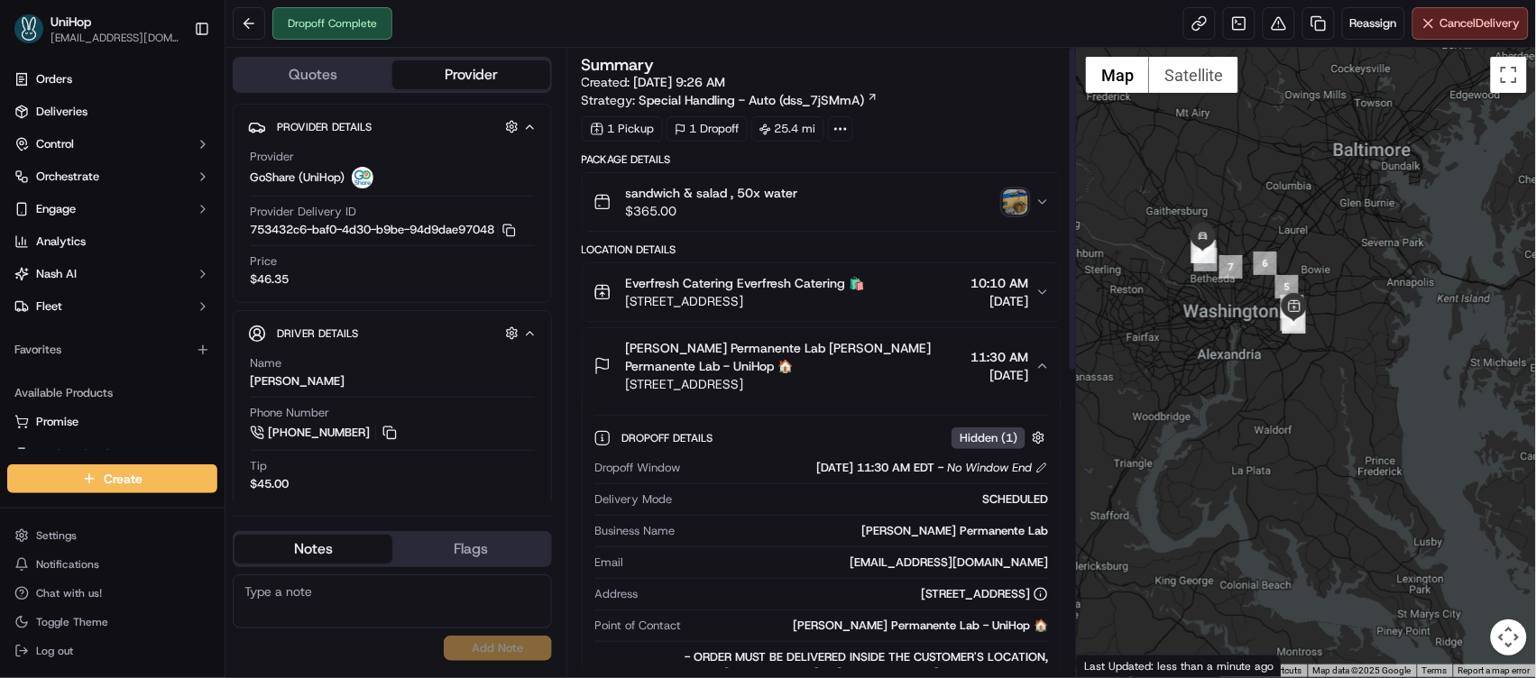
click at [1007, 207] on img "button" at bounding box center [1015, 201] width 25 height 25
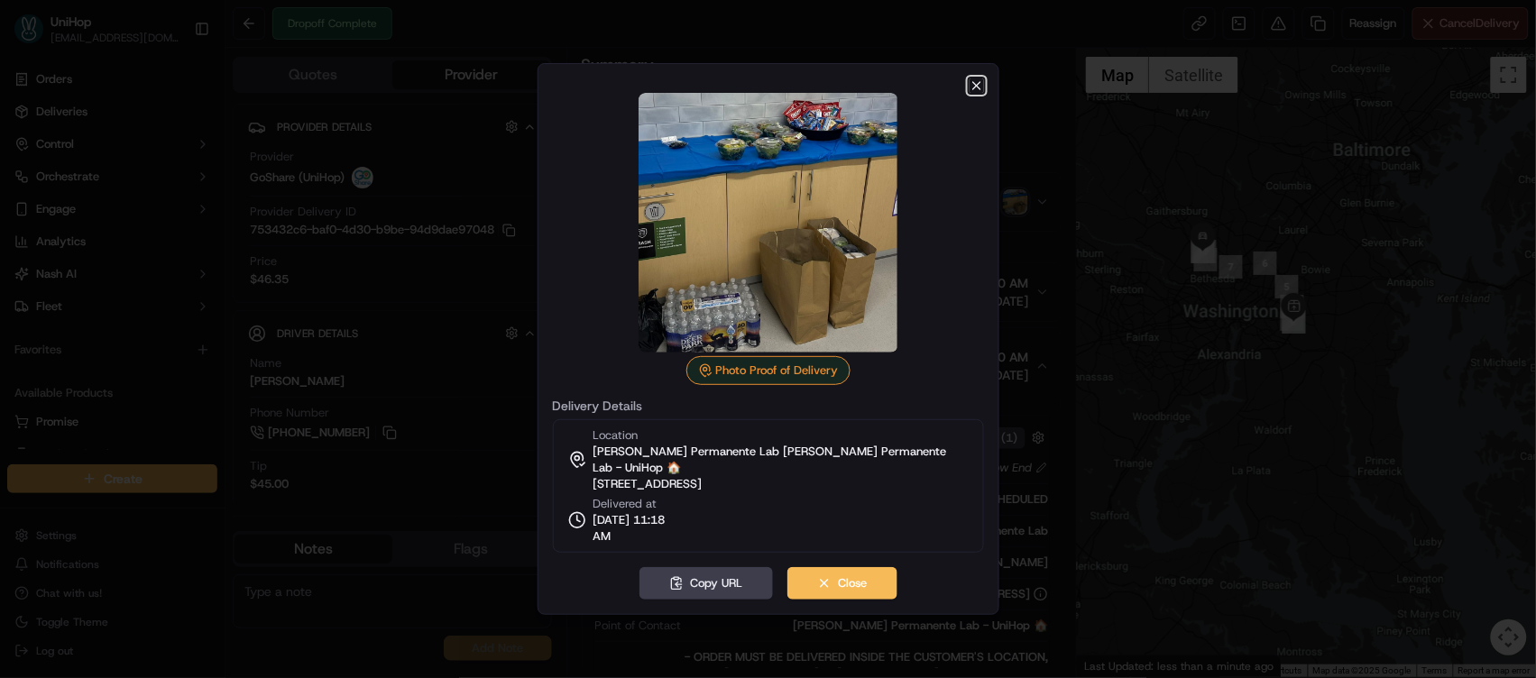
click at [981, 93] on icon "button" at bounding box center [977, 85] width 14 height 14
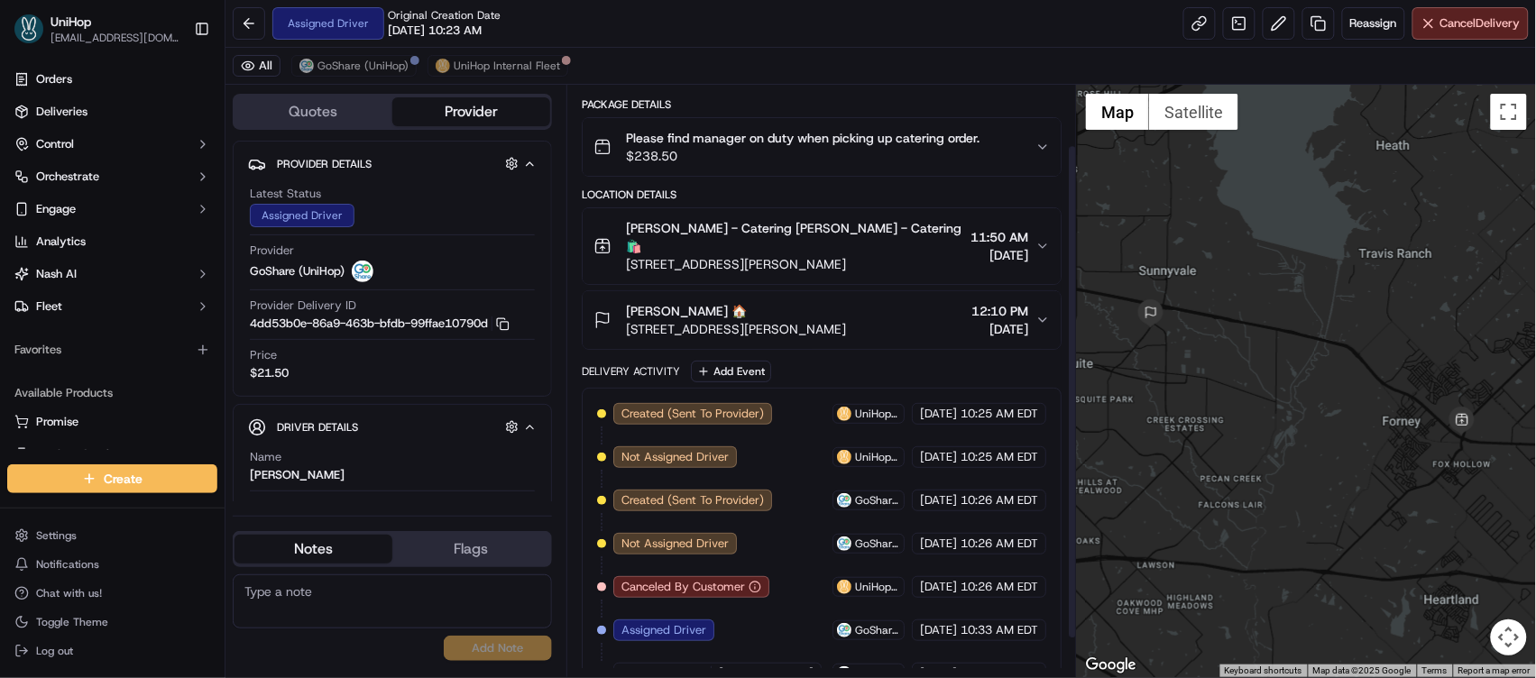
scroll to position [119, 0]
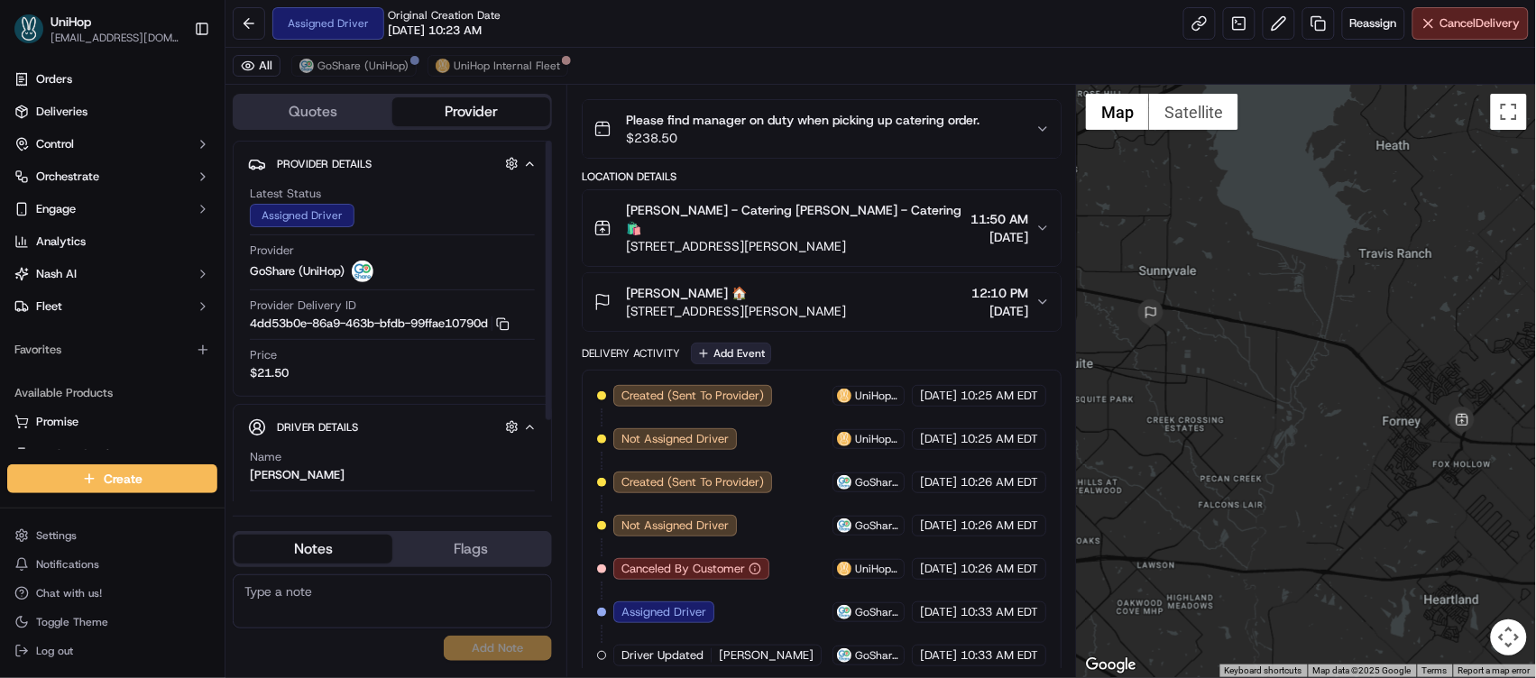
click at [724, 343] on button "Add Event" at bounding box center [731, 354] width 80 height 22
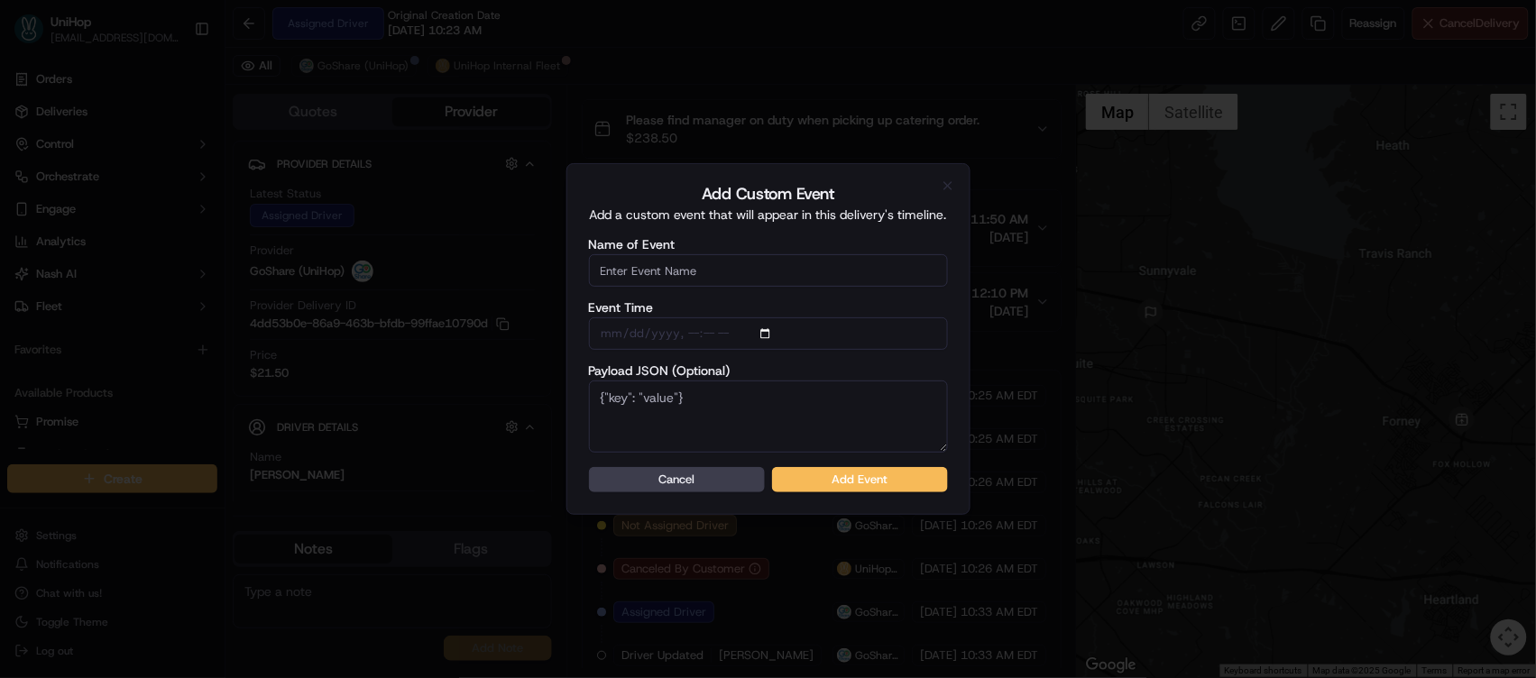
click at [755, 269] on input "Name of Event" at bounding box center [768, 270] width 359 height 32
type input "Driver Confirmed"
click at [836, 476] on button "Add Event" at bounding box center [860, 479] width 176 height 25
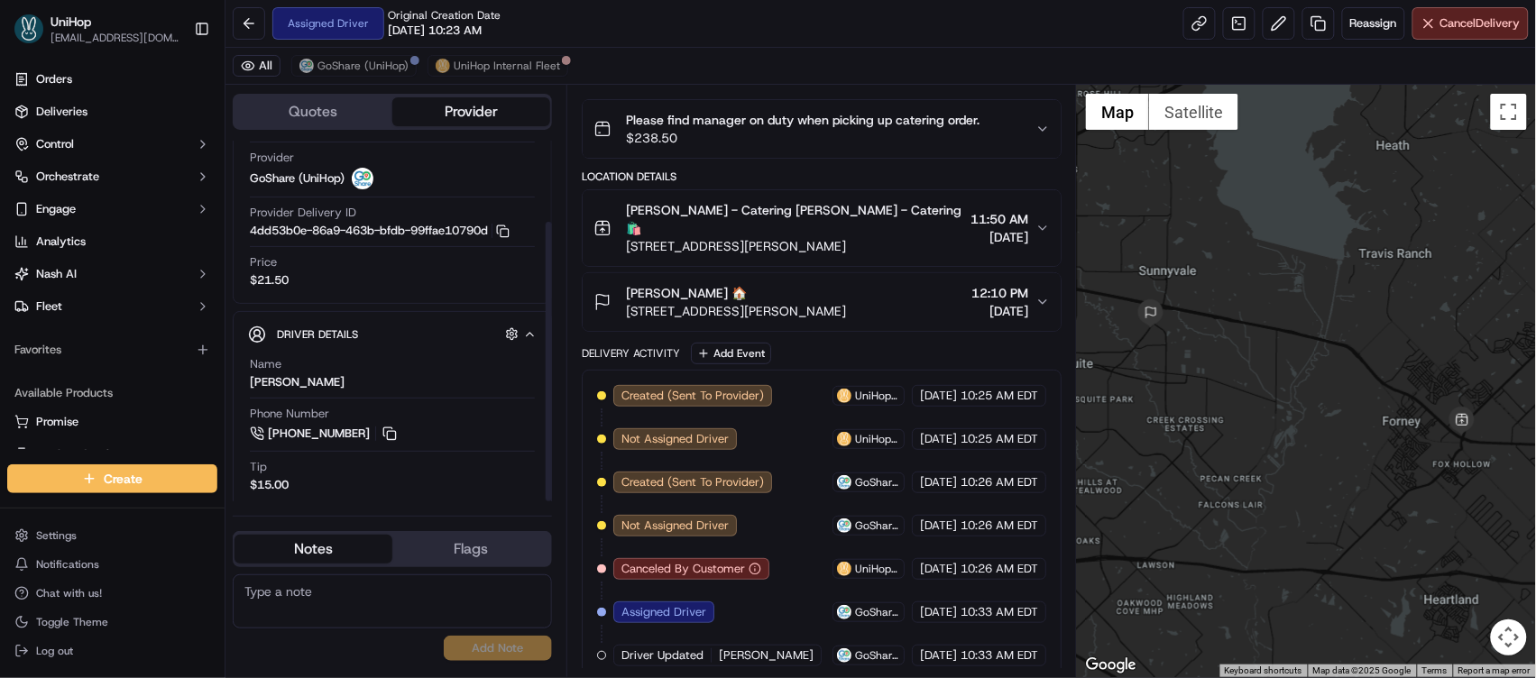
scroll to position [105, 0]
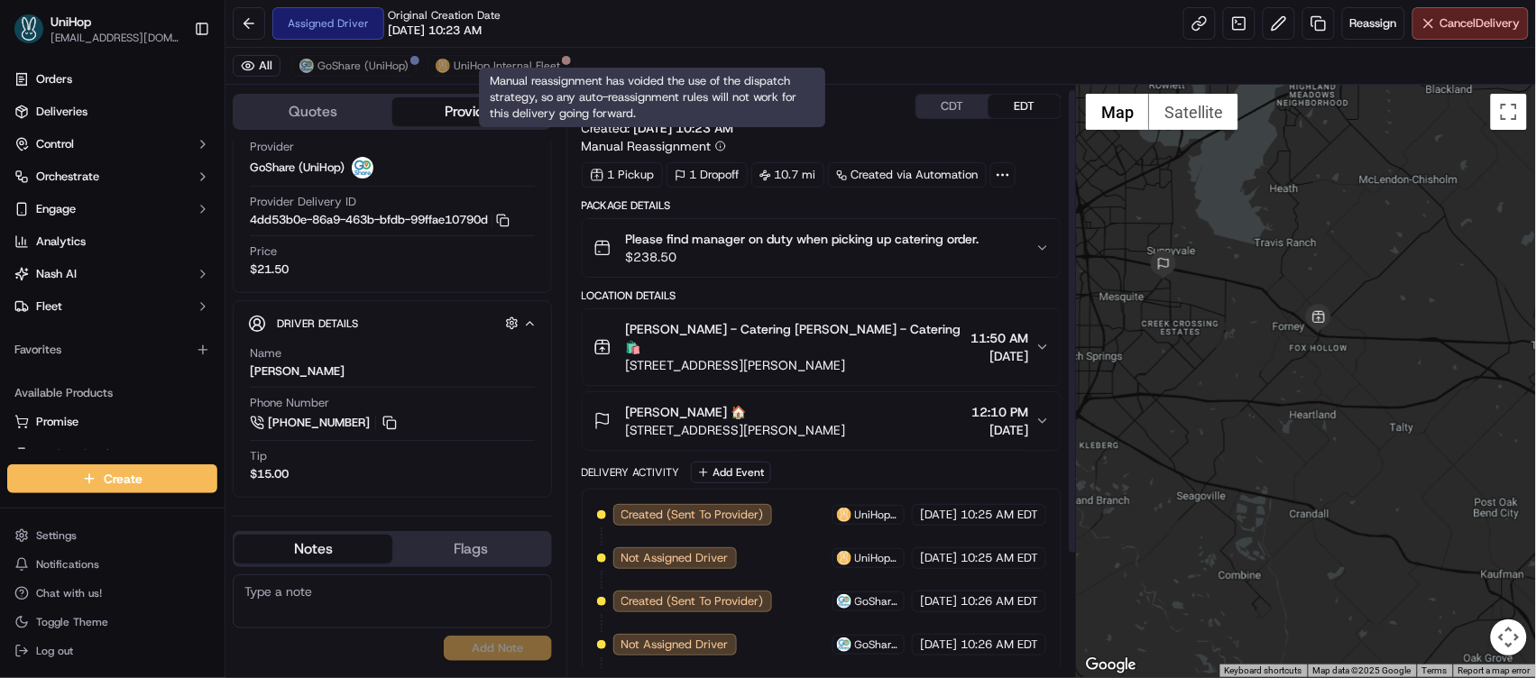
scroll to position [37, 0]
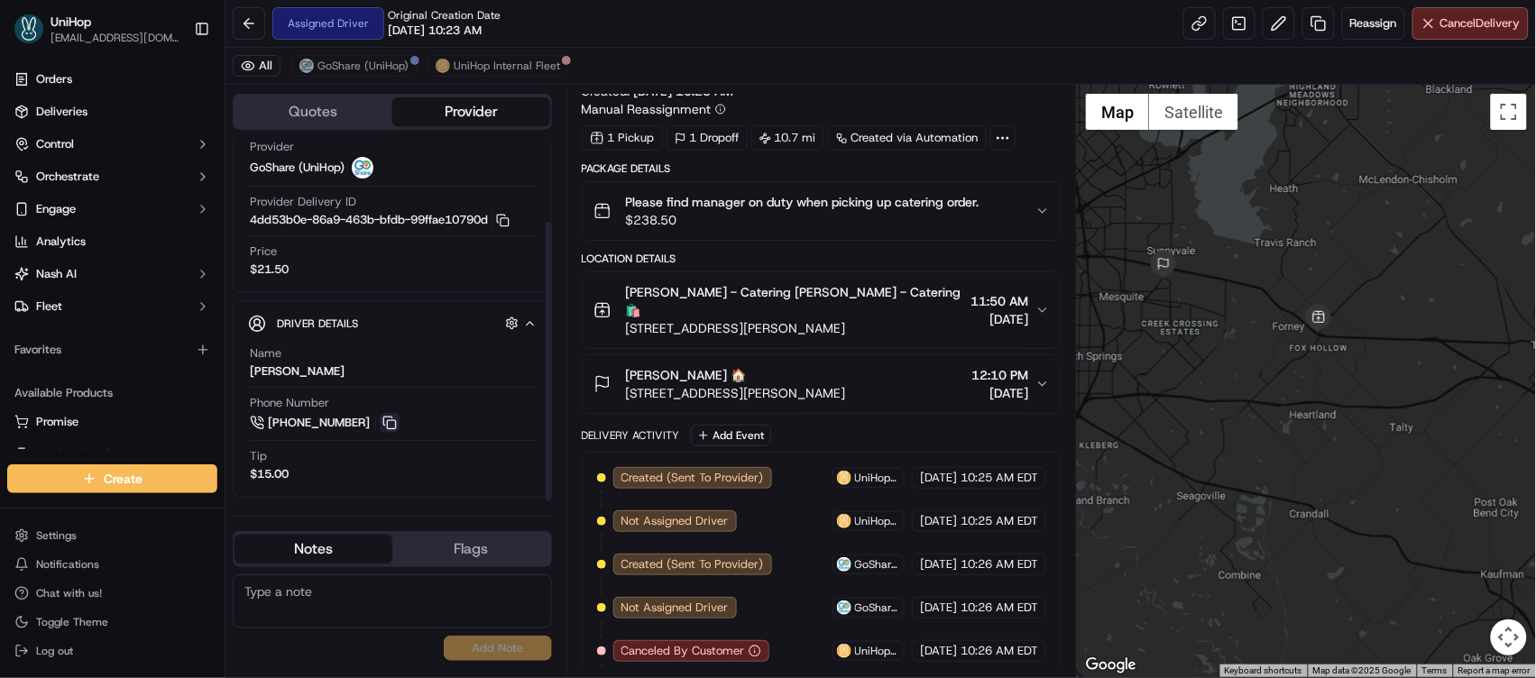
click at [383, 415] on button at bounding box center [390, 423] width 20 height 20
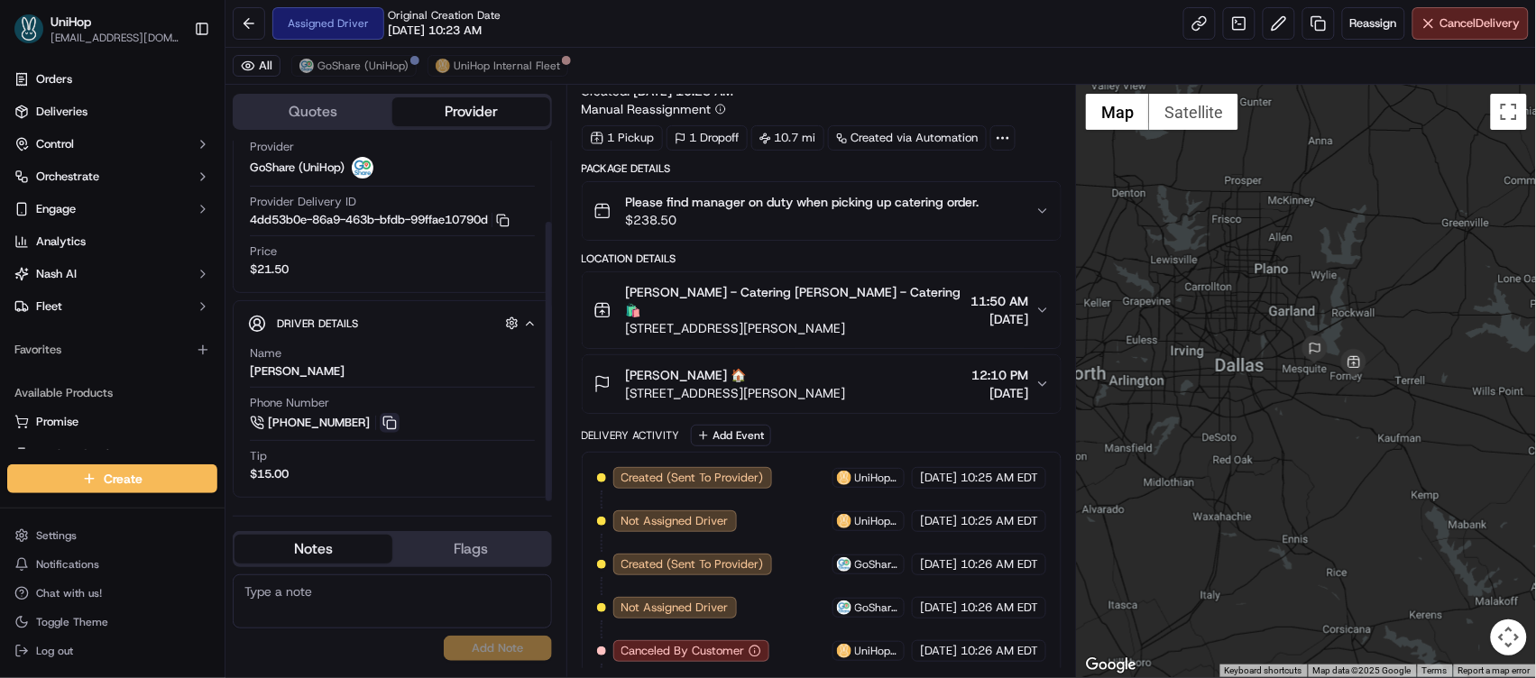
click at [399, 423] on button at bounding box center [390, 423] width 20 height 20
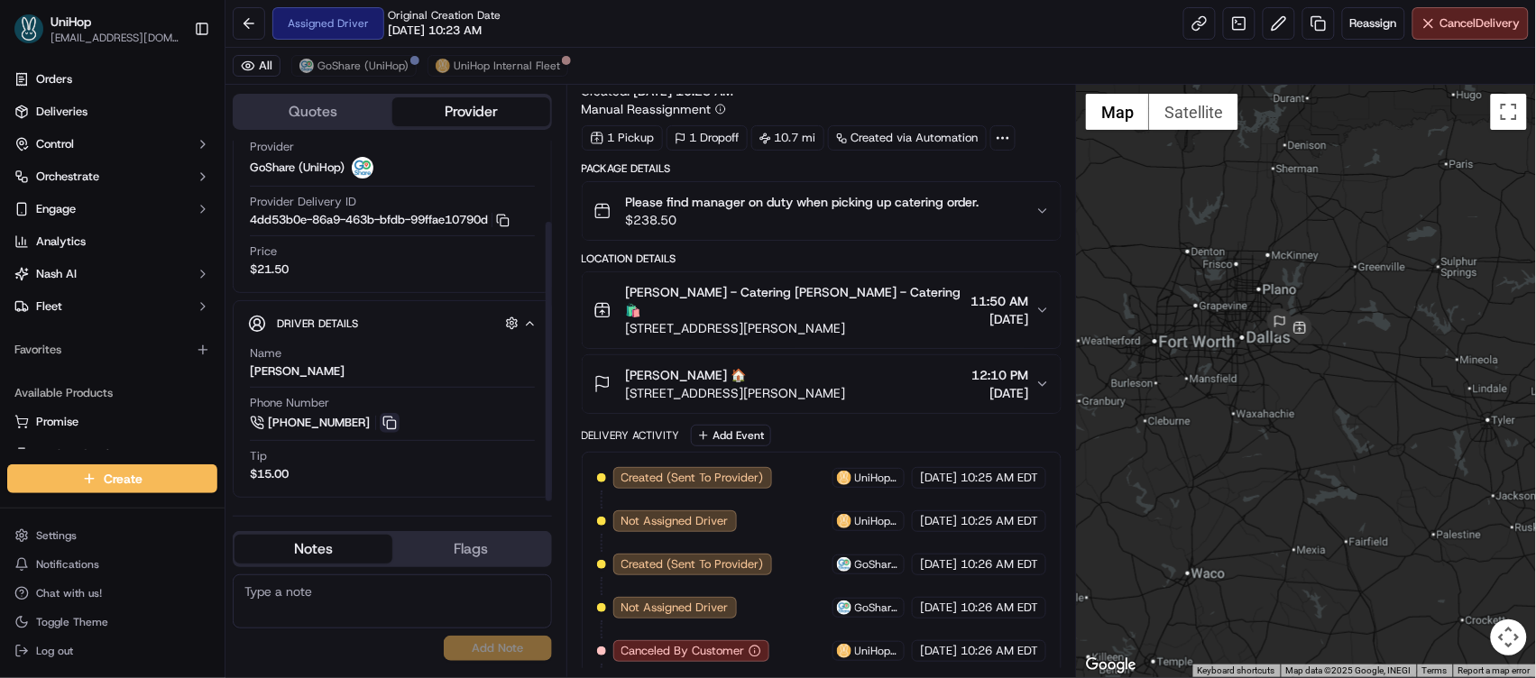
click at [389, 427] on button at bounding box center [390, 423] width 20 height 20
